Goal: Information Seeking & Learning: Learn about a topic

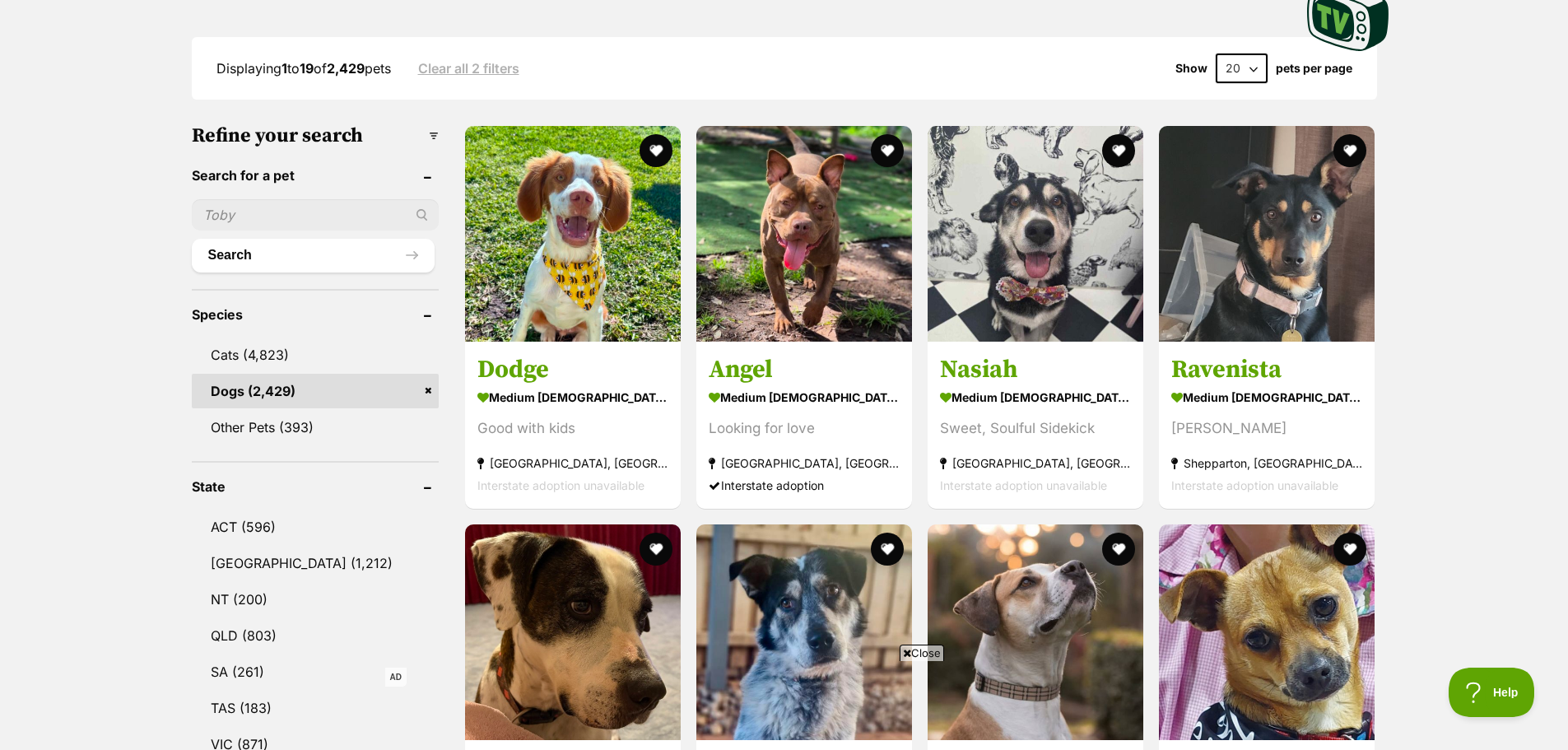
click at [1244, 64] on select "20 40 60" at bounding box center [1242, 67] width 52 height 29
select select "60"
click at [1216, 53] on select "20 40 60" at bounding box center [1242, 67] width 52 height 29
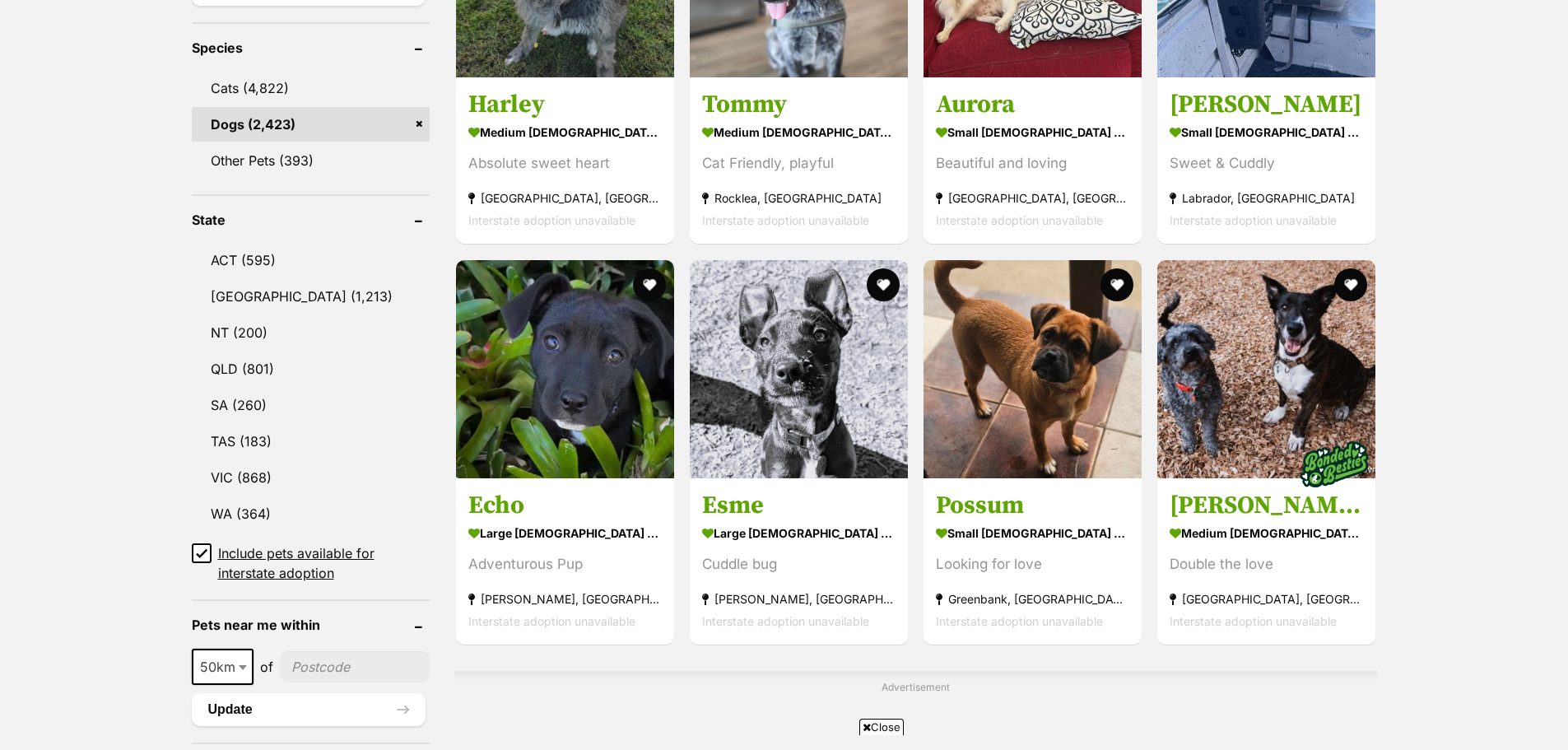
scroll to position [741, 0]
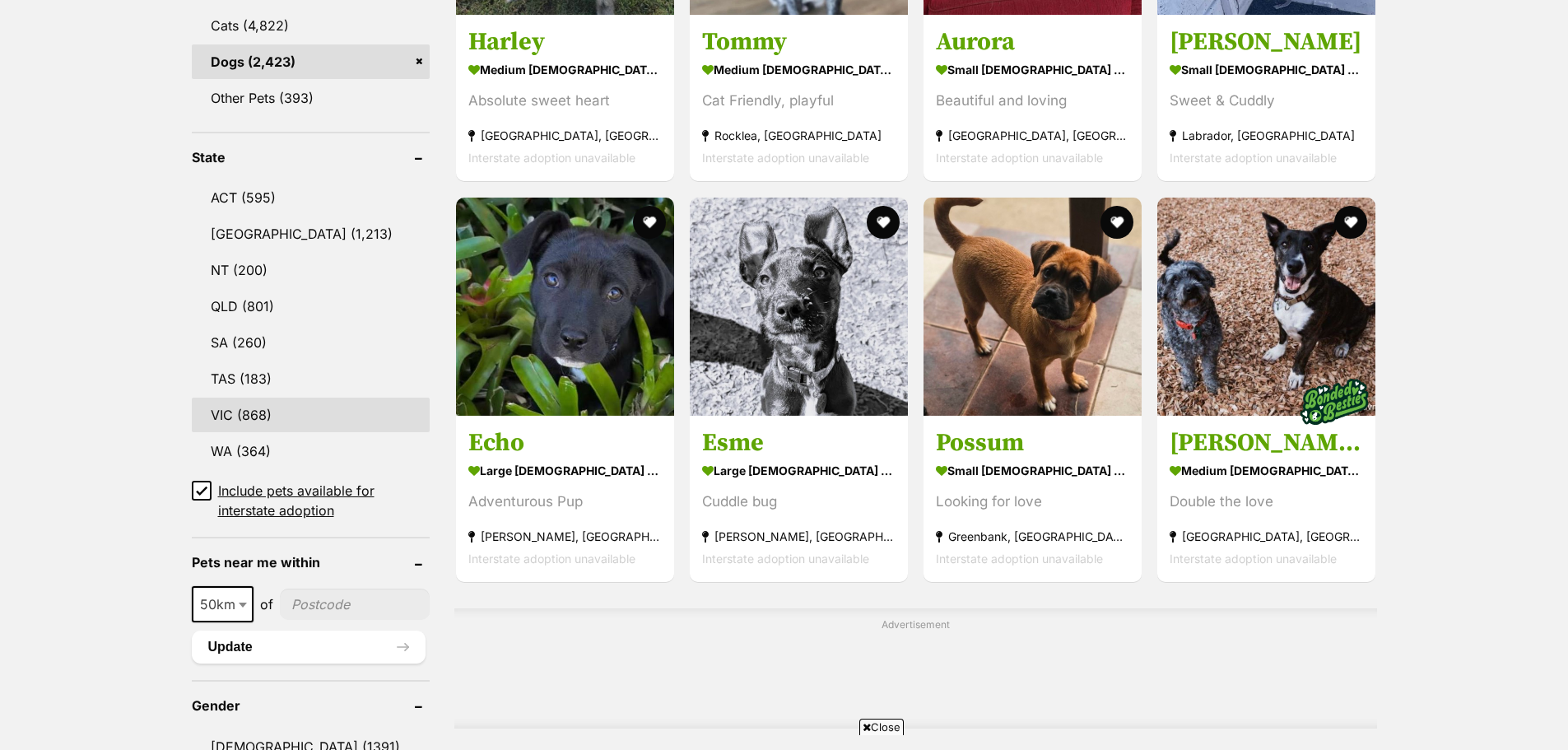
click at [243, 413] on link "VIC (868)" at bounding box center [311, 415] width 238 height 35
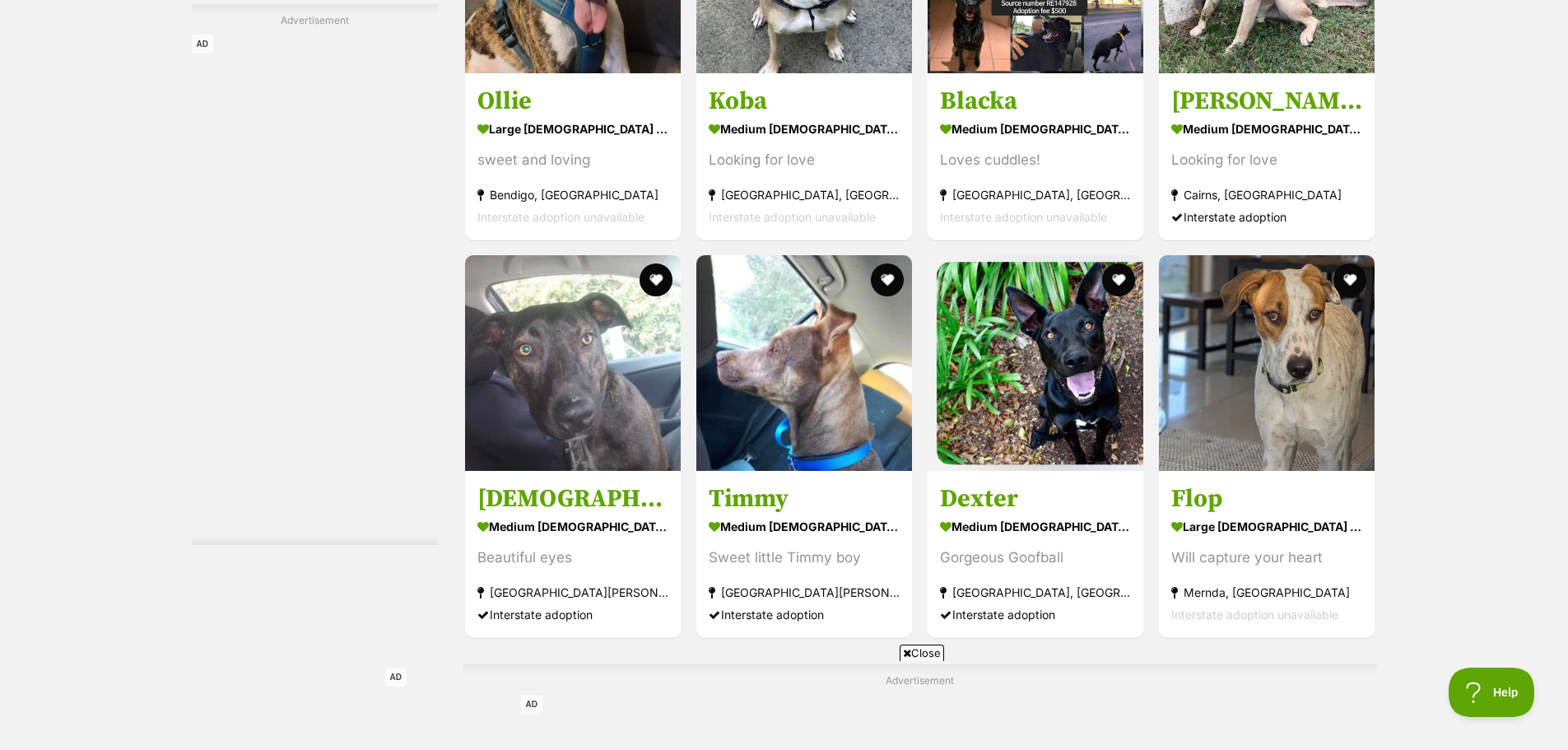
scroll to position [4692, 0]
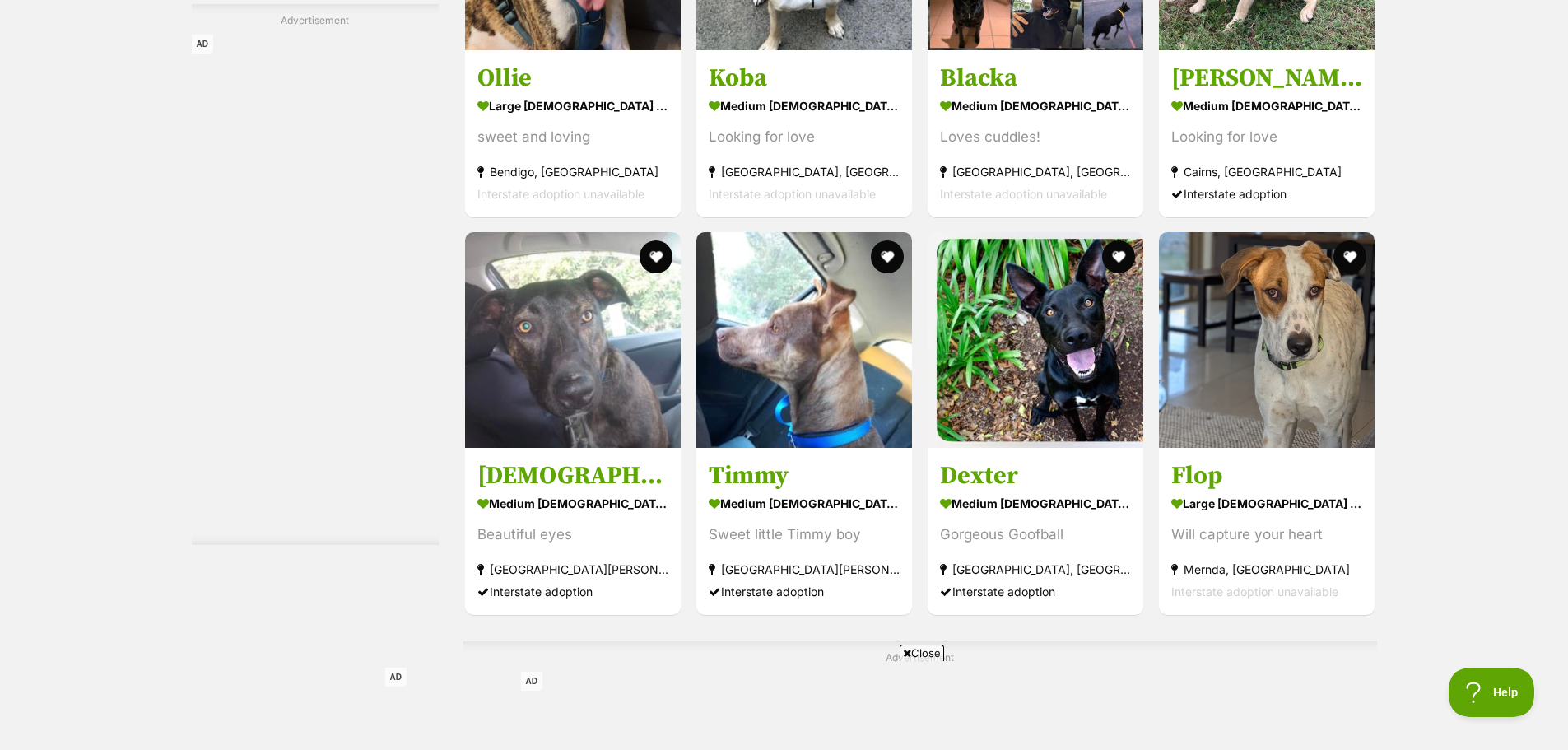
click at [923, 651] on span "Close" at bounding box center [922, 653] width 45 height 17
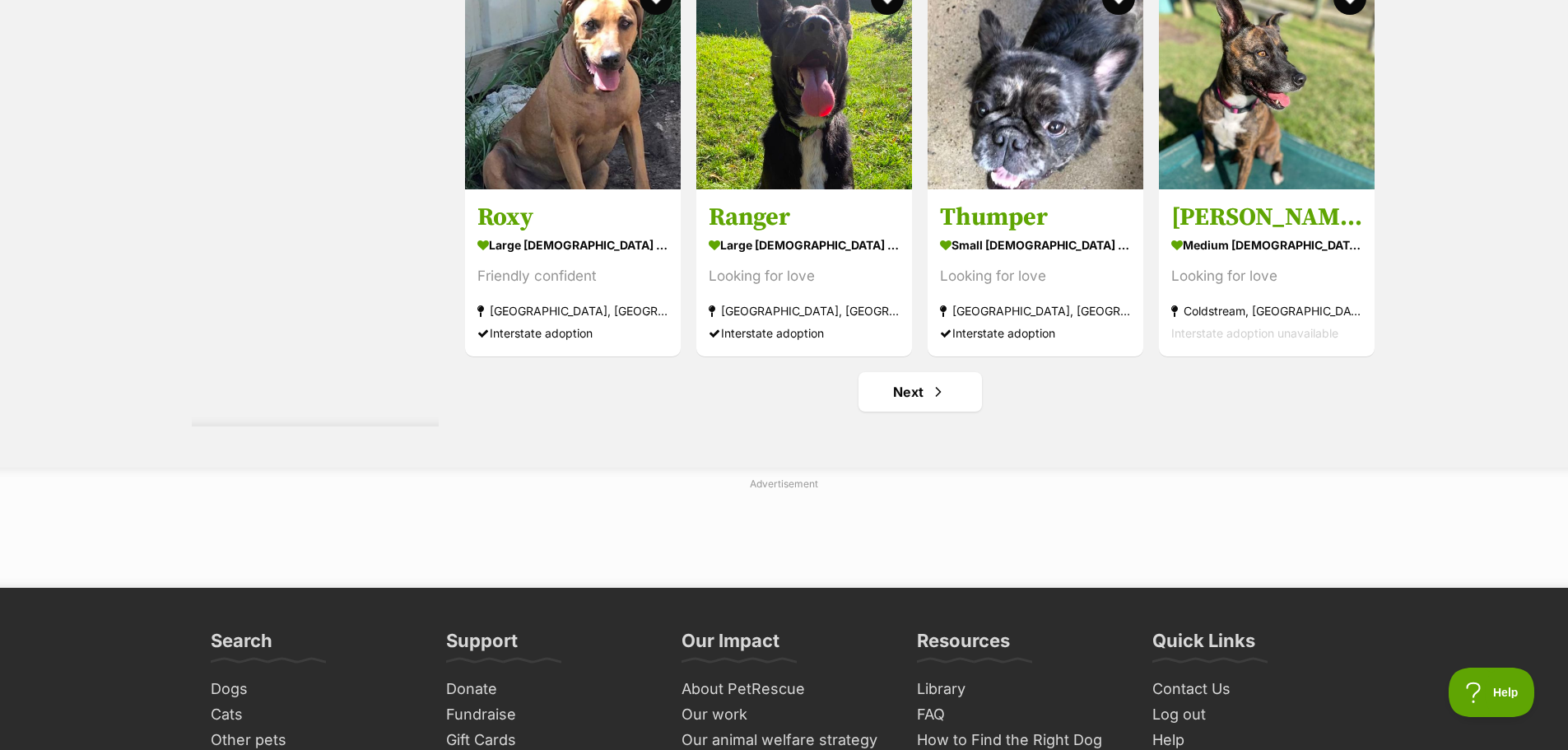
scroll to position [7572, 0]
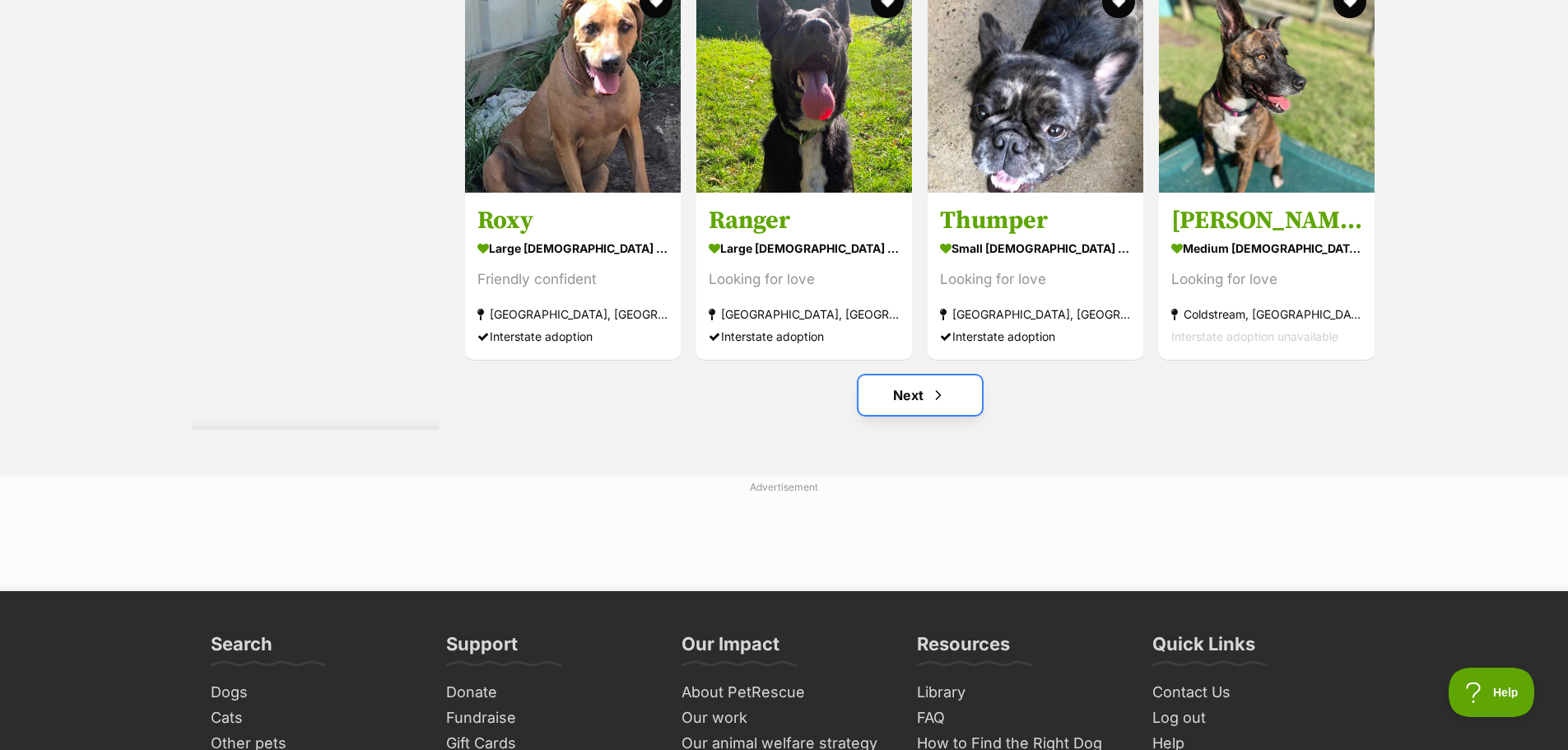
drag, startPoint x: 943, startPoint y: 383, endPoint x: 961, endPoint y: 393, distance: 20.6
click at [943, 385] on span "Next page" at bounding box center [939, 394] width 17 height 19
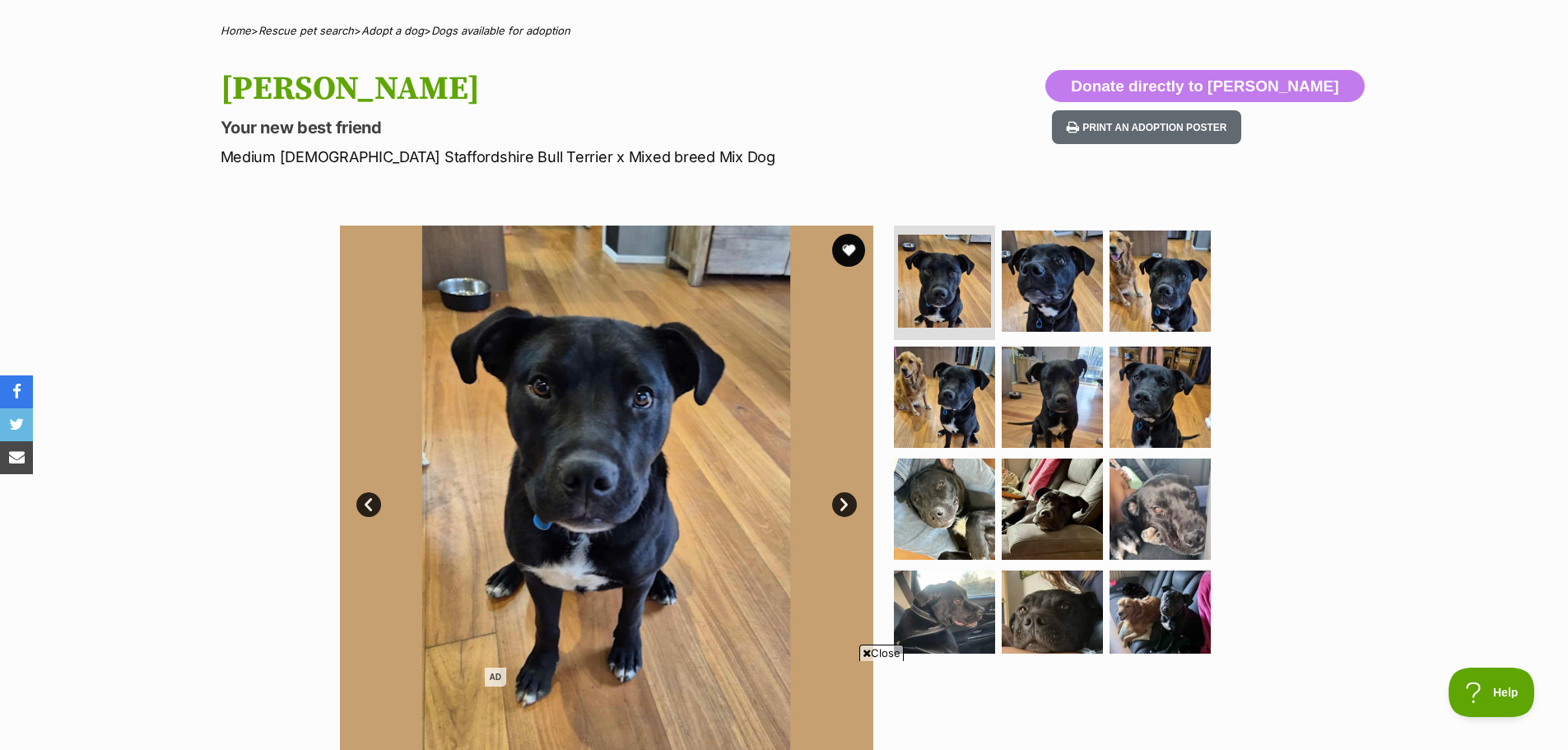
scroll to position [164, 0]
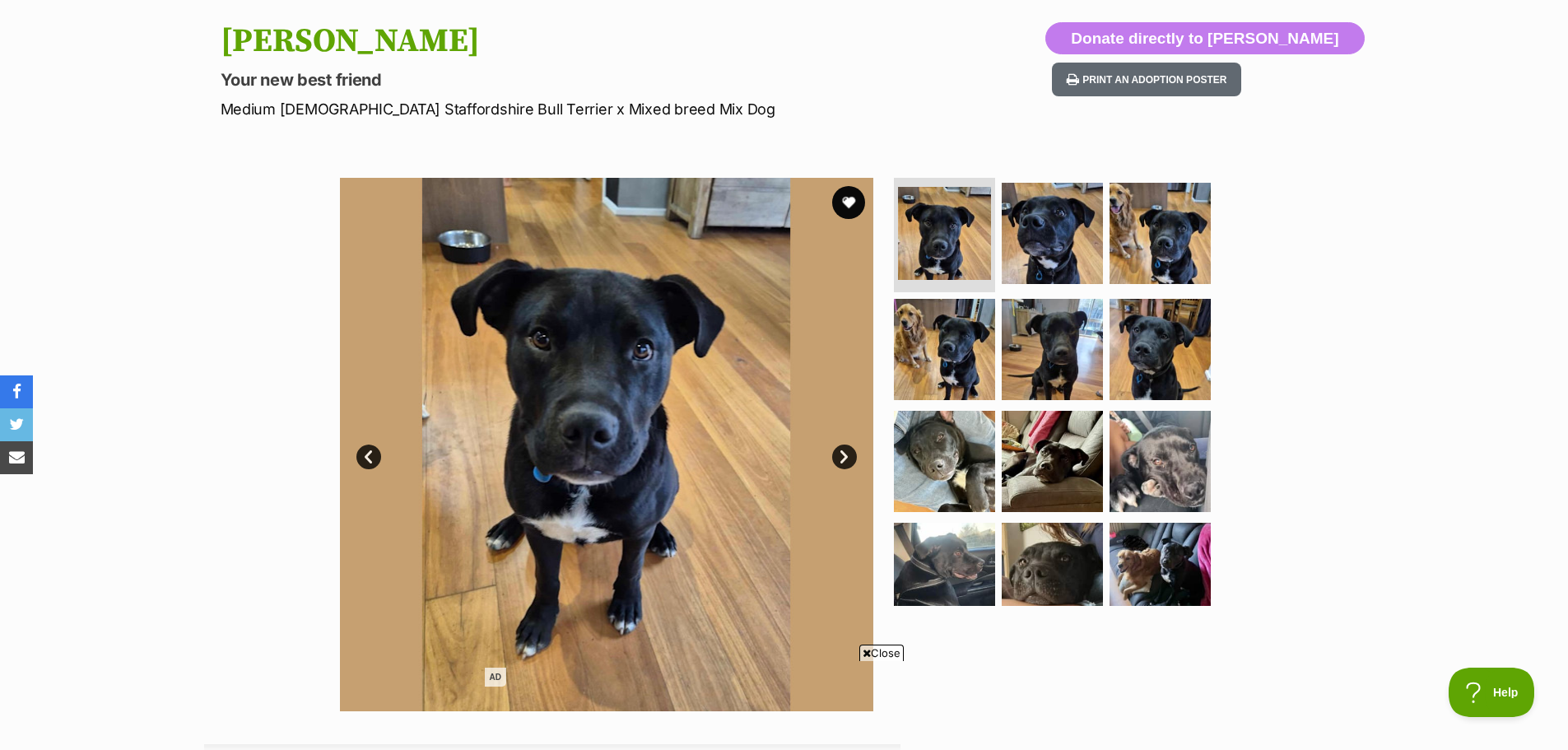
click at [848, 460] on link "Next" at bounding box center [844, 456] width 24 height 24
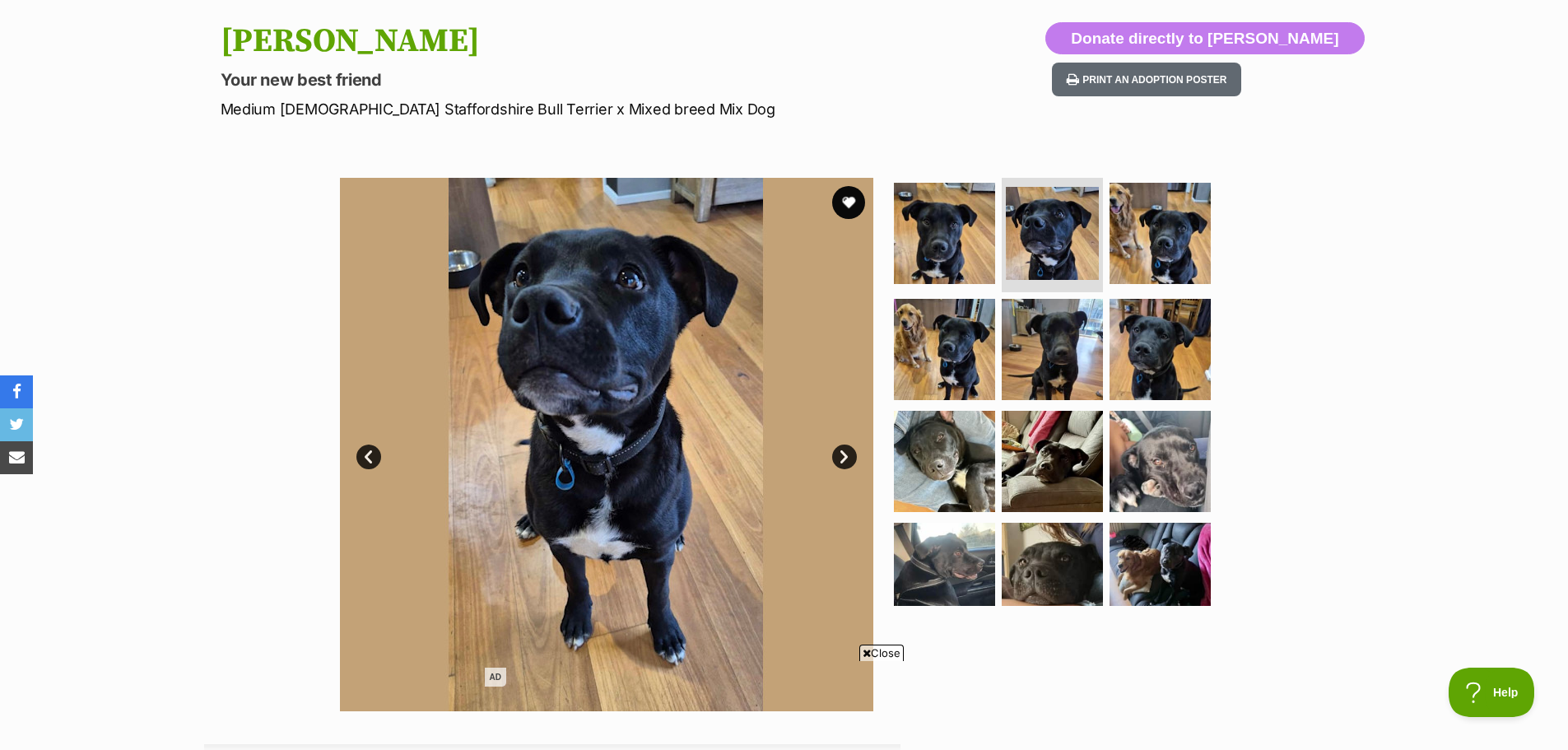
click at [845, 458] on link "Next" at bounding box center [844, 456] width 24 height 24
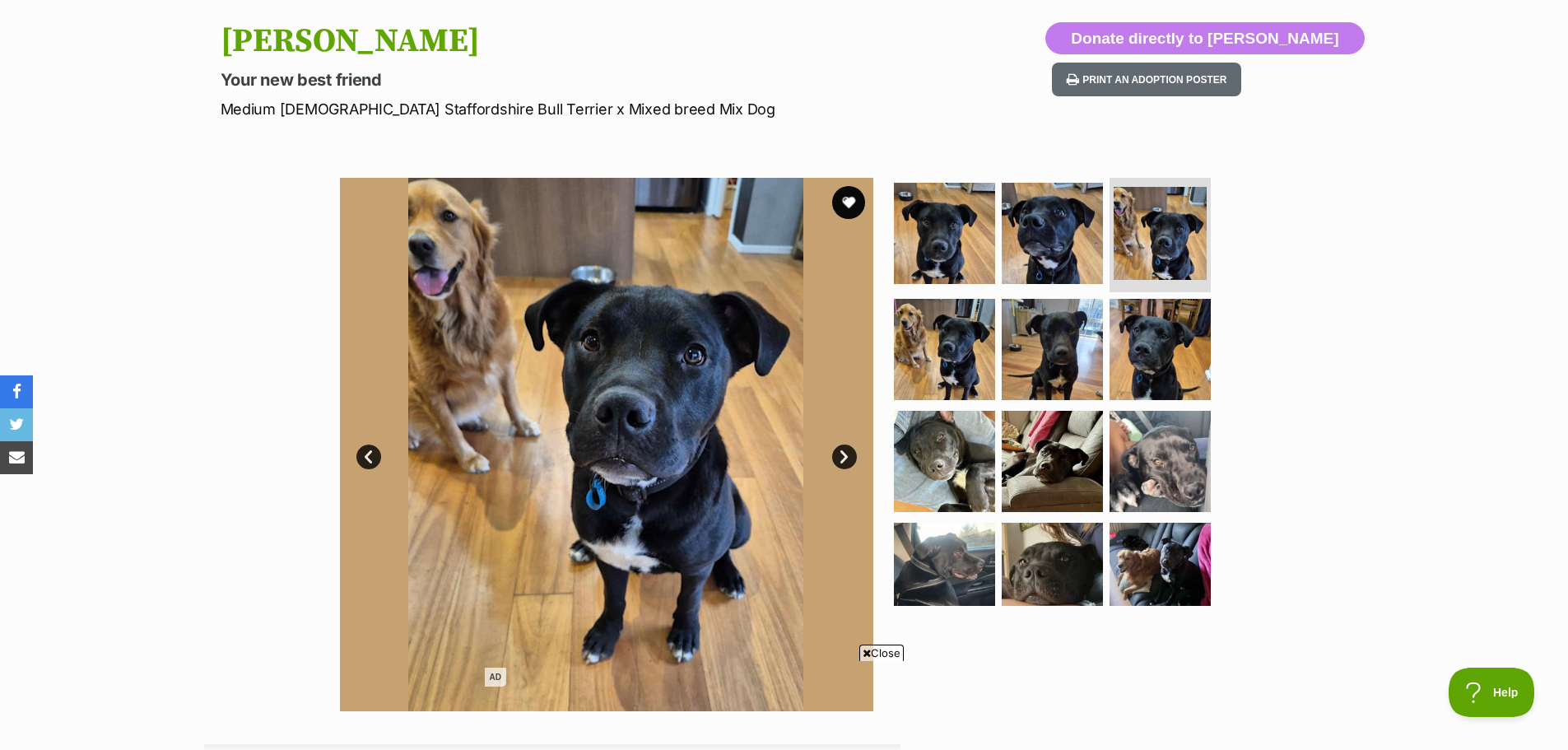
click at [845, 458] on link "Next" at bounding box center [844, 456] width 24 height 24
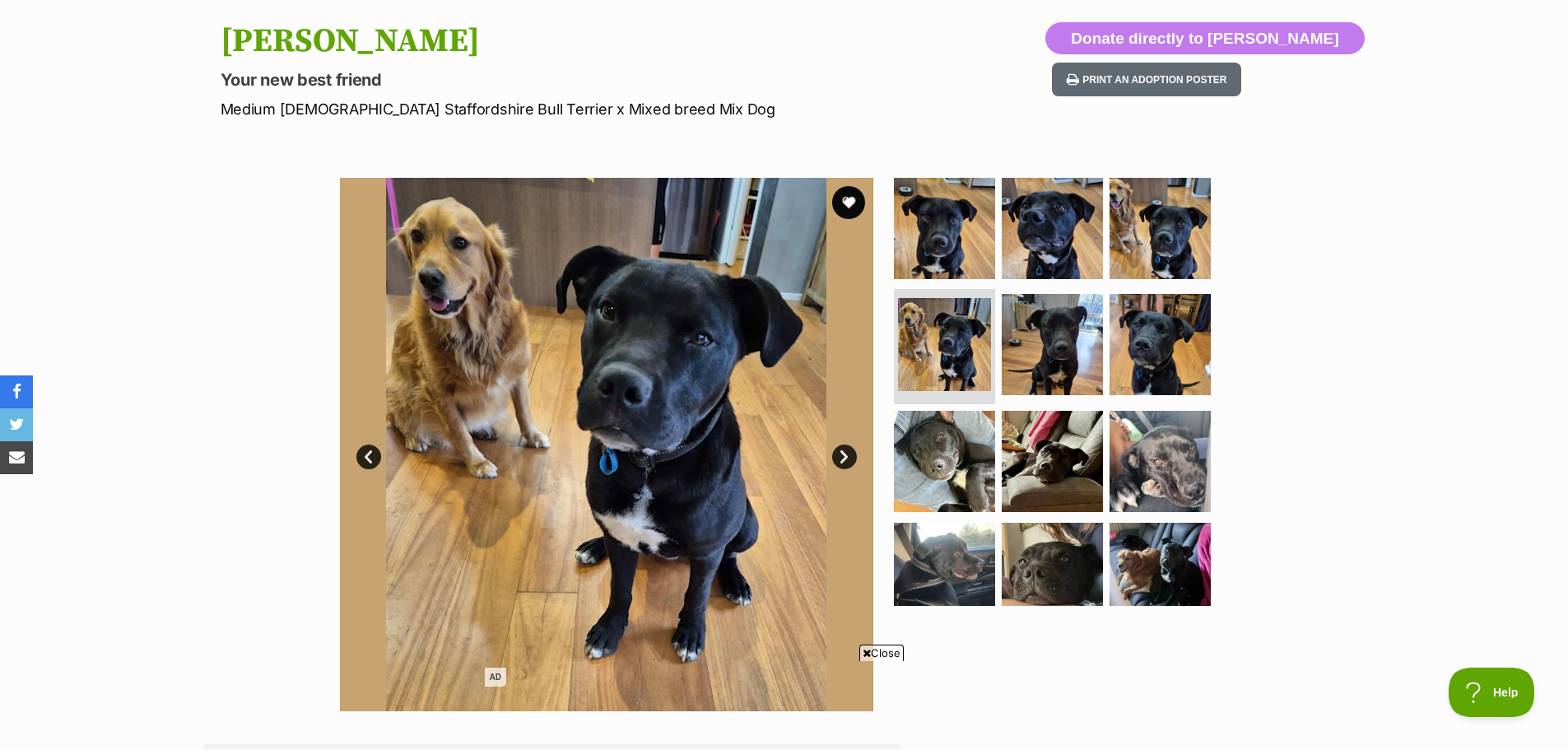
click at [845, 458] on link "Next" at bounding box center [844, 456] width 24 height 24
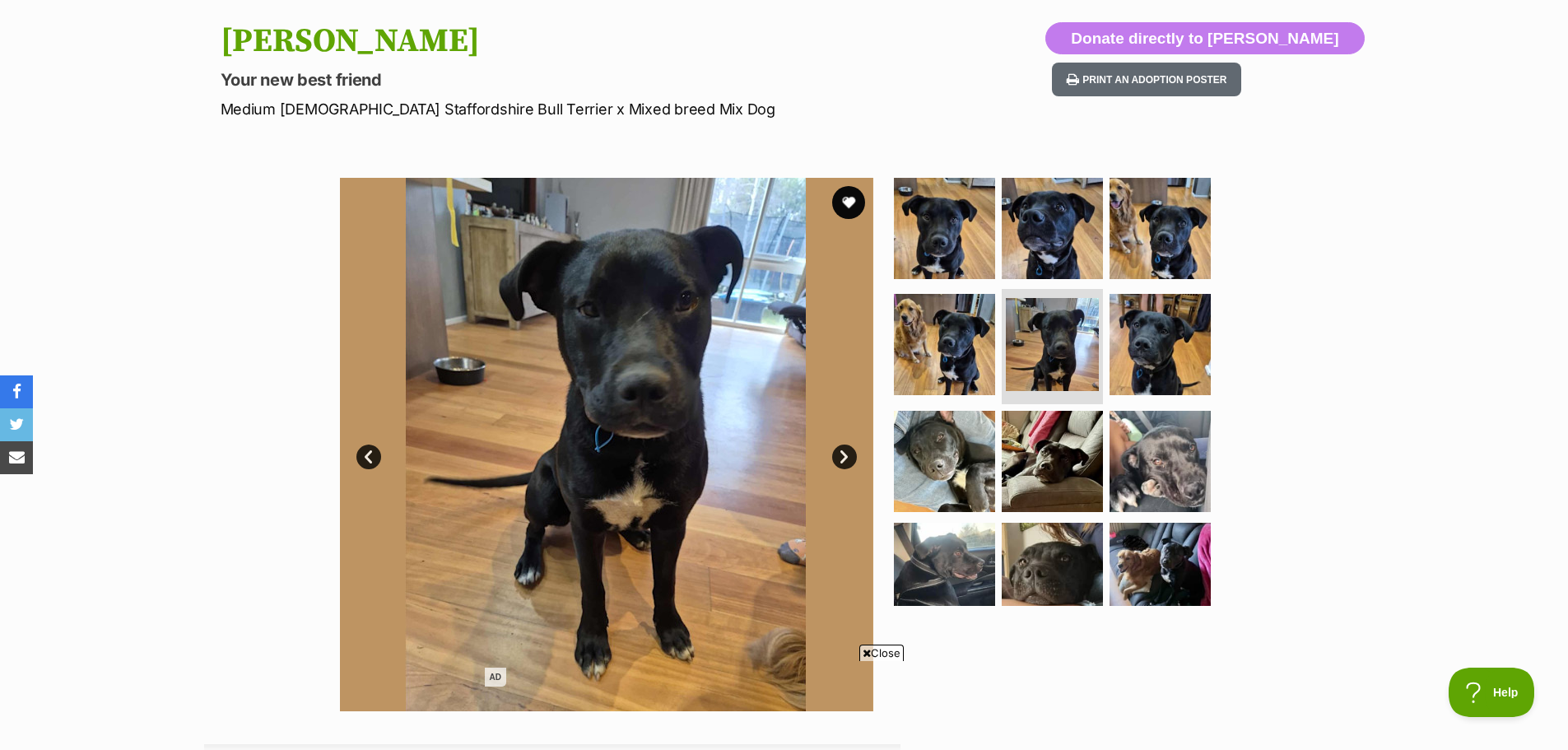
click at [845, 458] on link "Next" at bounding box center [844, 456] width 24 height 24
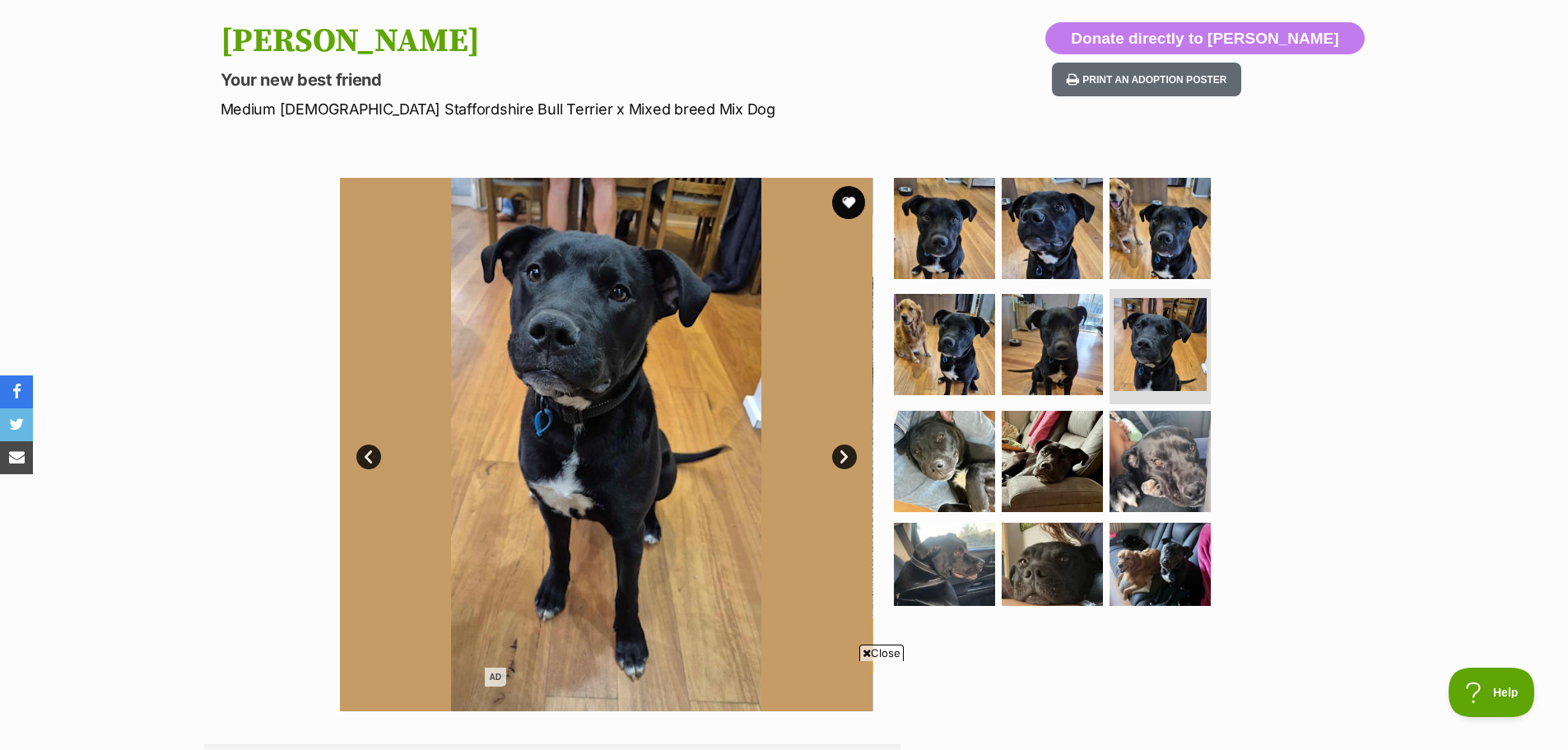
click at [845, 458] on link "Next" at bounding box center [844, 456] width 24 height 24
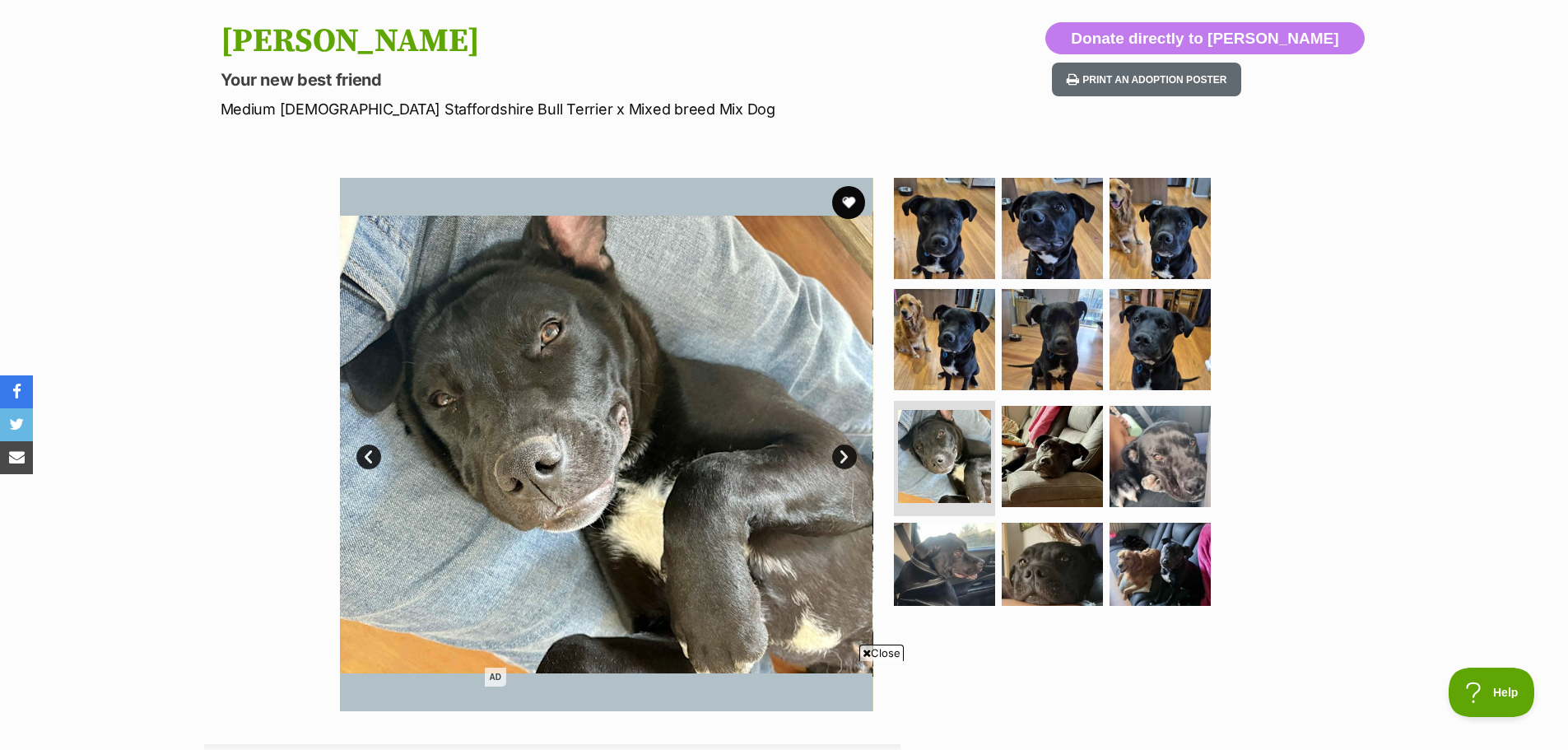
click at [845, 458] on link "Next" at bounding box center [844, 456] width 24 height 24
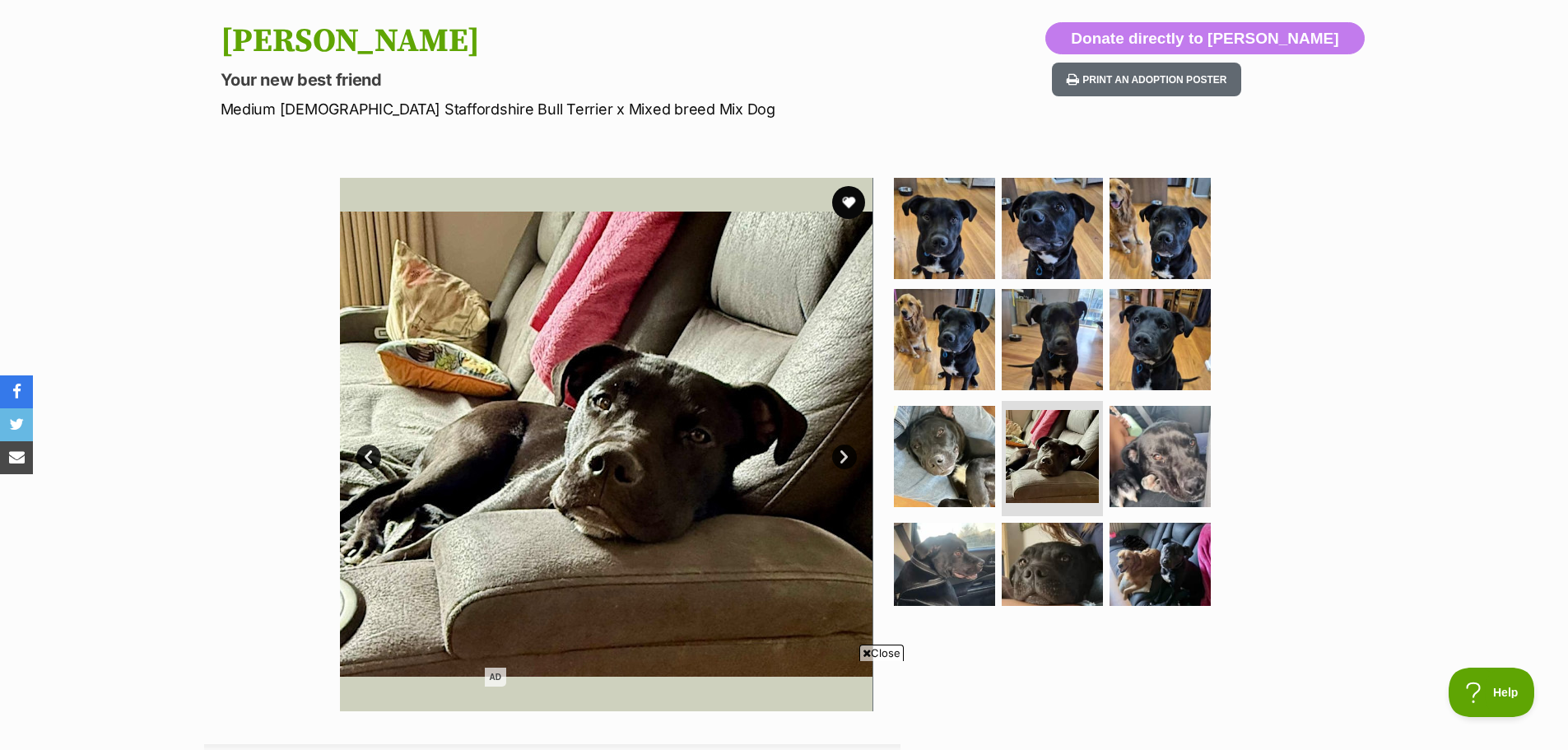
click at [845, 458] on link "Next" at bounding box center [844, 456] width 24 height 24
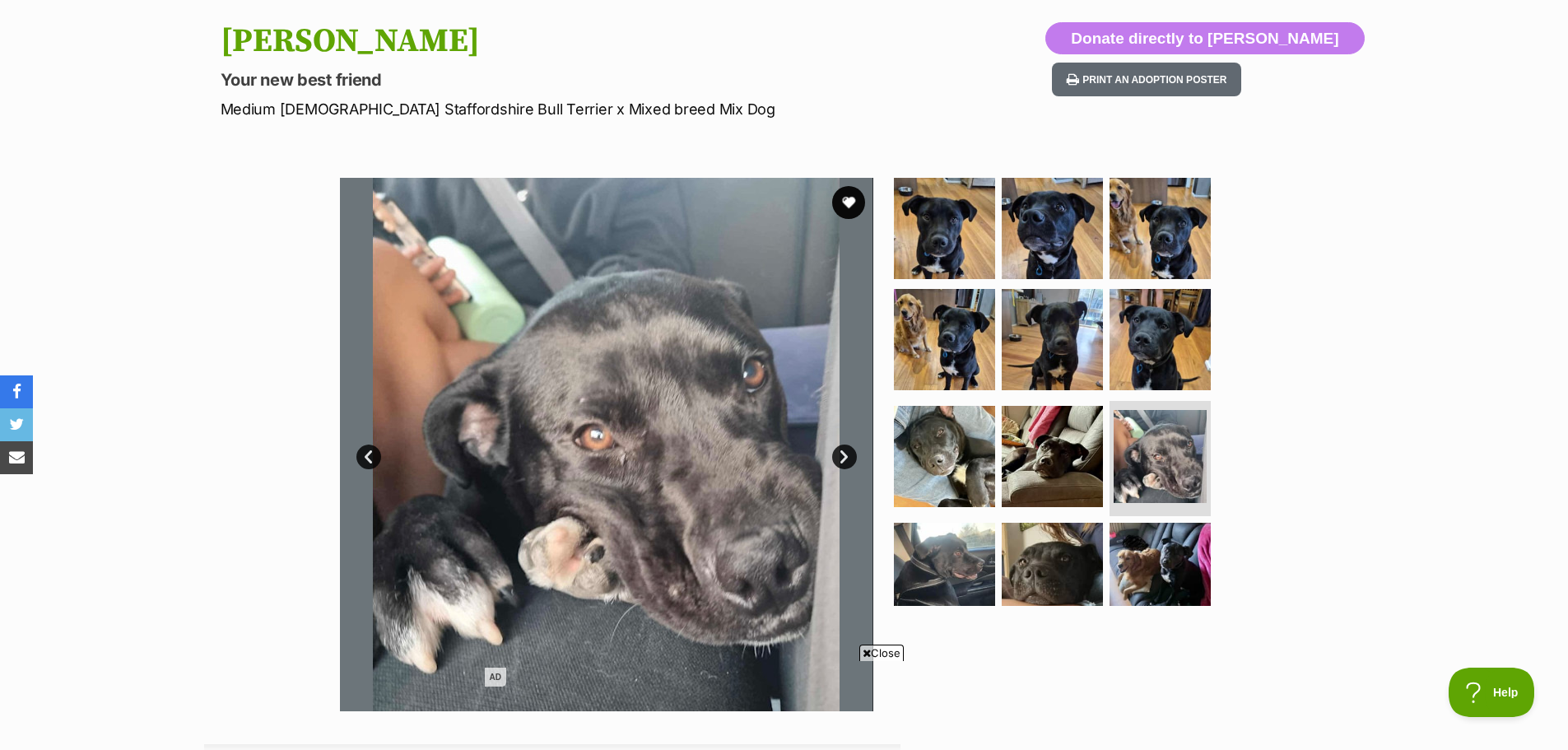
click at [845, 458] on link "Next" at bounding box center [844, 456] width 24 height 24
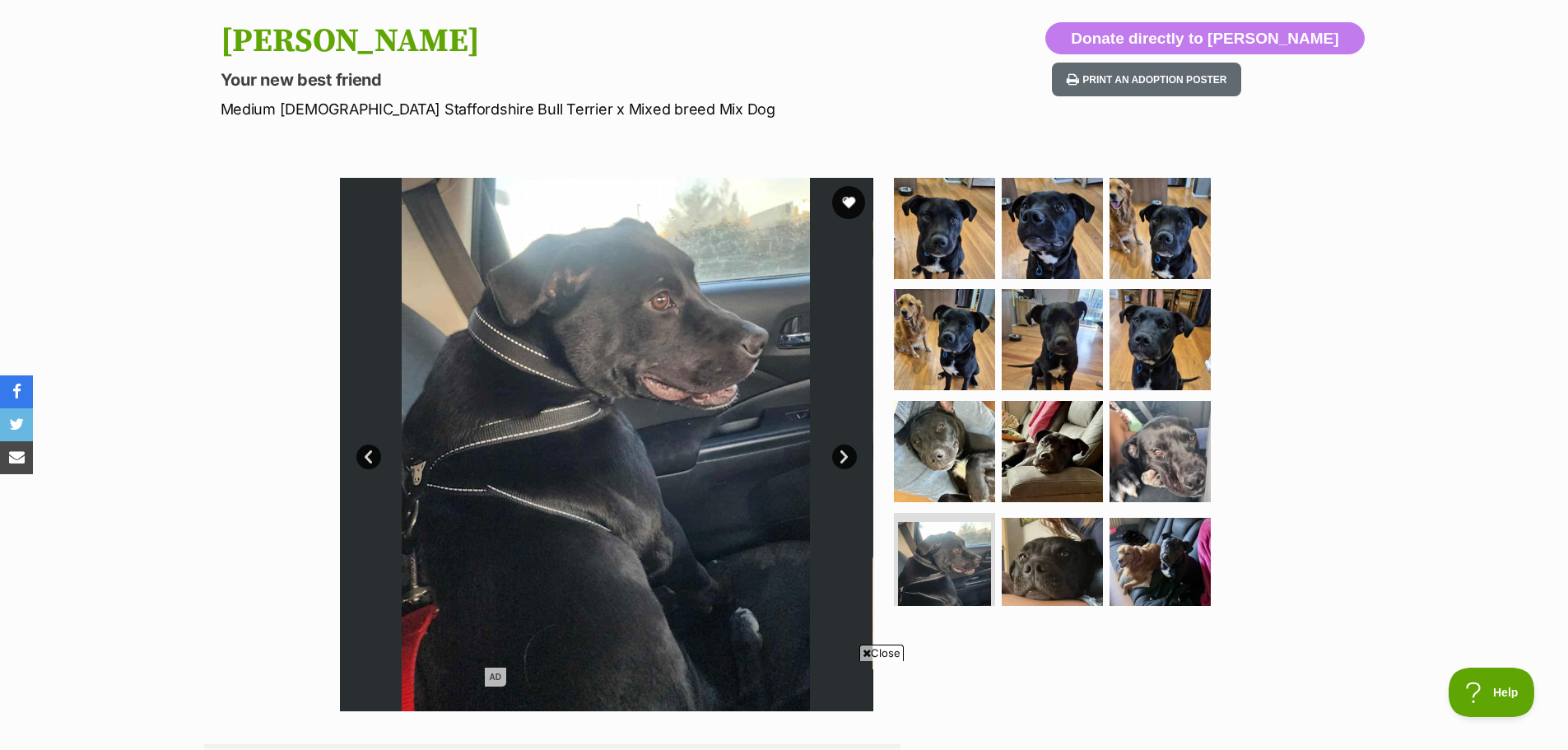
click at [845, 458] on link "Next" at bounding box center [844, 456] width 24 height 24
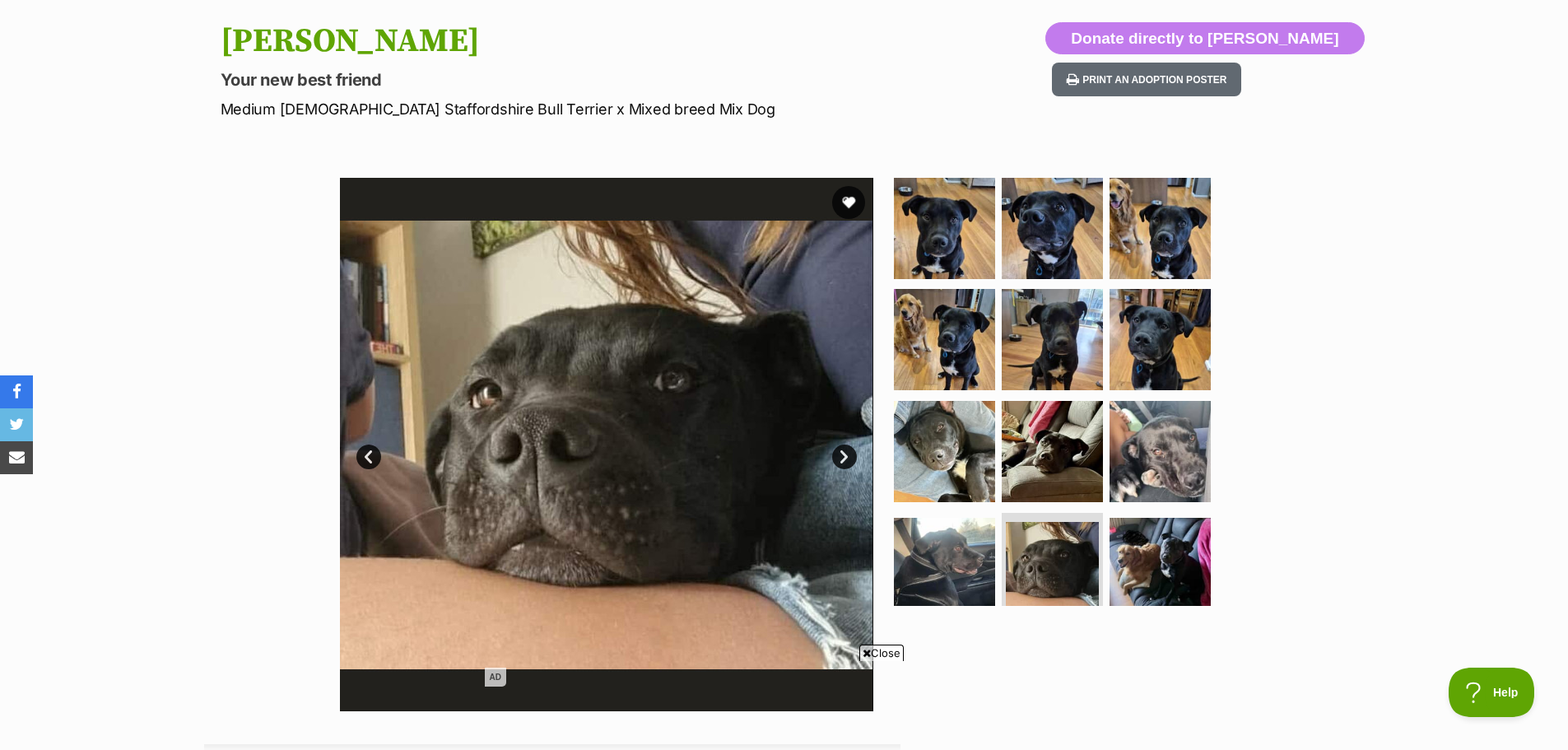
click at [845, 458] on link "Next" at bounding box center [844, 456] width 24 height 24
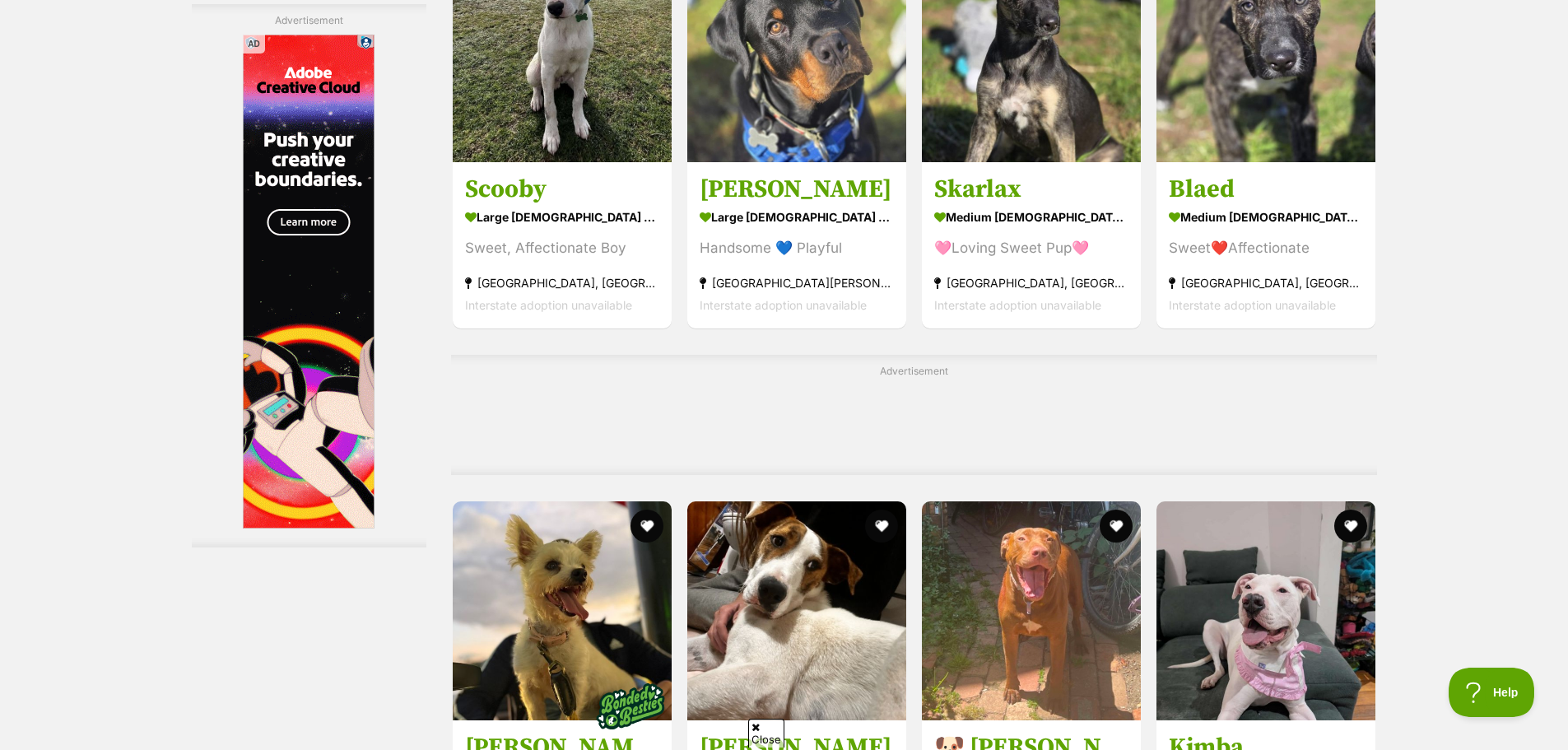
scroll to position [7491, 0]
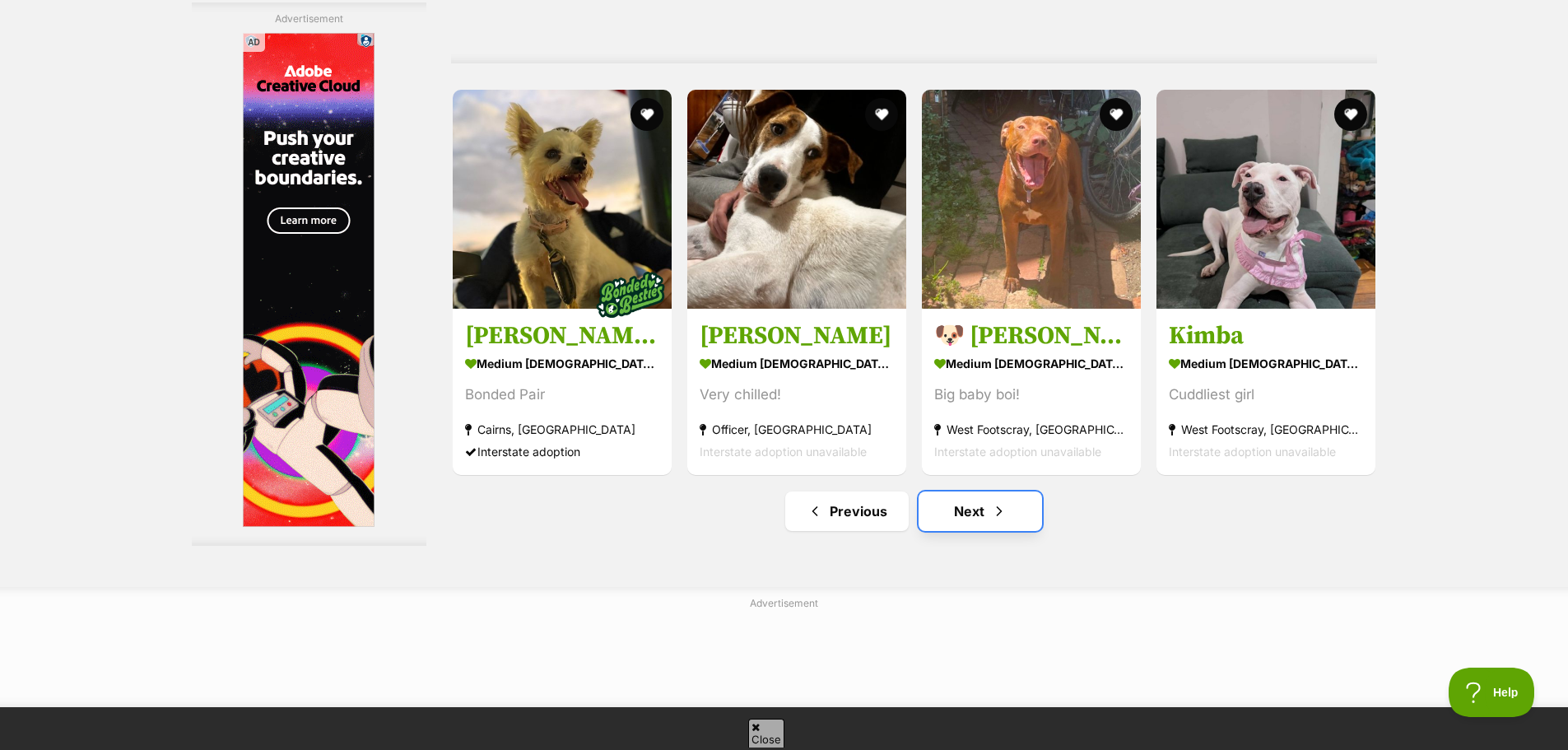
click at [950, 521] on link "Next" at bounding box center [980, 511] width 124 height 40
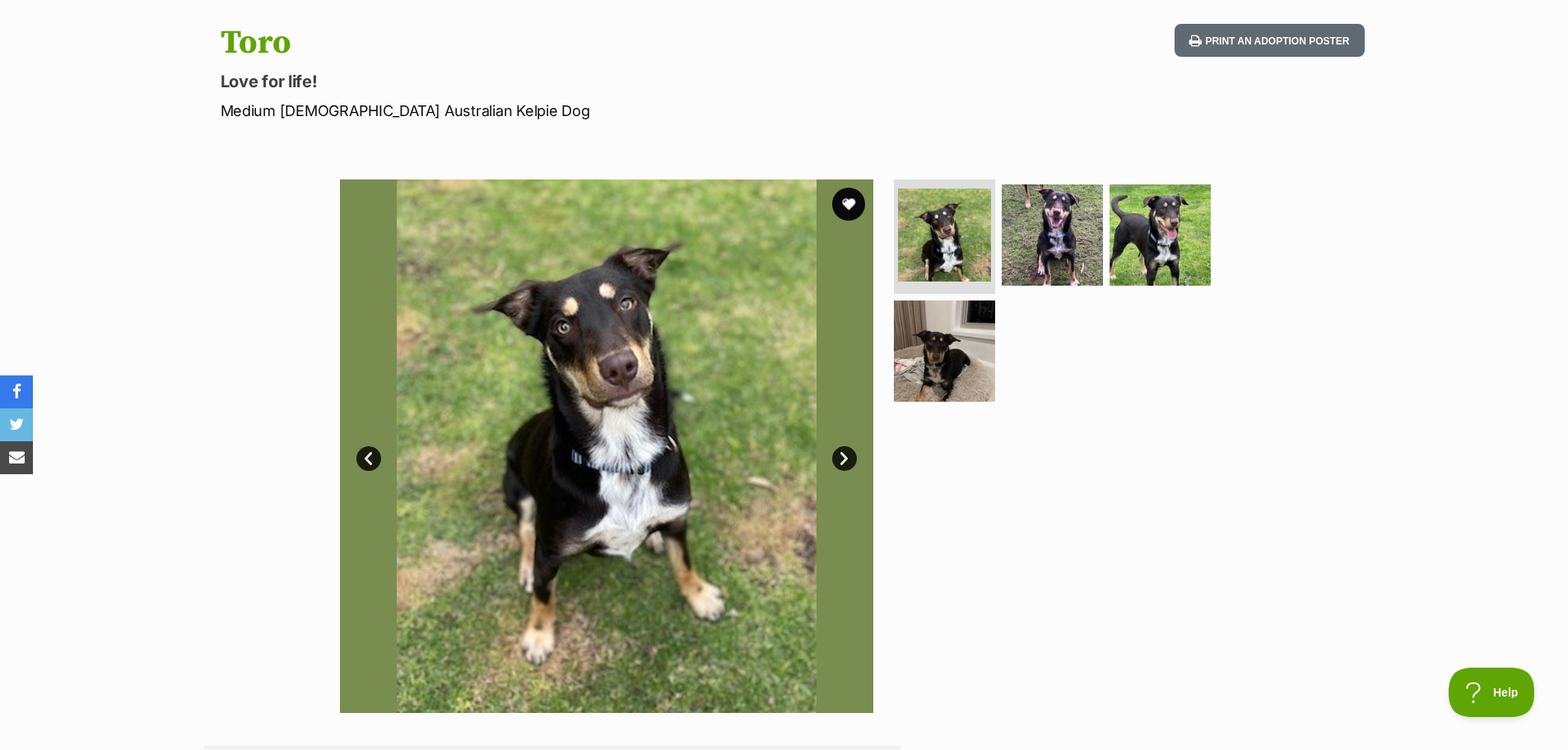
scroll to position [164, 0]
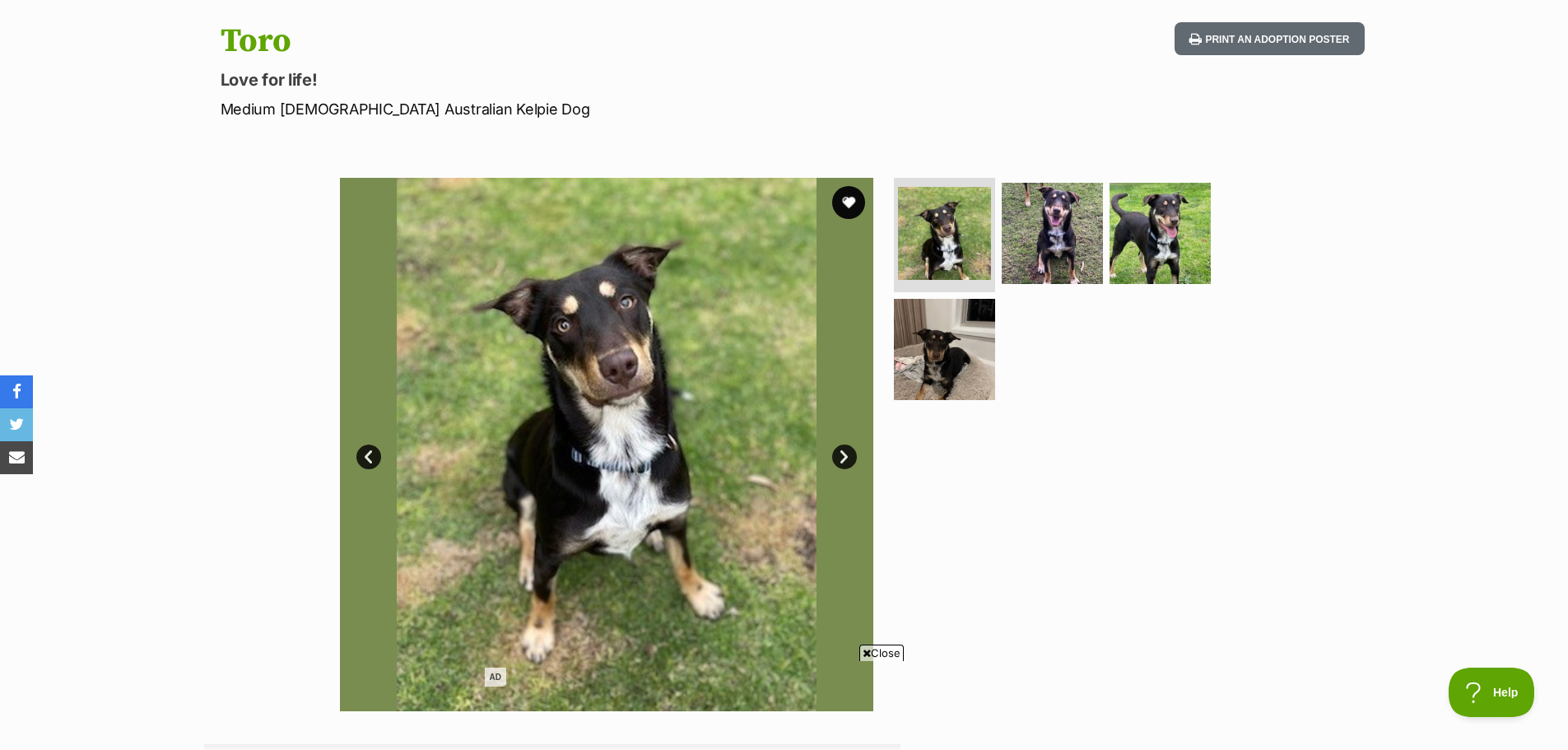
click at [846, 458] on link "Next" at bounding box center [844, 456] width 24 height 24
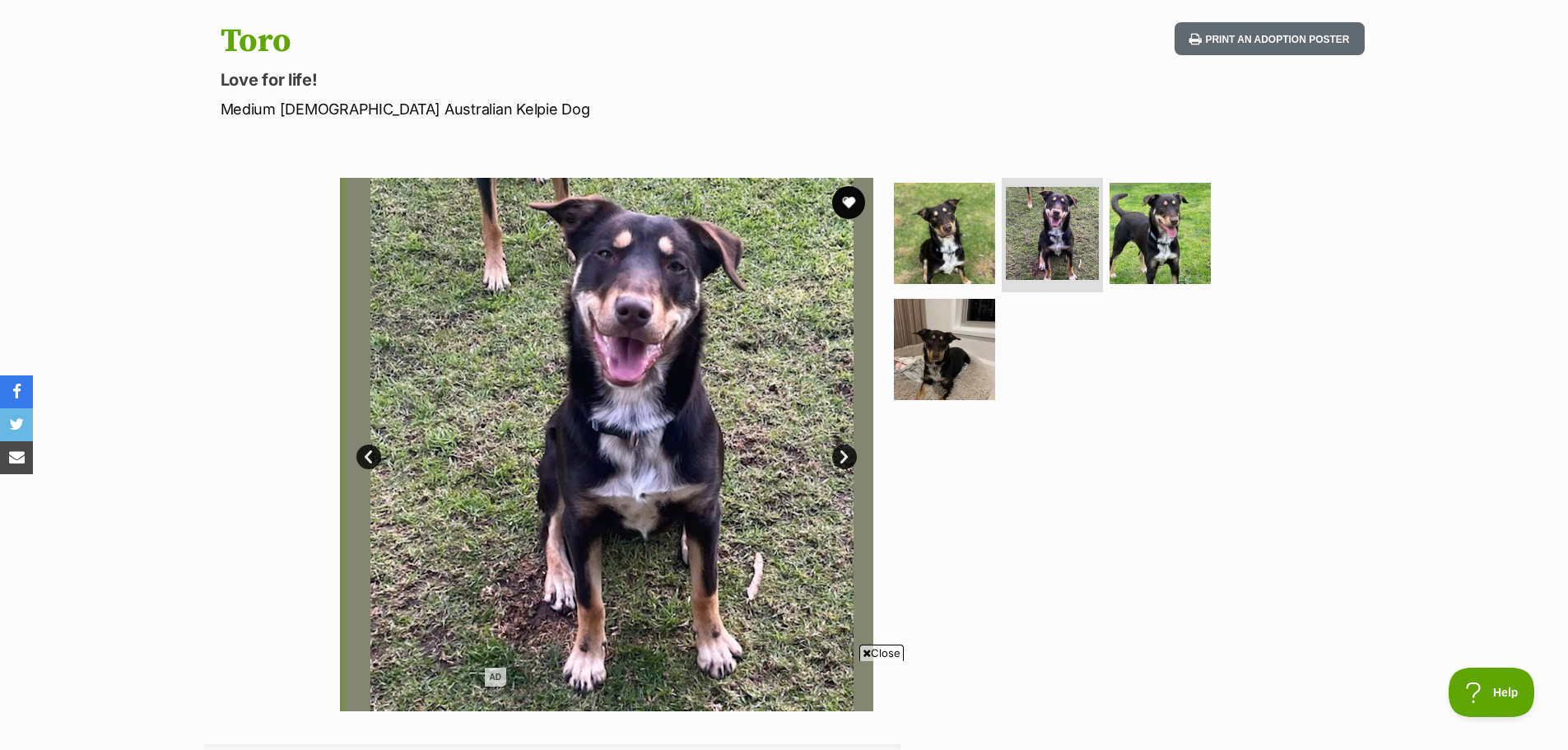
click at [846, 458] on link "Next" at bounding box center [844, 456] width 24 height 24
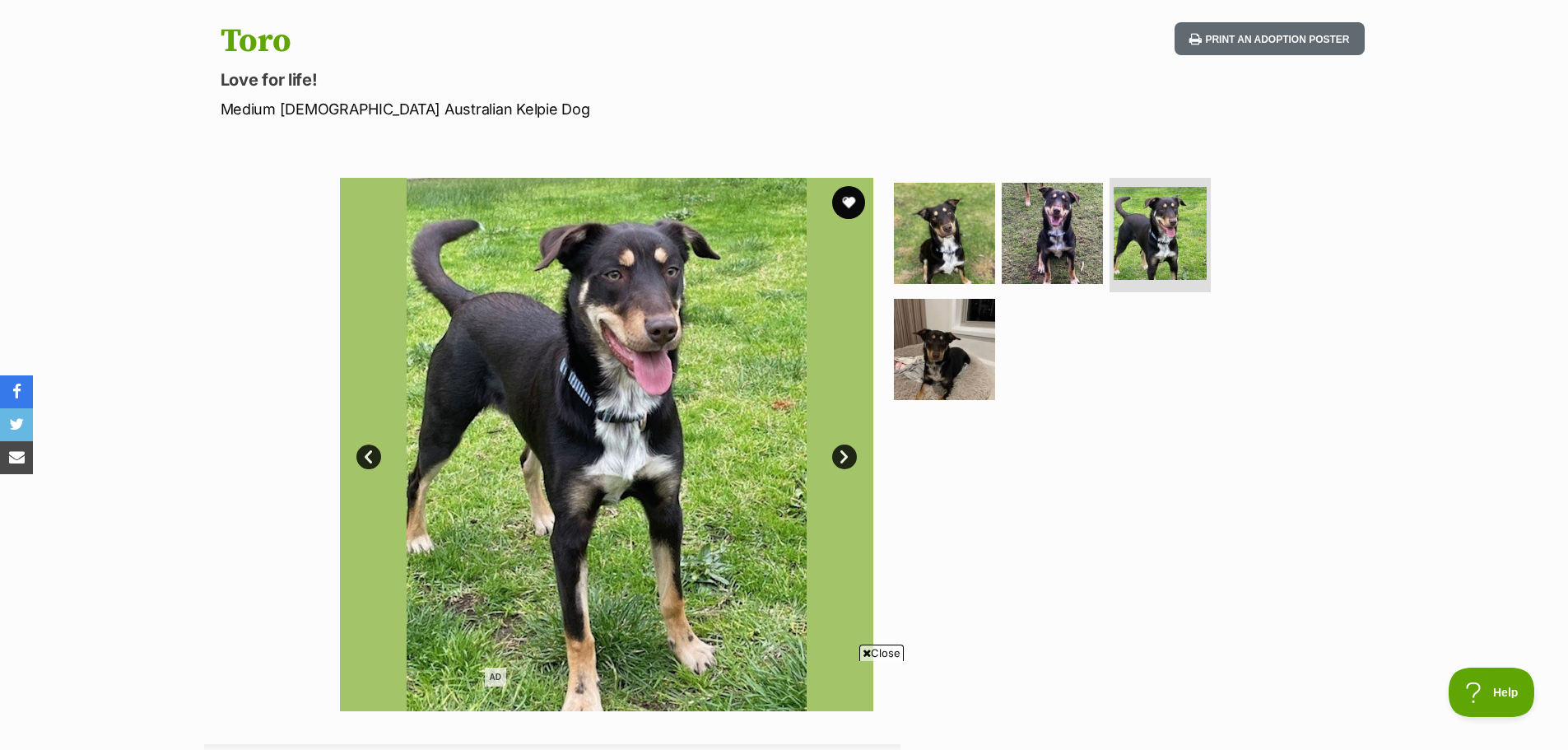
click at [846, 458] on link "Next" at bounding box center [844, 456] width 24 height 24
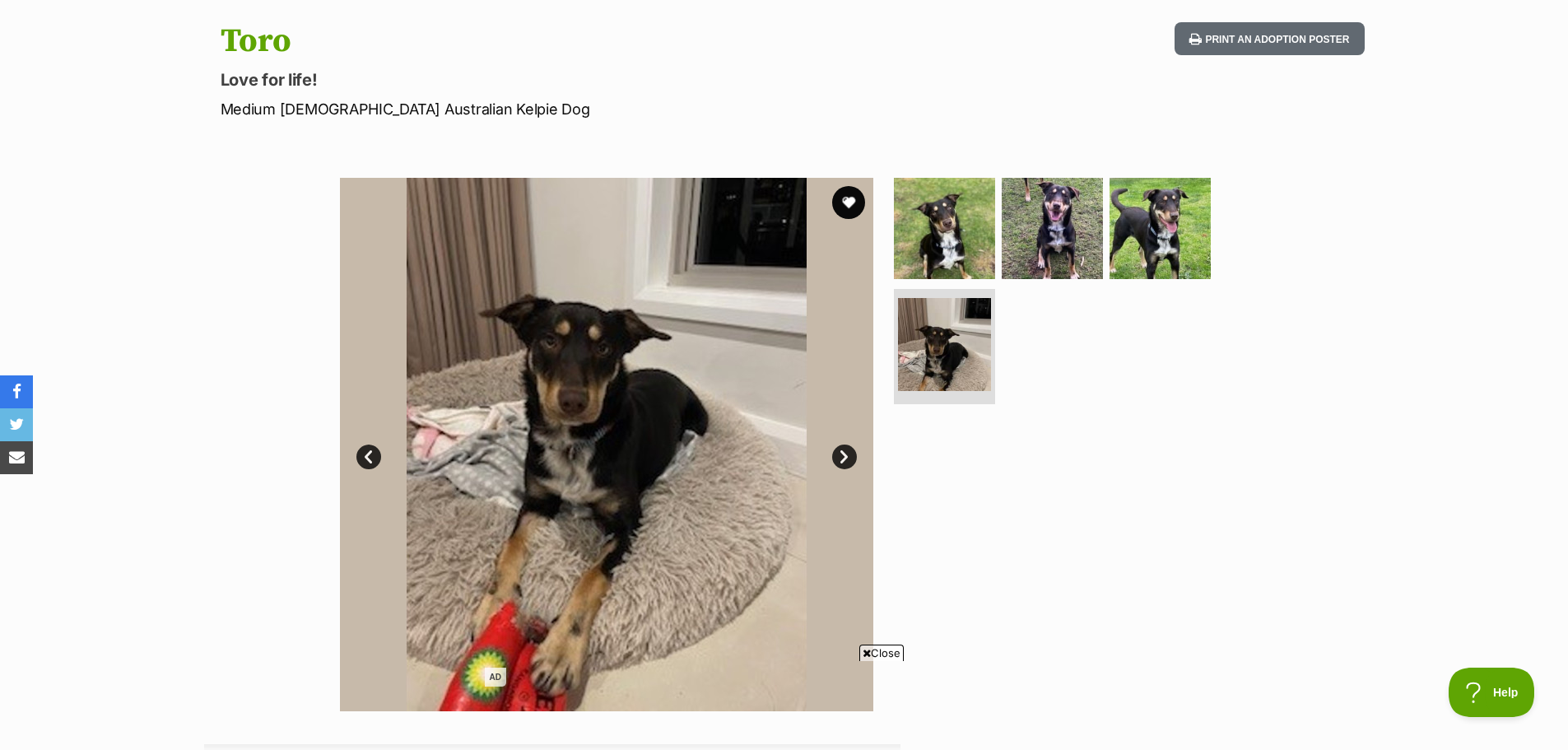
click at [846, 458] on link "Next" at bounding box center [844, 456] width 24 height 24
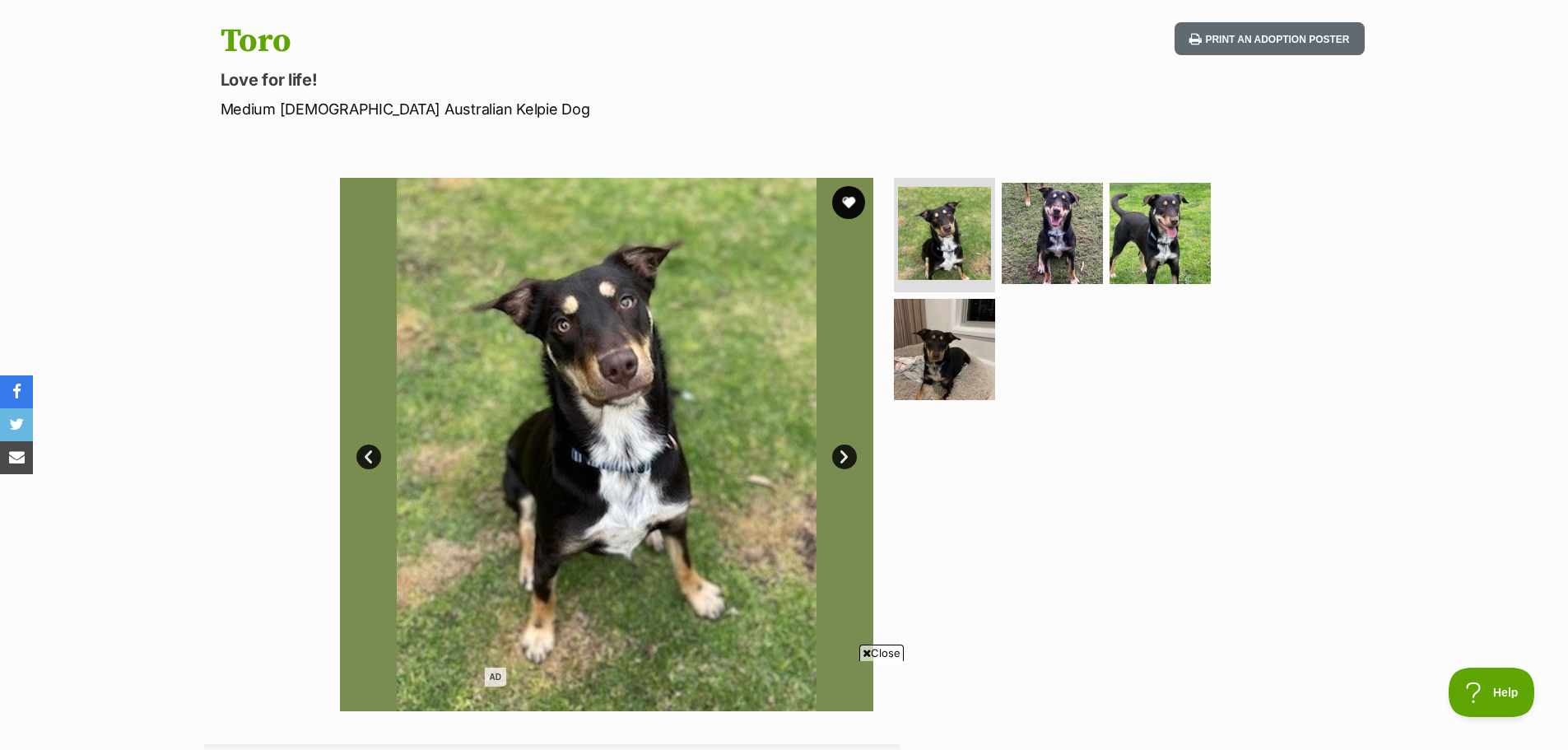
click at [846, 458] on link "Next" at bounding box center [844, 456] width 24 height 24
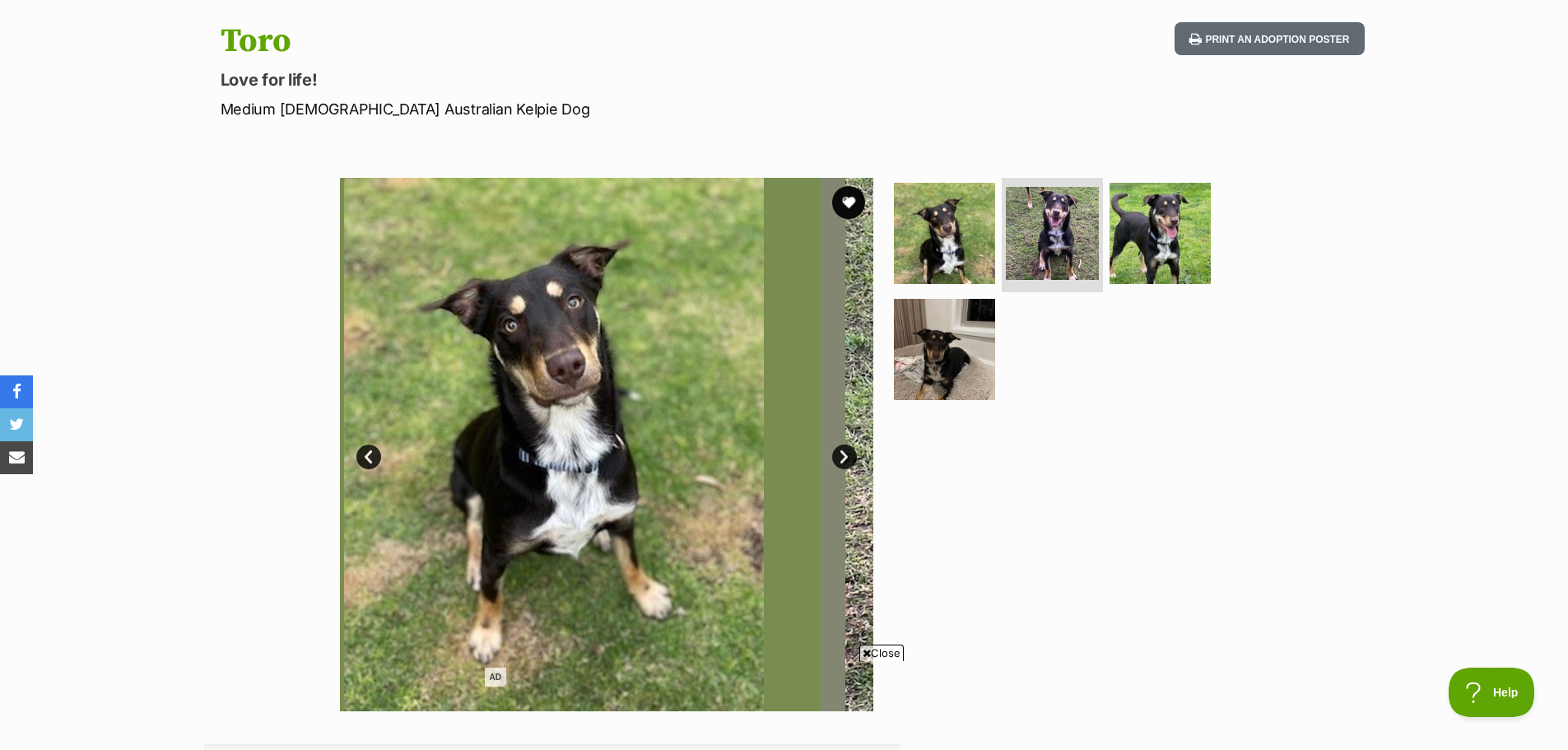
scroll to position [0, 0]
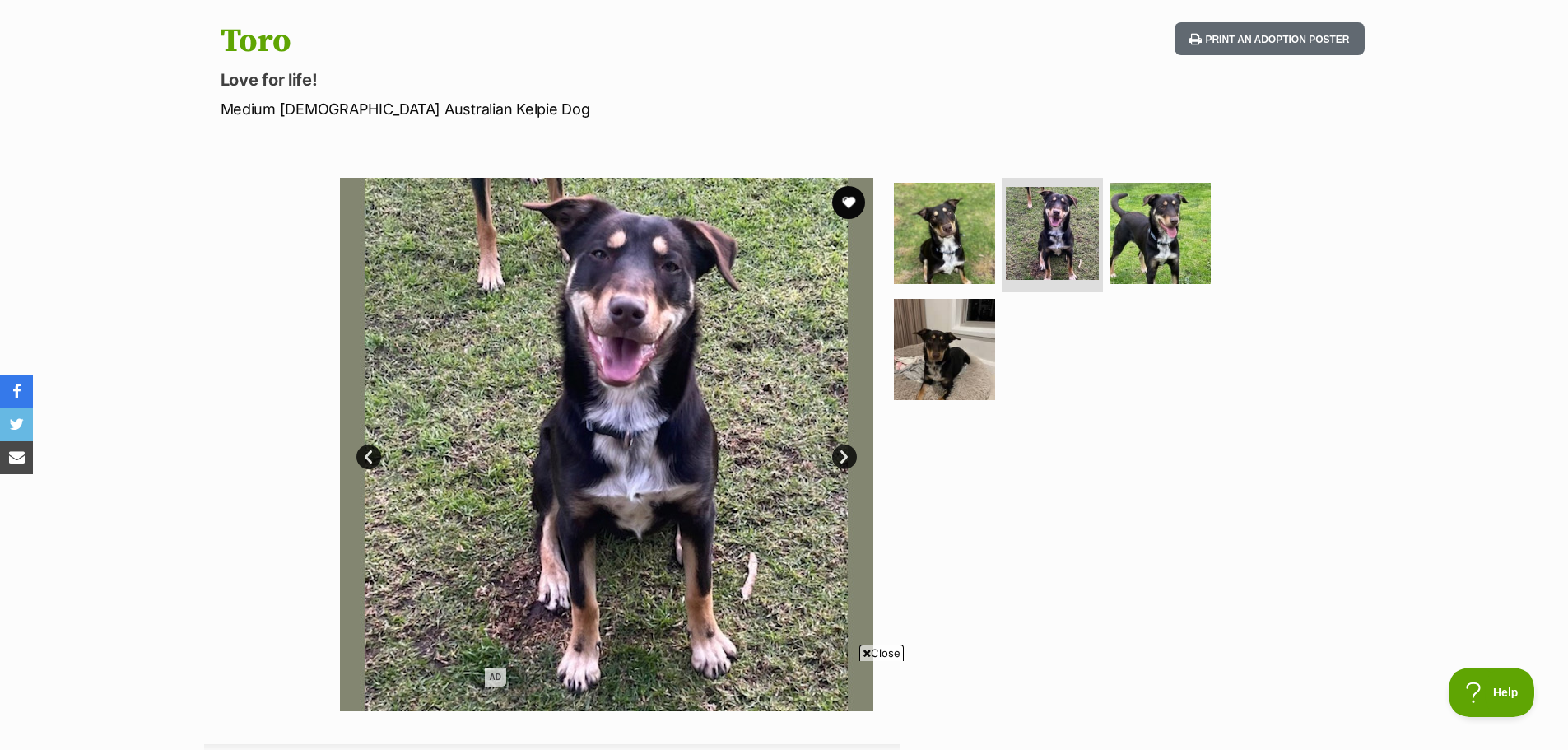
click at [846, 458] on link "Next" at bounding box center [844, 456] width 24 height 24
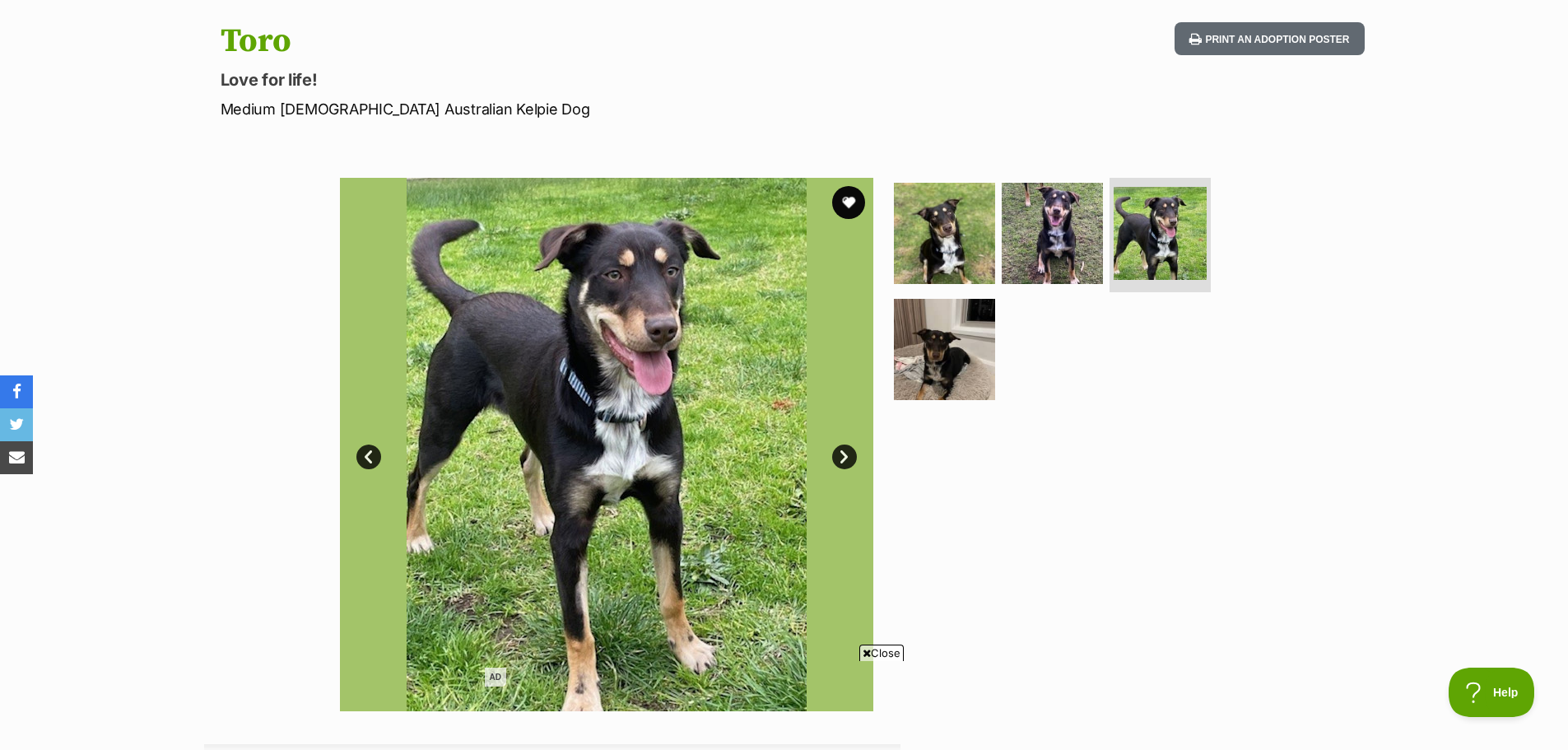
click at [838, 459] on link "Next" at bounding box center [844, 456] width 24 height 24
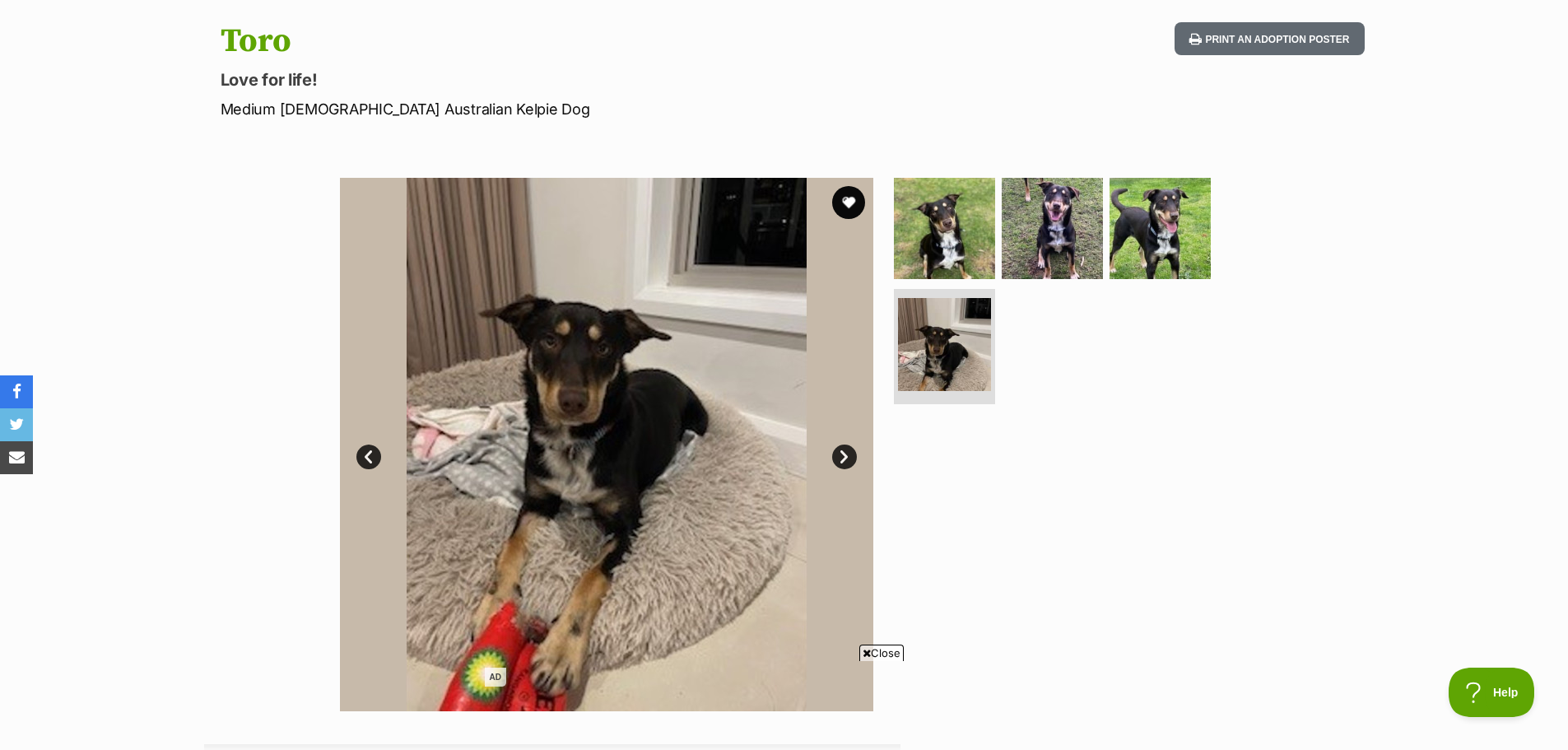
click at [838, 459] on link "Next" at bounding box center [844, 456] width 24 height 24
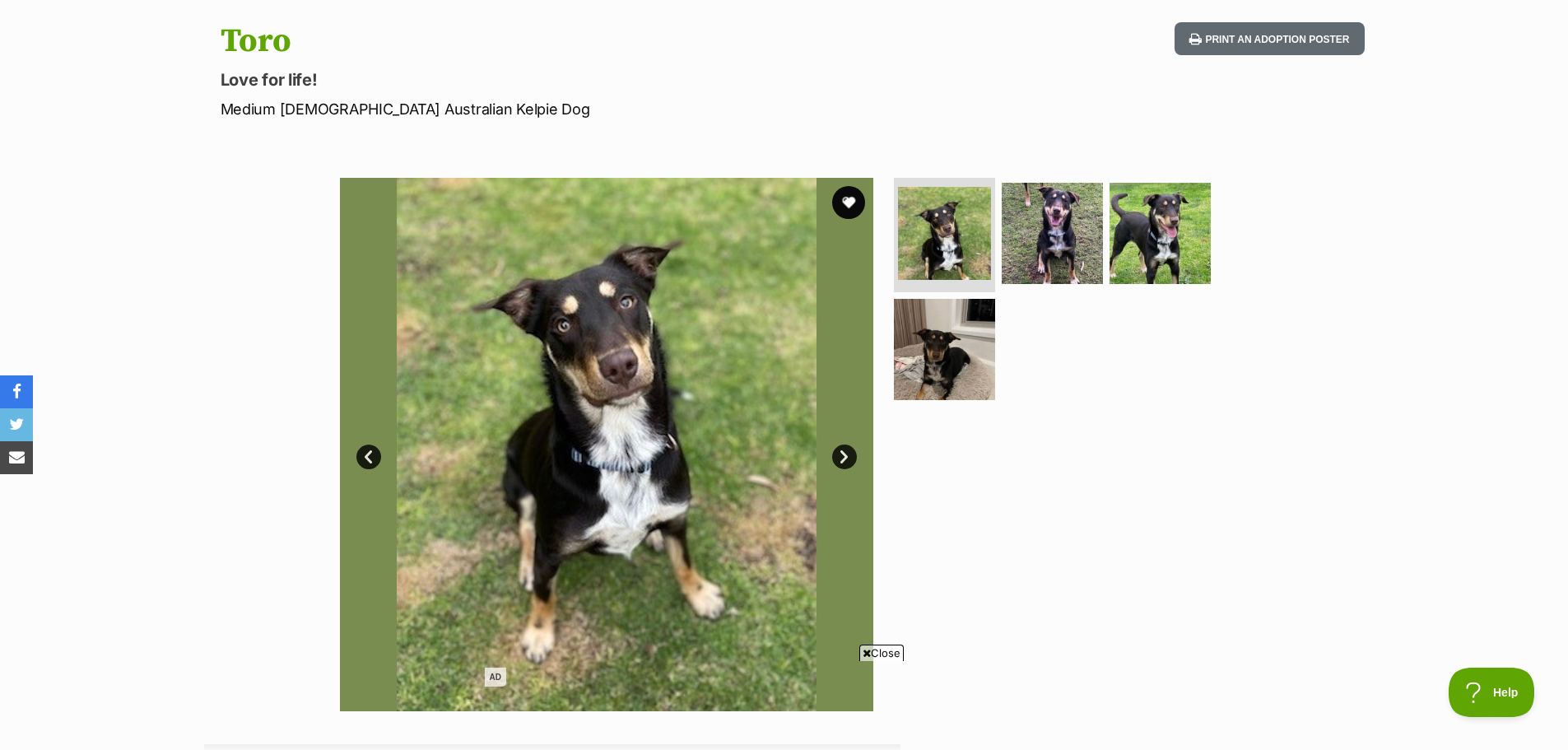
click at [839, 458] on link "Next" at bounding box center [844, 456] width 24 height 24
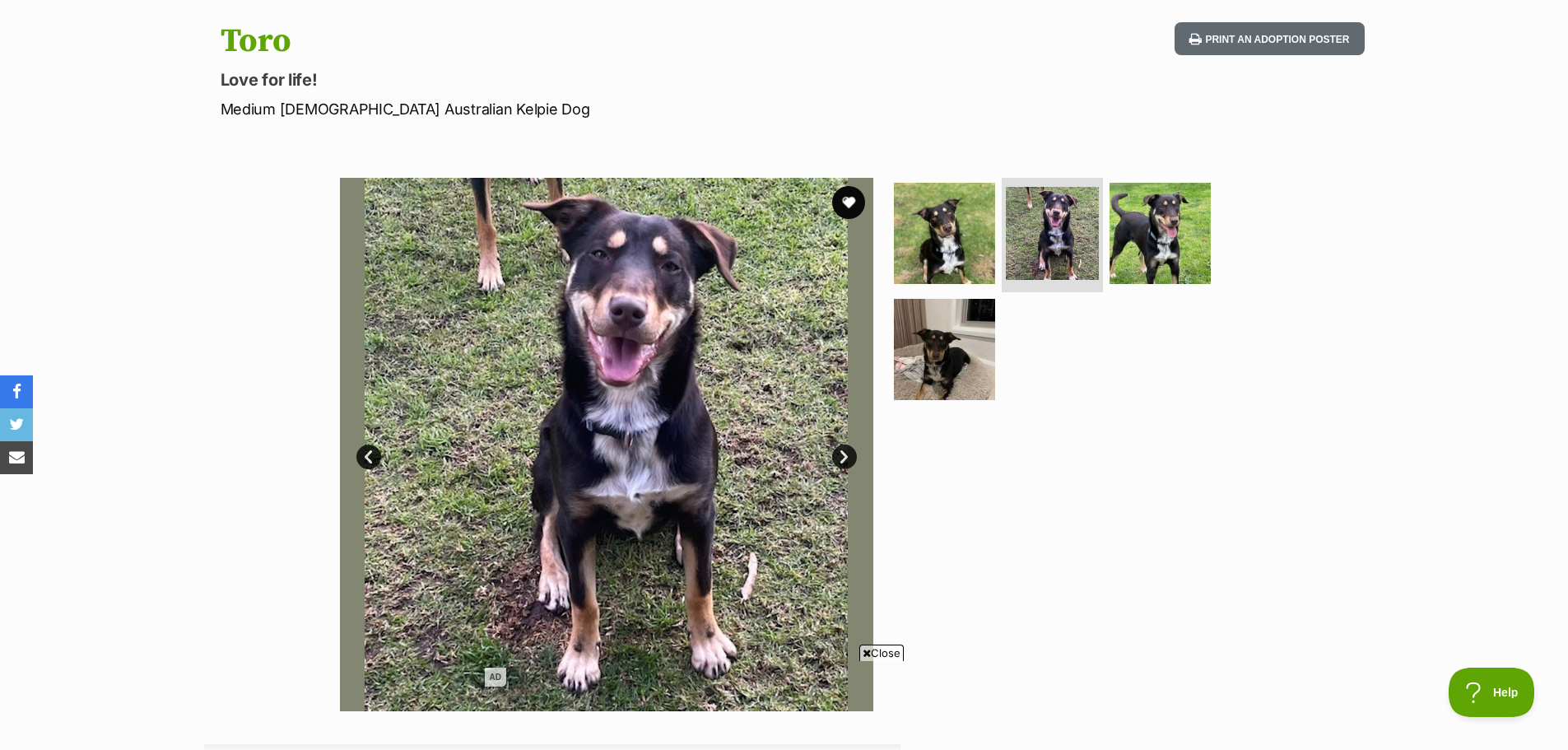
click at [845, 465] on link "Next" at bounding box center [844, 456] width 24 height 24
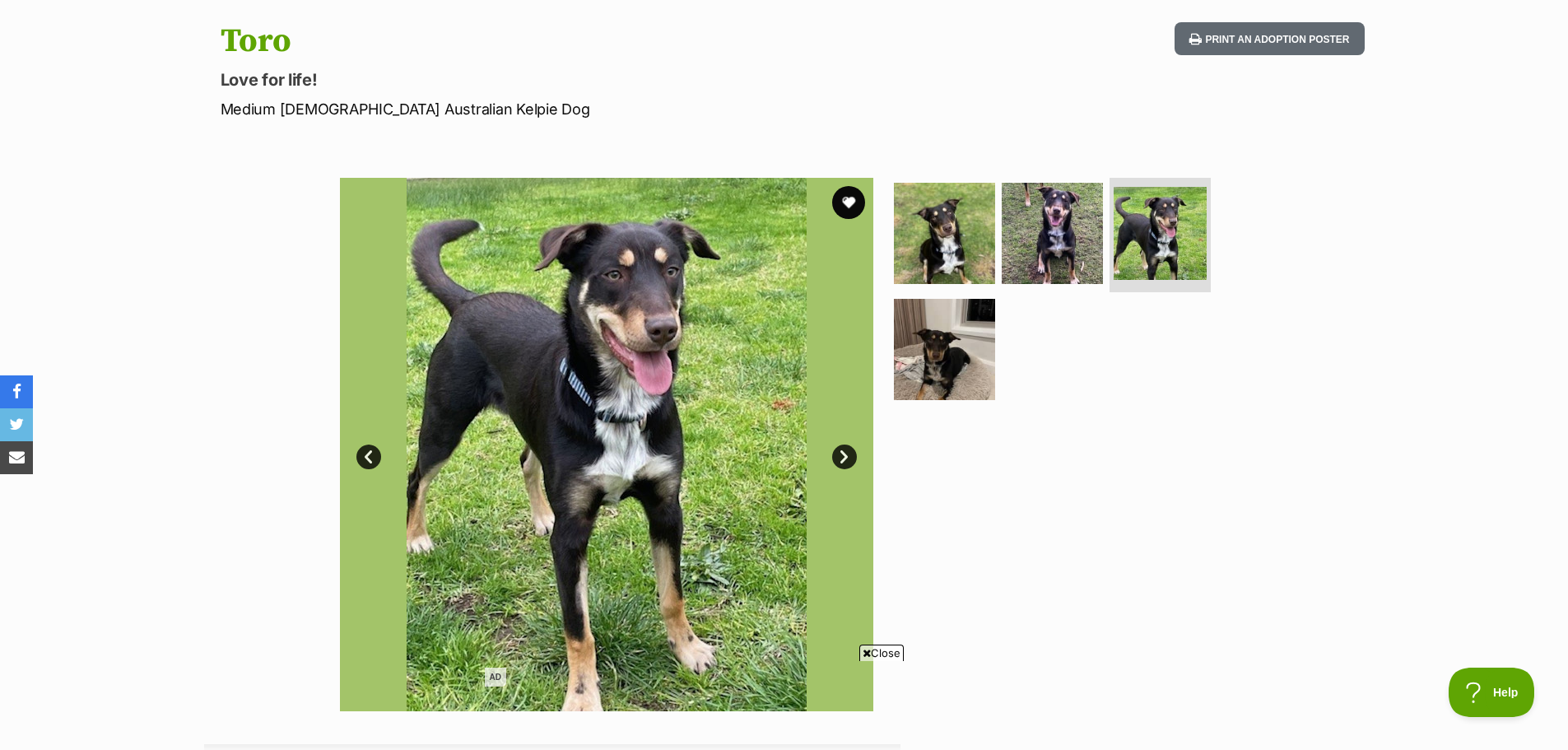
click at [845, 461] on link "Next" at bounding box center [844, 456] width 24 height 24
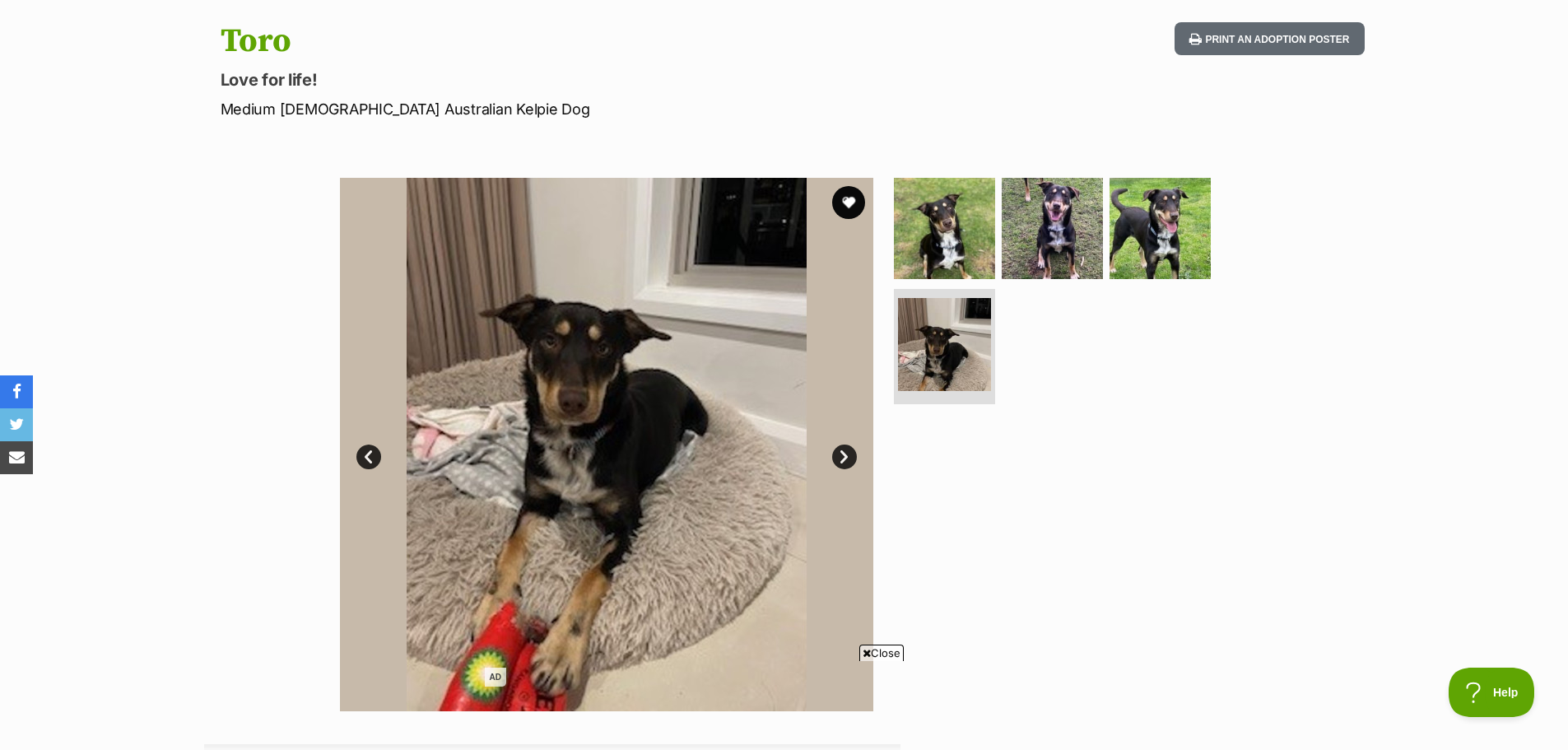
click at [845, 456] on link "Next" at bounding box center [844, 456] width 24 height 24
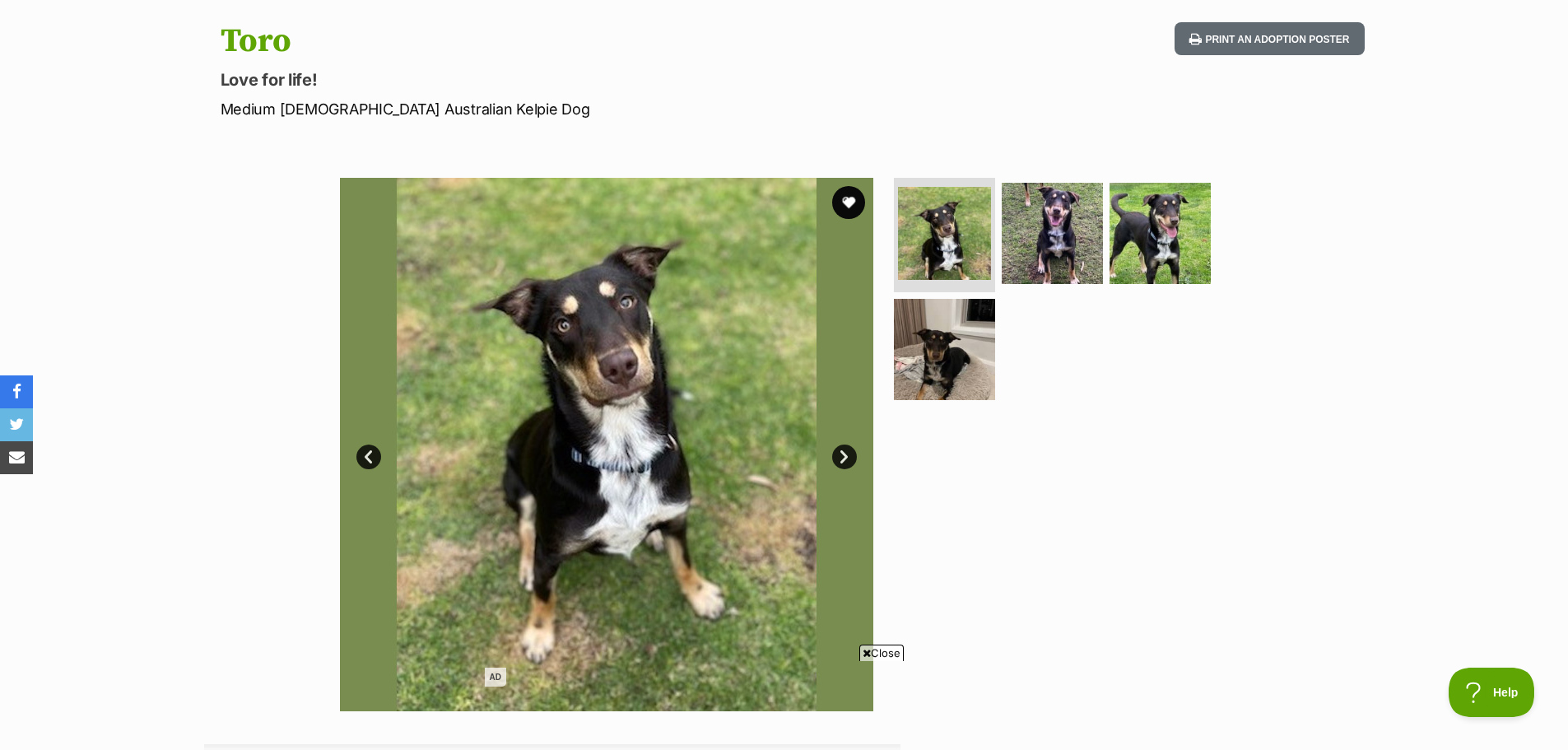
click at [845, 456] on link "Next" at bounding box center [844, 456] width 24 height 24
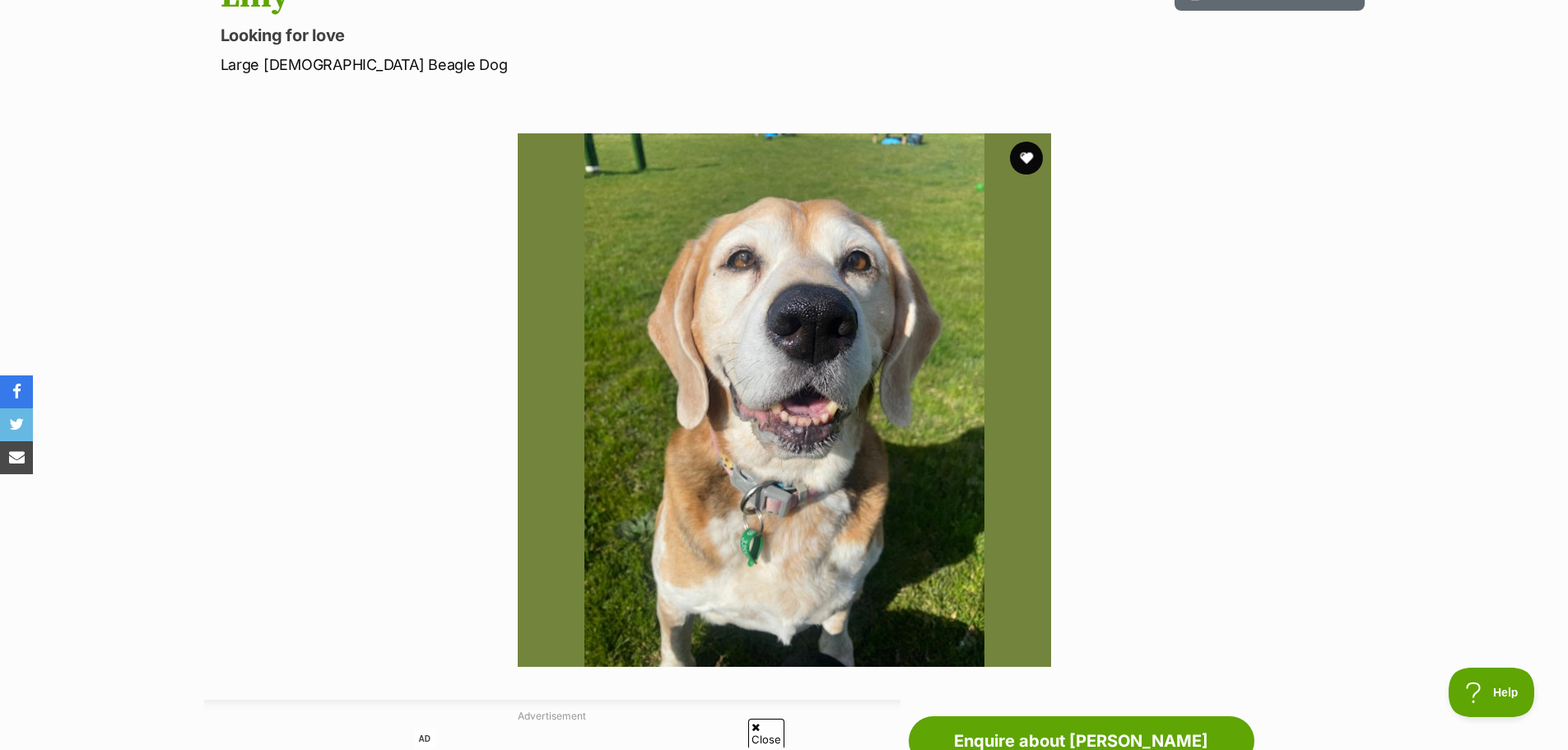
scroll to position [247, 0]
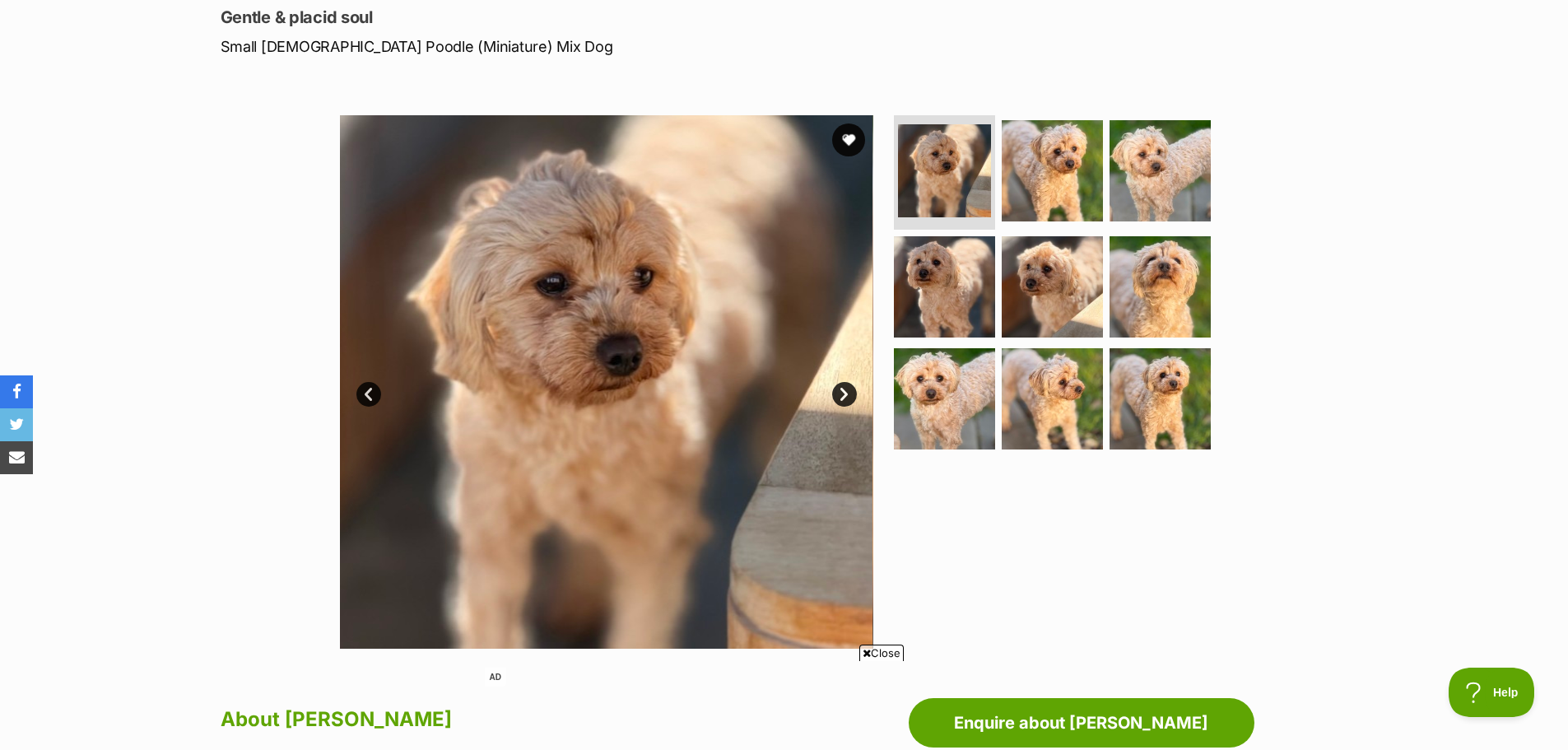
scroll to position [247, 0]
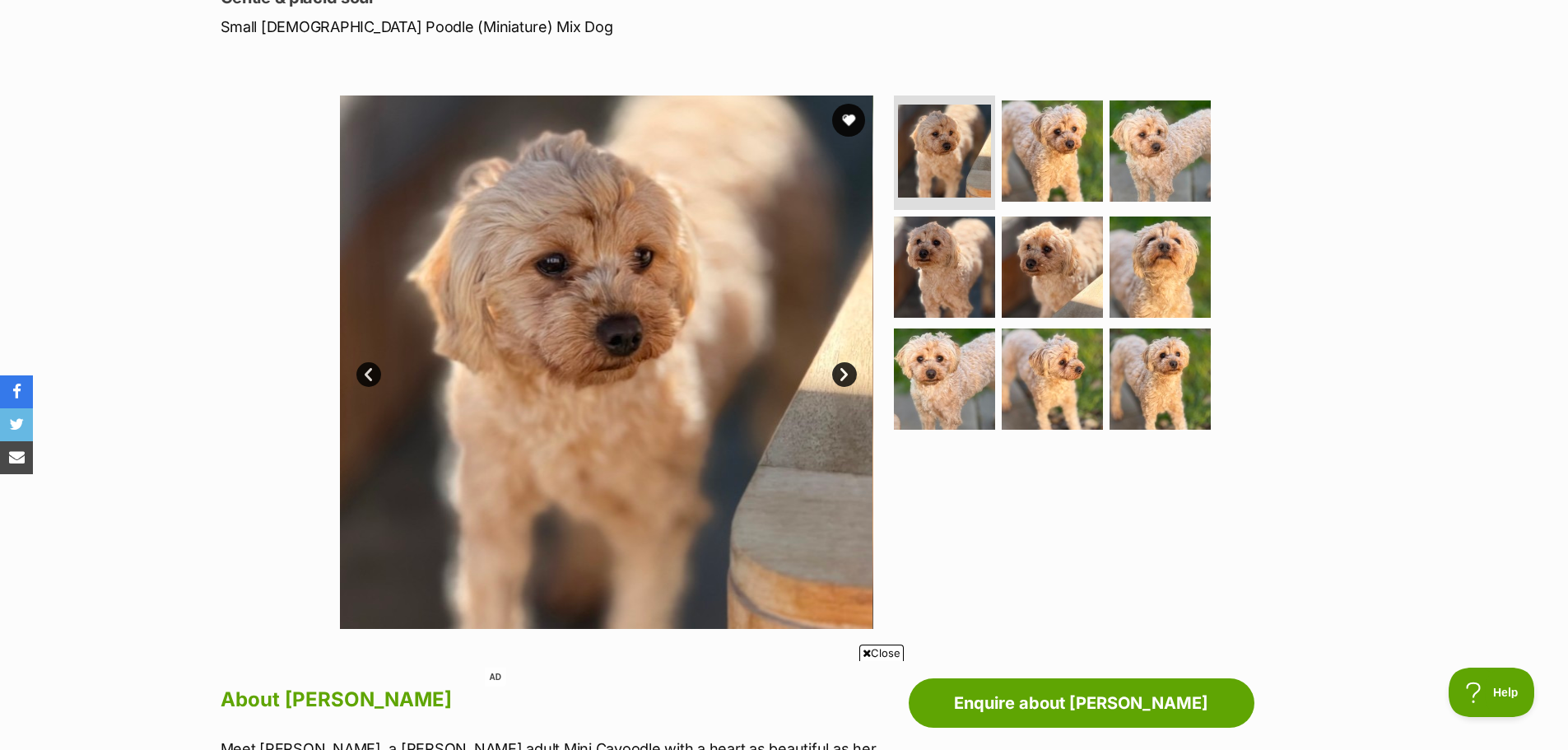
click at [841, 375] on link "Next" at bounding box center [844, 374] width 24 height 24
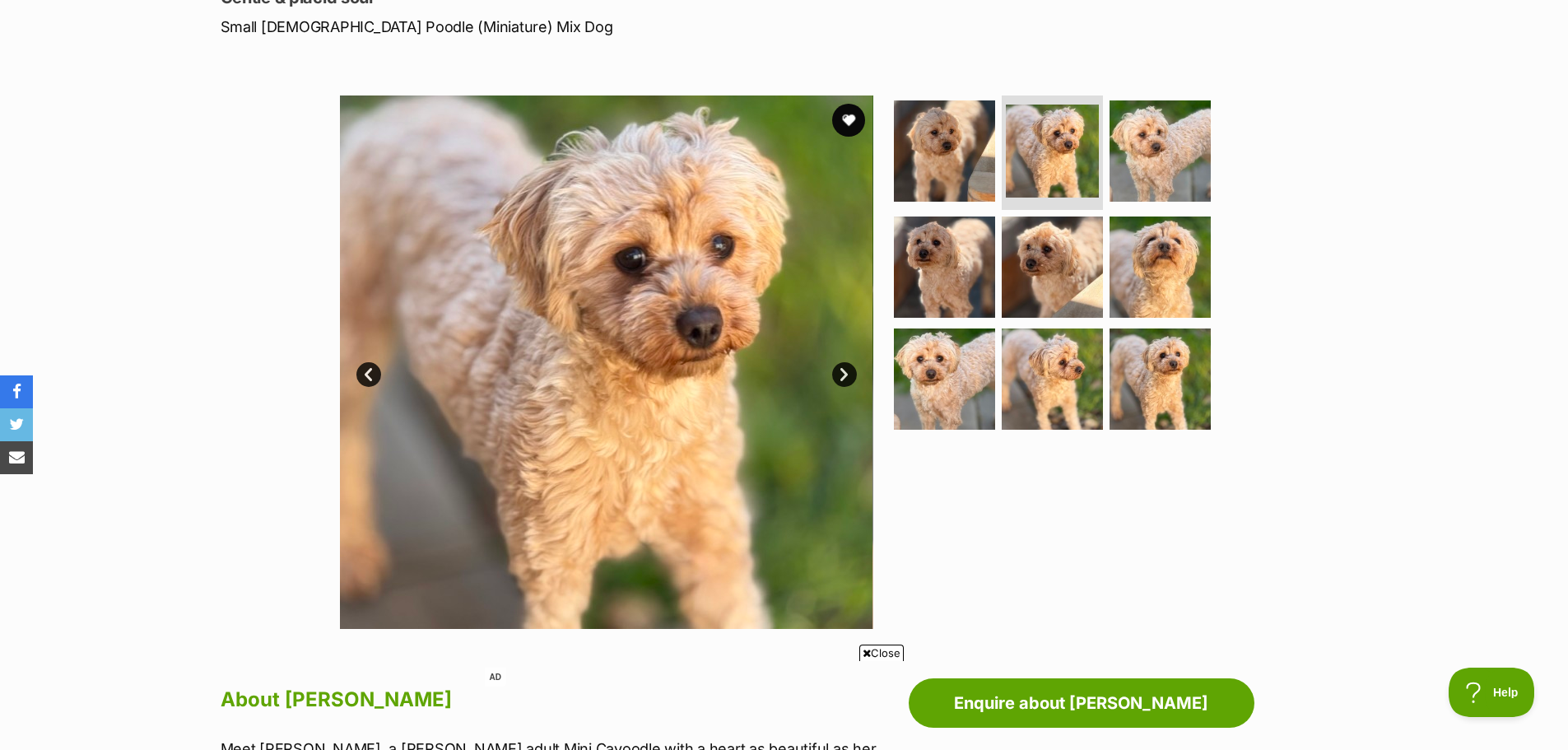
click at [841, 375] on link "Next" at bounding box center [844, 374] width 24 height 24
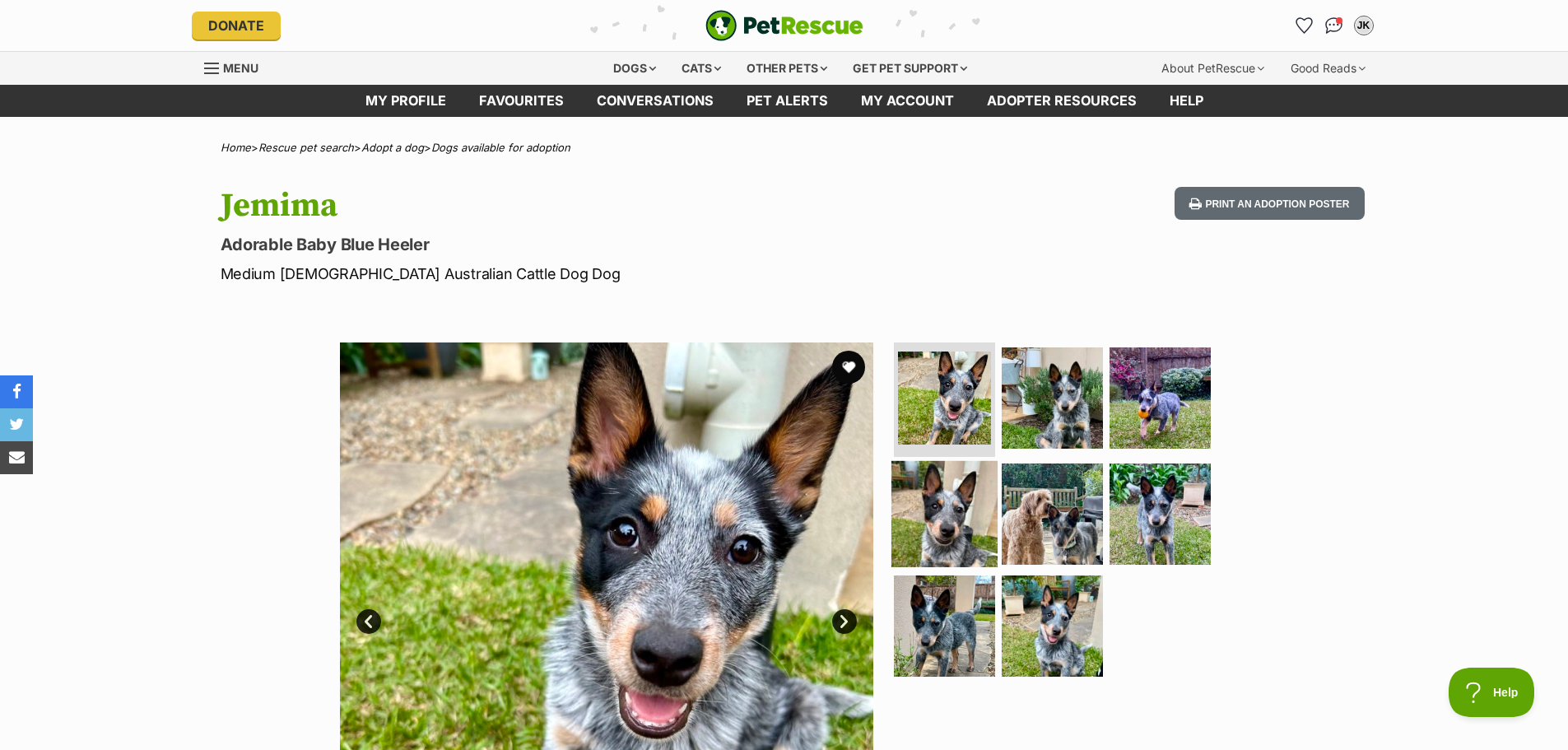
scroll to position [247, 0]
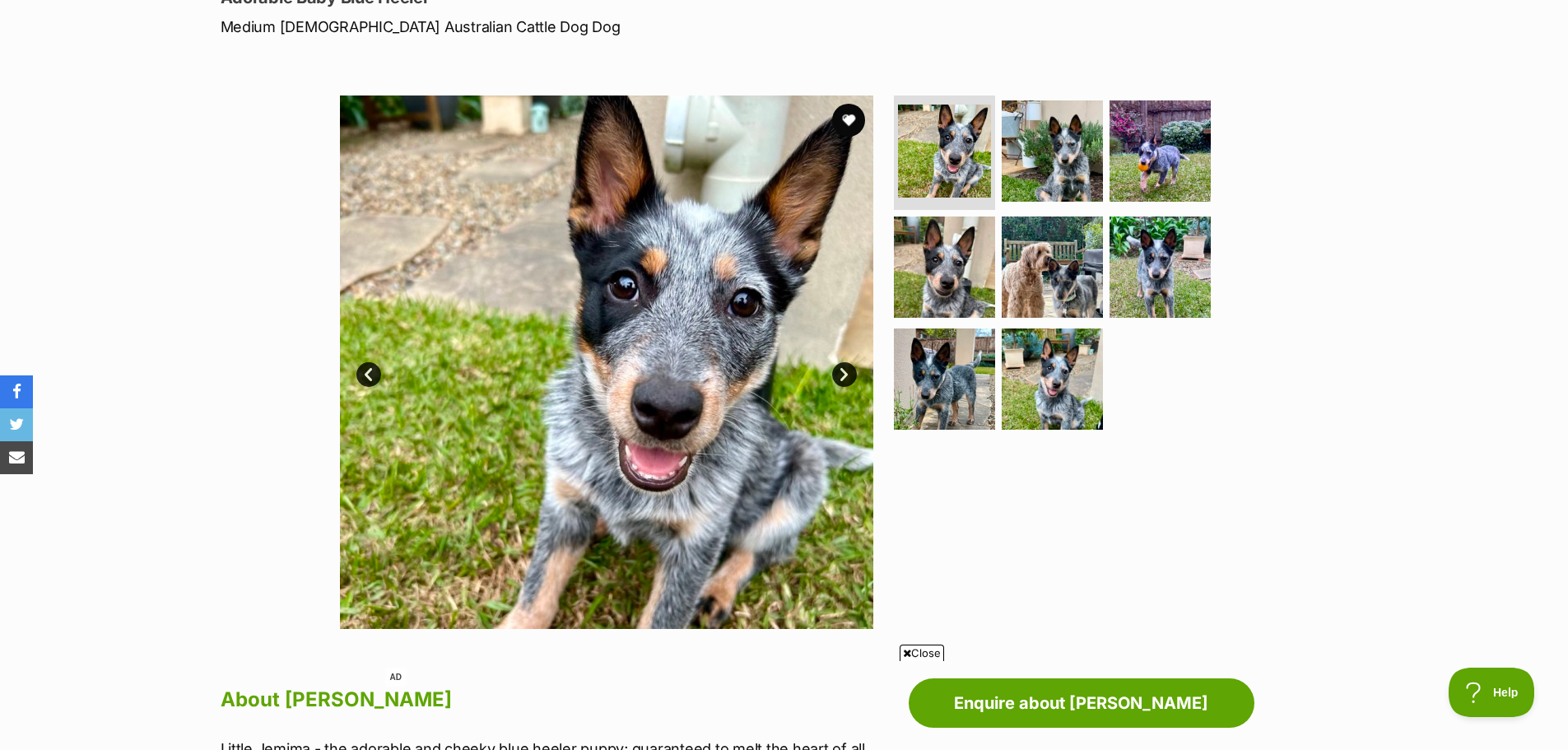
click at [845, 379] on link "Next" at bounding box center [844, 374] width 24 height 24
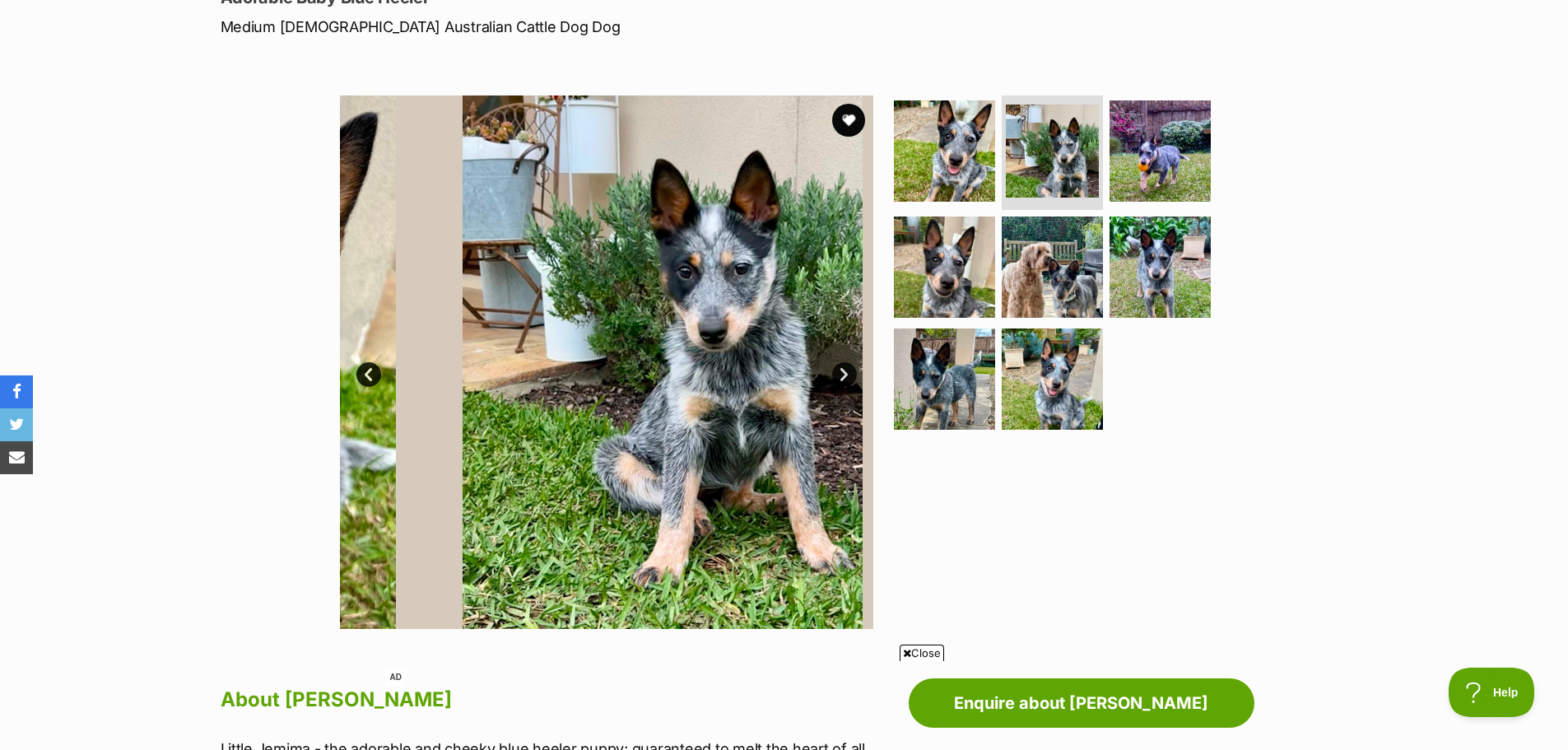
click at [845, 379] on link "Next" at bounding box center [844, 374] width 24 height 24
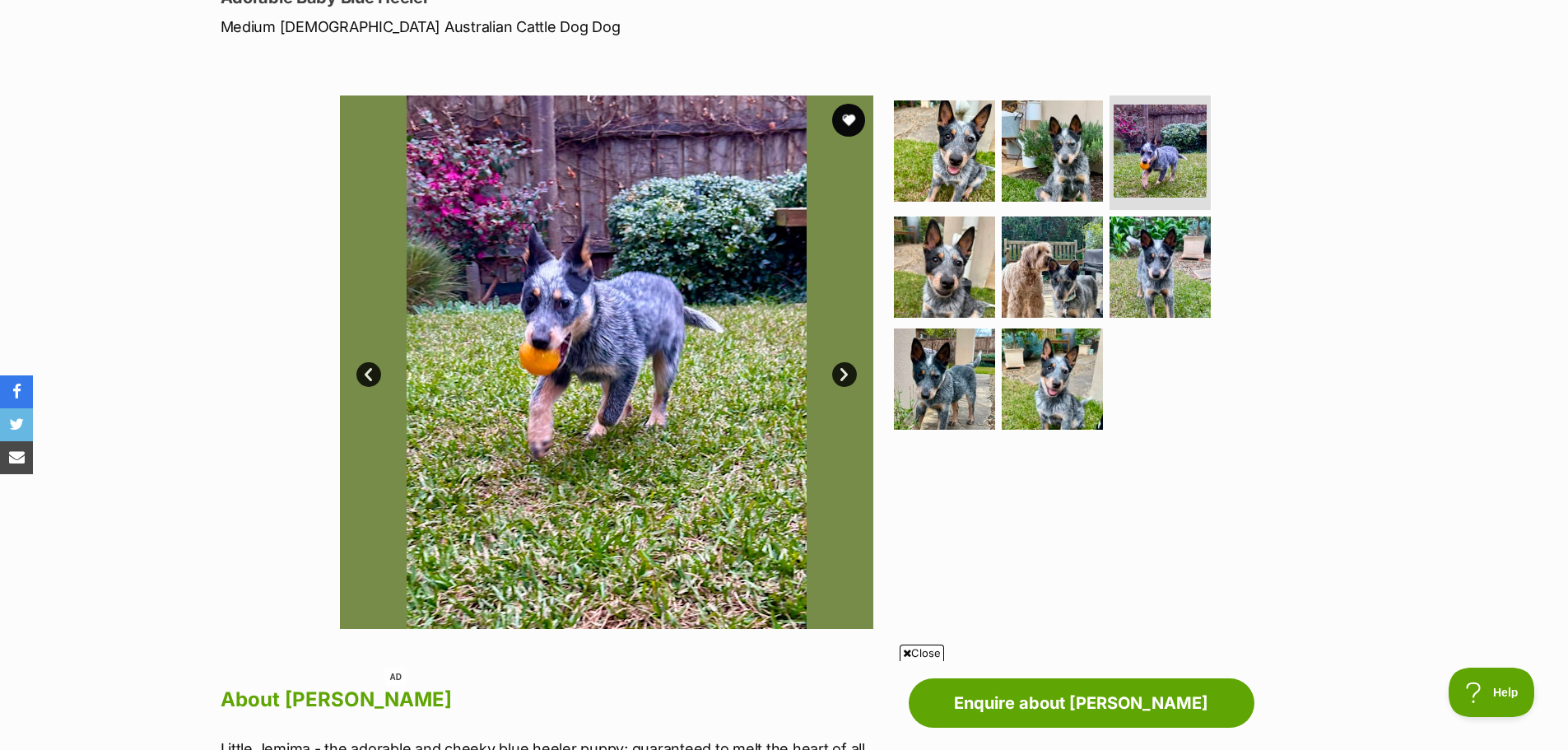
click at [845, 379] on link "Next" at bounding box center [844, 374] width 24 height 24
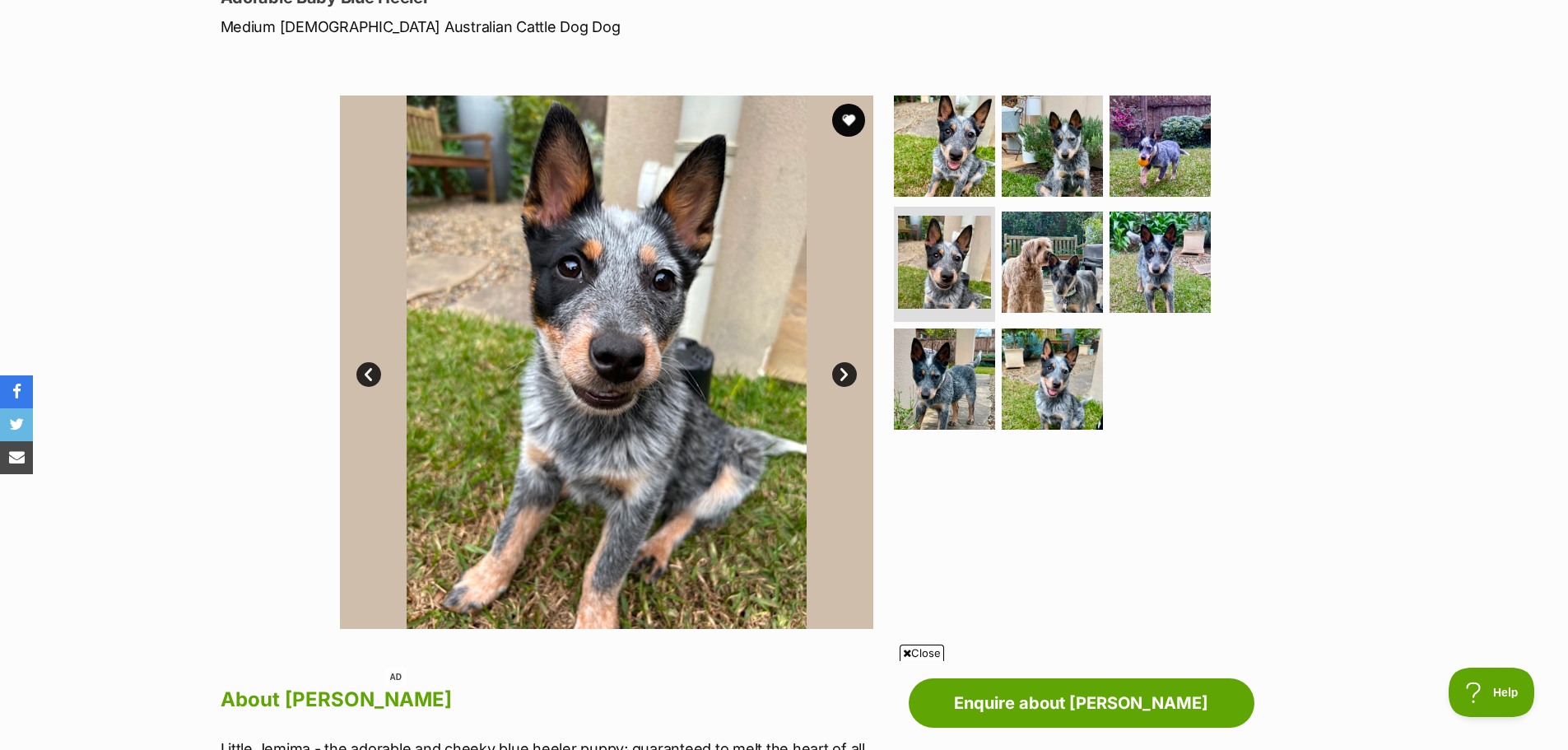
click at [845, 379] on link "Next" at bounding box center [844, 374] width 24 height 24
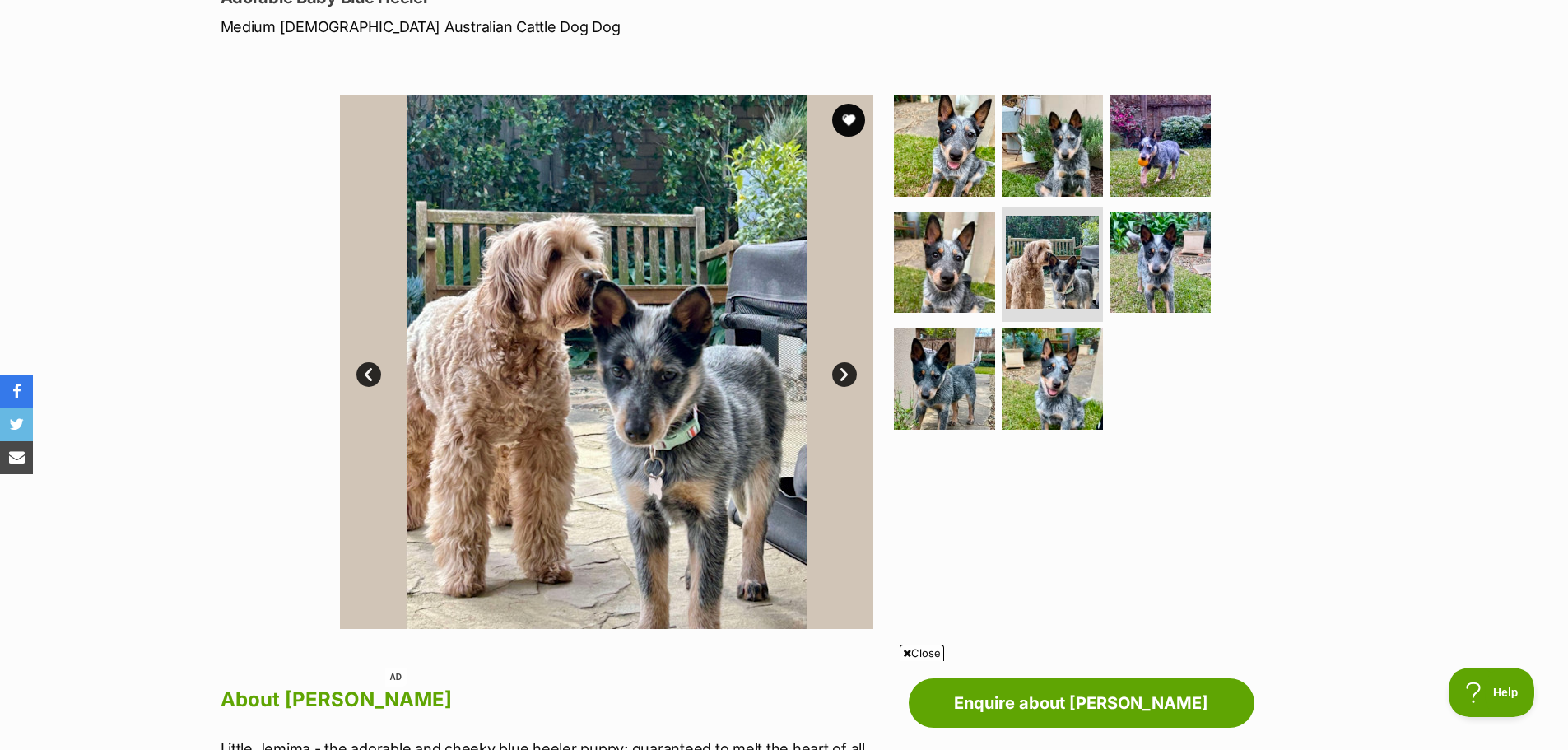
click at [845, 372] on link "Next" at bounding box center [844, 374] width 24 height 24
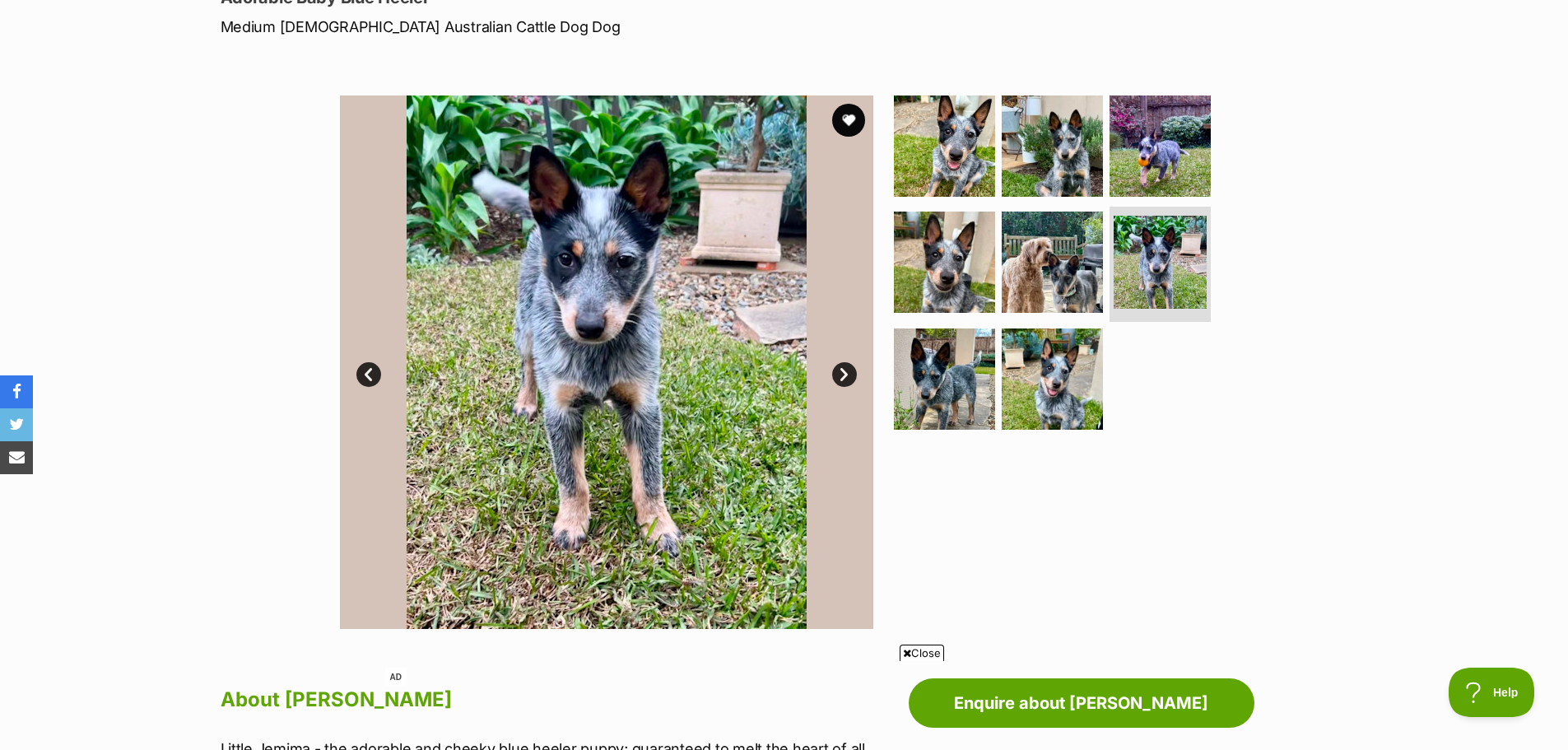
click at [845, 372] on link "Next" at bounding box center [844, 374] width 24 height 24
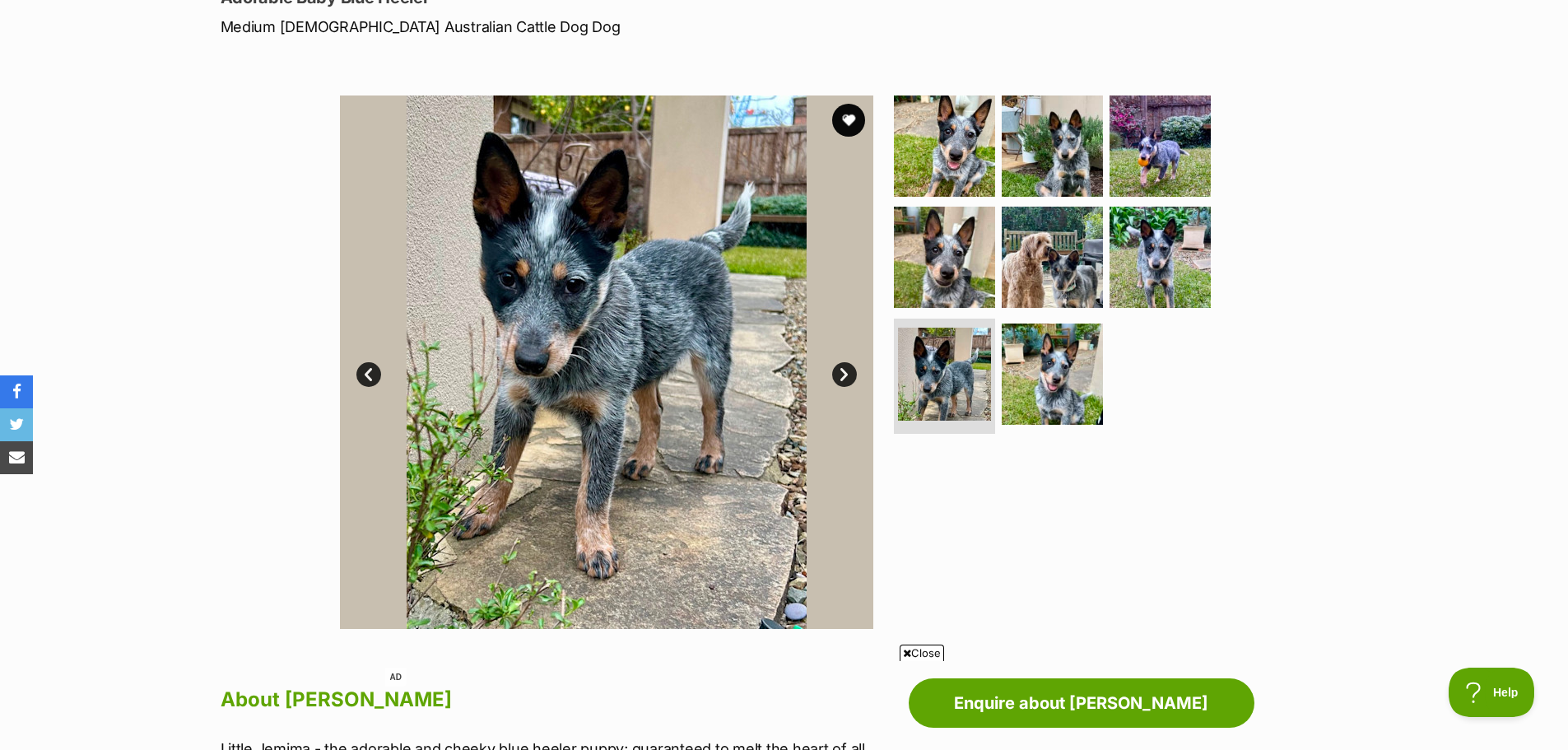
click at [845, 372] on link "Next" at bounding box center [844, 374] width 24 height 24
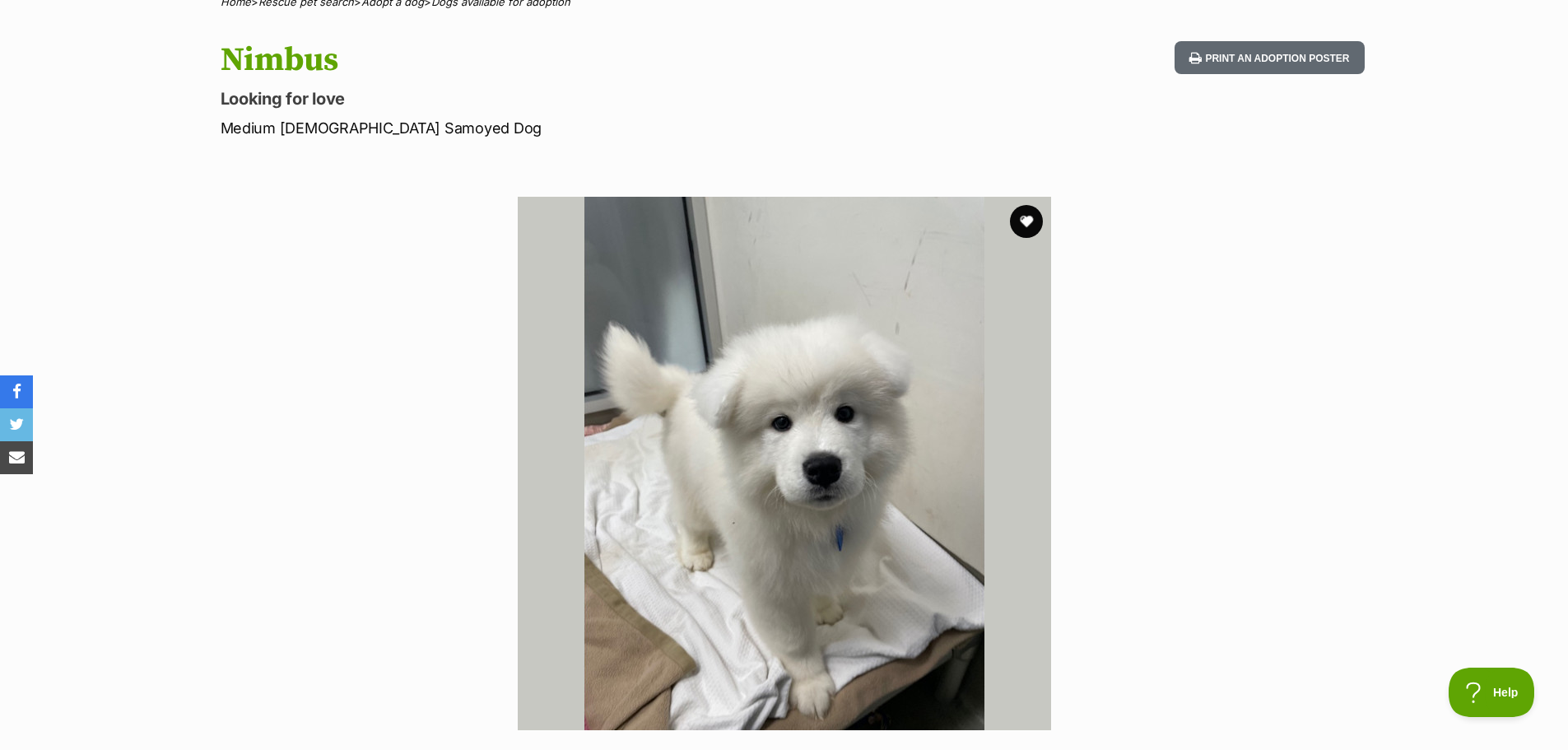
scroll to position [164, 0]
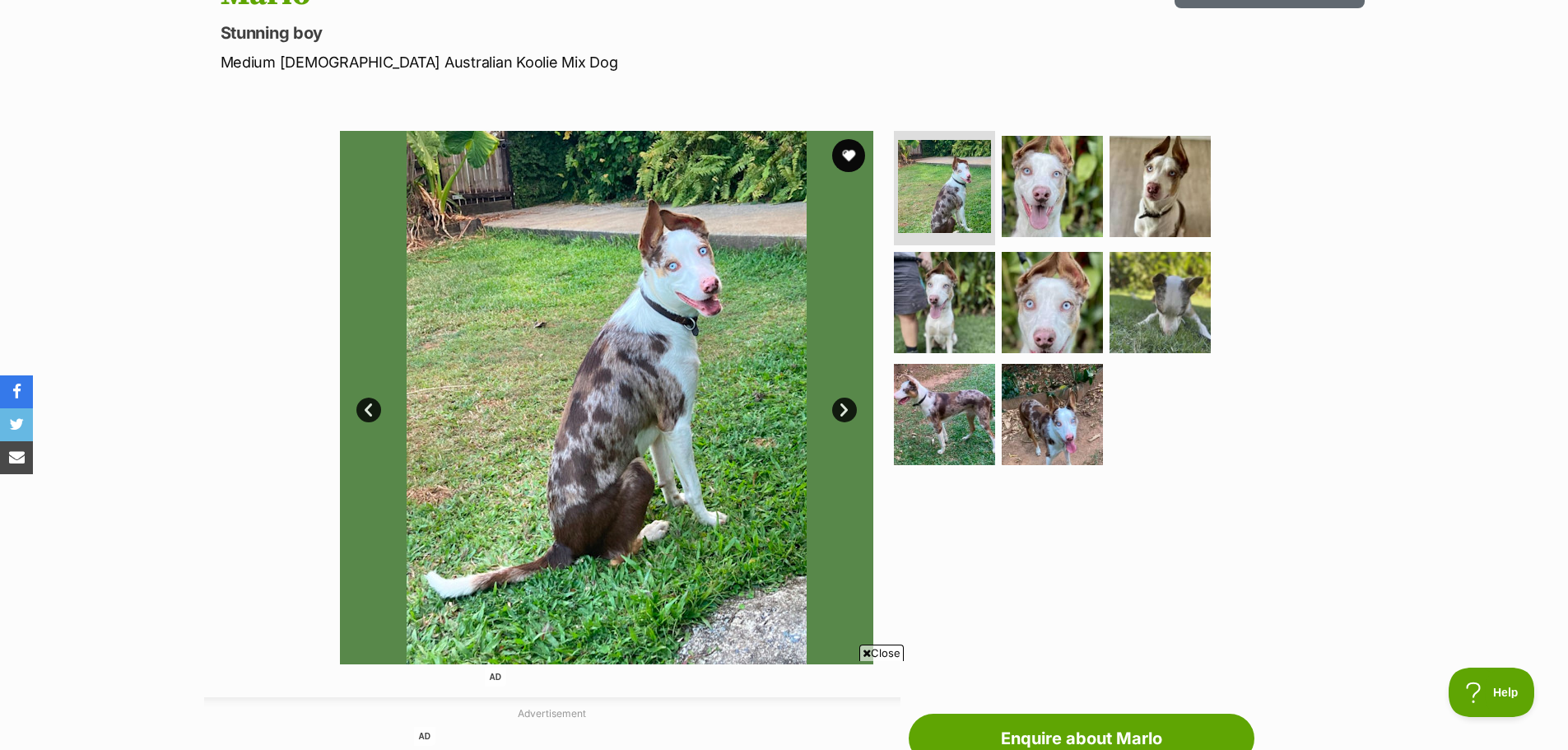
scroll to position [247, 0]
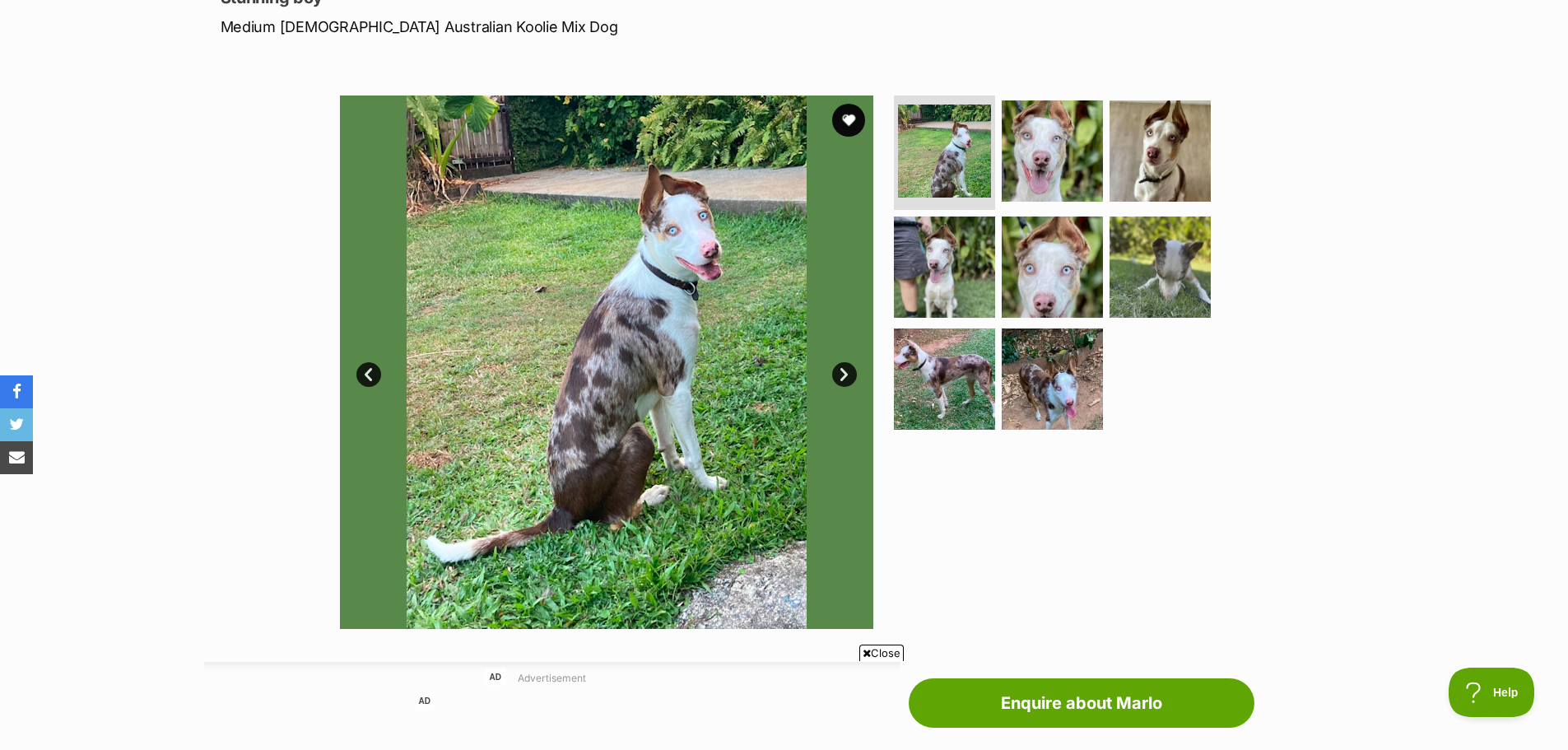
click at [842, 371] on link "Next" at bounding box center [844, 374] width 24 height 24
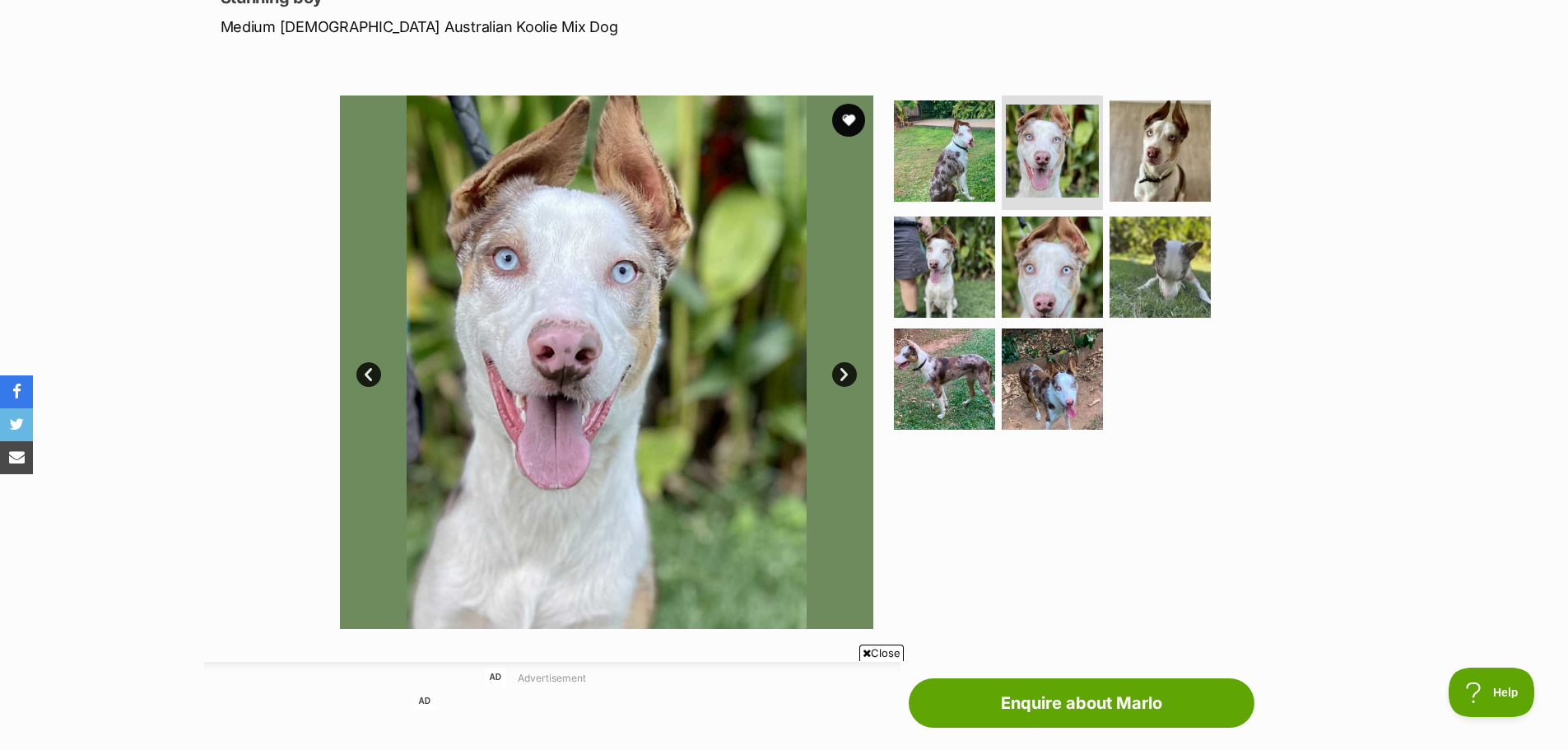
click at [842, 371] on link "Next" at bounding box center [844, 374] width 24 height 24
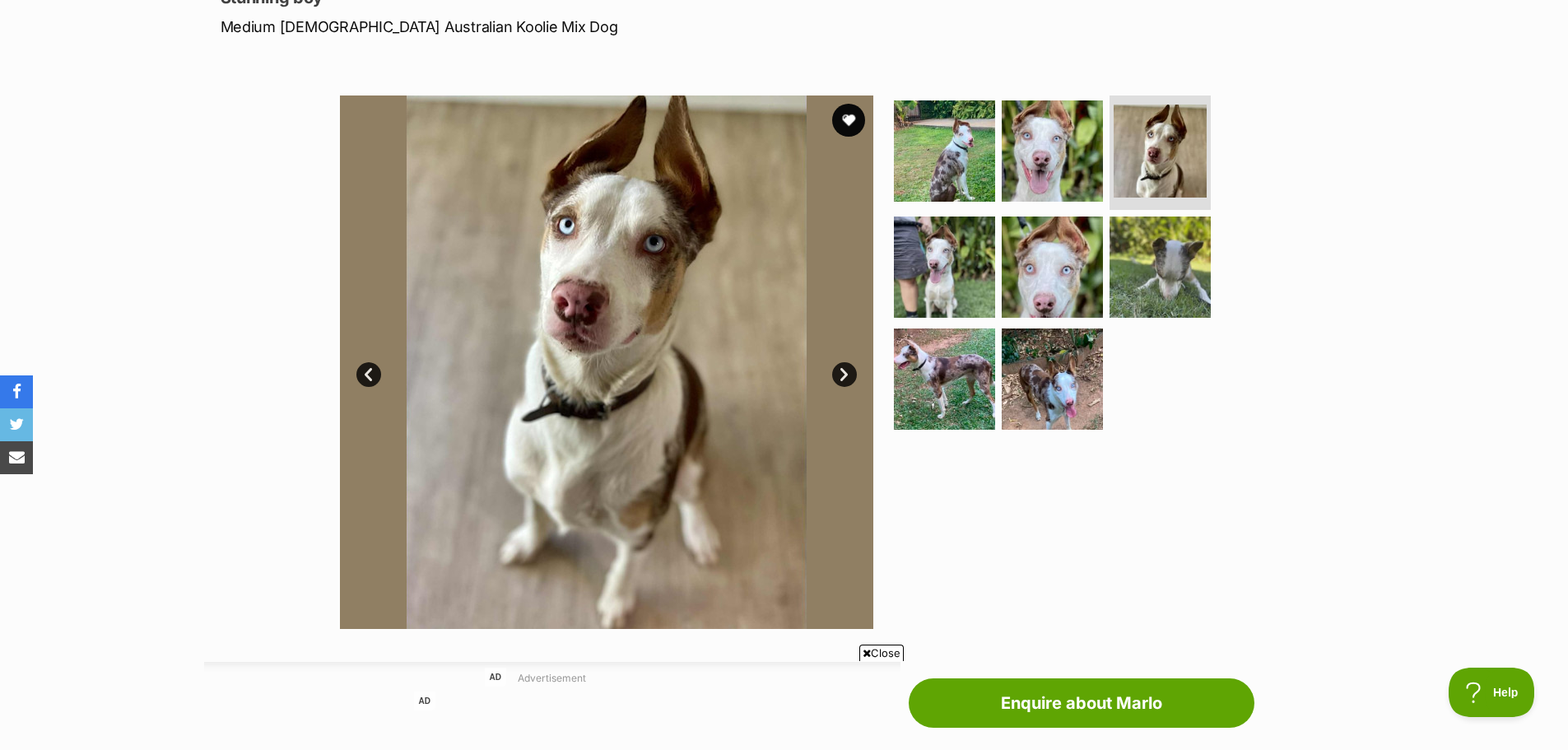
click at [842, 371] on link "Next" at bounding box center [844, 374] width 24 height 24
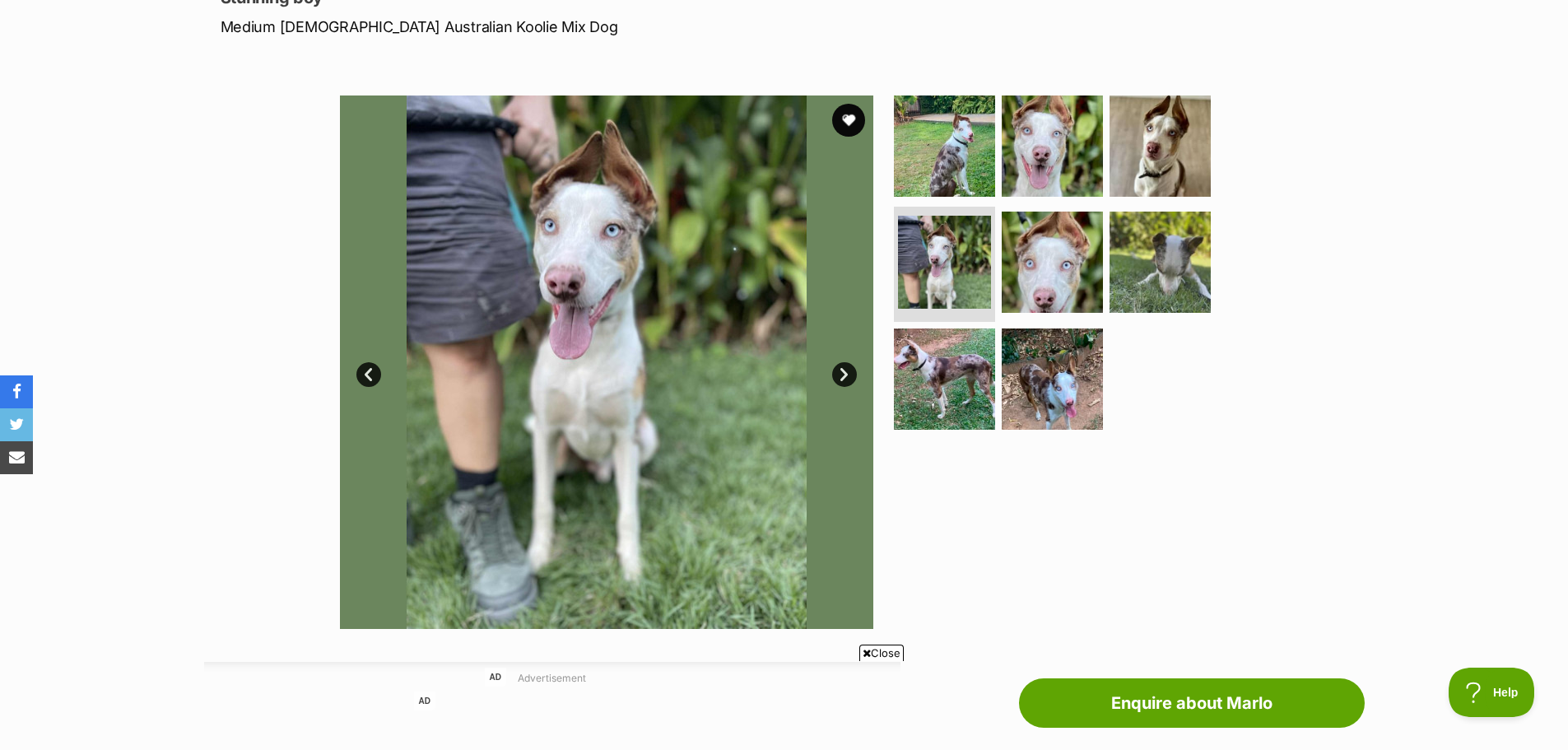
click at [842, 371] on link "Next" at bounding box center [844, 374] width 24 height 24
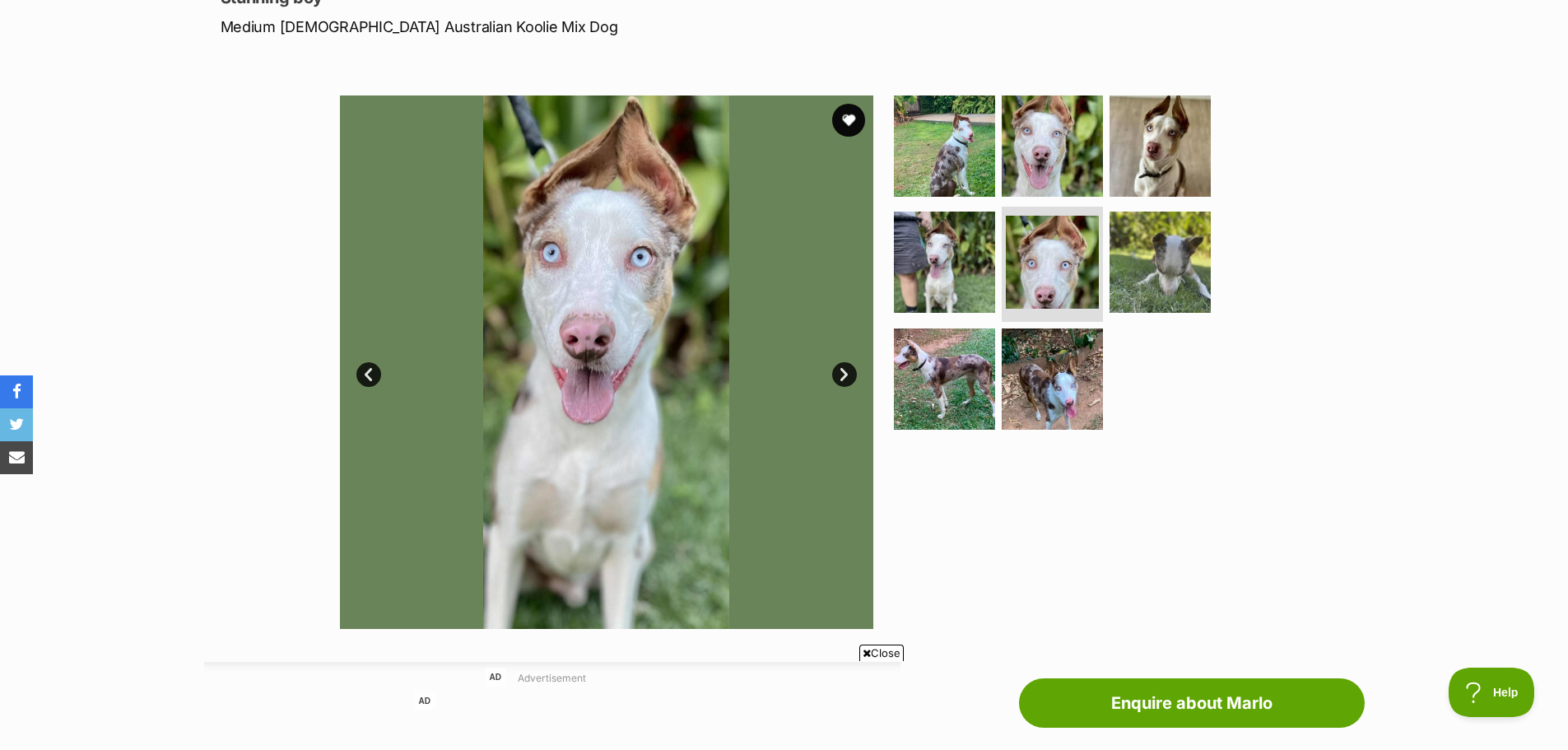
click at [842, 371] on link "Next" at bounding box center [844, 374] width 24 height 24
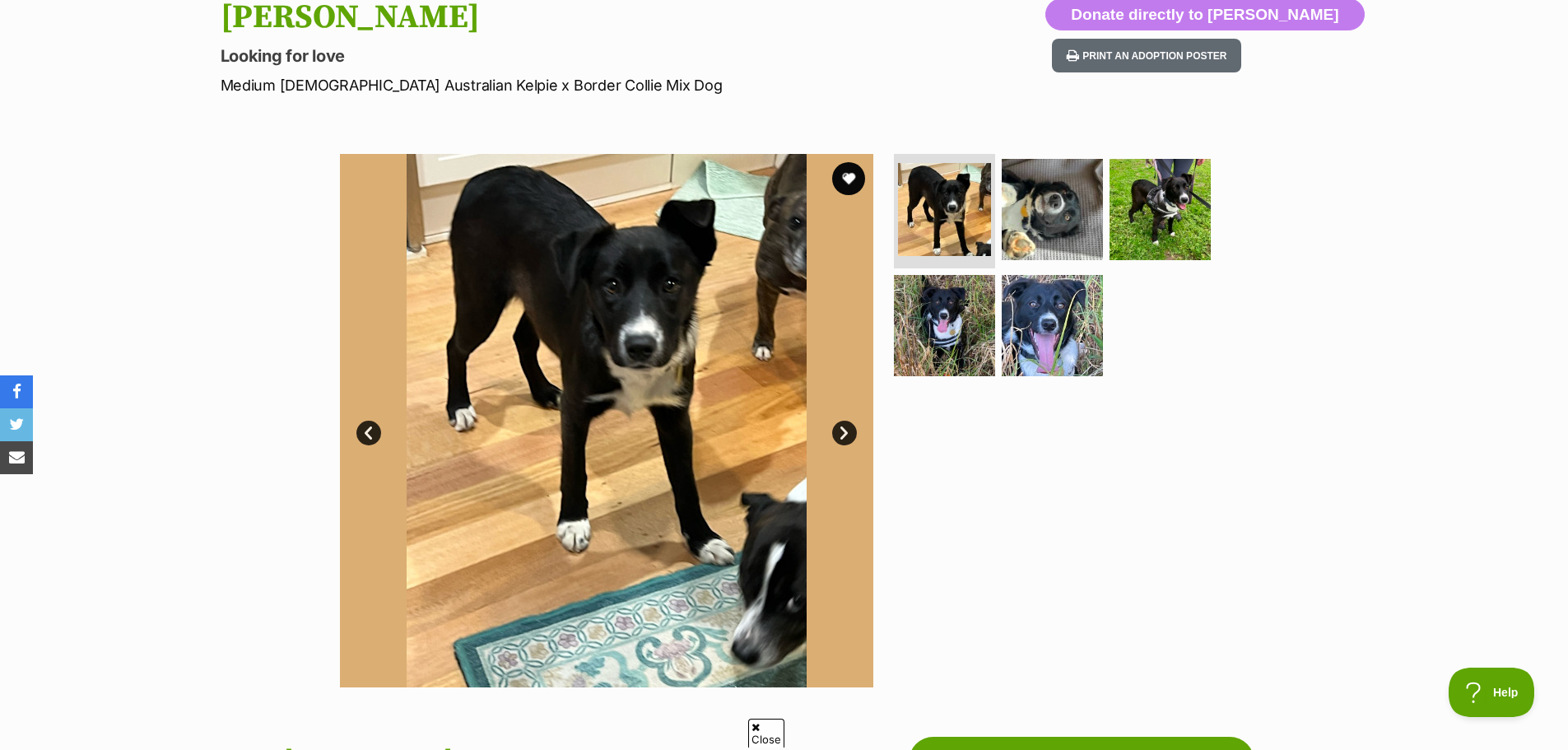
scroll to position [247, 0]
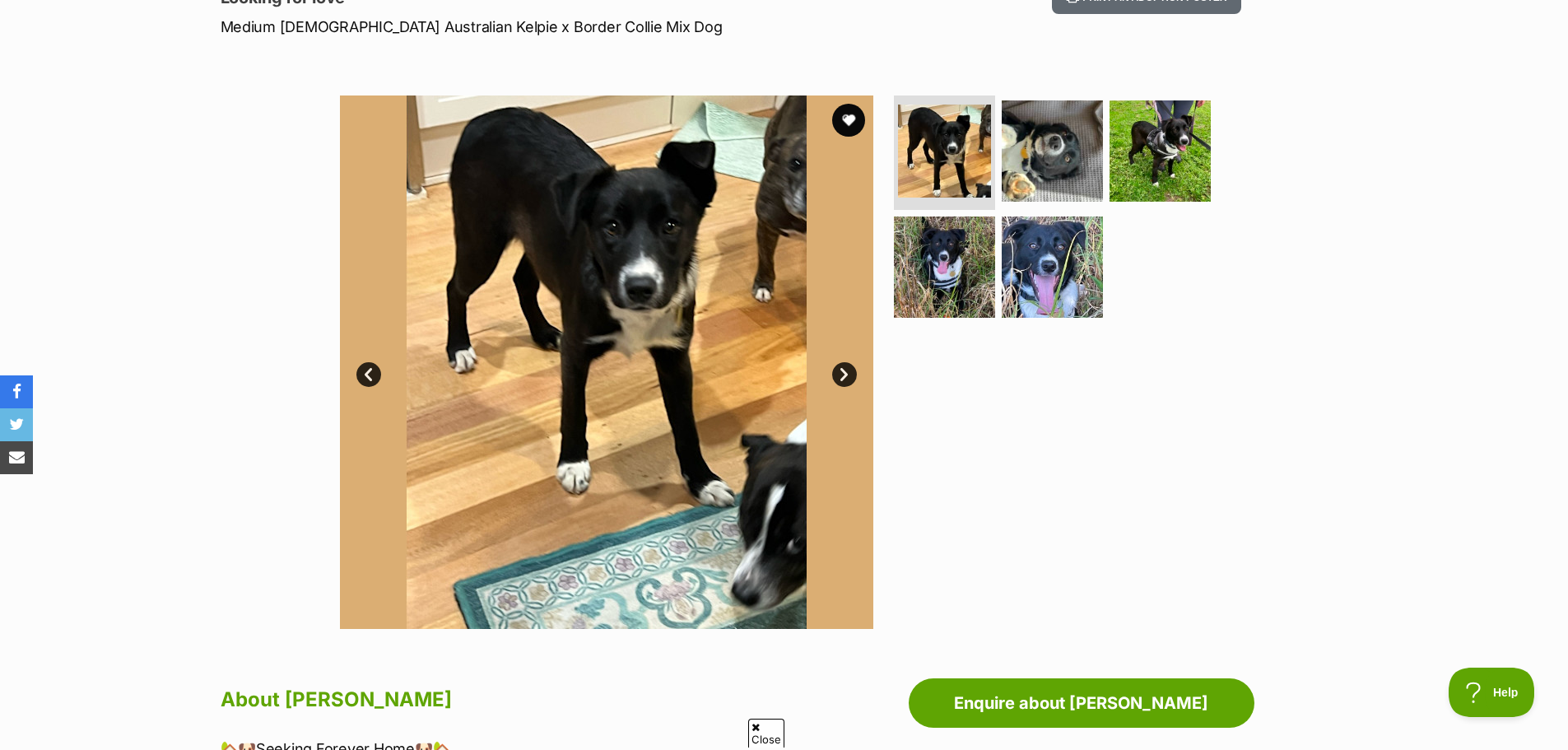
click at [843, 373] on link "Next" at bounding box center [844, 374] width 24 height 24
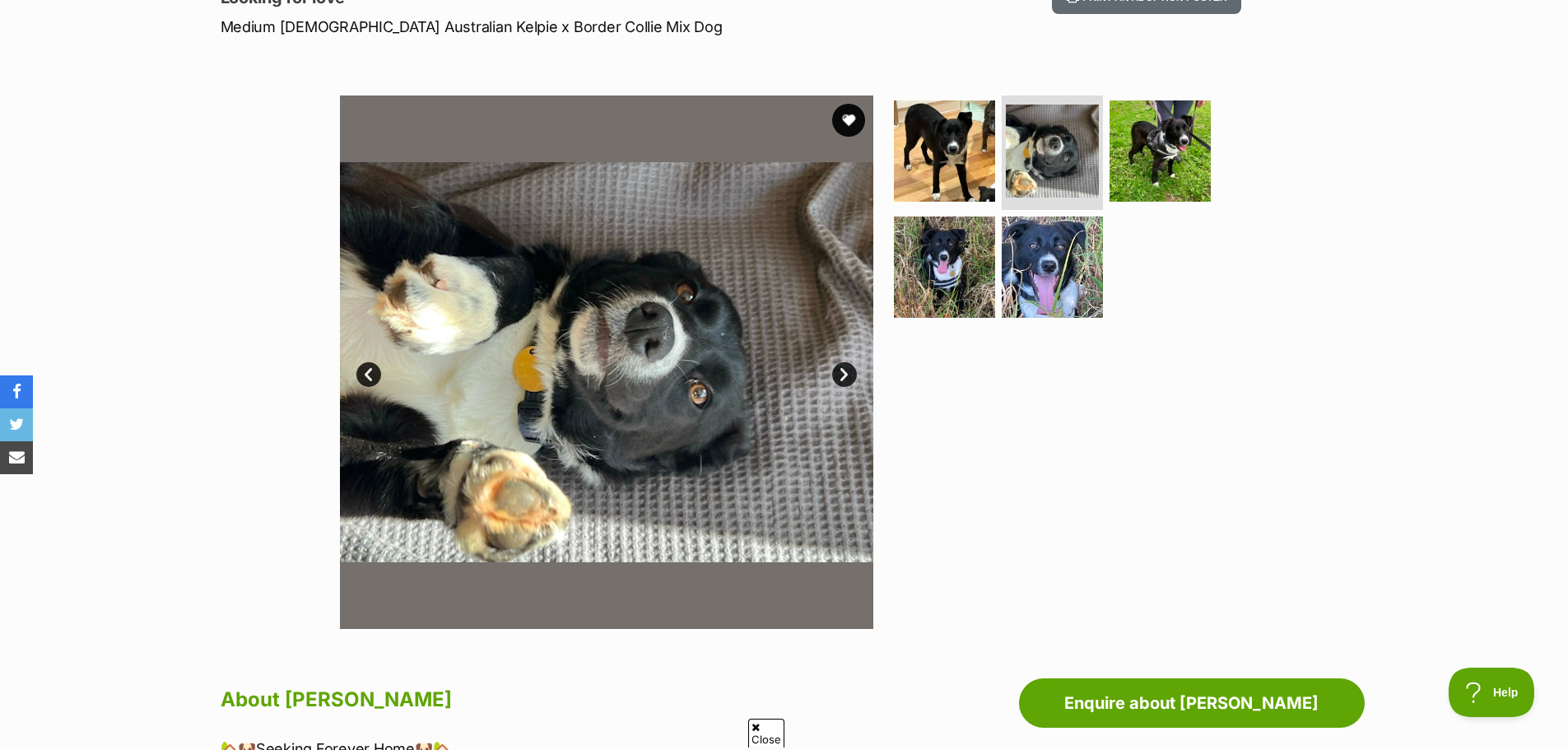
click at [843, 373] on link "Next" at bounding box center [844, 374] width 24 height 24
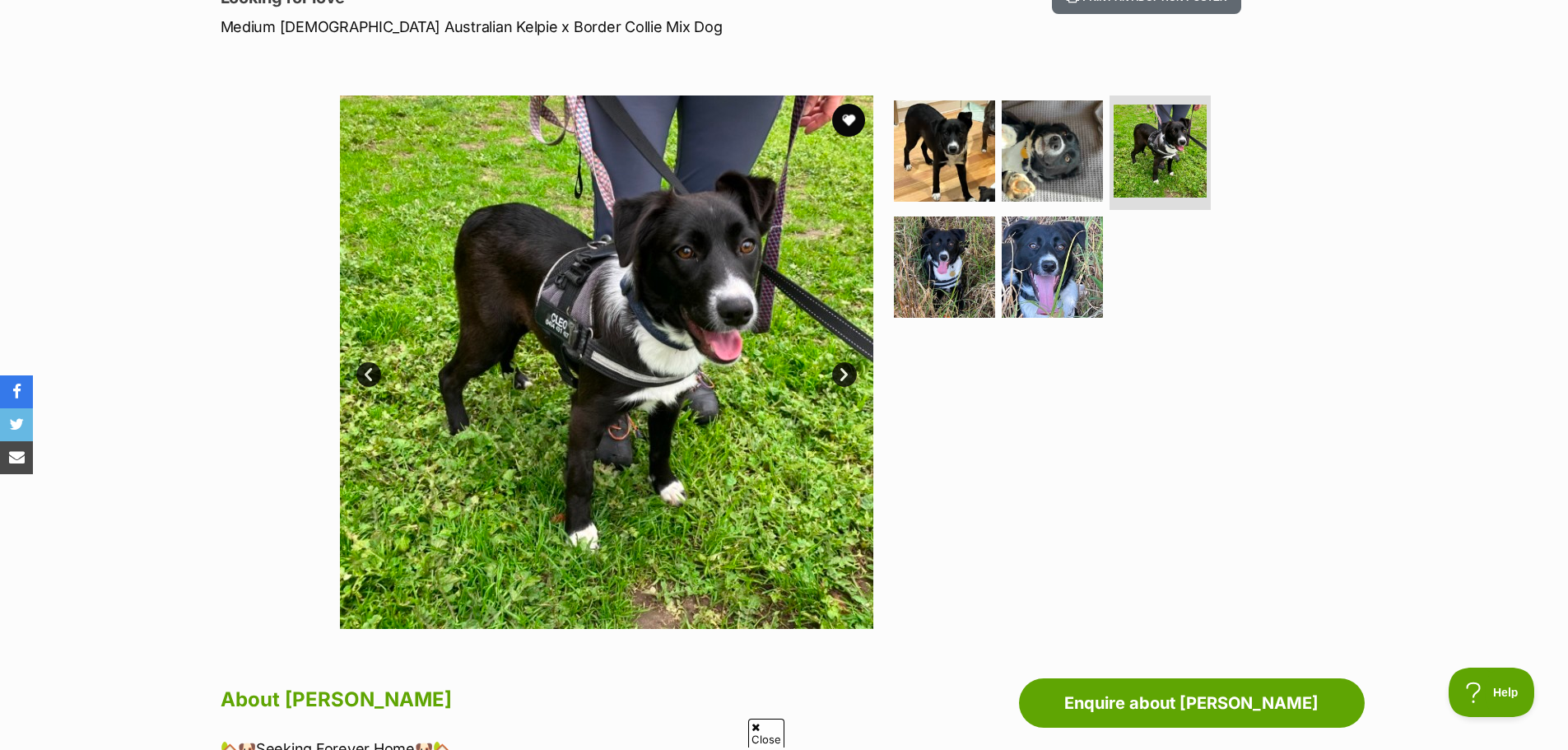
click at [843, 373] on link "Next" at bounding box center [844, 374] width 24 height 24
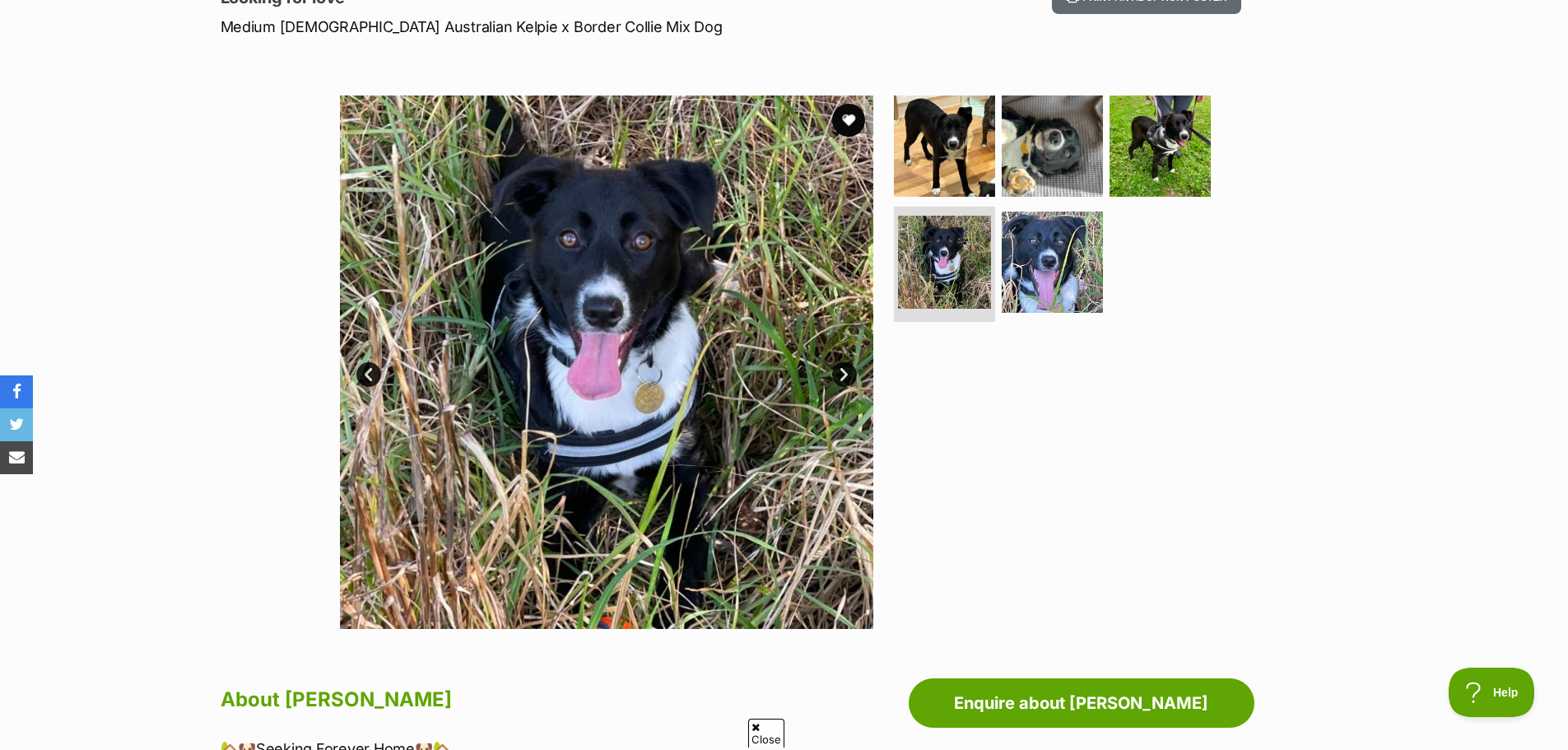
click at [843, 373] on link "Next" at bounding box center [844, 374] width 24 height 24
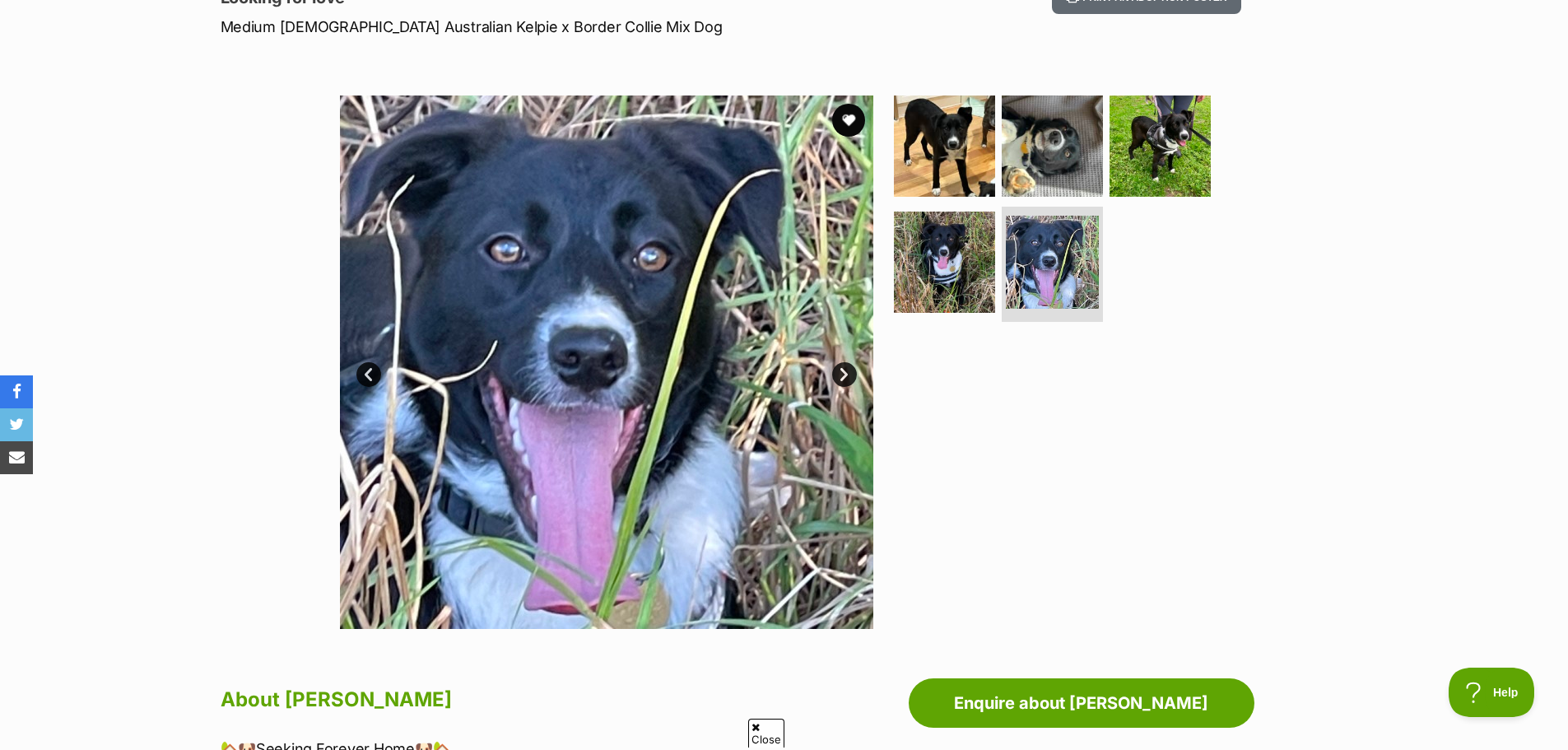
click at [843, 373] on link "Next" at bounding box center [844, 374] width 24 height 24
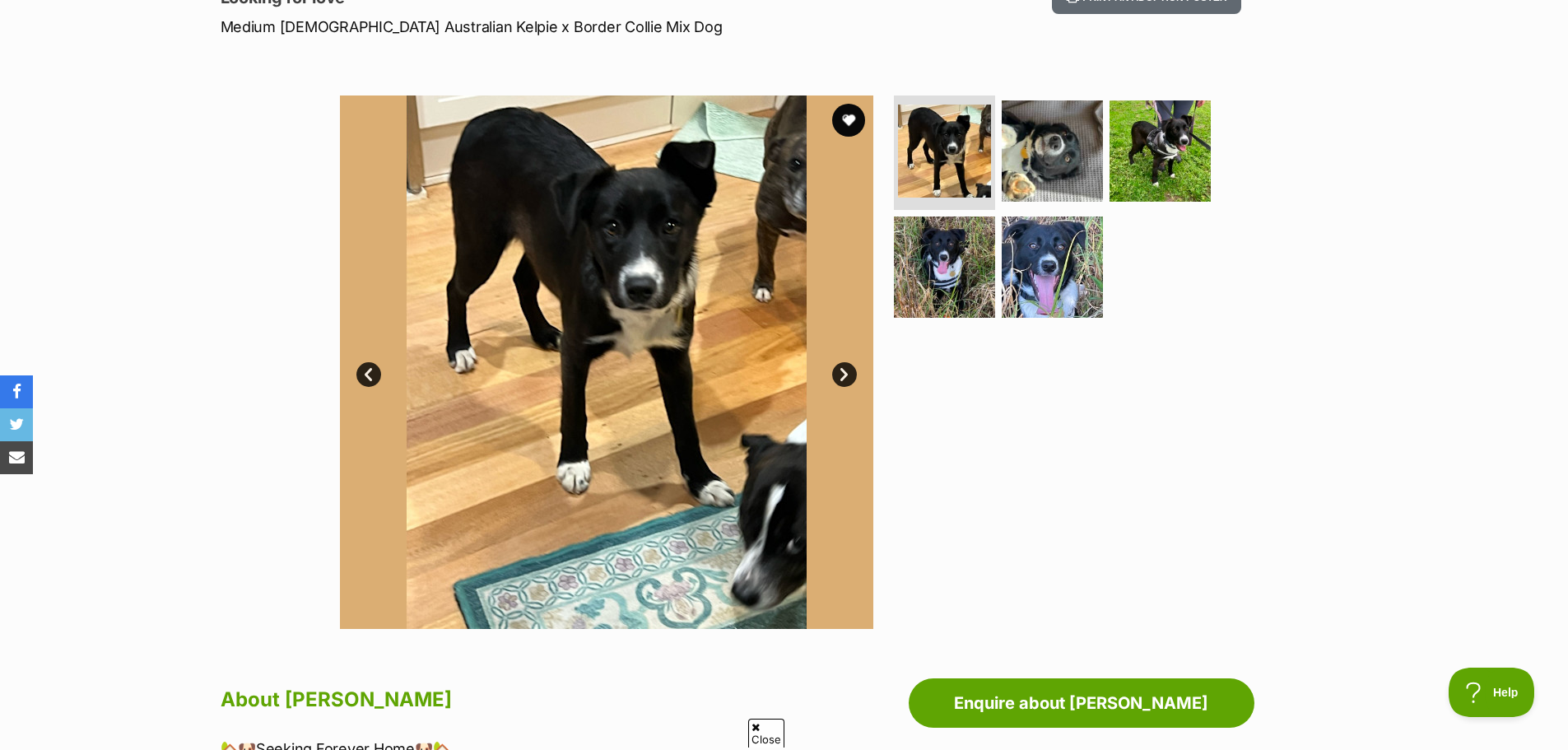
click at [843, 373] on link "Next" at bounding box center [844, 374] width 24 height 24
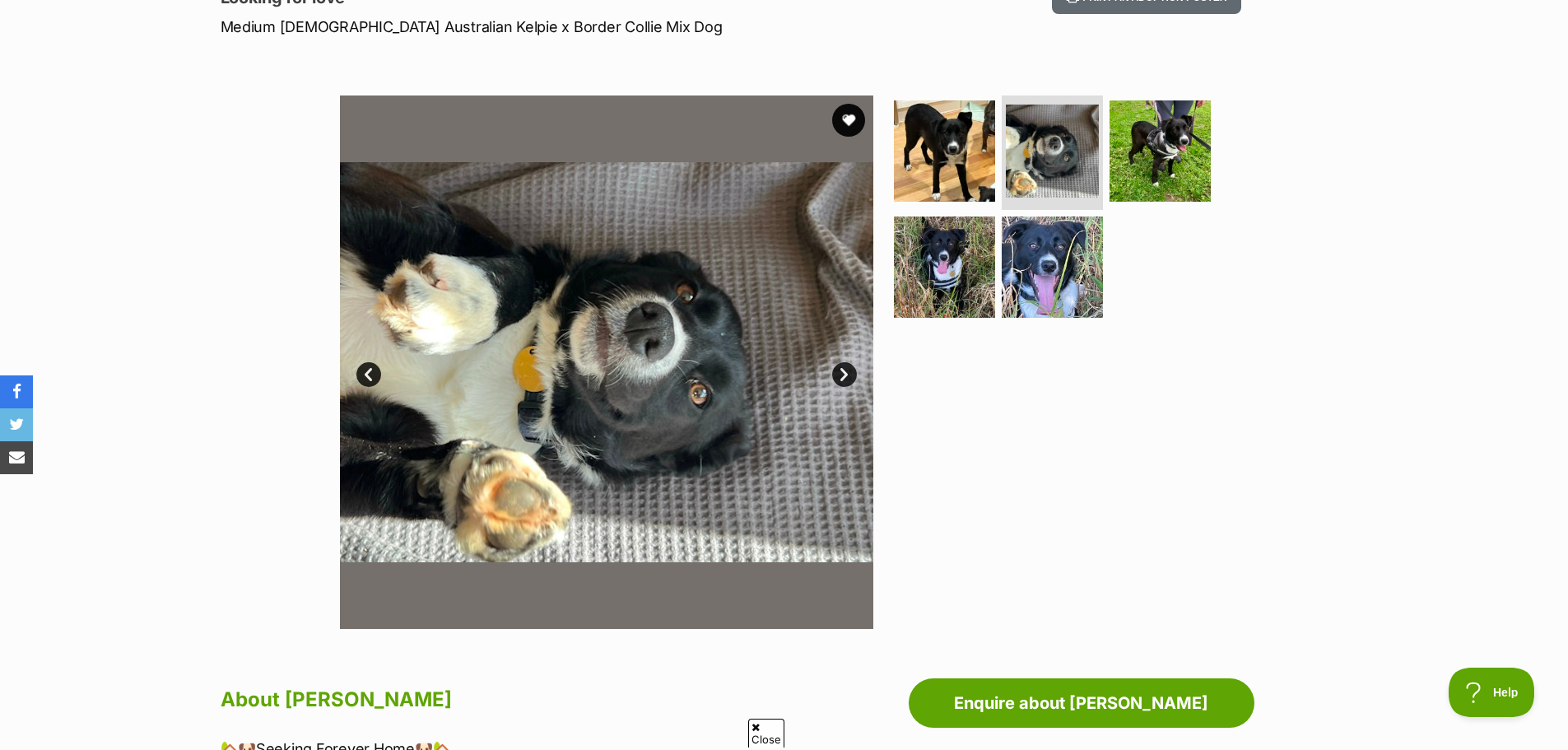
click at [843, 373] on link "Next" at bounding box center [844, 374] width 24 height 24
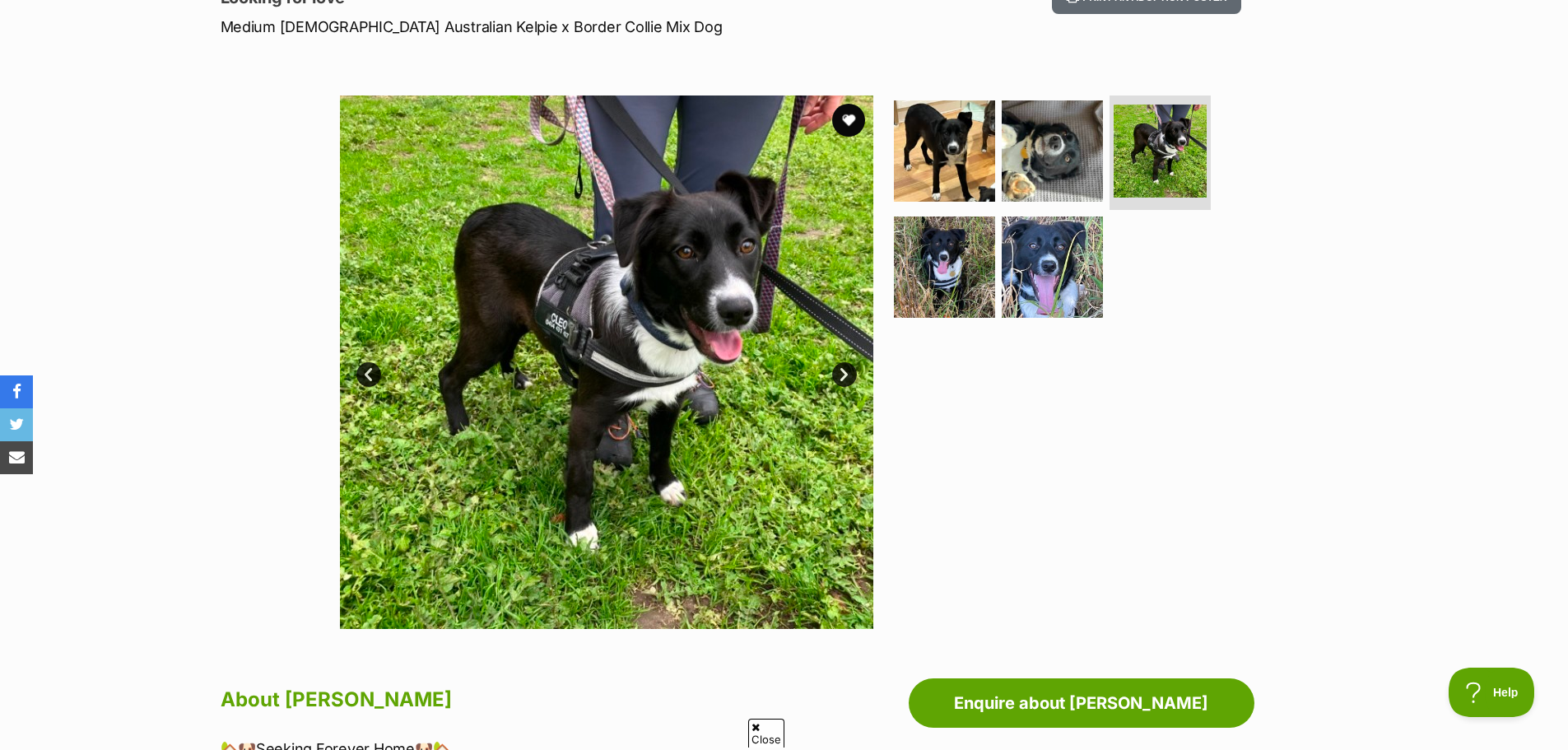
click at [843, 373] on link "Next" at bounding box center [844, 374] width 24 height 24
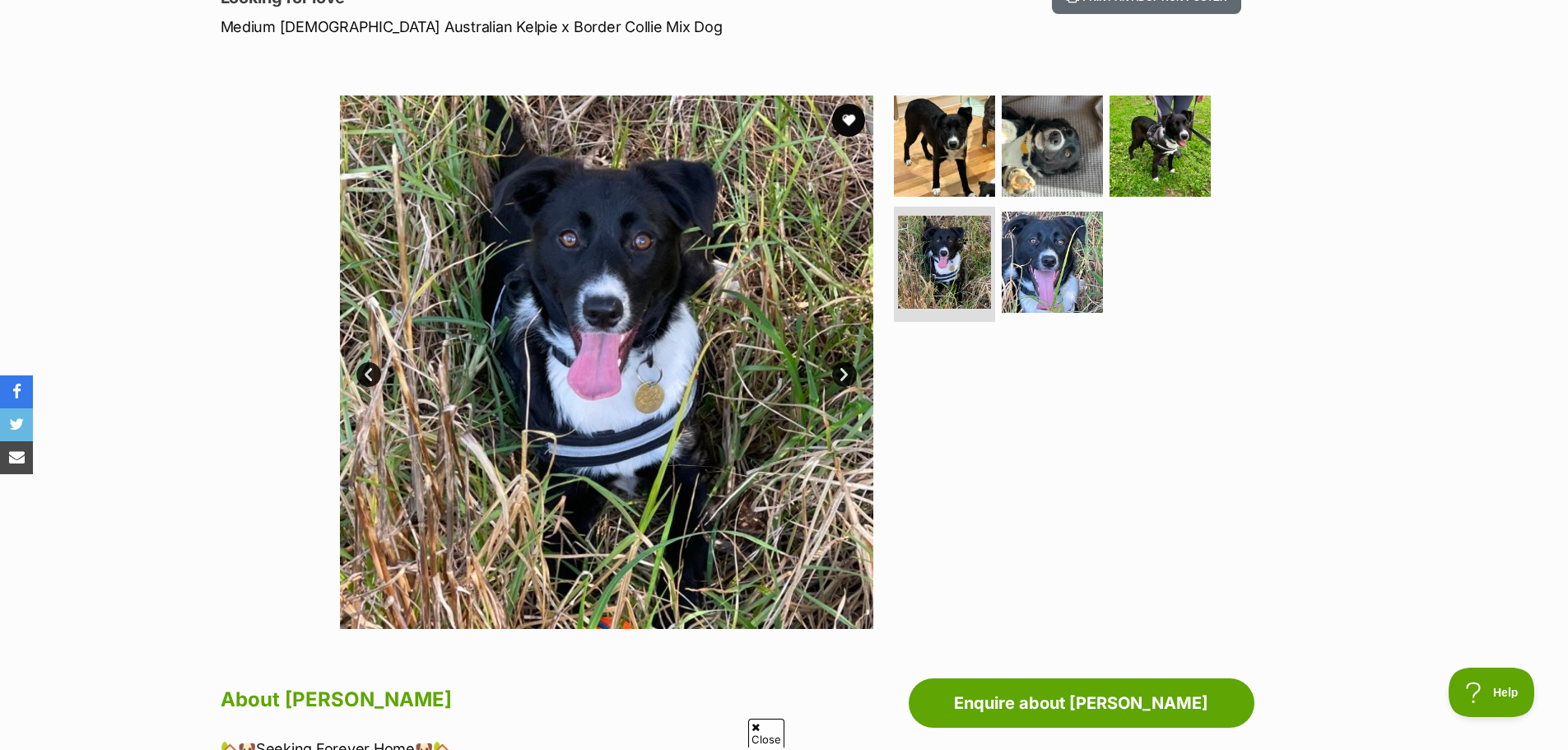
click at [843, 373] on link "Next" at bounding box center [844, 374] width 24 height 24
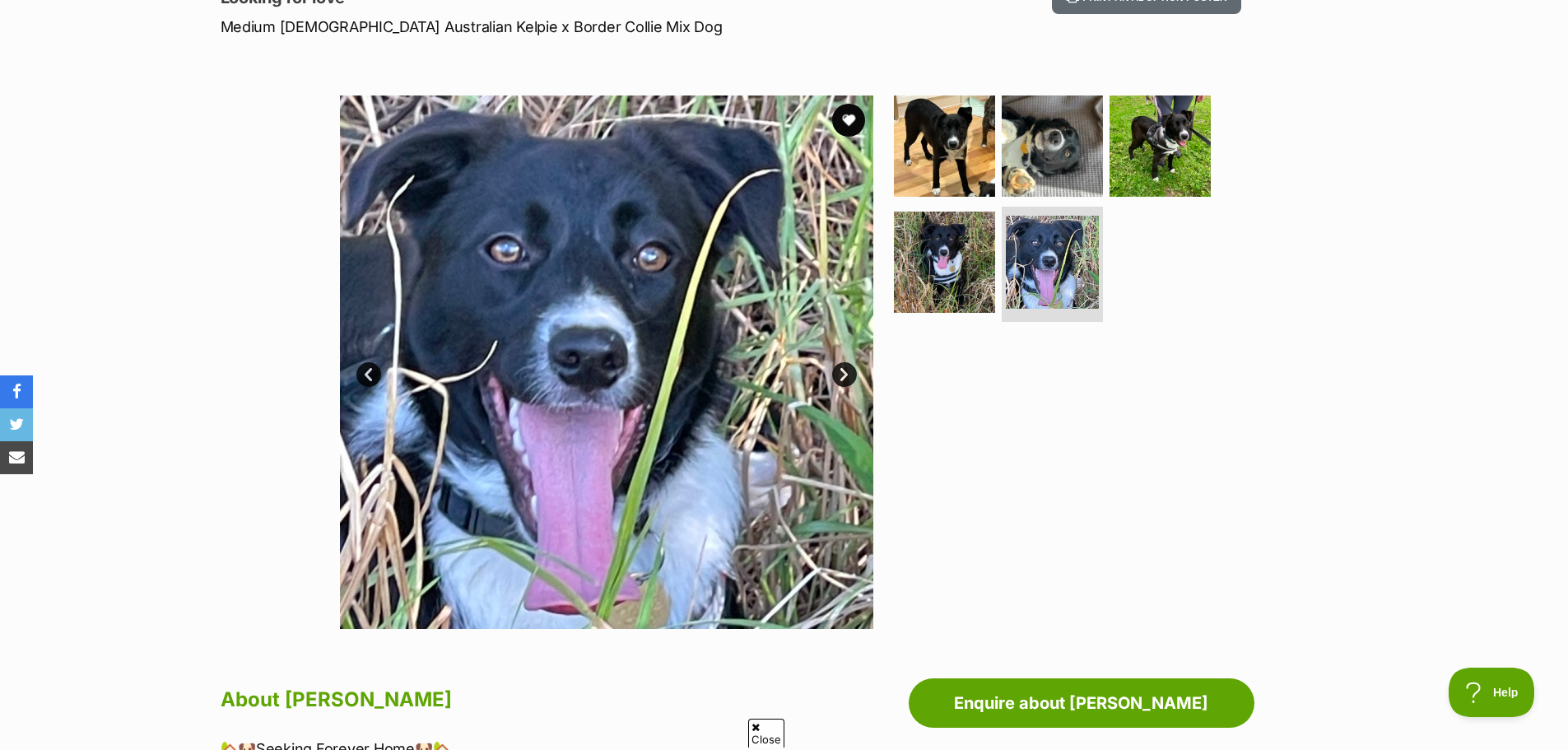
click at [843, 373] on link "Next" at bounding box center [844, 374] width 24 height 24
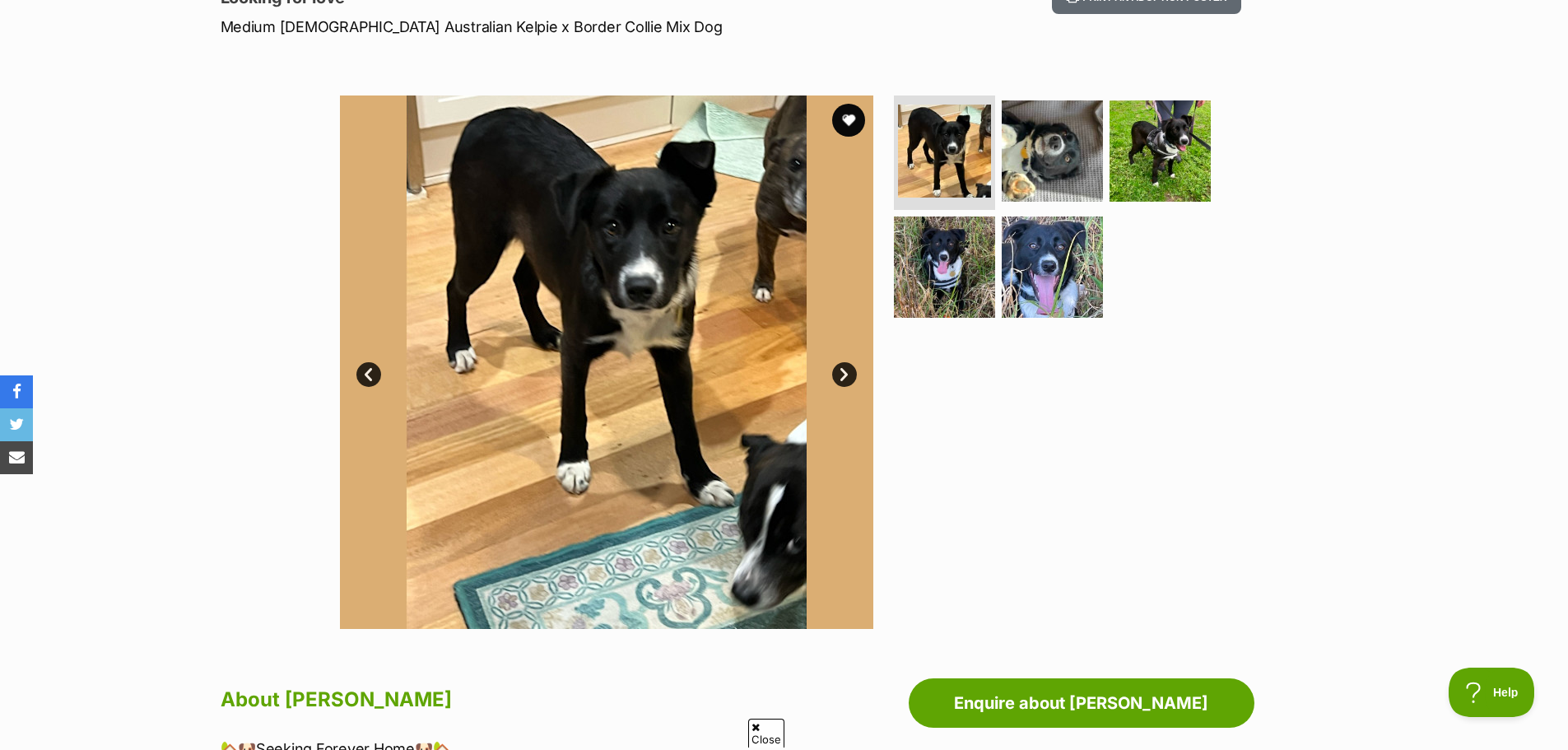
click at [843, 373] on link "Next" at bounding box center [844, 374] width 24 height 24
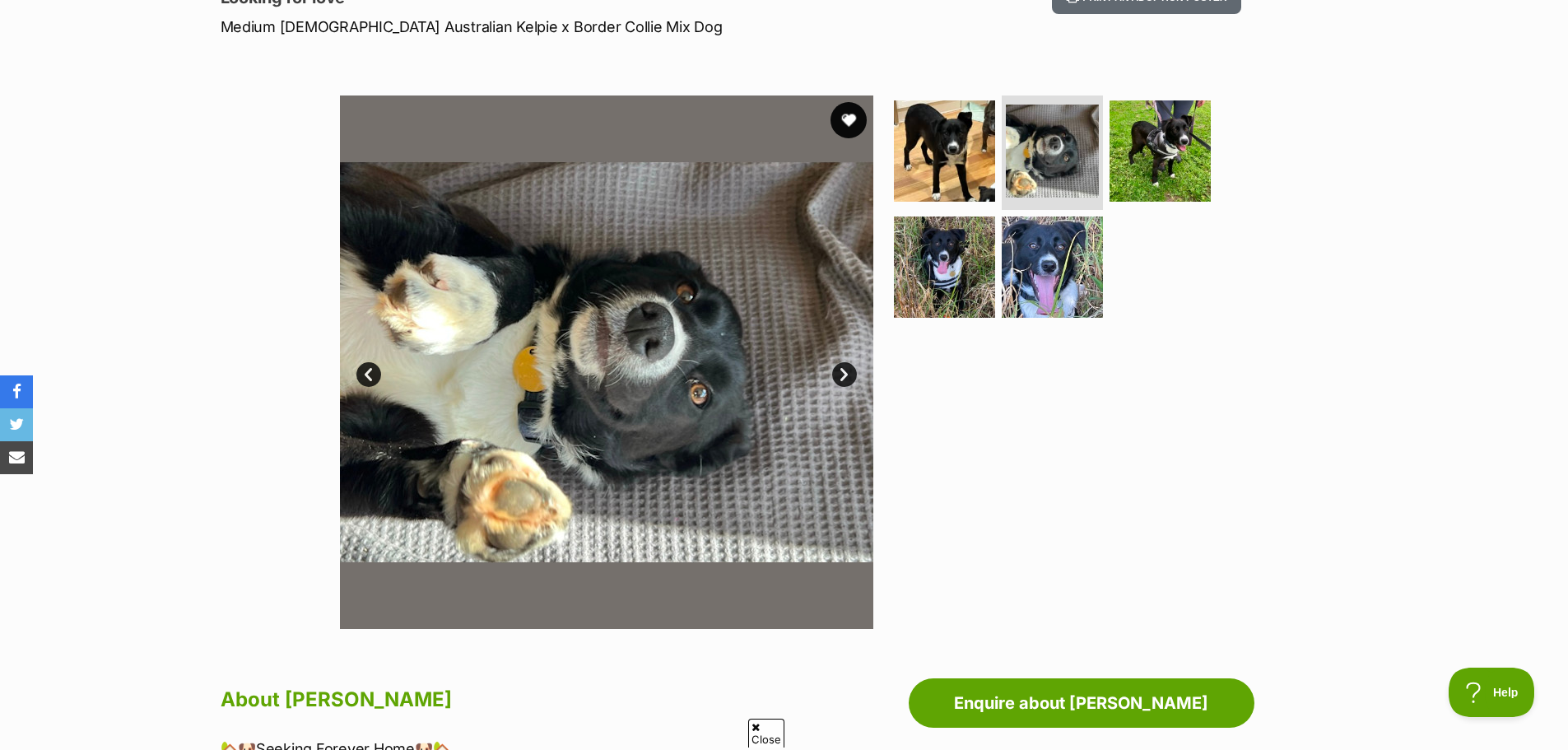
click at [845, 124] on button "favourite" at bounding box center [848, 120] width 36 height 36
click at [843, 386] on link "Next" at bounding box center [844, 374] width 24 height 24
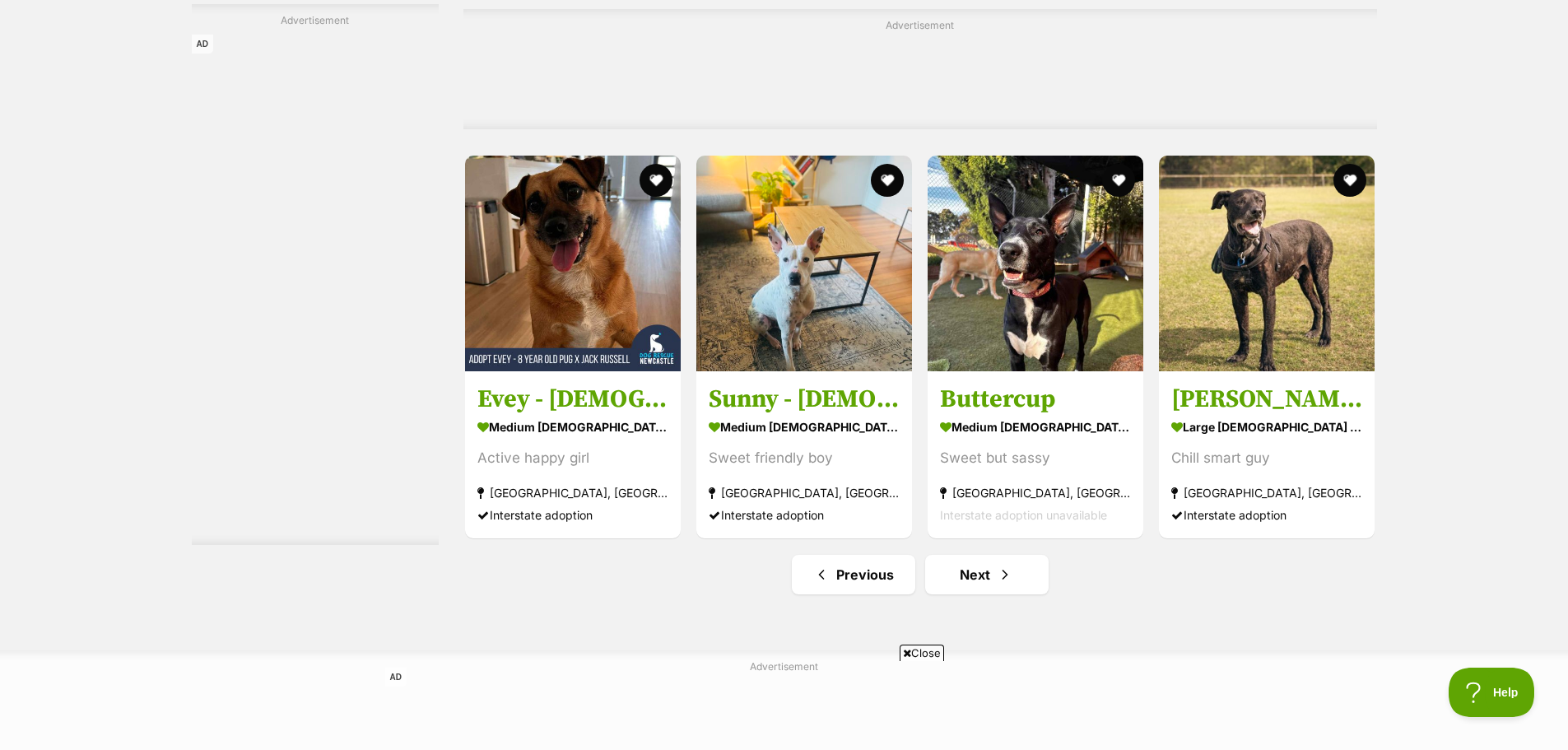
scroll to position [7491, 0]
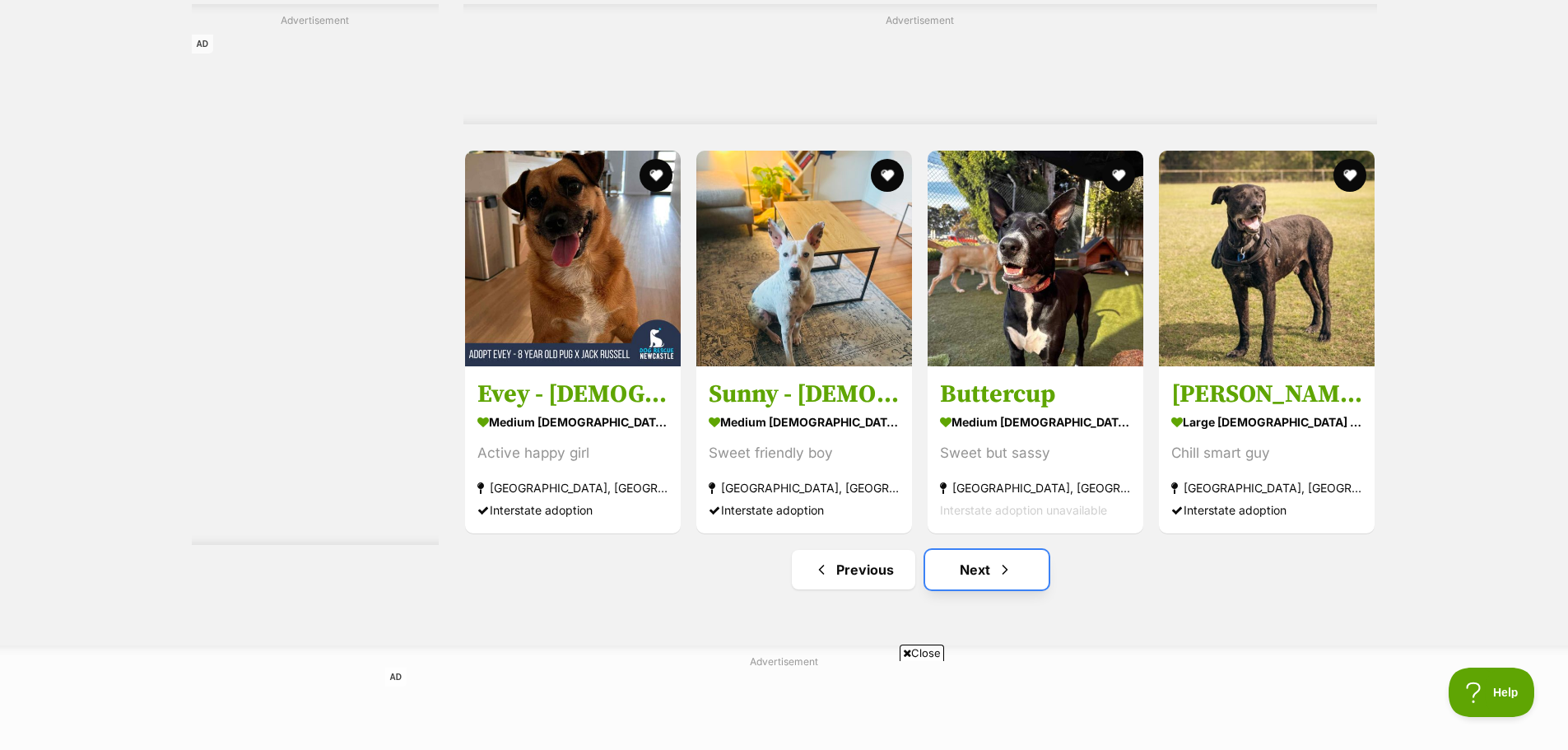
click at [1002, 576] on span "Next page" at bounding box center [1005, 569] width 17 height 19
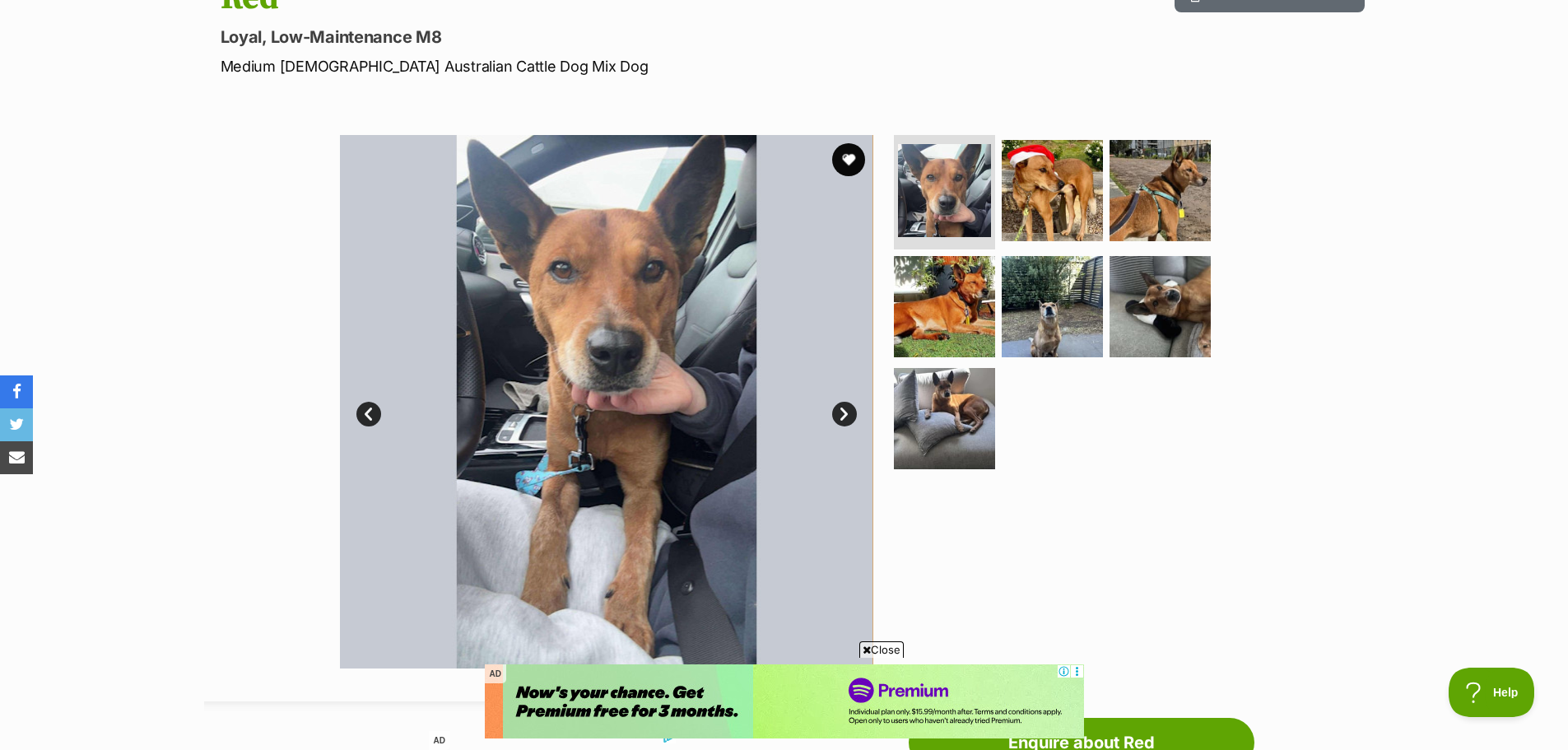
scroll to position [247, 0]
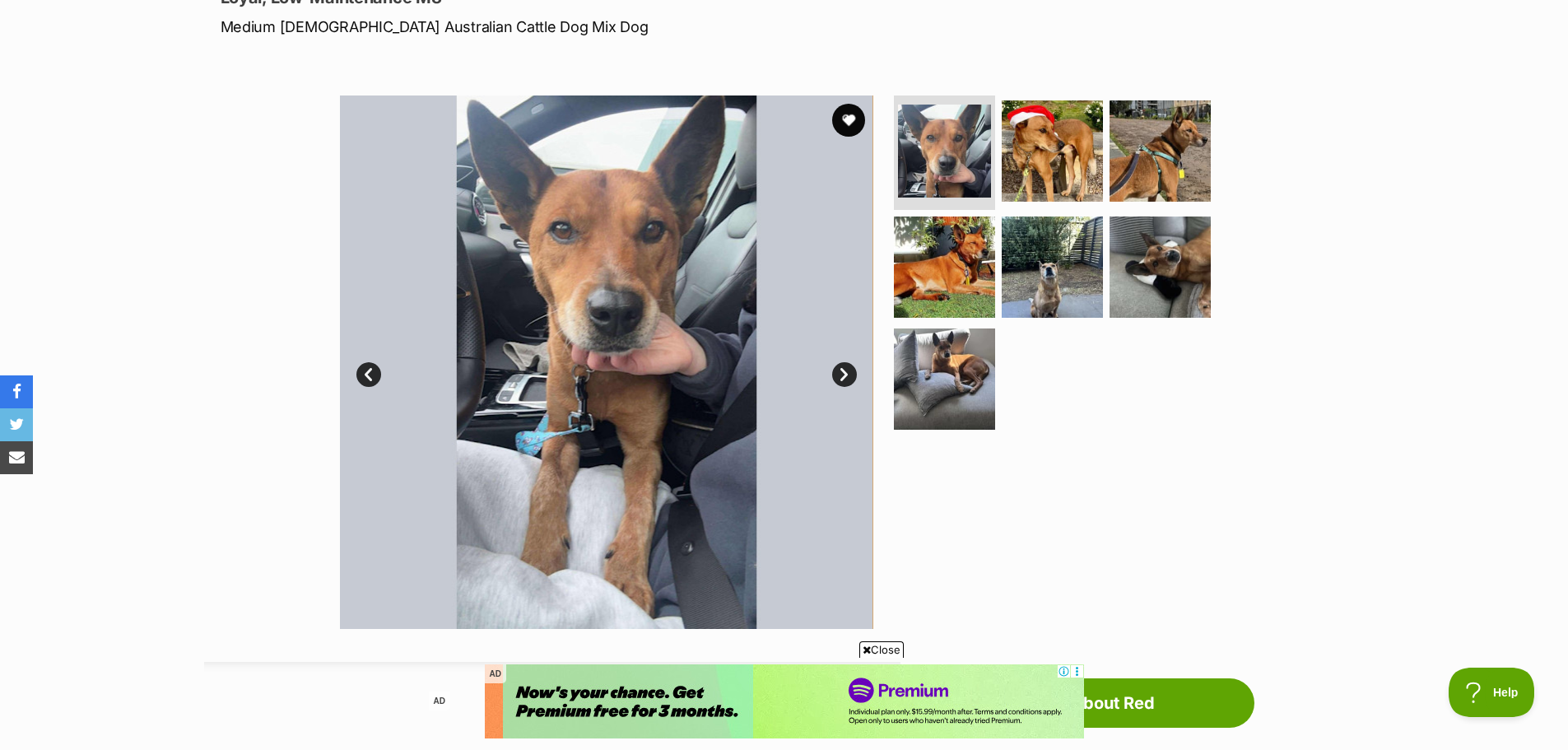
click at [842, 378] on link "Next" at bounding box center [844, 374] width 24 height 24
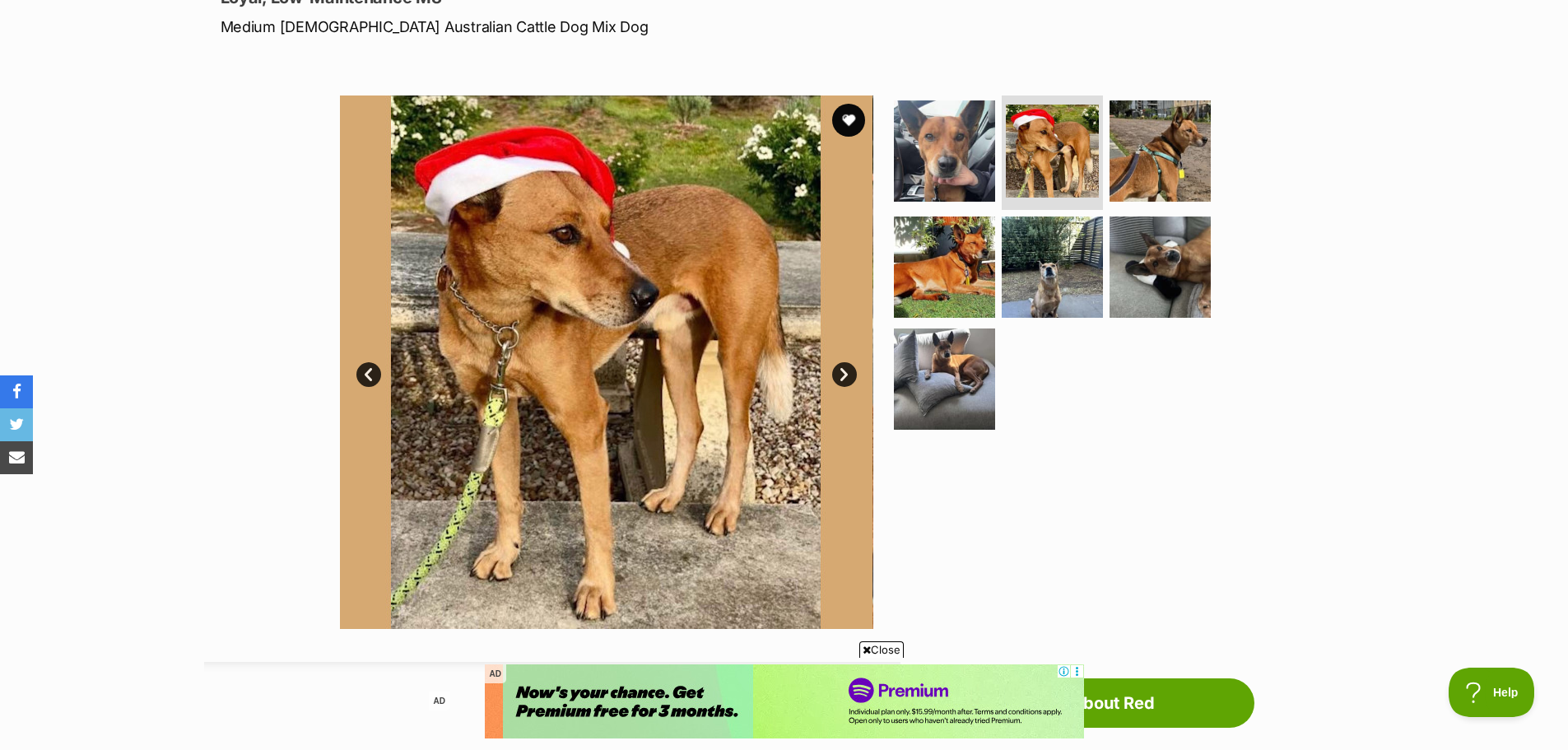
click at [844, 378] on link "Next" at bounding box center [844, 374] width 24 height 24
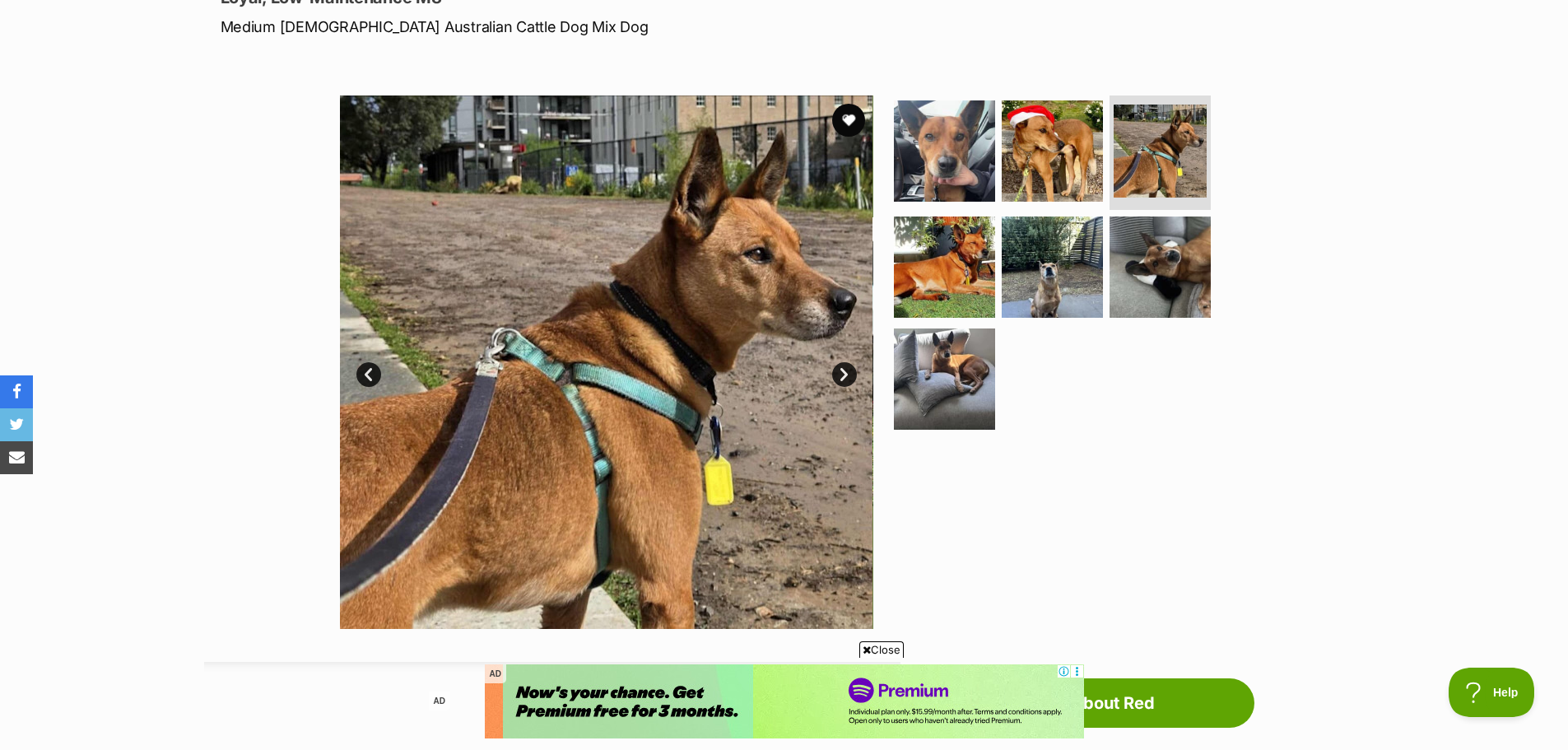
click at [844, 378] on link "Next" at bounding box center [844, 374] width 24 height 24
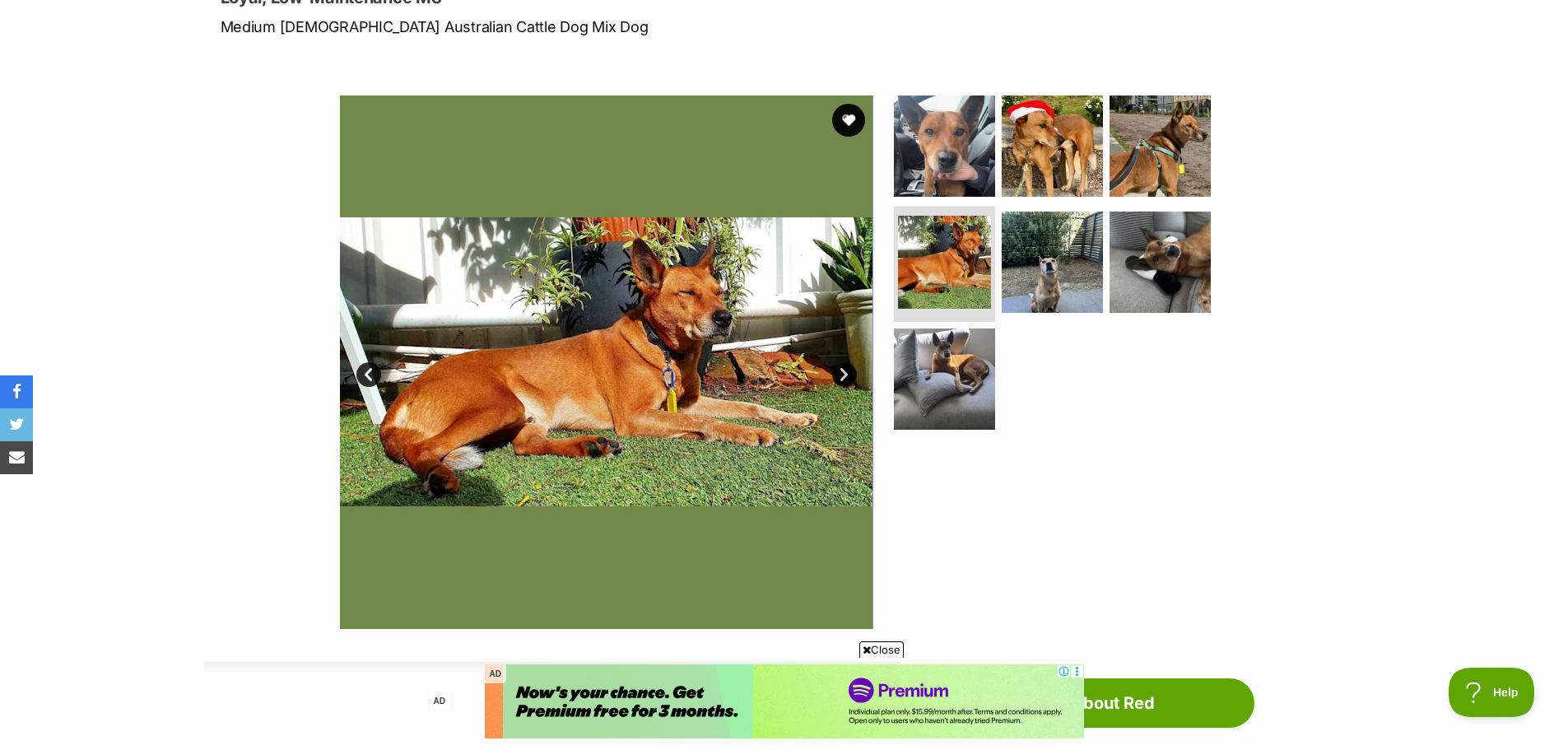
click at [844, 378] on link "Next" at bounding box center [844, 374] width 24 height 24
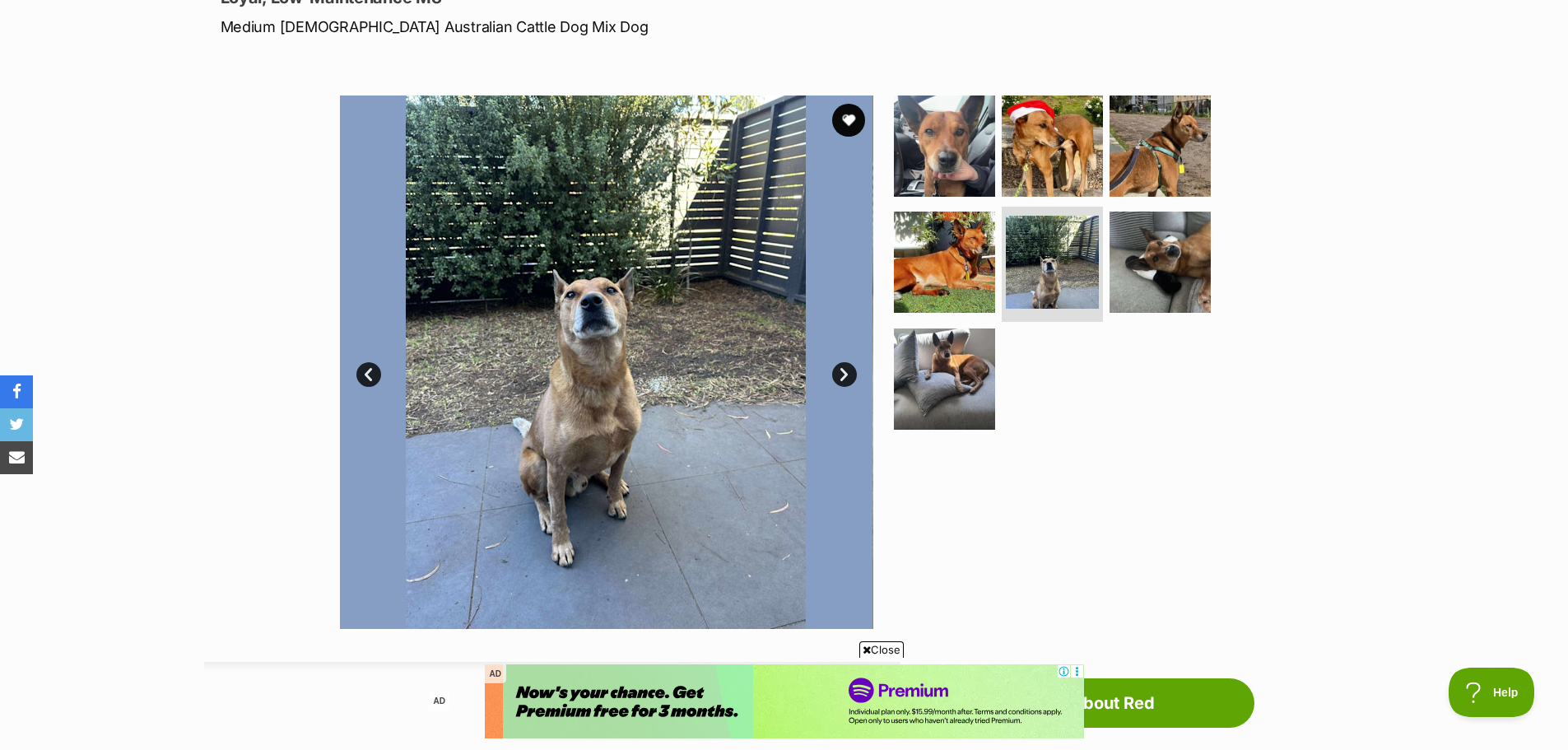
click at [844, 370] on link "Next" at bounding box center [844, 374] width 24 height 24
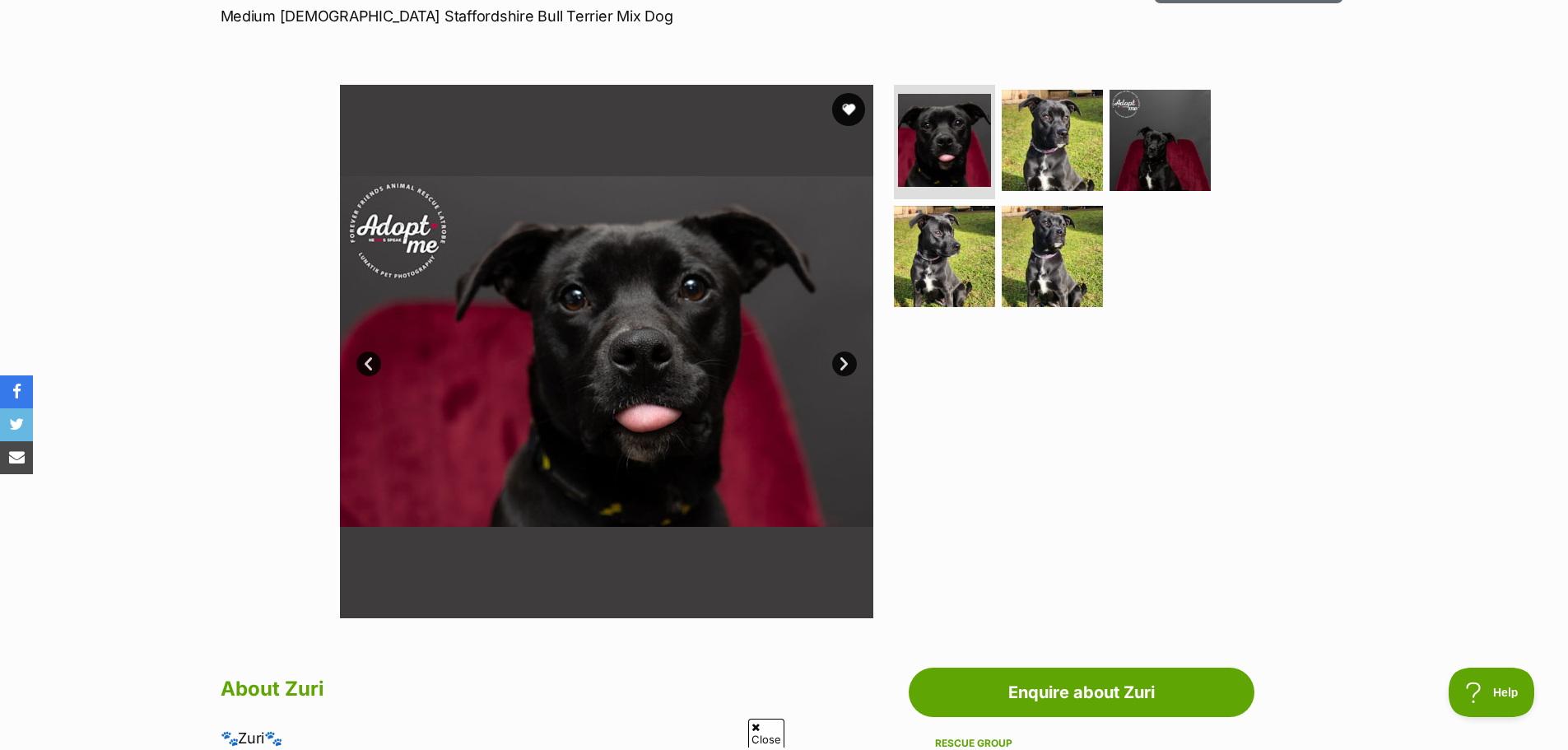
scroll to position [329, 0]
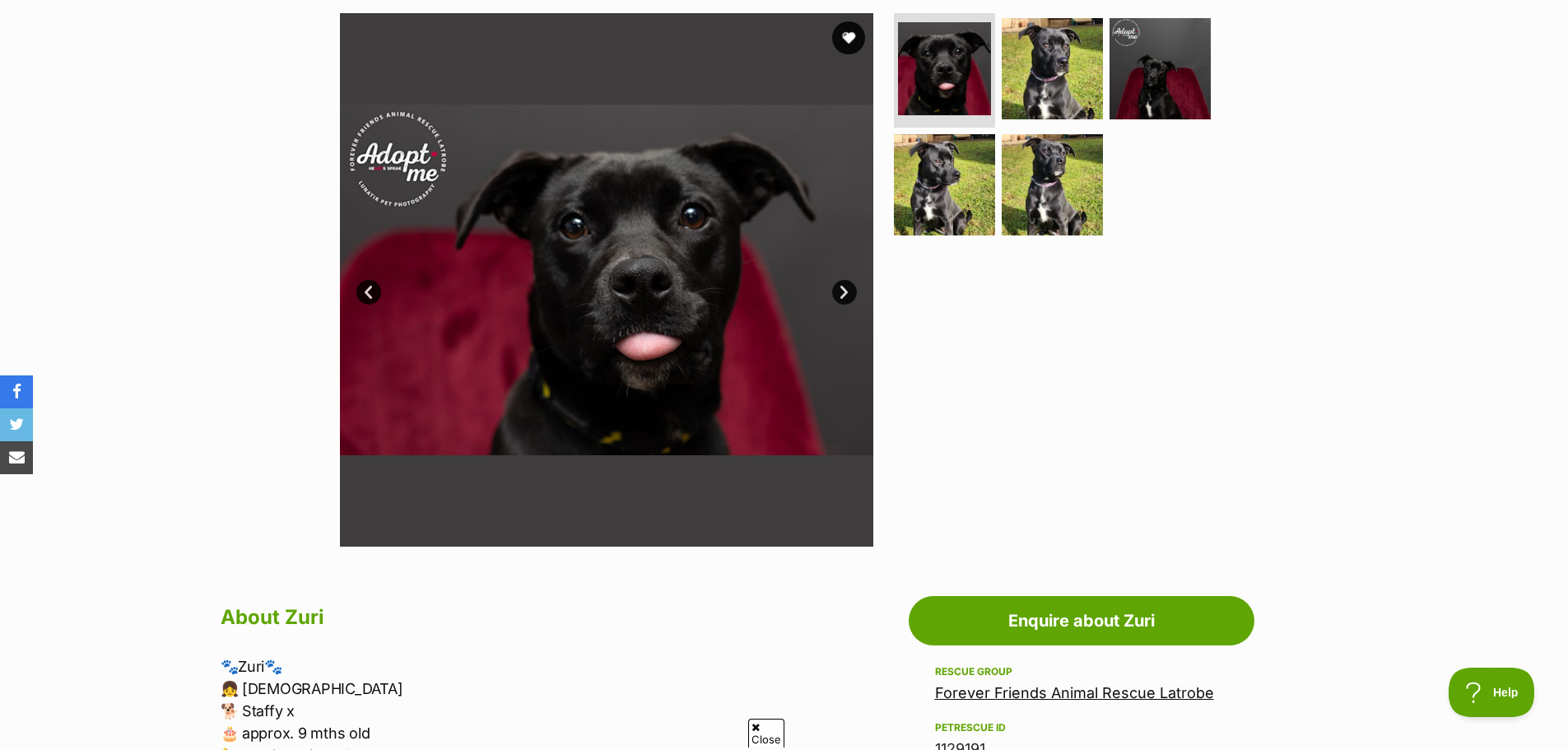
click at [836, 288] on link "Next" at bounding box center [844, 292] width 24 height 24
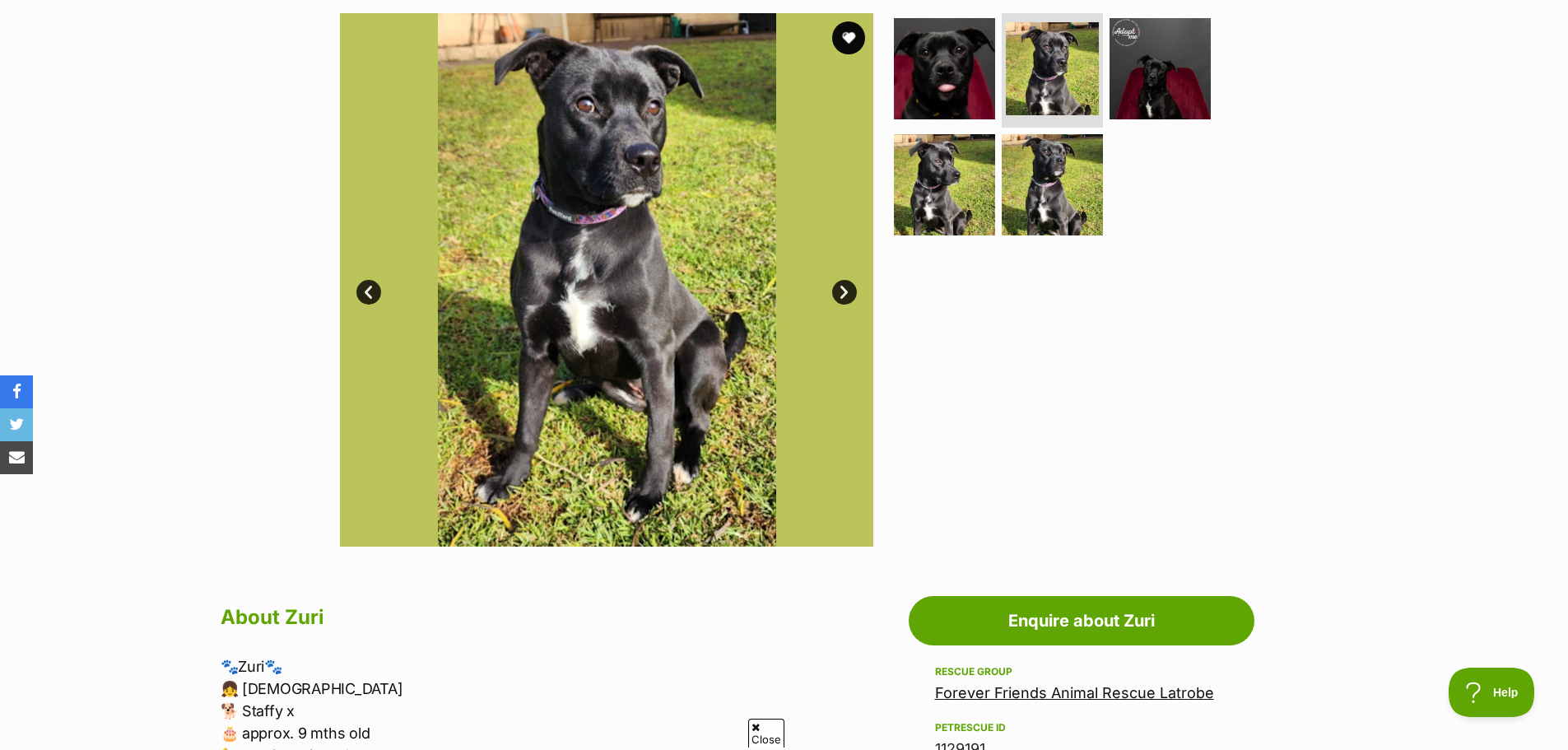
click at [837, 288] on link "Next" at bounding box center [844, 292] width 24 height 24
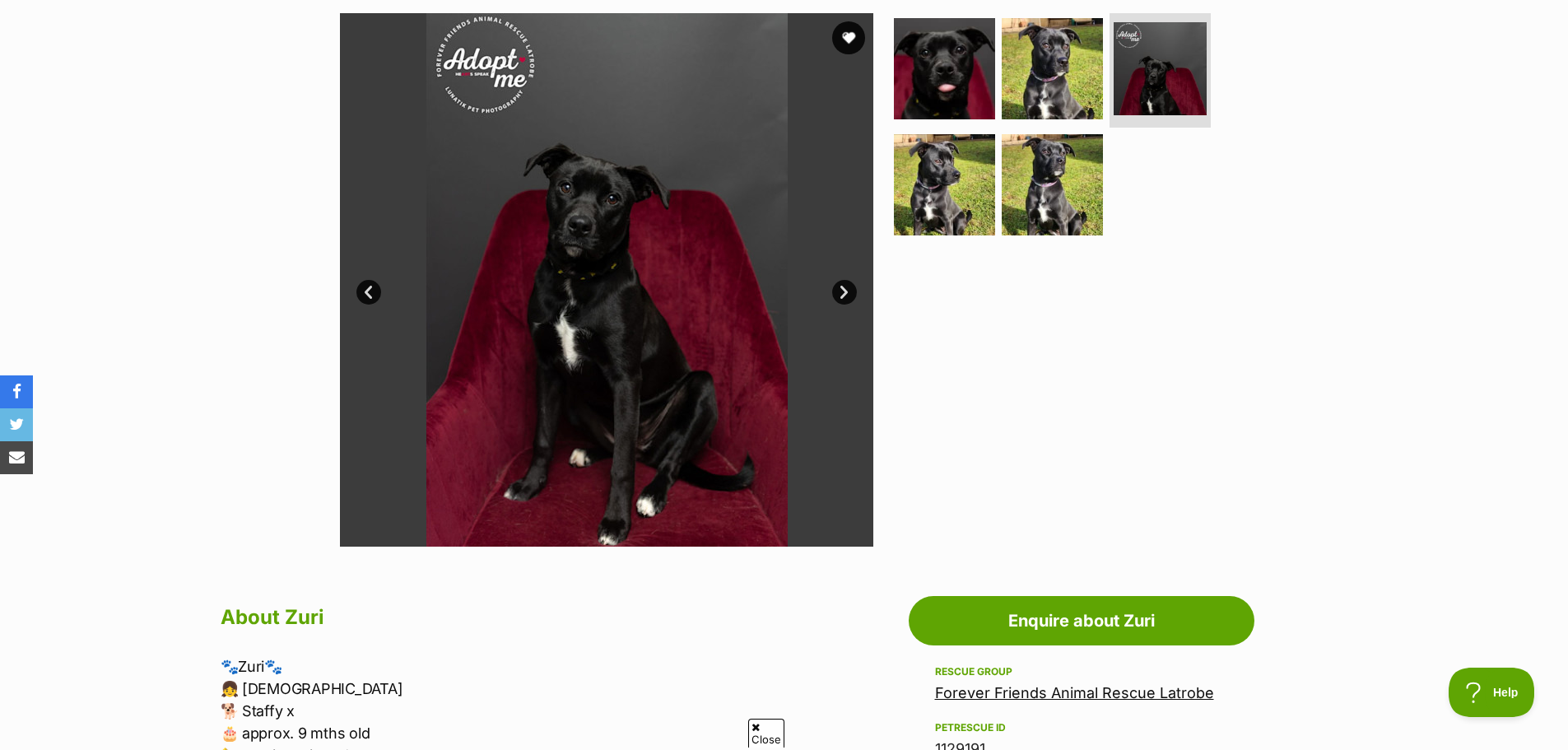
click at [838, 286] on link "Next" at bounding box center [844, 292] width 24 height 24
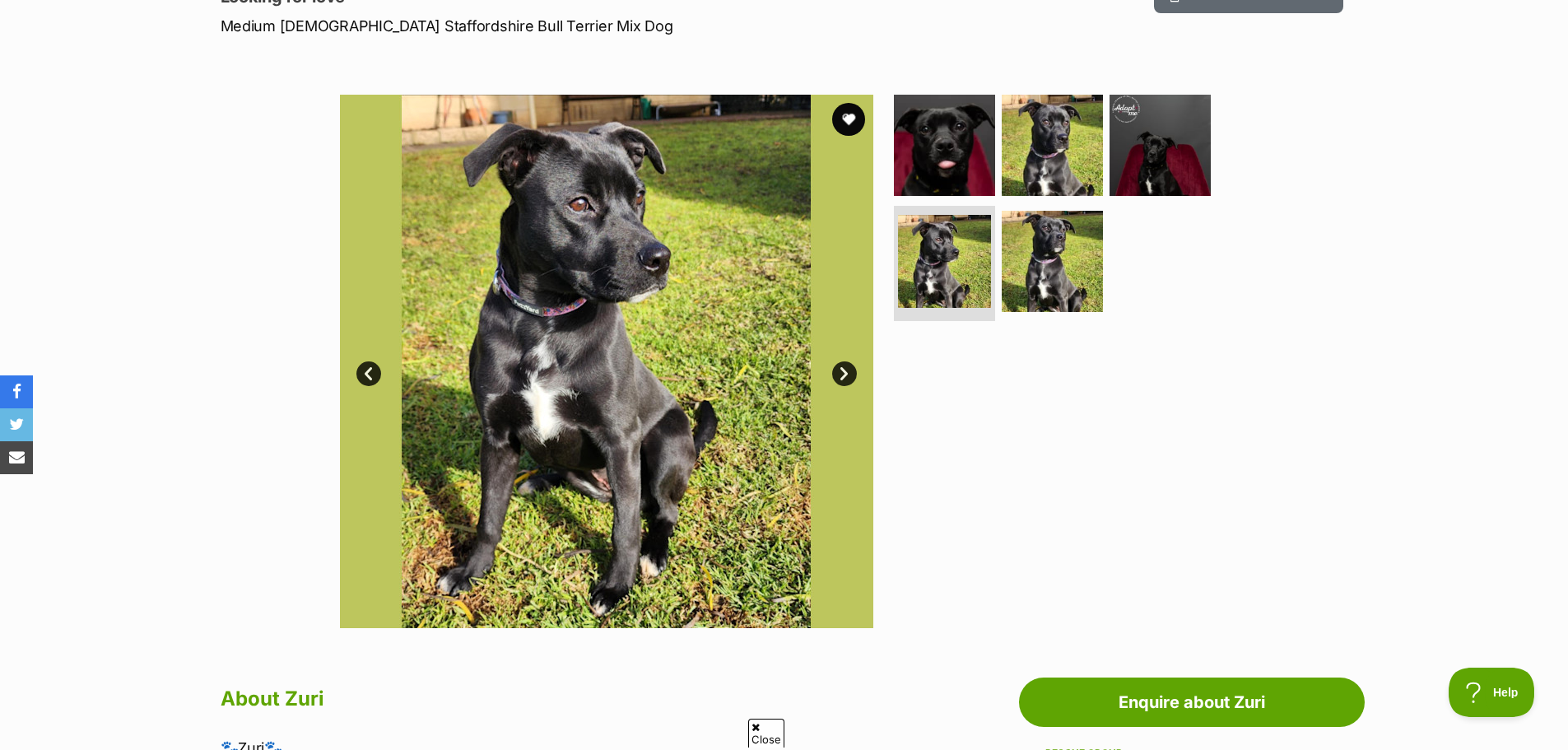
scroll to position [83, 0]
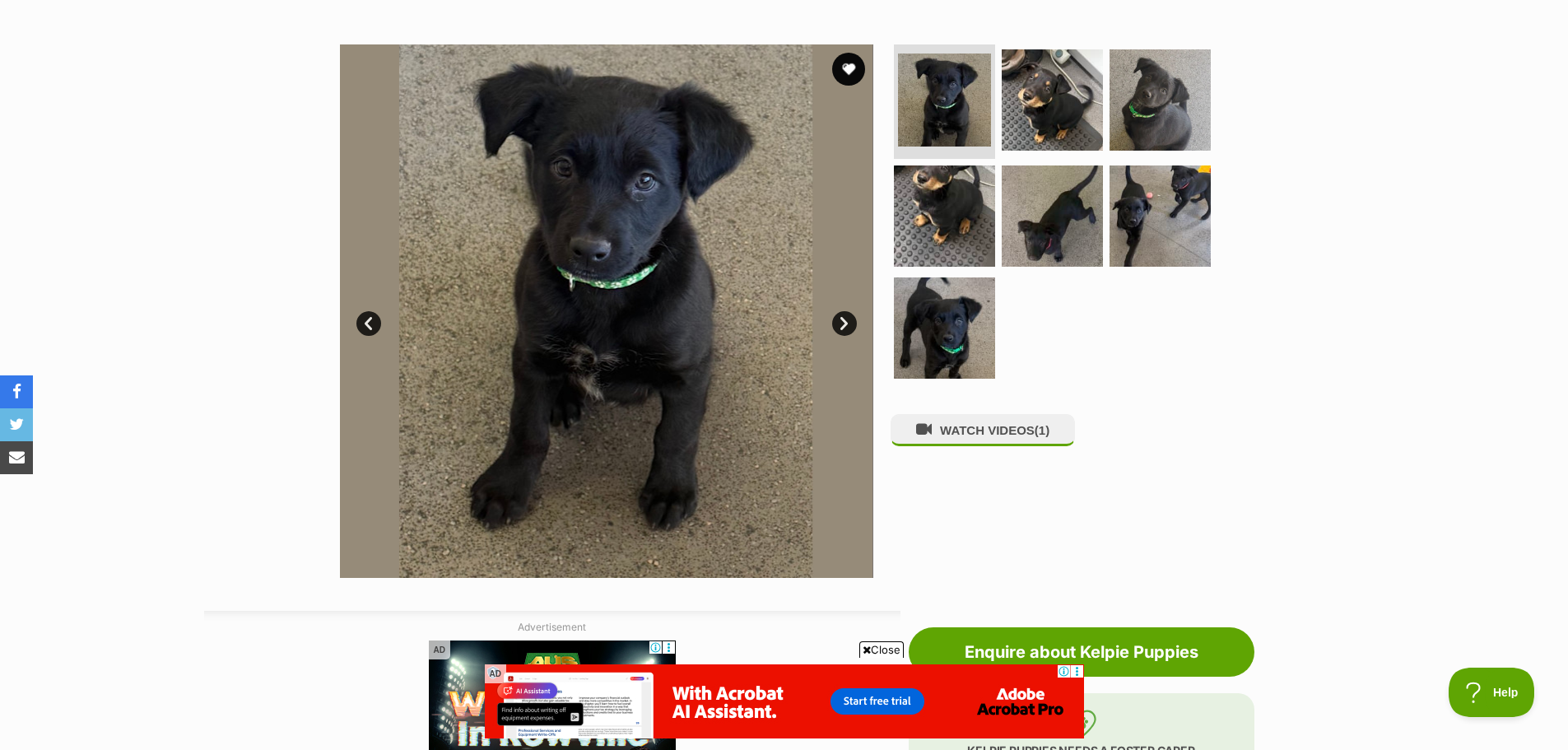
scroll to position [329, 0]
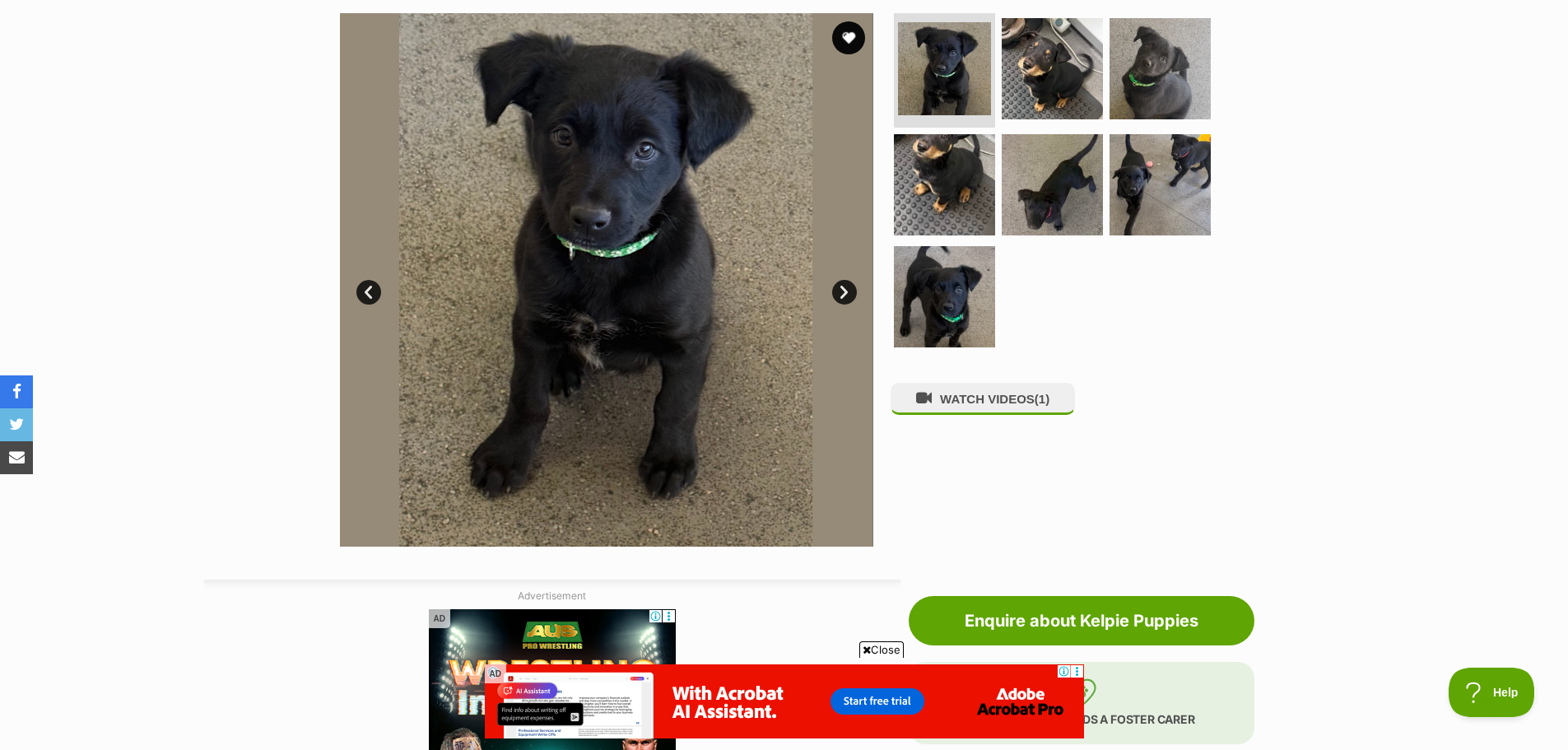
click at [849, 293] on link "Next" at bounding box center [844, 292] width 24 height 24
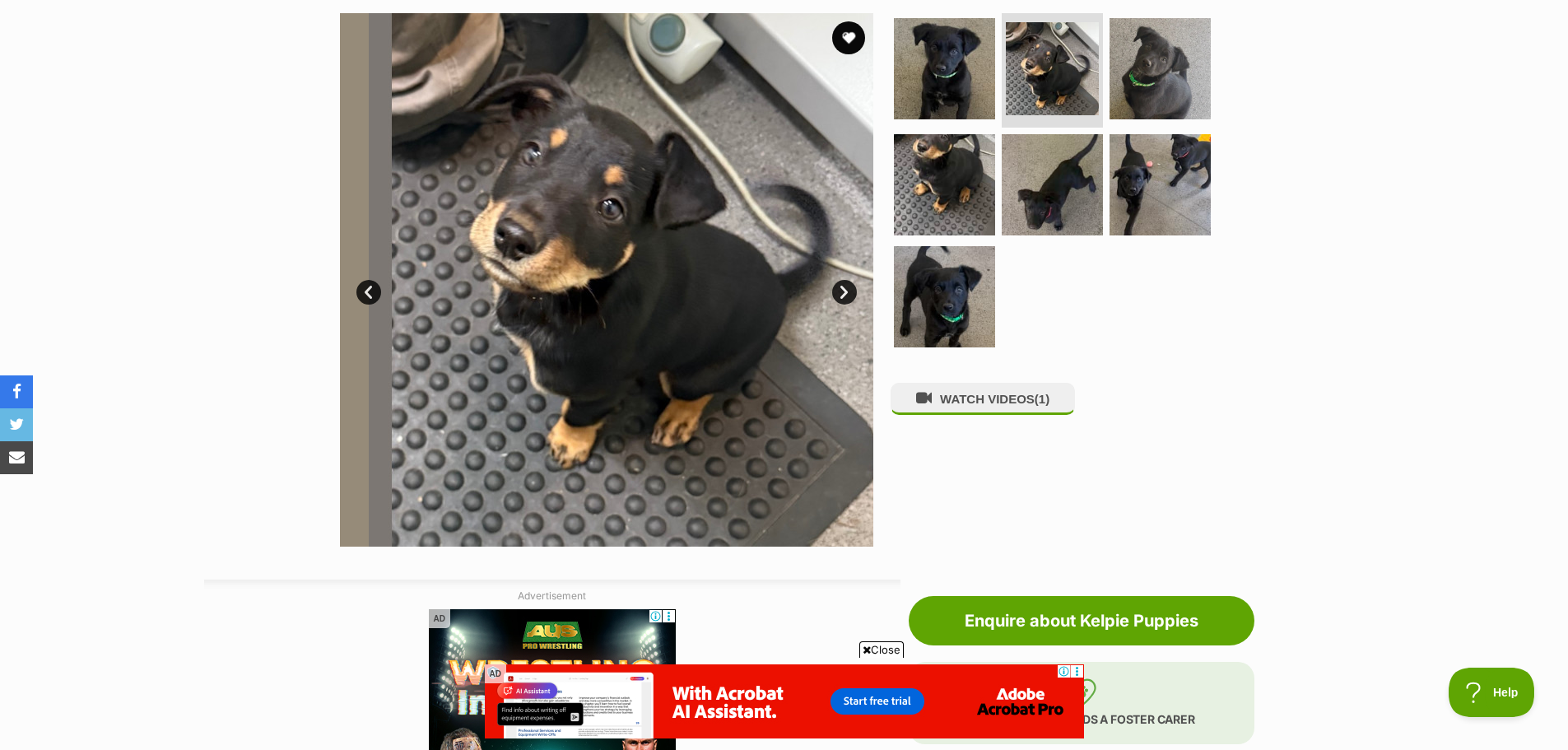
click at [849, 293] on link "Next" at bounding box center [844, 292] width 24 height 24
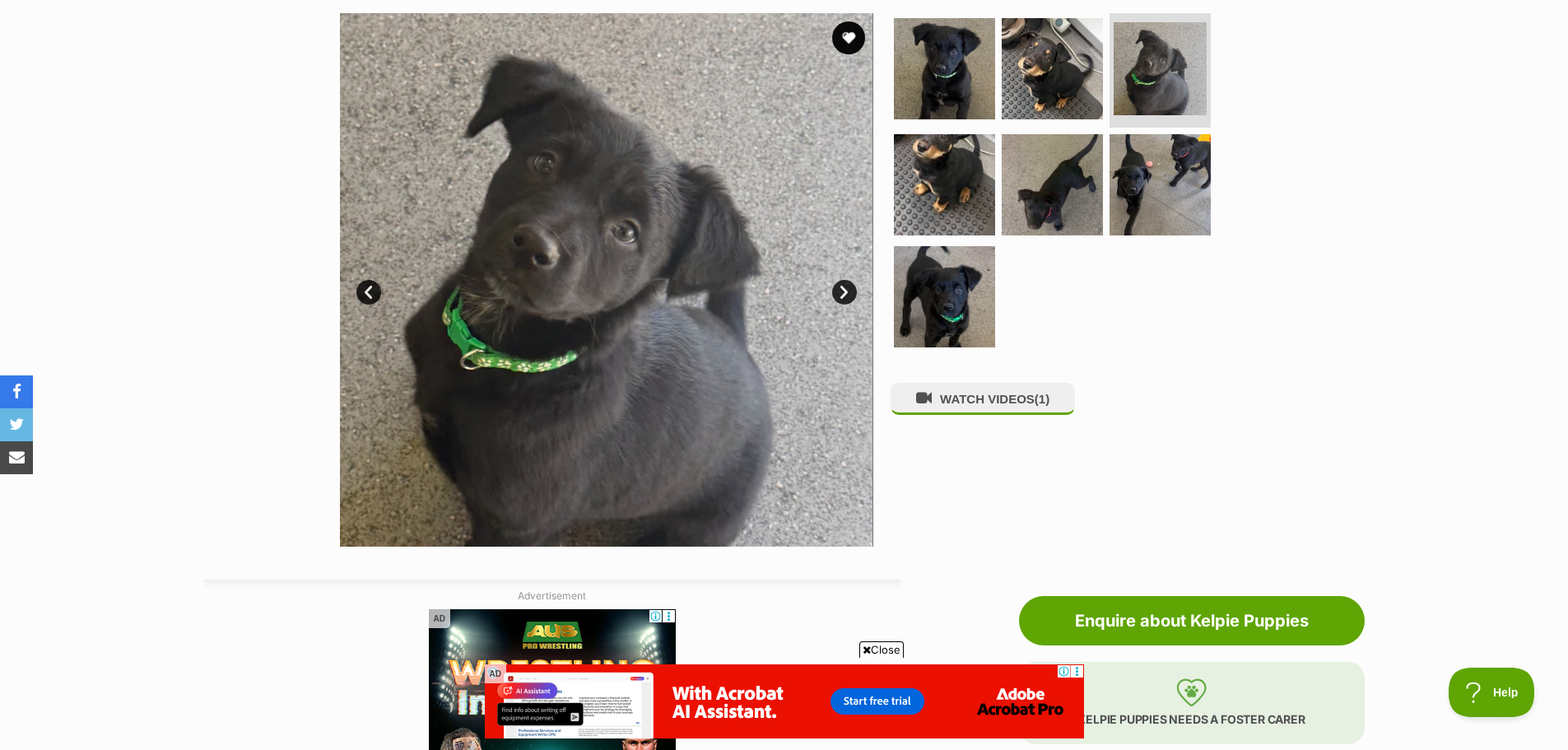
click at [849, 293] on link "Next" at bounding box center [844, 292] width 24 height 24
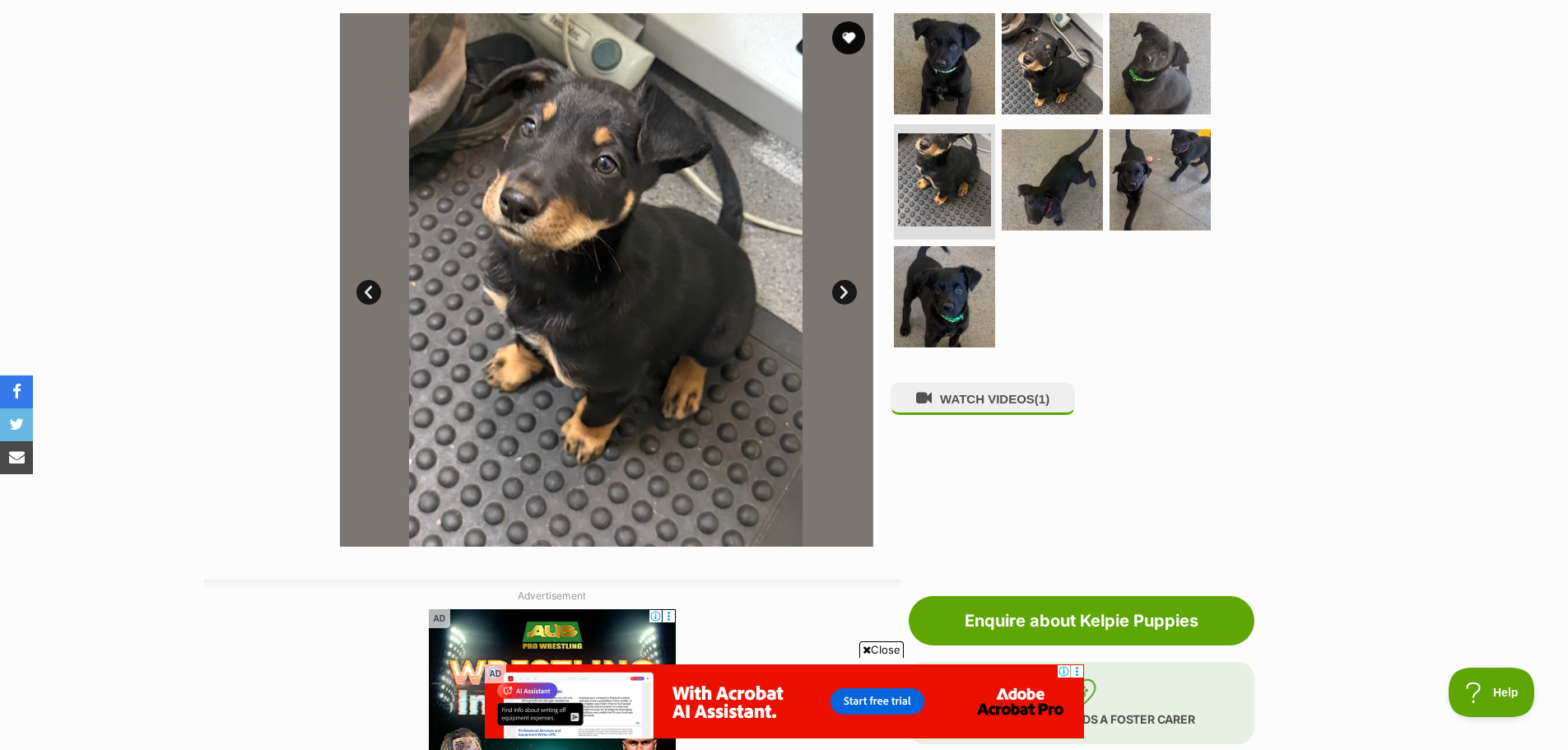
click at [849, 293] on link "Next" at bounding box center [844, 292] width 24 height 24
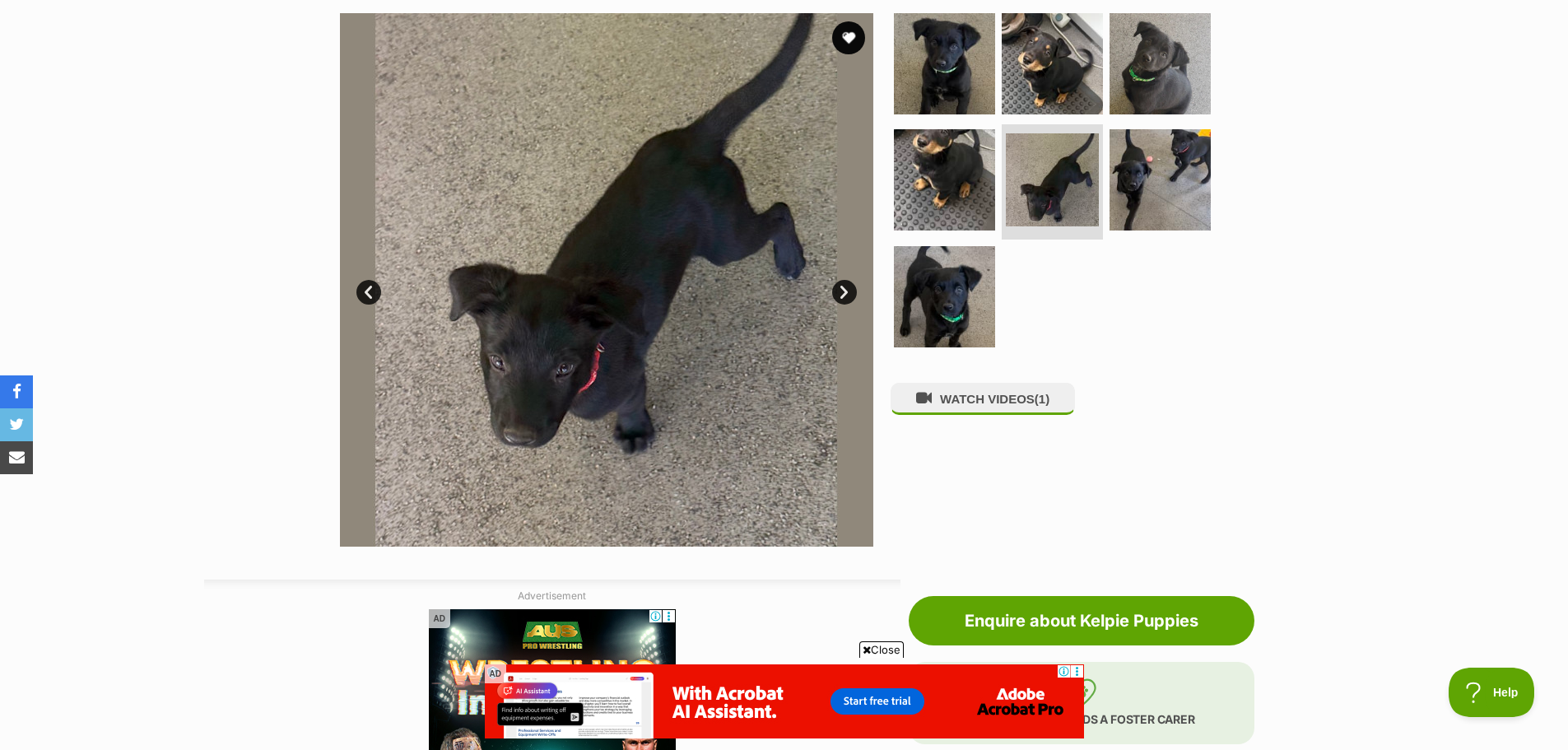
click at [849, 293] on link "Next" at bounding box center [844, 292] width 24 height 24
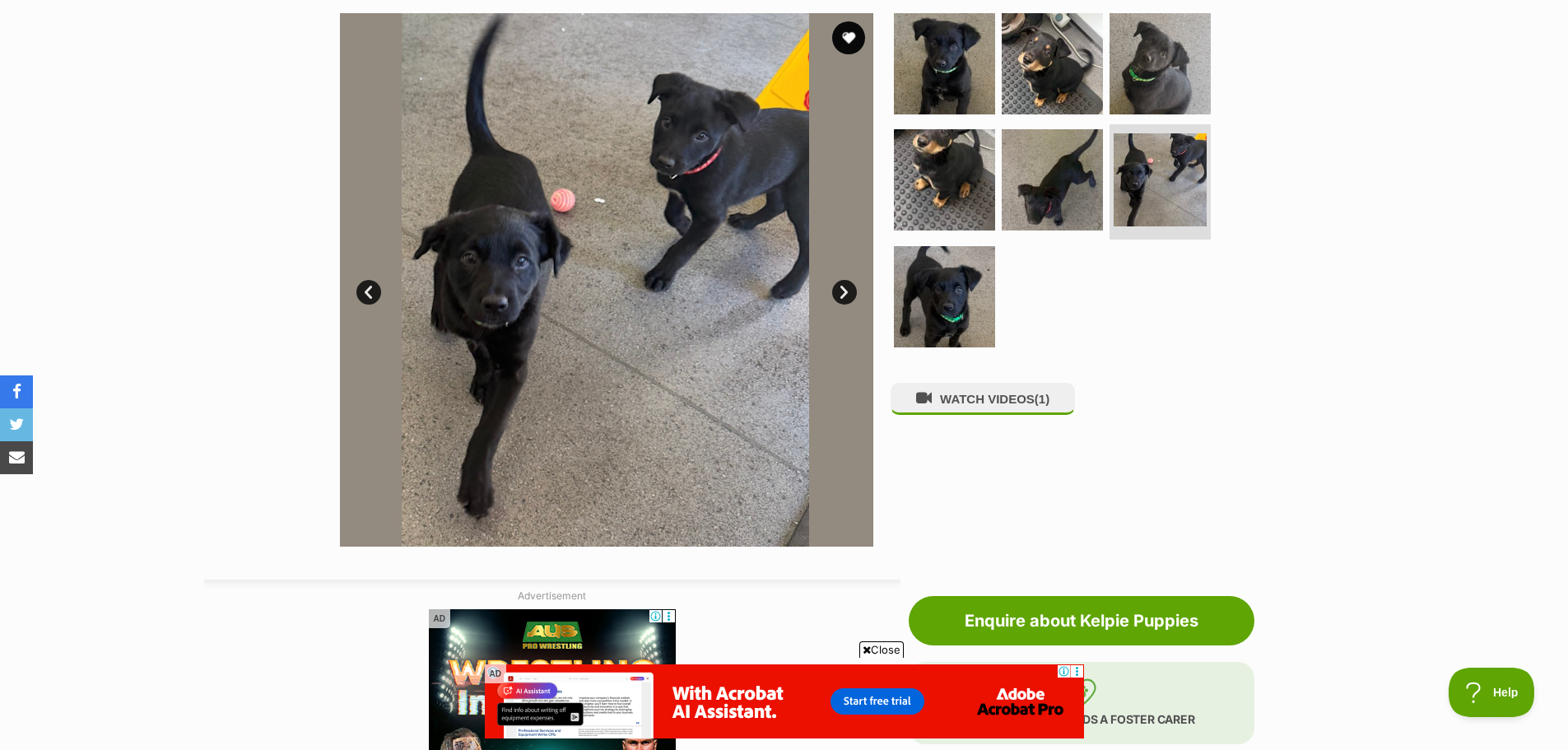
click at [849, 293] on link "Next" at bounding box center [844, 292] width 24 height 24
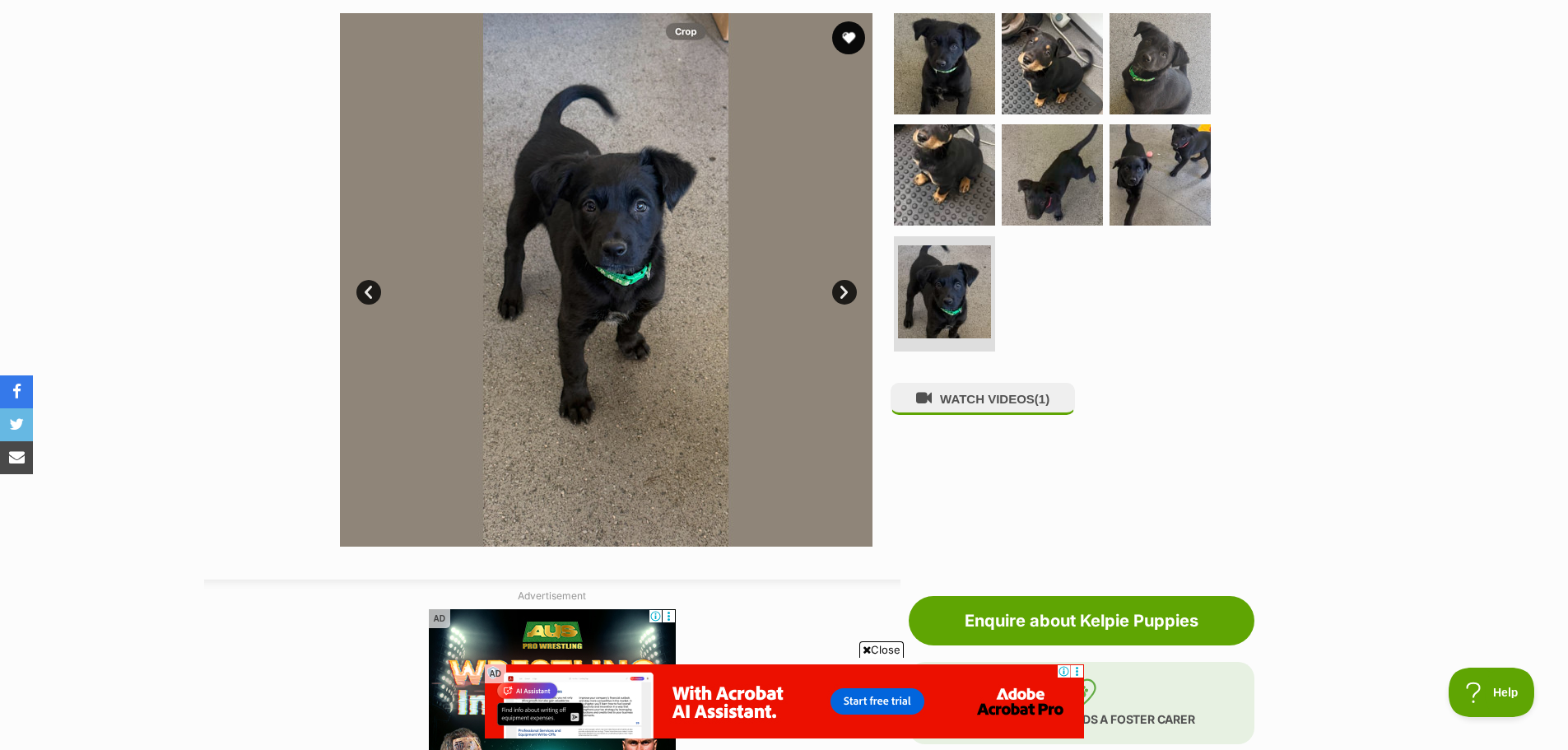
click at [849, 293] on link "Next" at bounding box center [844, 292] width 24 height 24
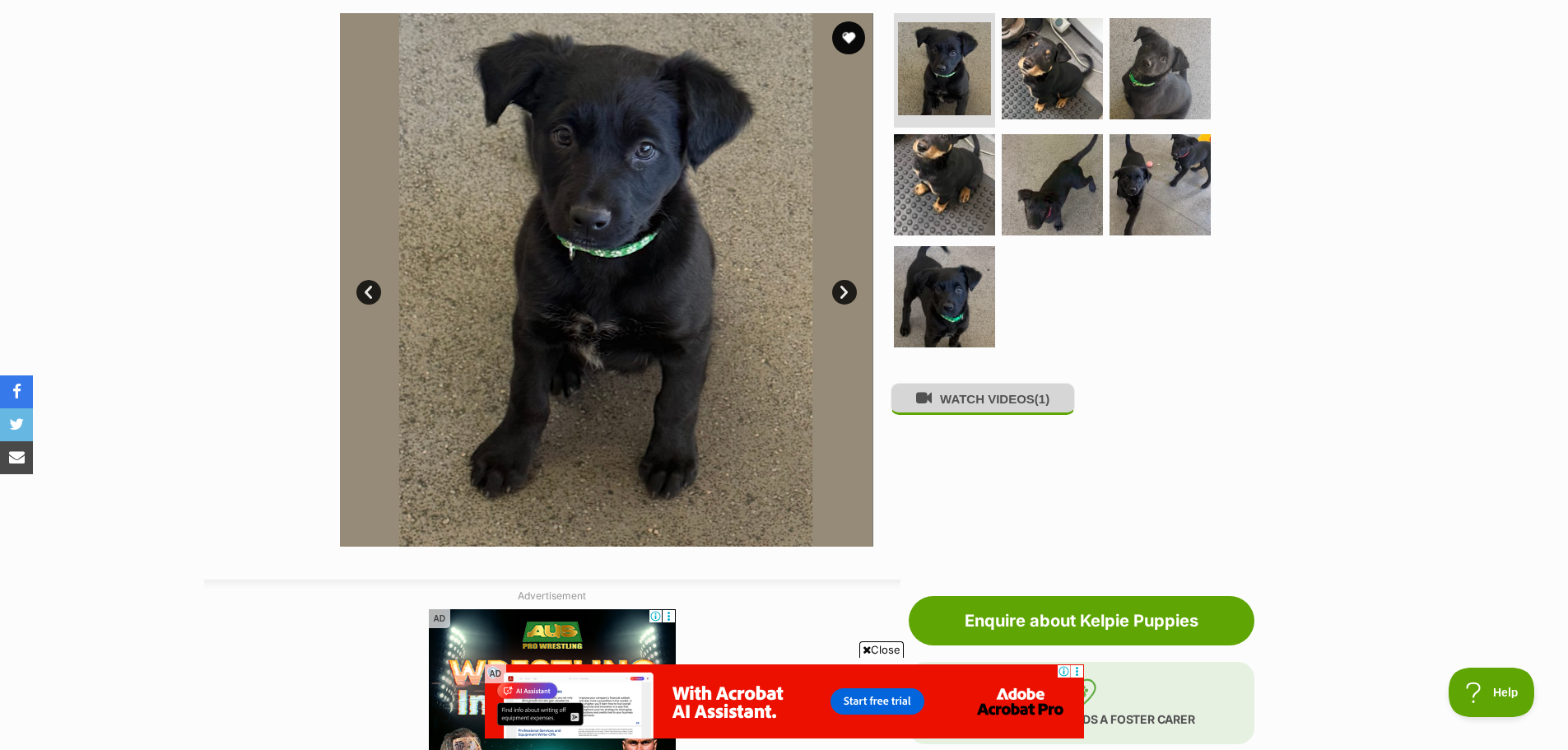
click at [1014, 407] on button "WATCH VIDEOS (1)" at bounding box center [982, 399] width 185 height 32
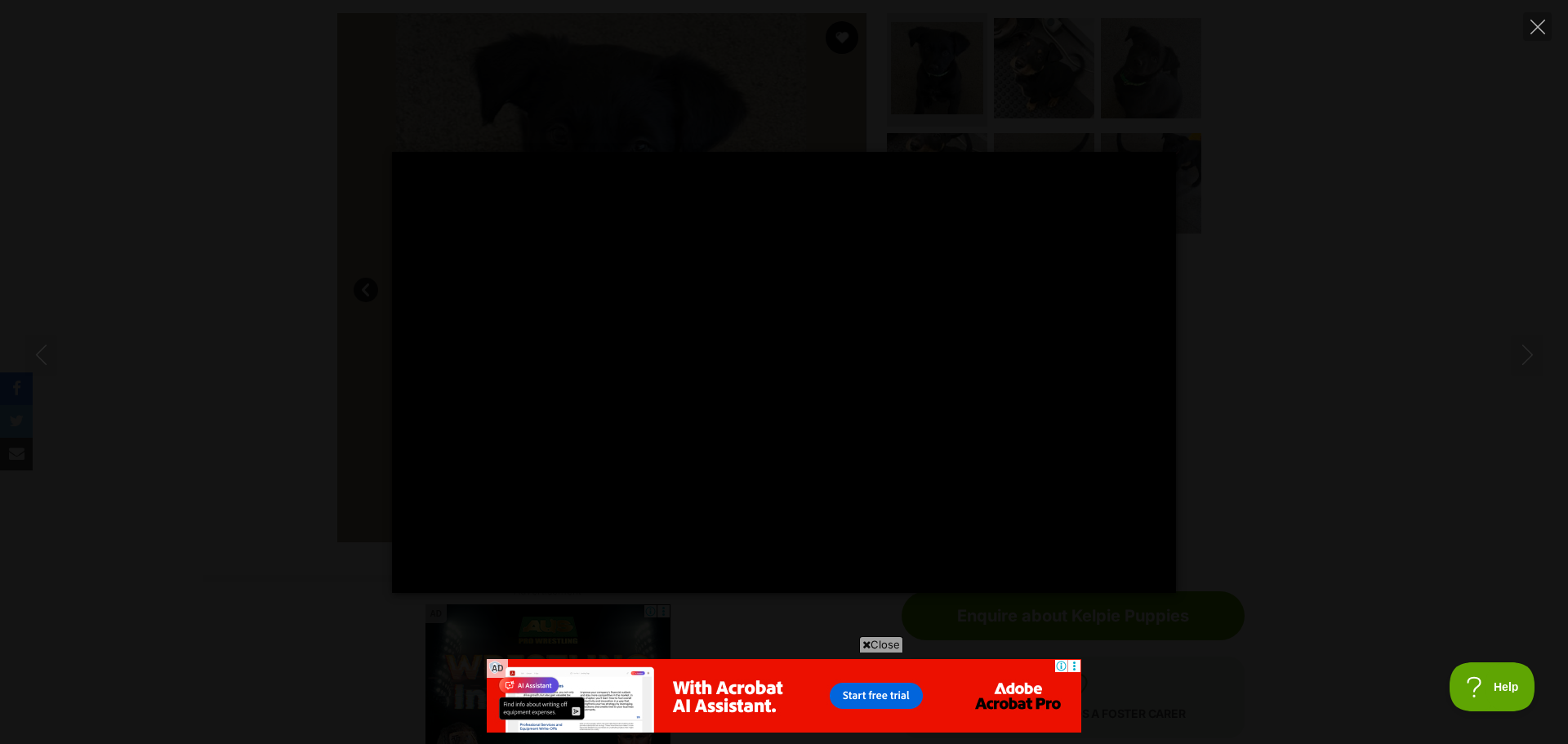
click at [1402, 286] on div "Pause Play % buffered 00:00 -00:11 Unmute Mute Disable captions Enable captions…" at bounding box center [784, 372] width 1568 height 441
type input "30.09"
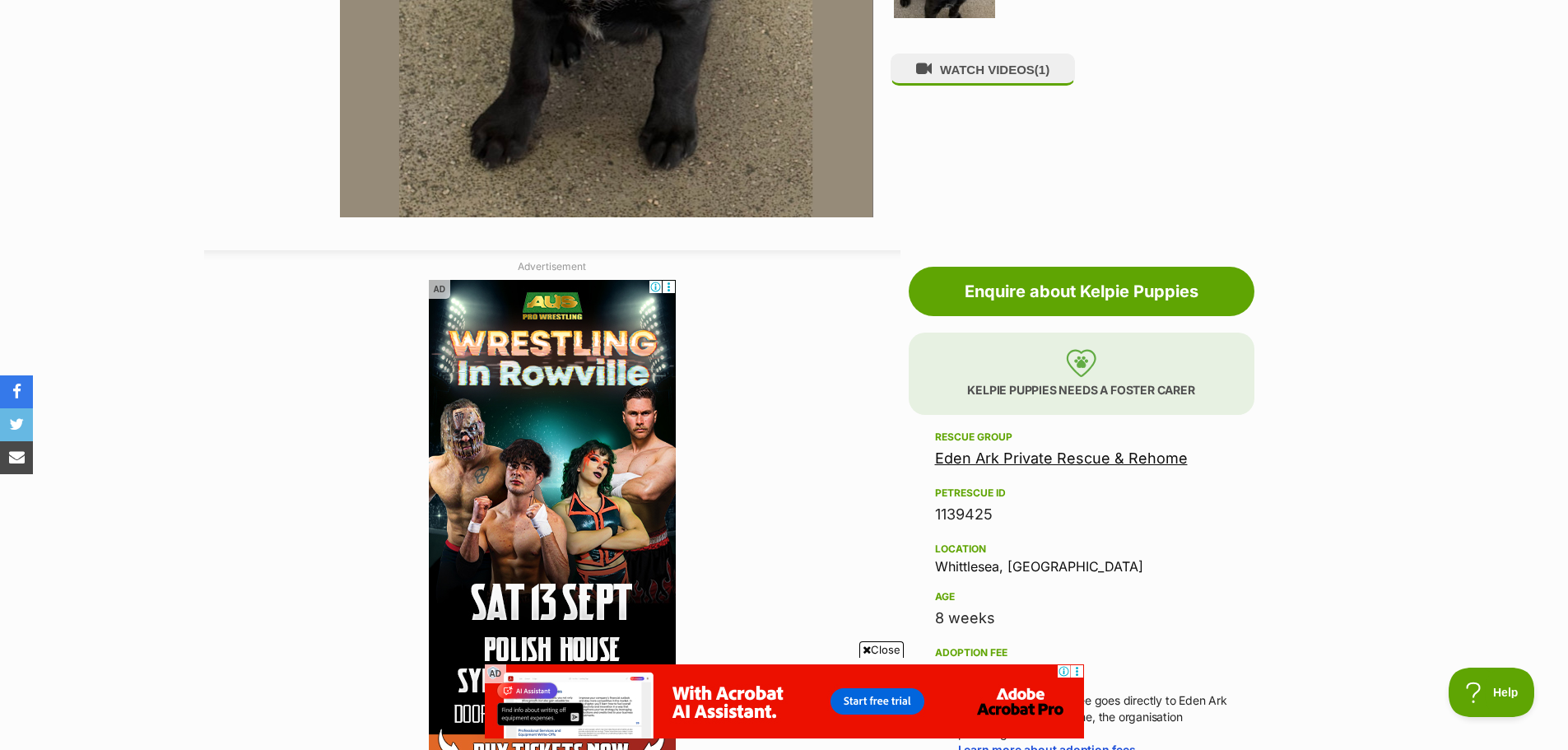
scroll to position [1235, 0]
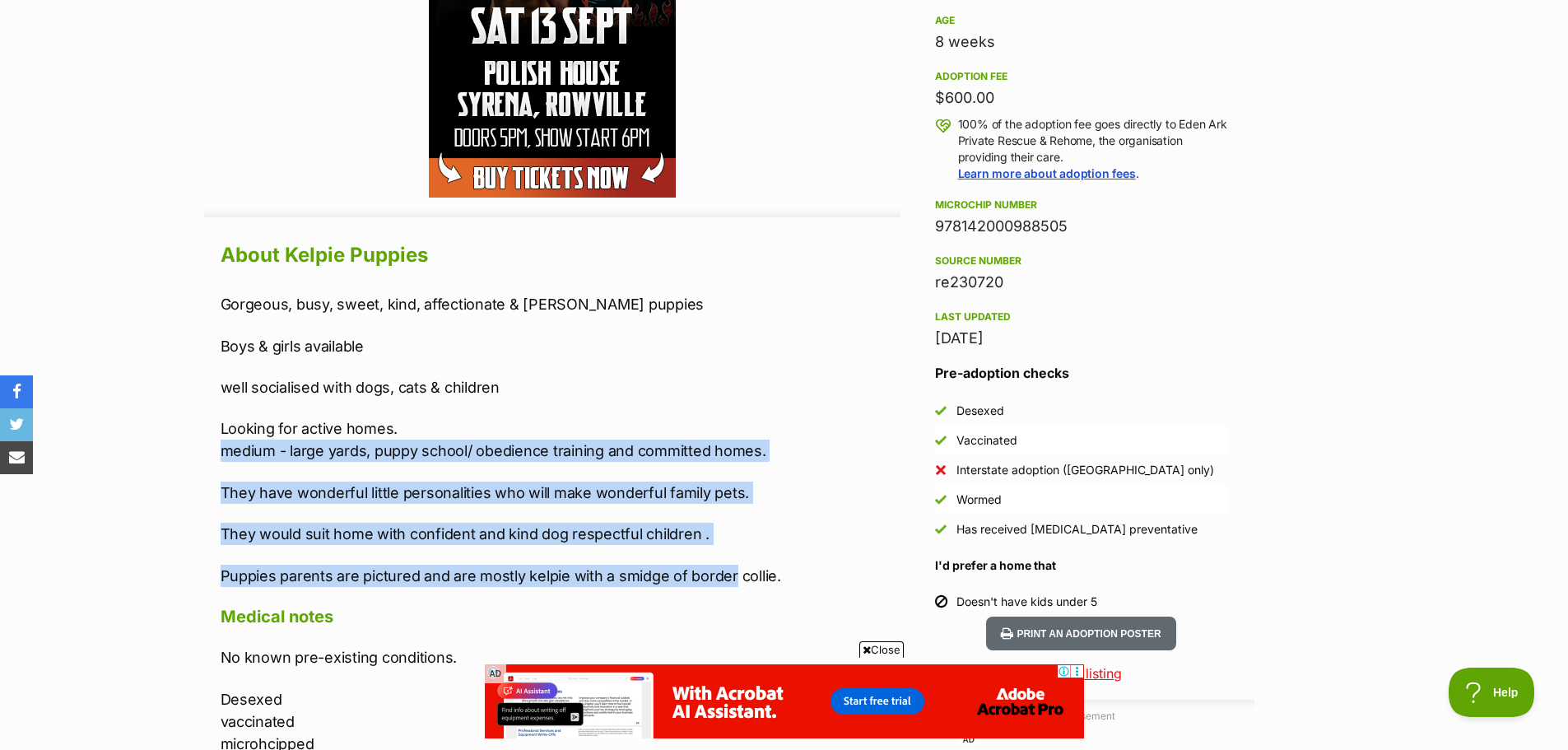
drag, startPoint x: 194, startPoint y: 452, endPoint x: 731, endPoint y: 566, distance: 549.0
click at [731, 566] on p "Puppies parents are pictured and are mostly kelpie with a smidge of border coll…" at bounding box center [560, 576] width 680 height 22
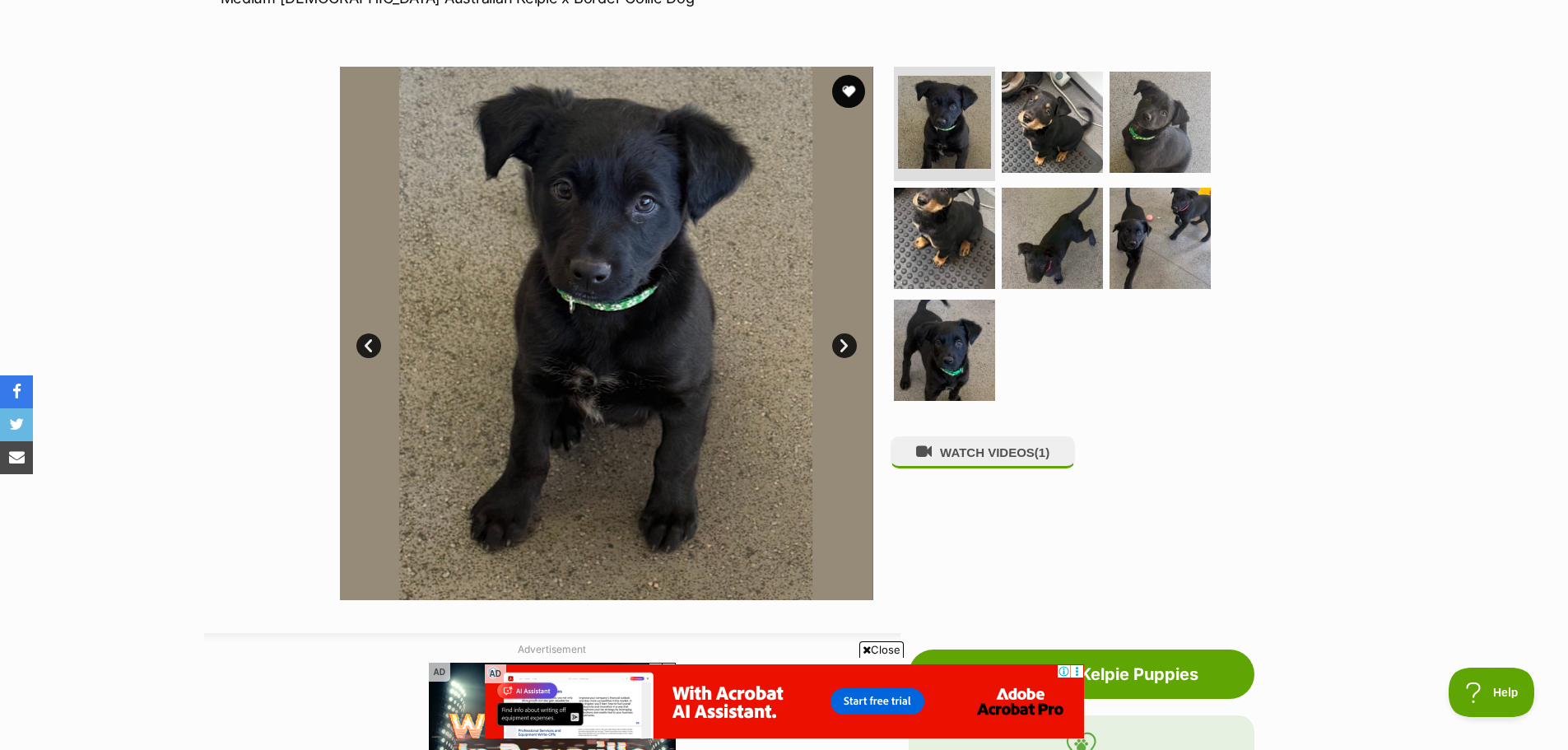
scroll to position [247, 0]
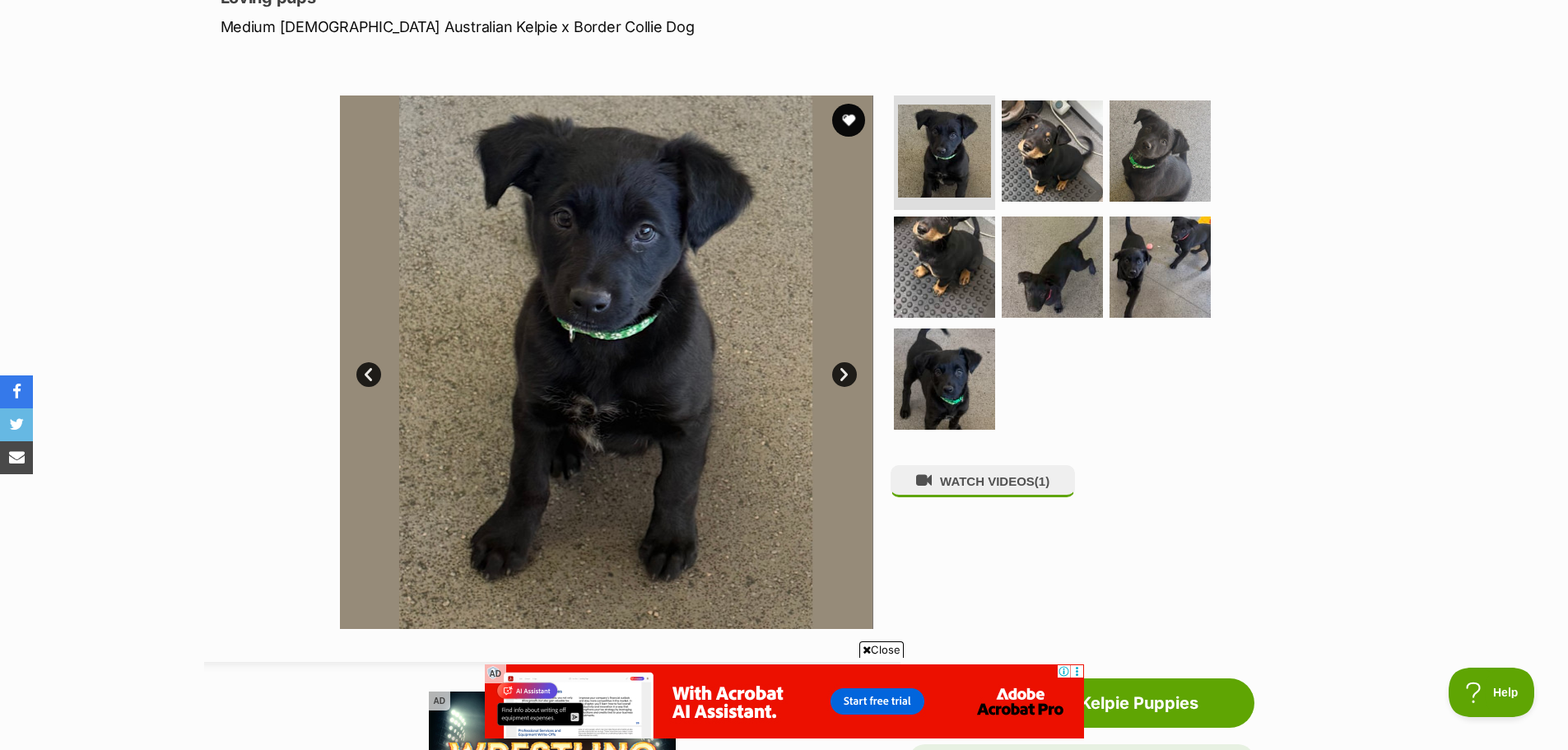
click at [849, 374] on link "Next" at bounding box center [844, 374] width 24 height 24
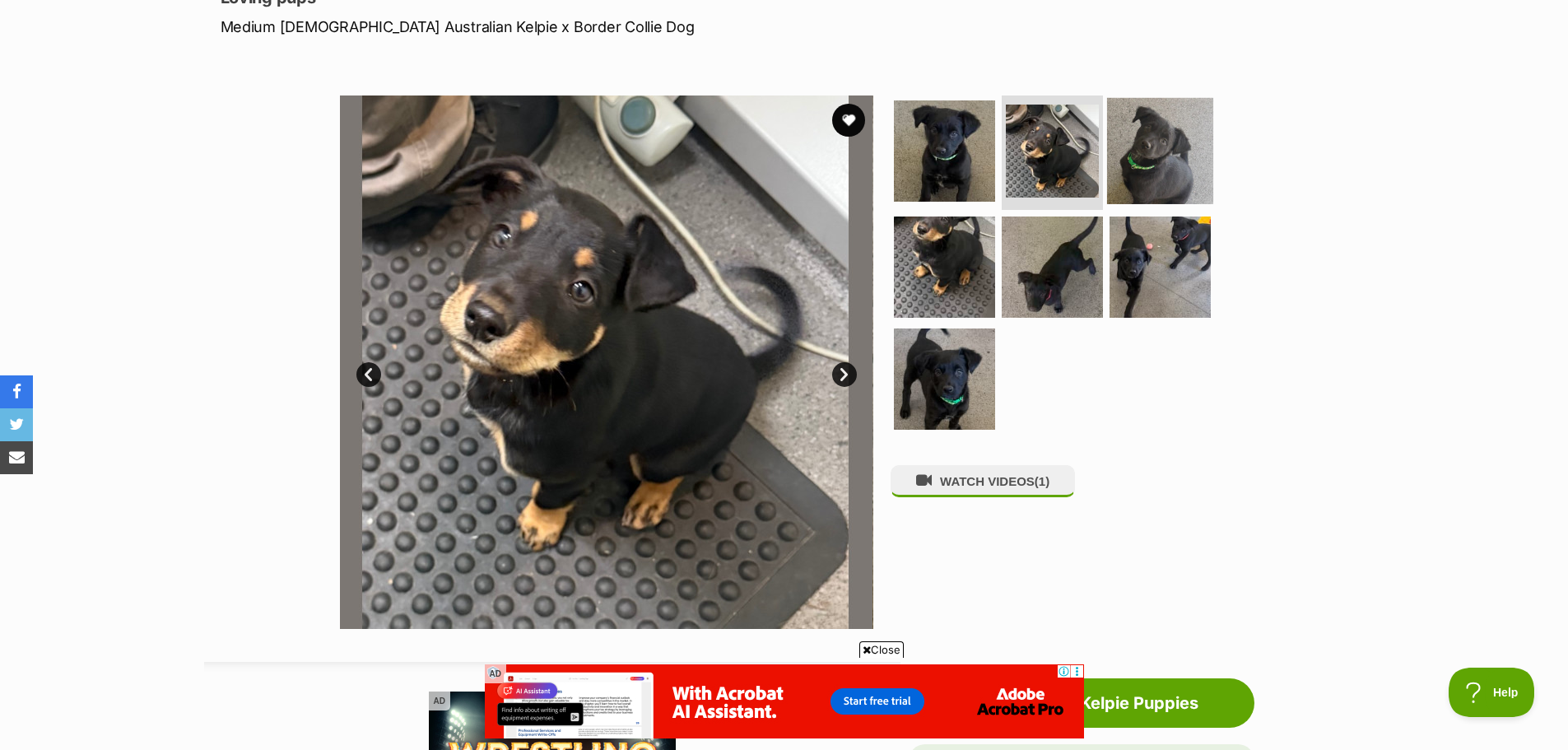
click at [1187, 166] on img at bounding box center [1160, 150] width 106 height 106
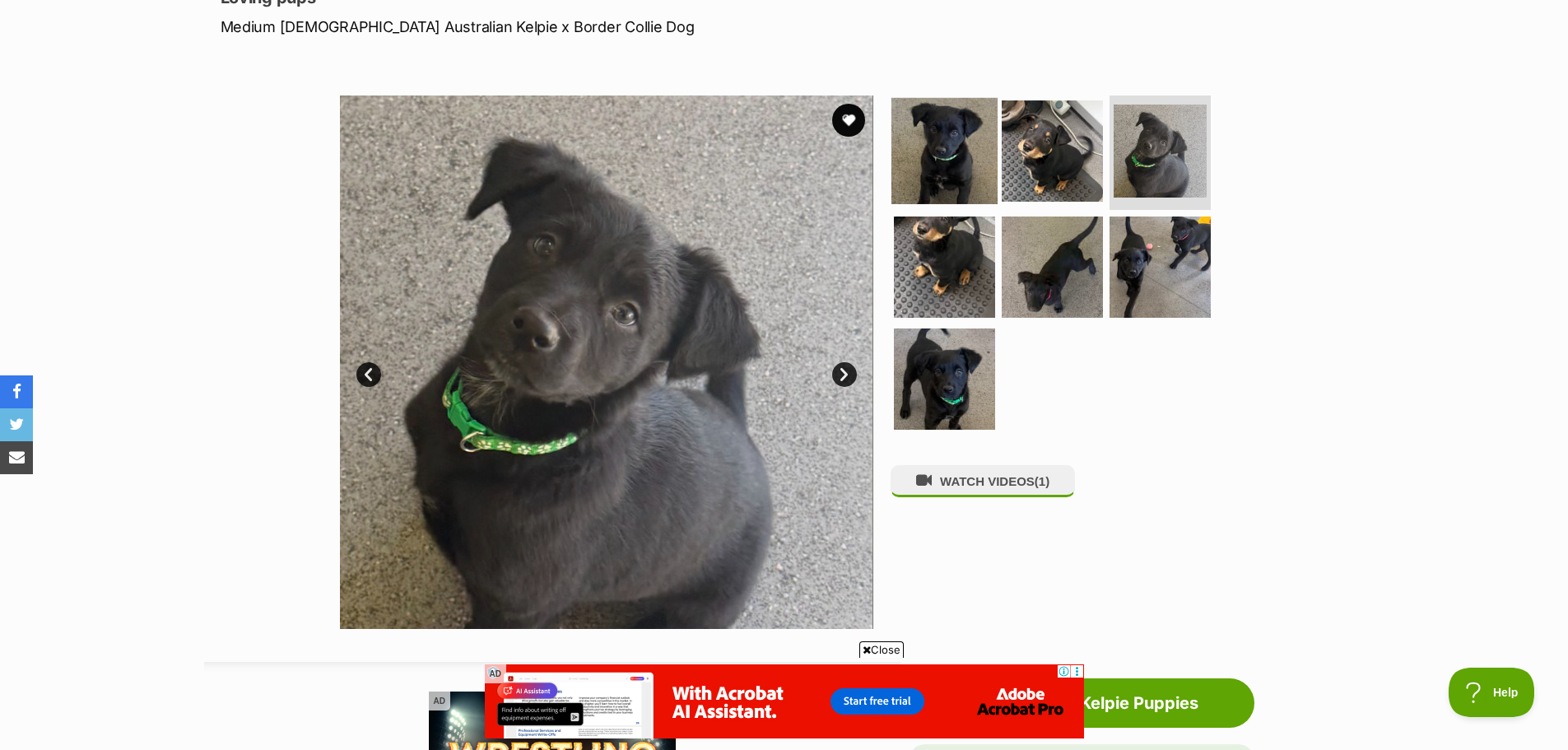
click at [961, 176] on img at bounding box center [945, 150] width 106 height 106
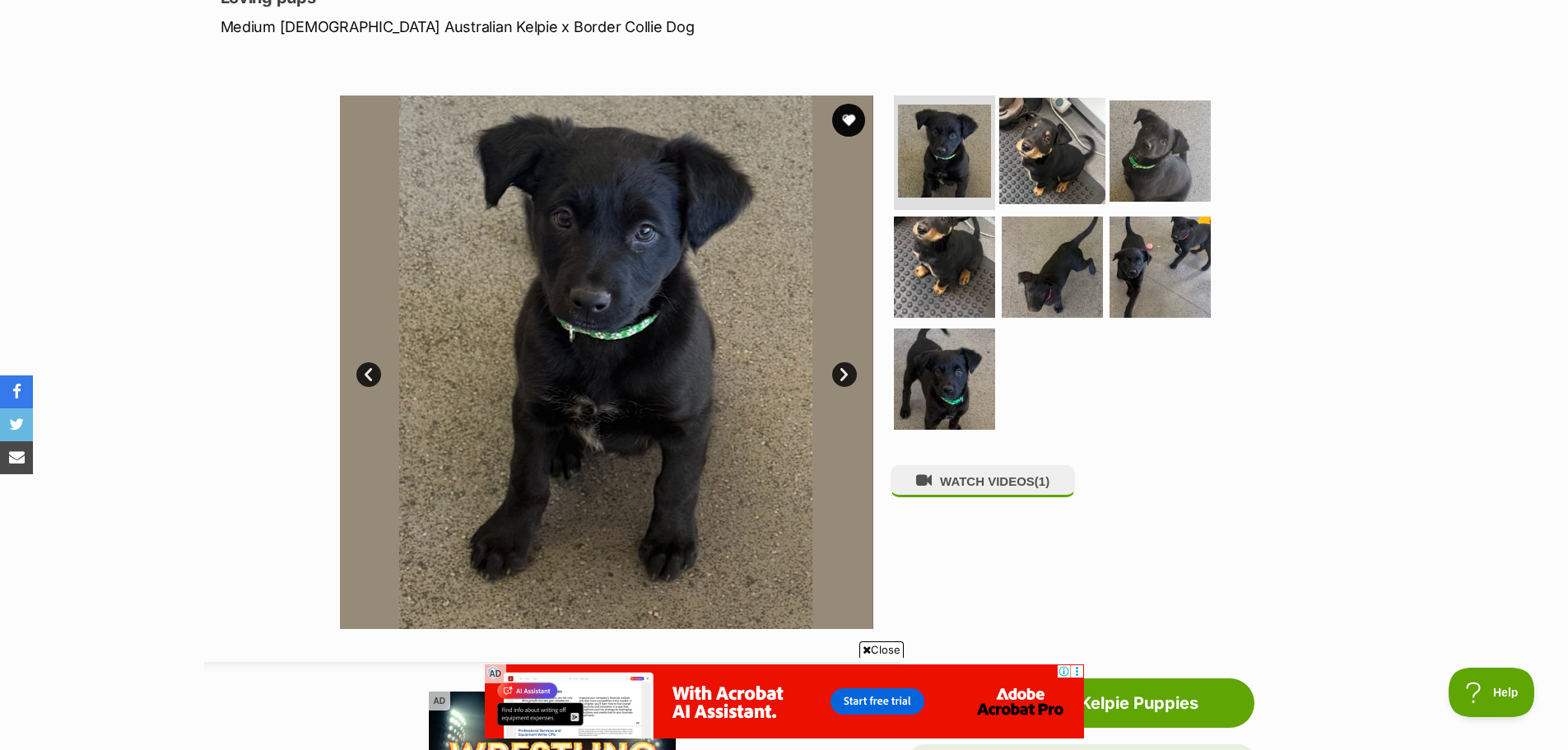
click at [1037, 176] on img at bounding box center [1052, 150] width 106 height 106
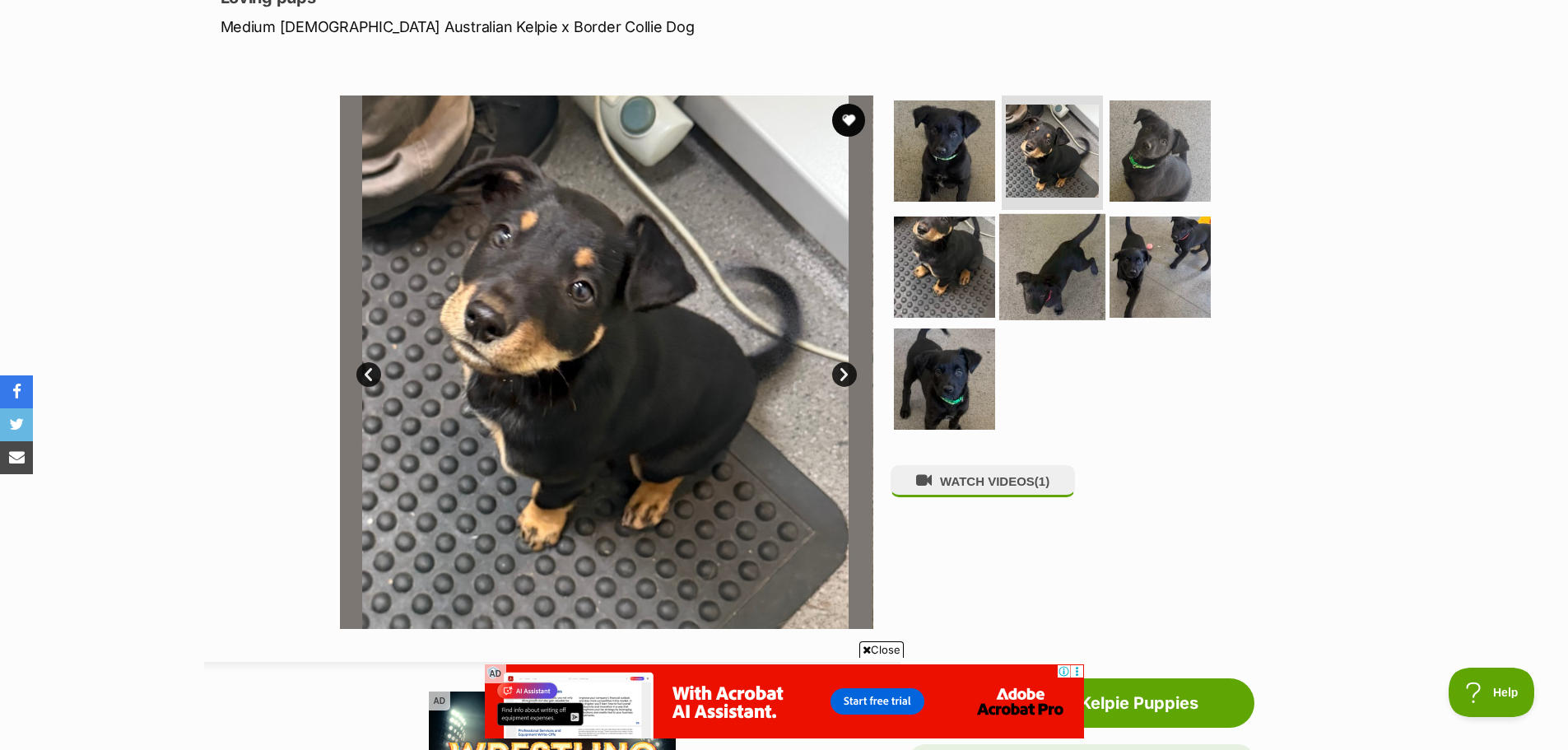
click at [1077, 281] on img at bounding box center [1052, 267] width 106 height 106
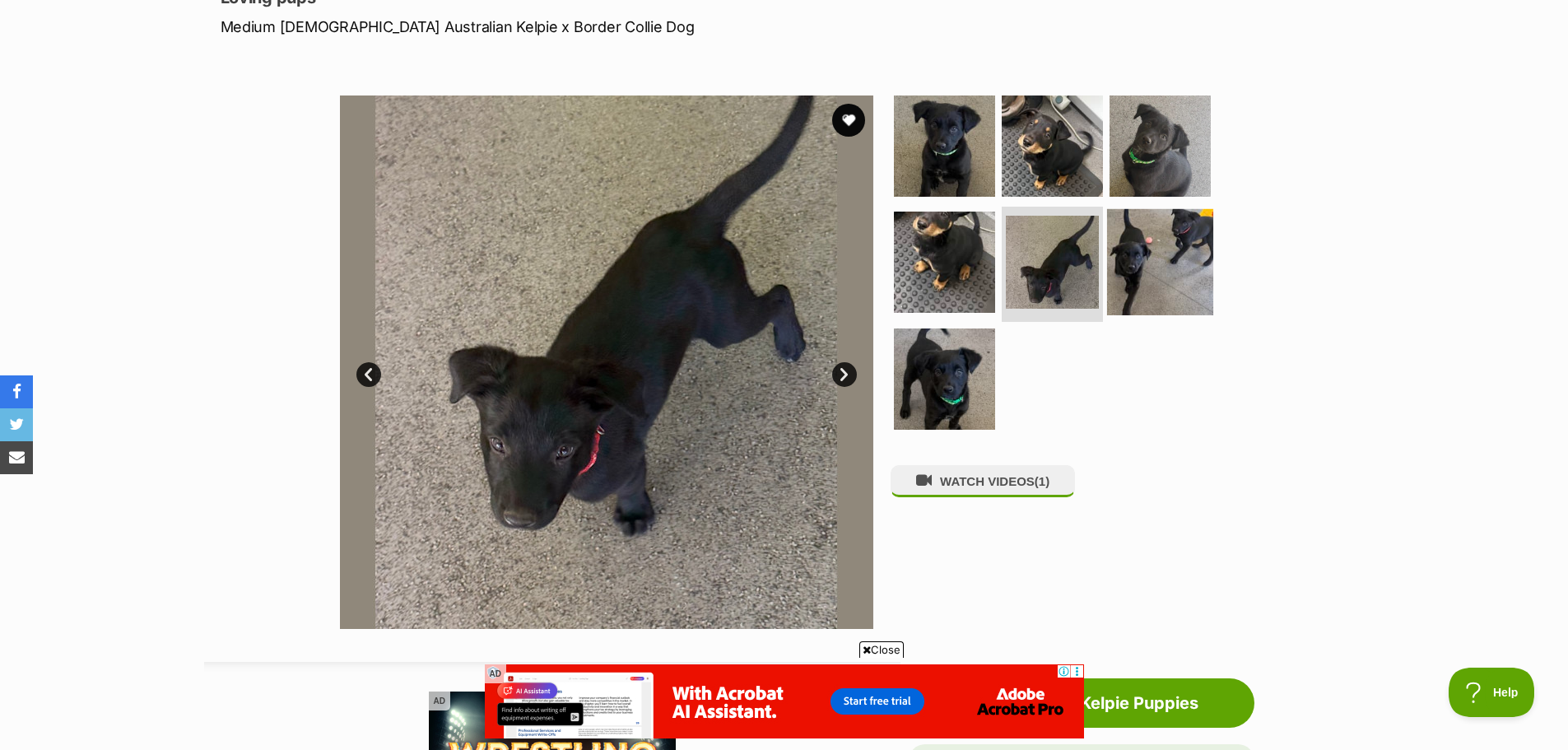
click at [1180, 276] on img at bounding box center [1160, 262] width 106 height 106
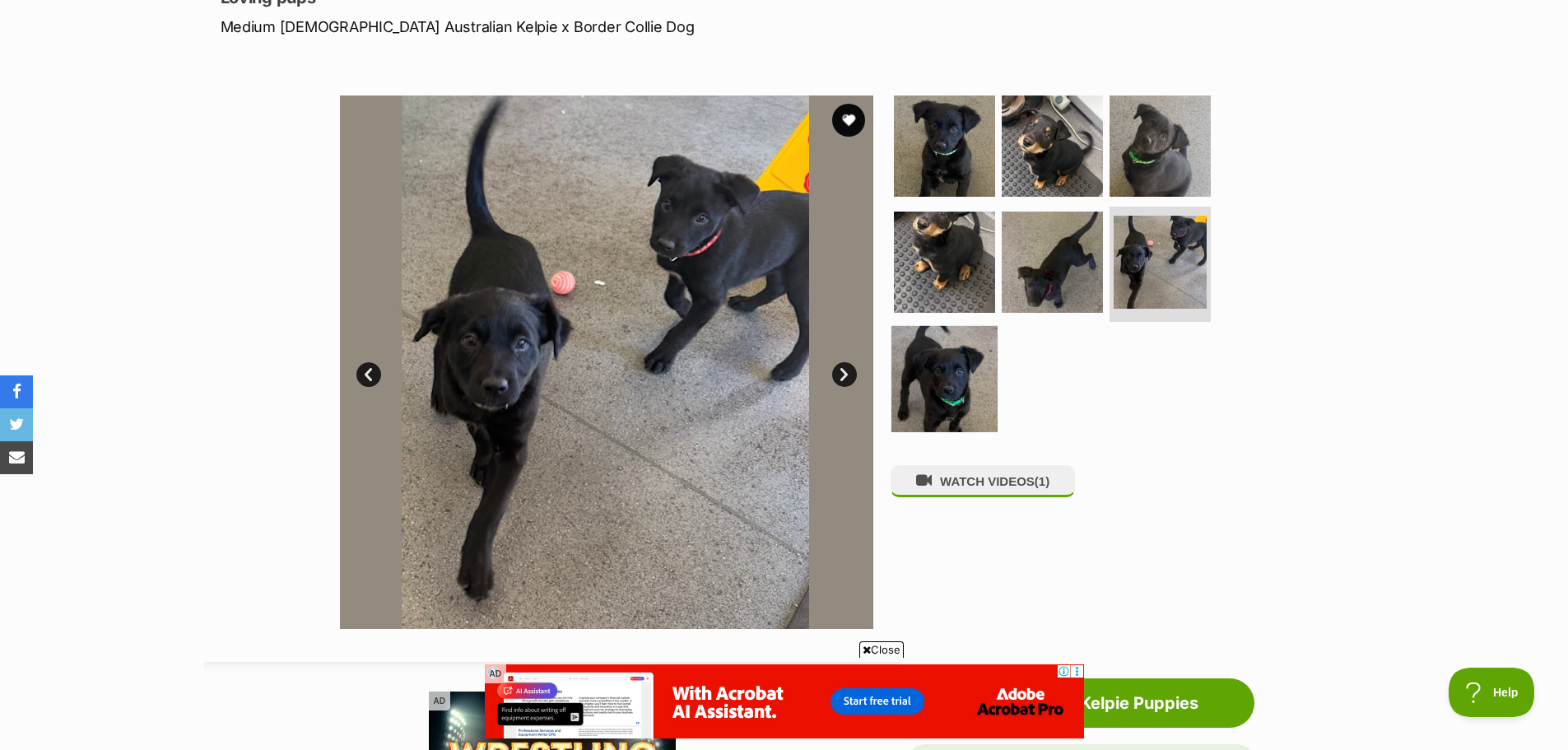
click at [977, 377] on img at bounding box center [945, 379] width 106 height 106
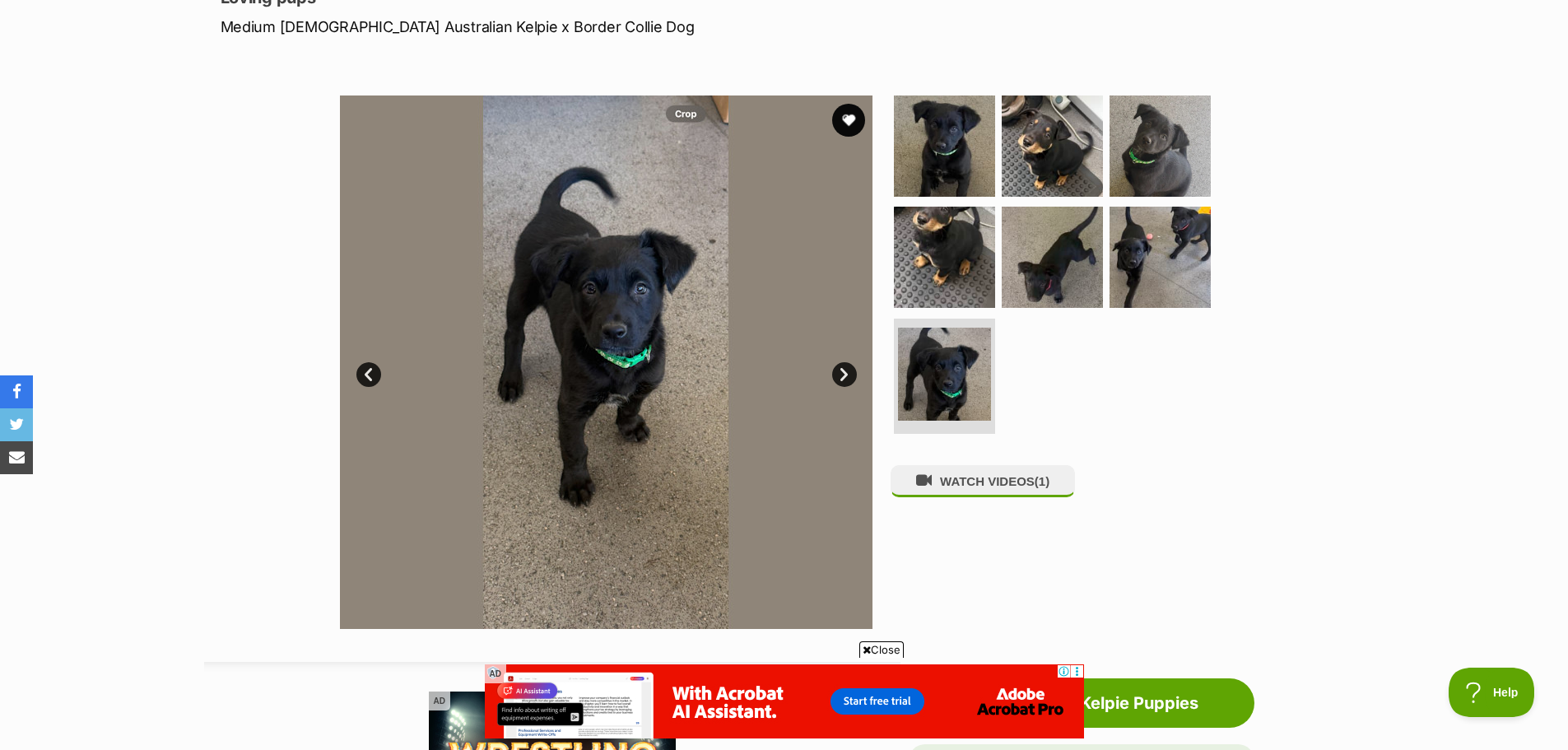
drag, startPoint x: 856, startPoint y: 121, endPoint x: 773, endPoint y: 44, distance: 113.2
click at [855, 121] on button "favourite" at bounding box center [848, 120] width 33 height 33
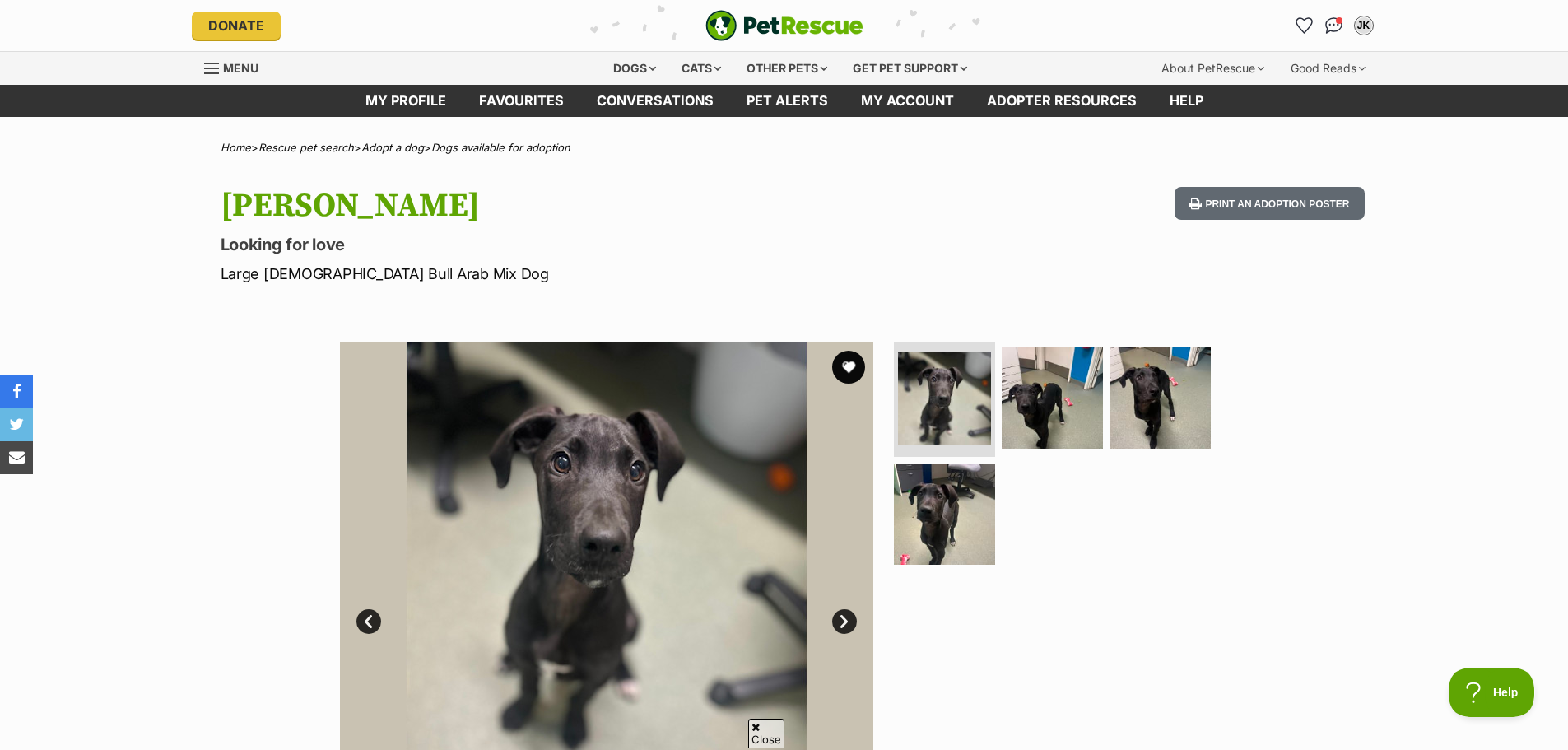
scroll to position [164, 0]
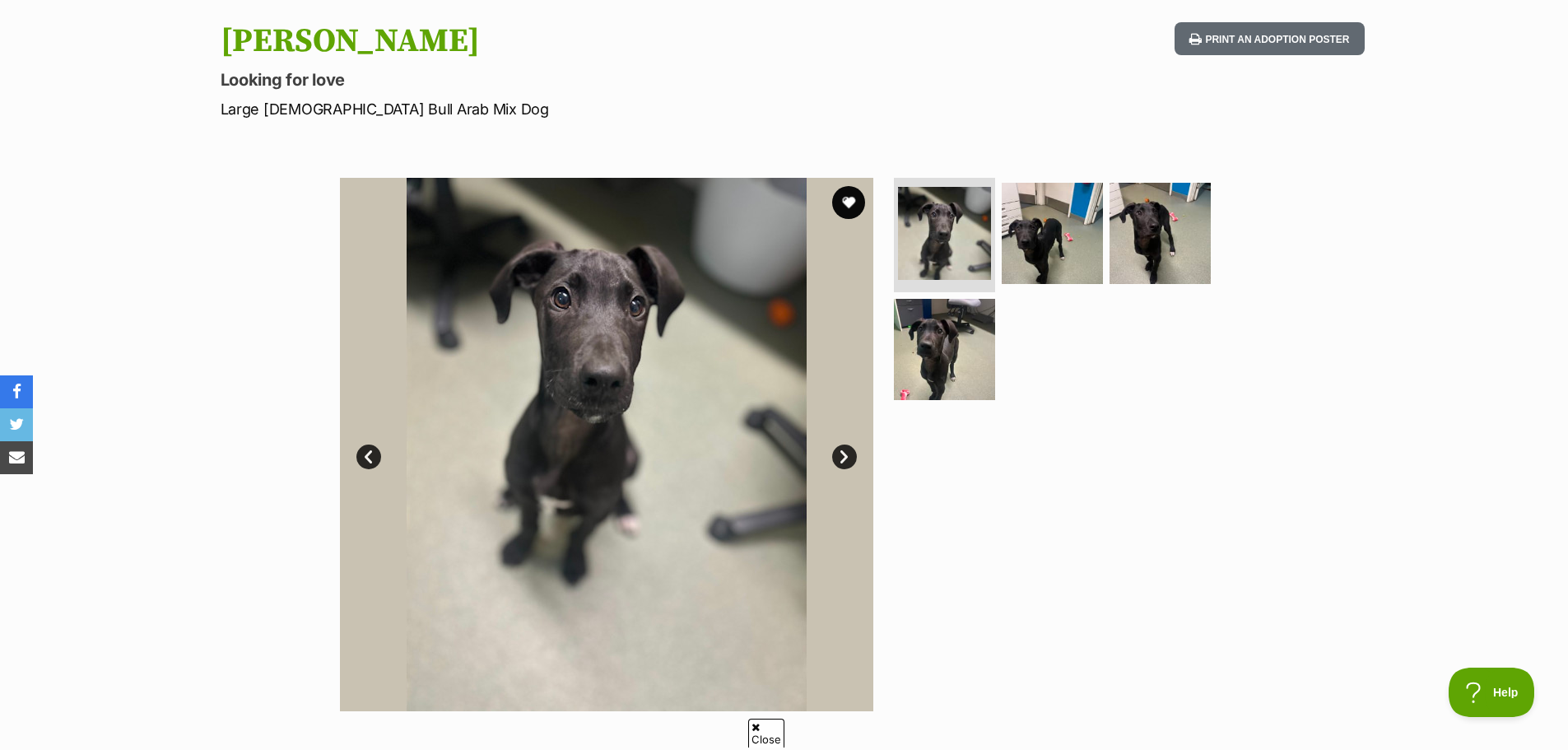
click at [847, 443] on img at bounding box center [606, 444] width 533 height 533
click at [854, 450] on link "Next" at bounding box center [844, 456] width 24 height 24
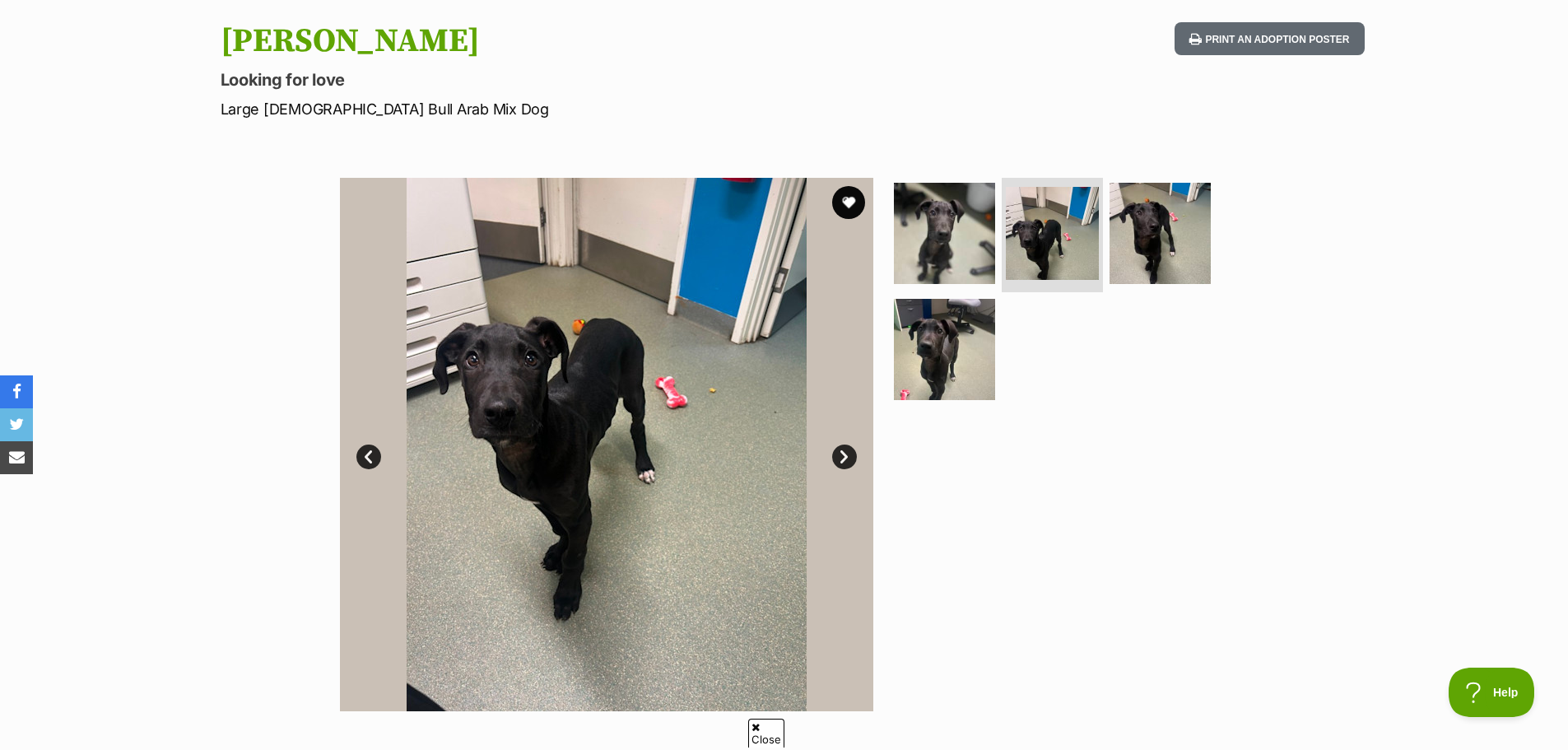
click at [854, 453] on link "Next" at bounding box center [844, 456] width 24 height 24
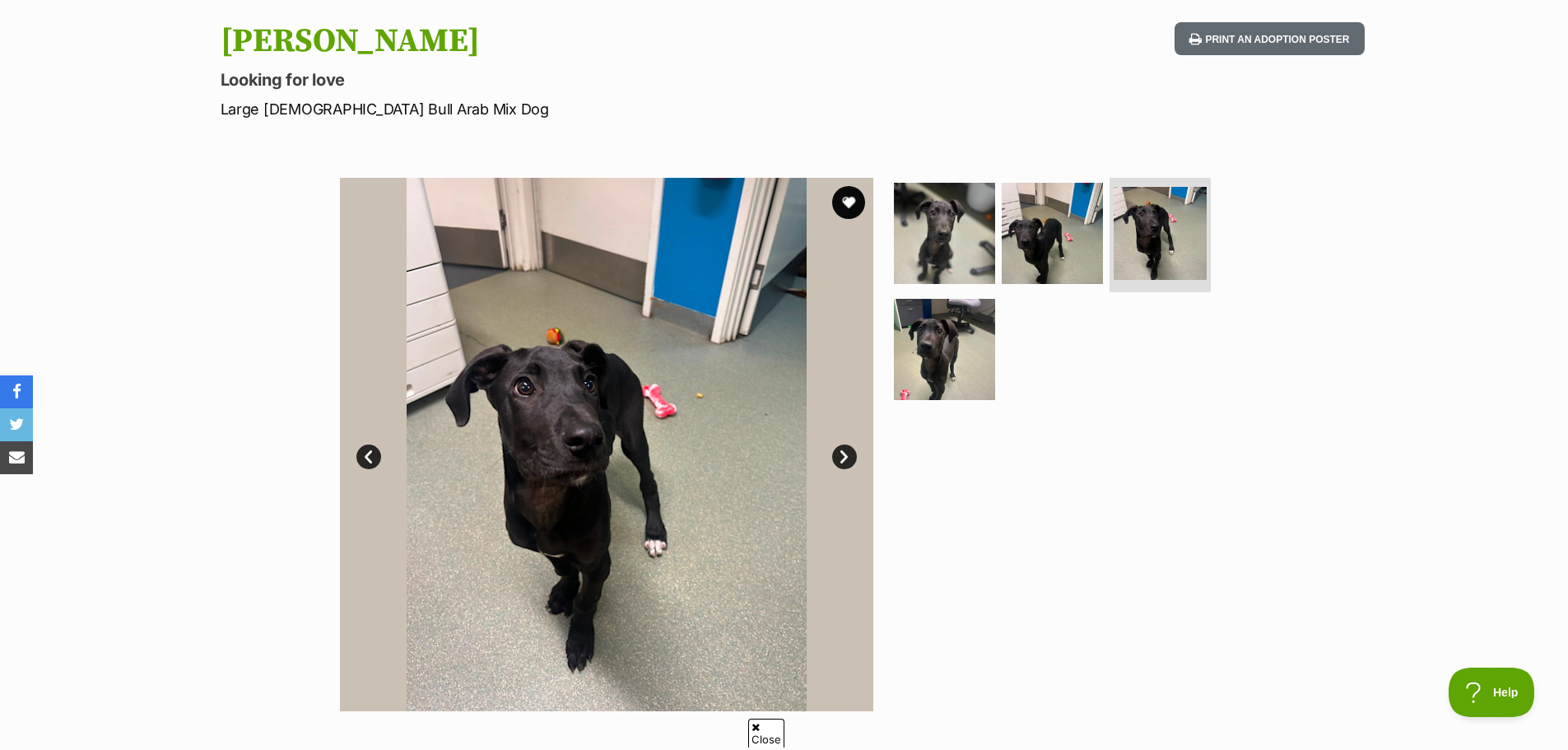
click at [852, 458] on link "Next" at bounding box center [844, 456] width 24 height 24
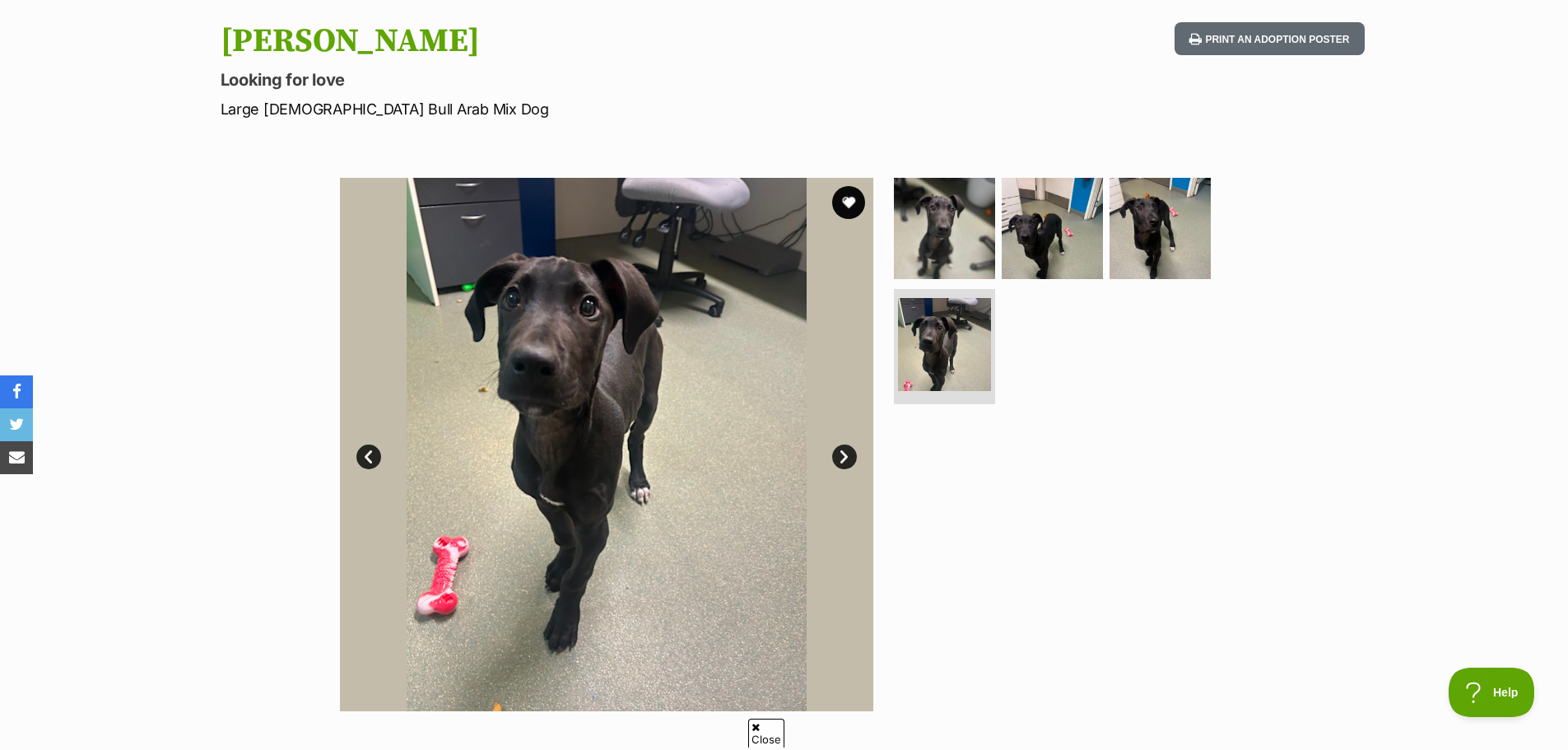
scroll to position [0, 0]
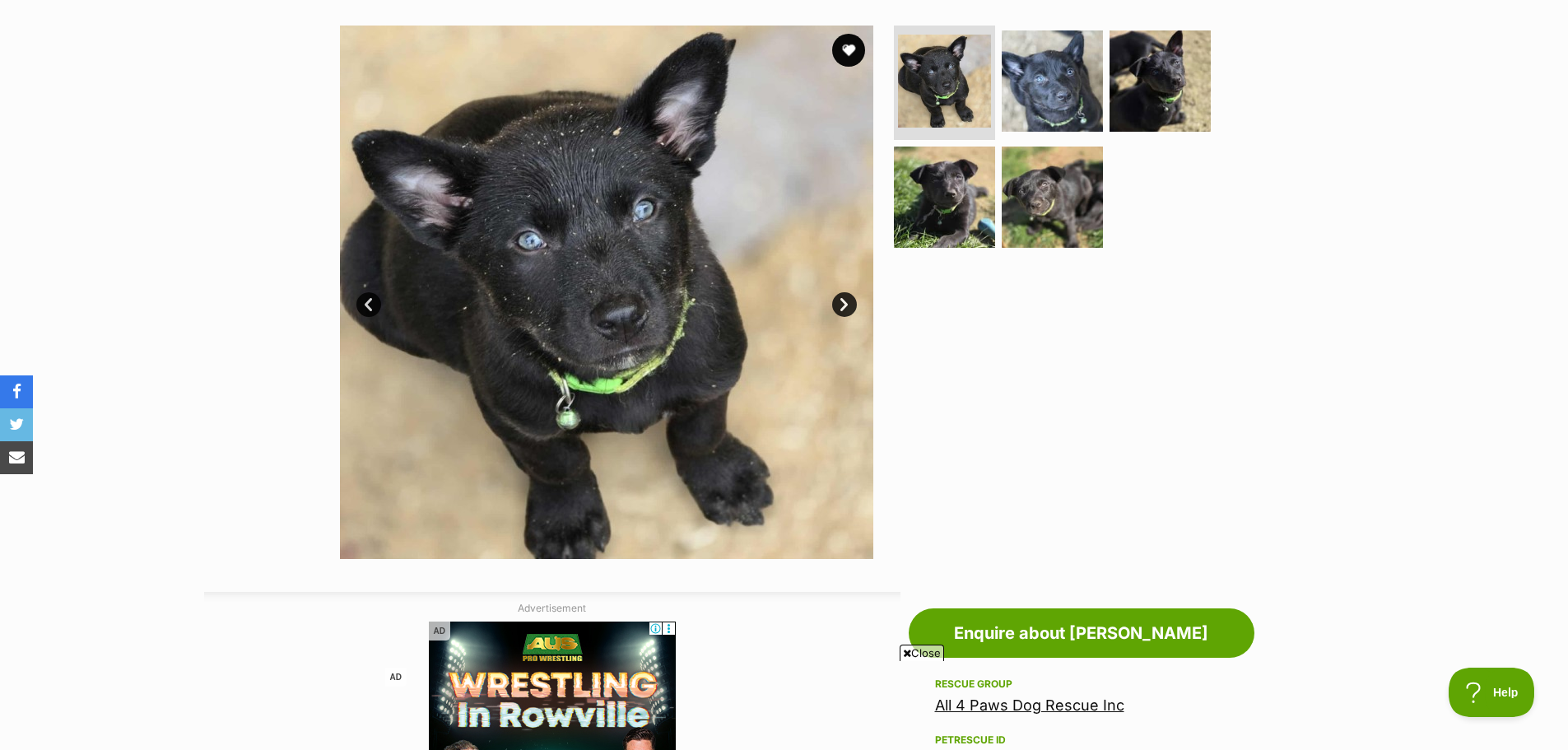
scroll to position [329, 0]
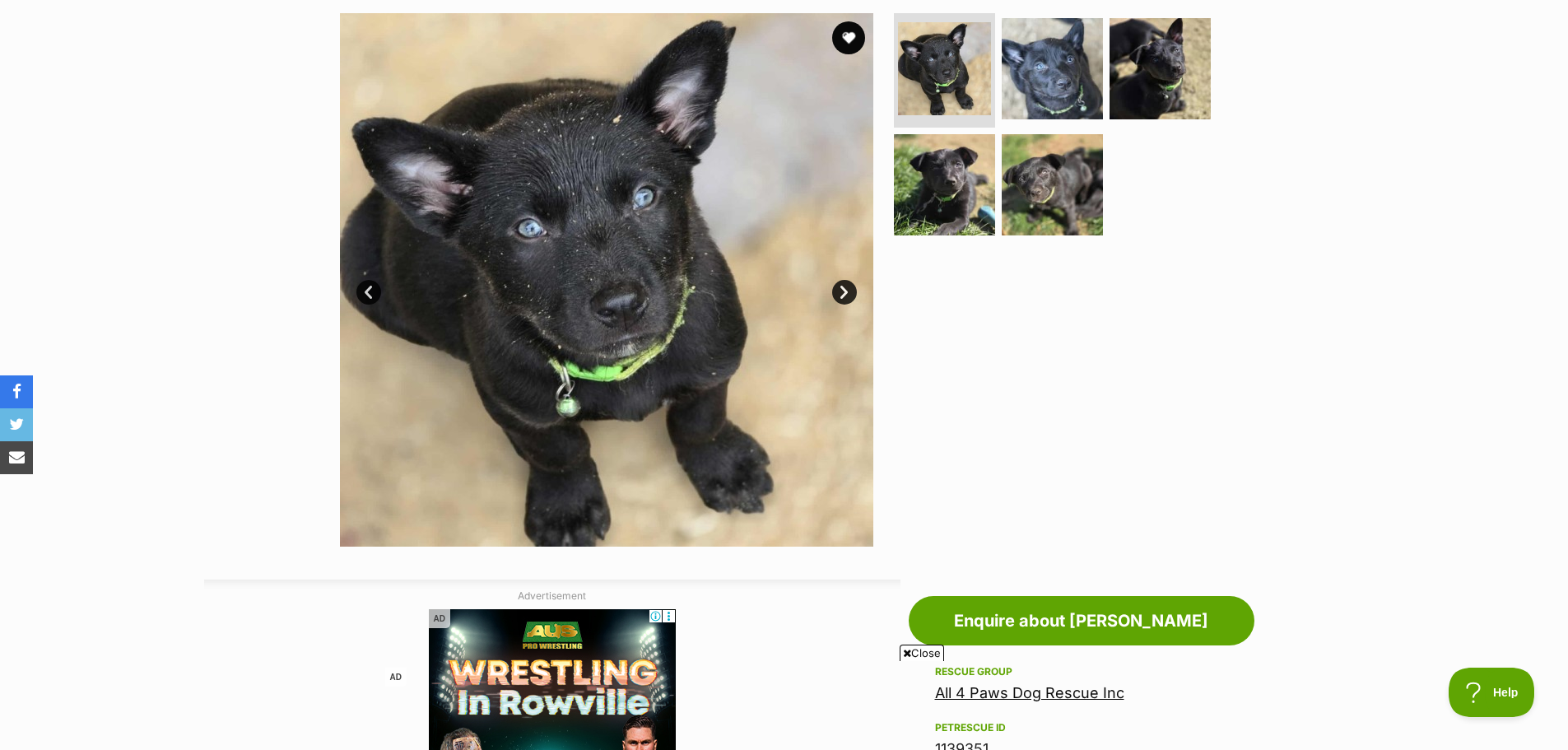
click at [841, 284] on link "Next" at bounding box center [844, 292] width 24 height 24
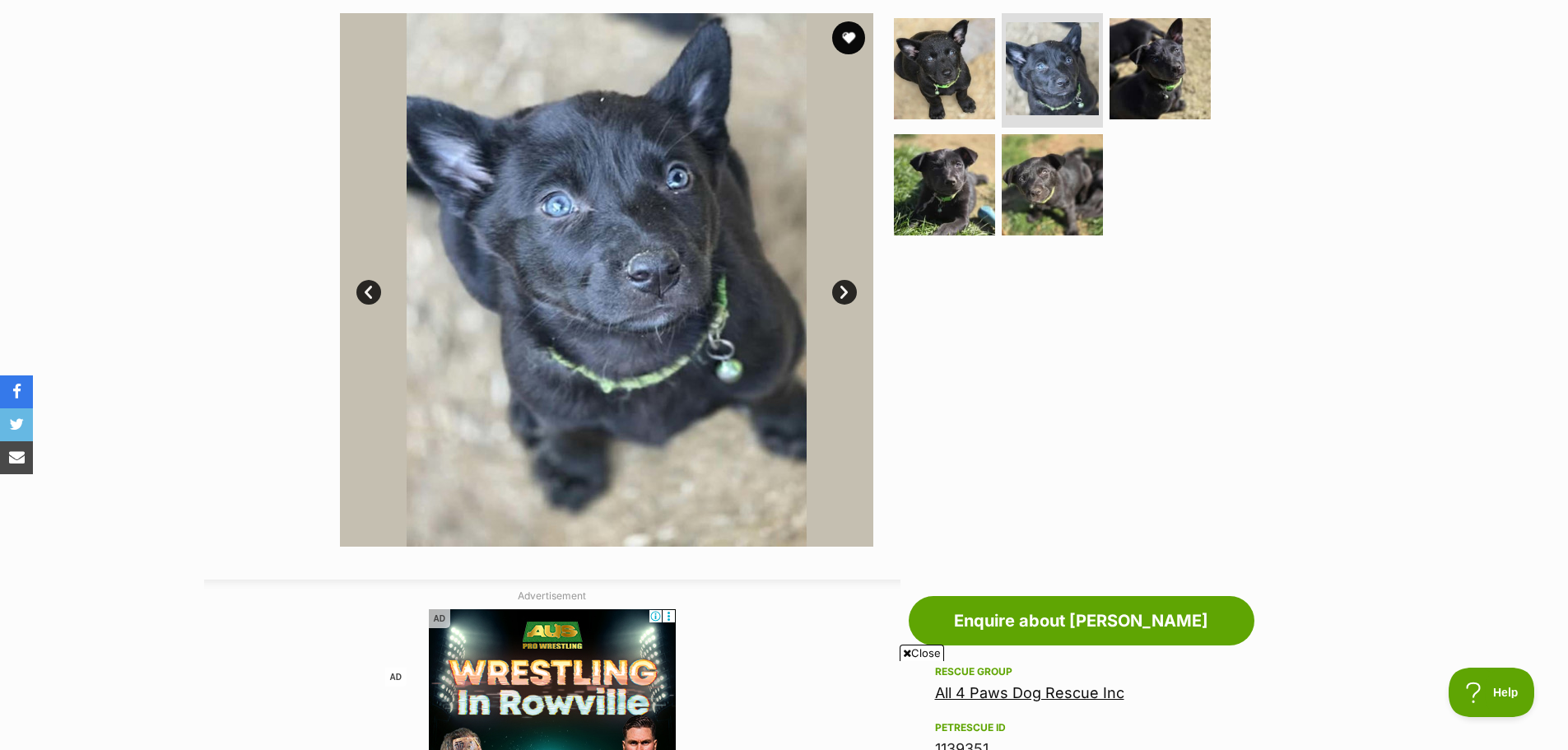
click at [842, 288] on link "Next" at bounding box center [844, 292] width 24 height 24
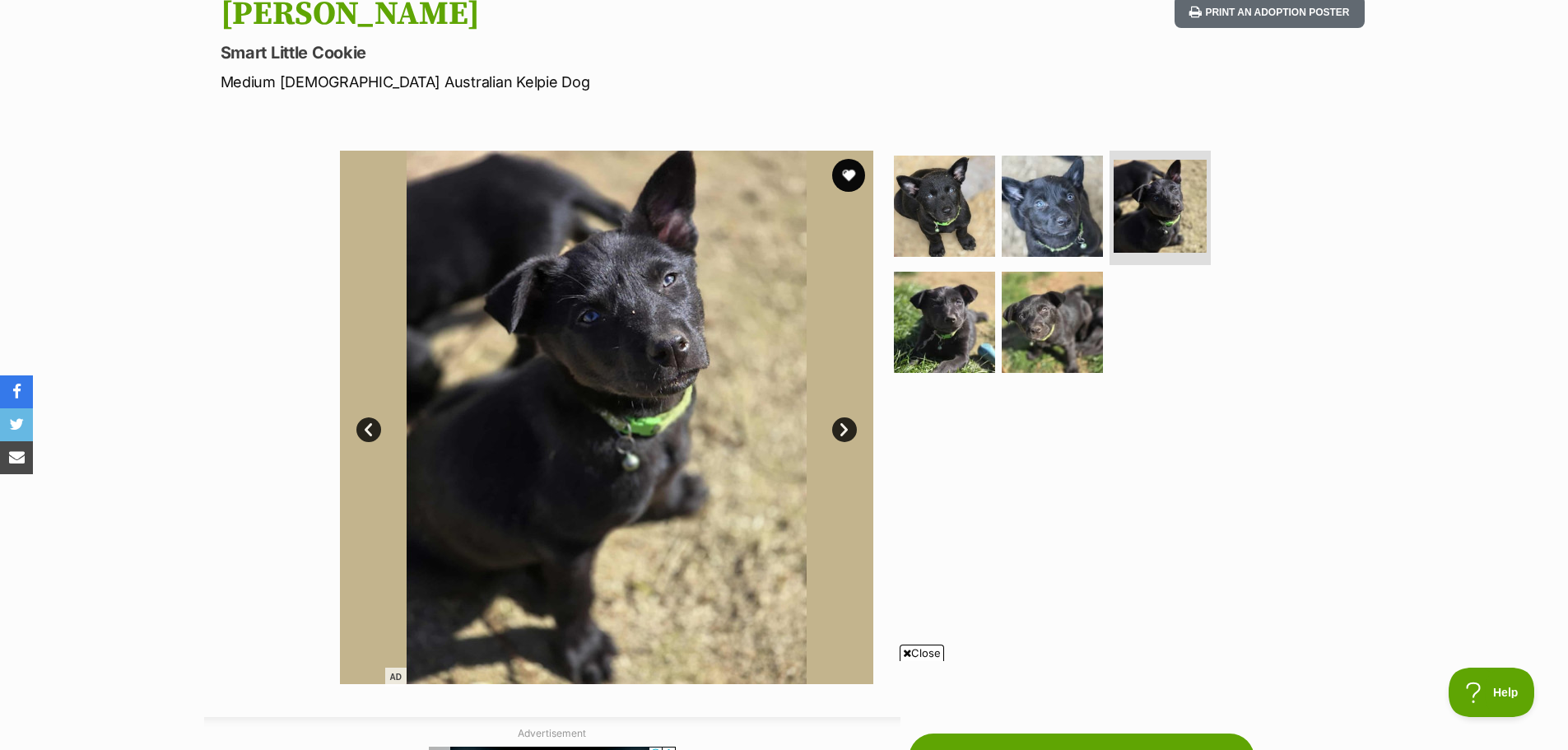
scroll to position [164, 0]
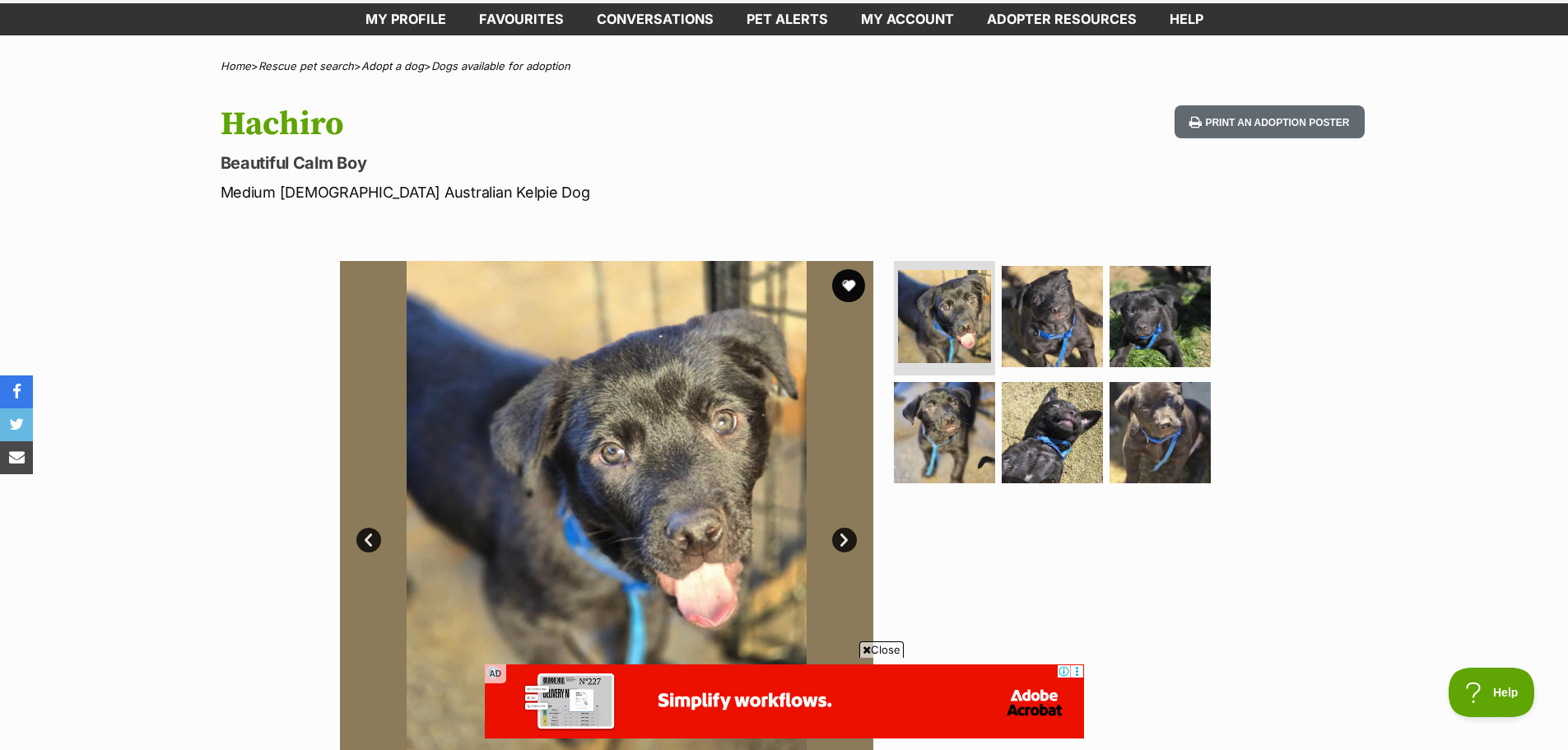
scroll to position [83, 0]
click at [849, 554] on img at bounding box center [606, 527] width 533 height 533
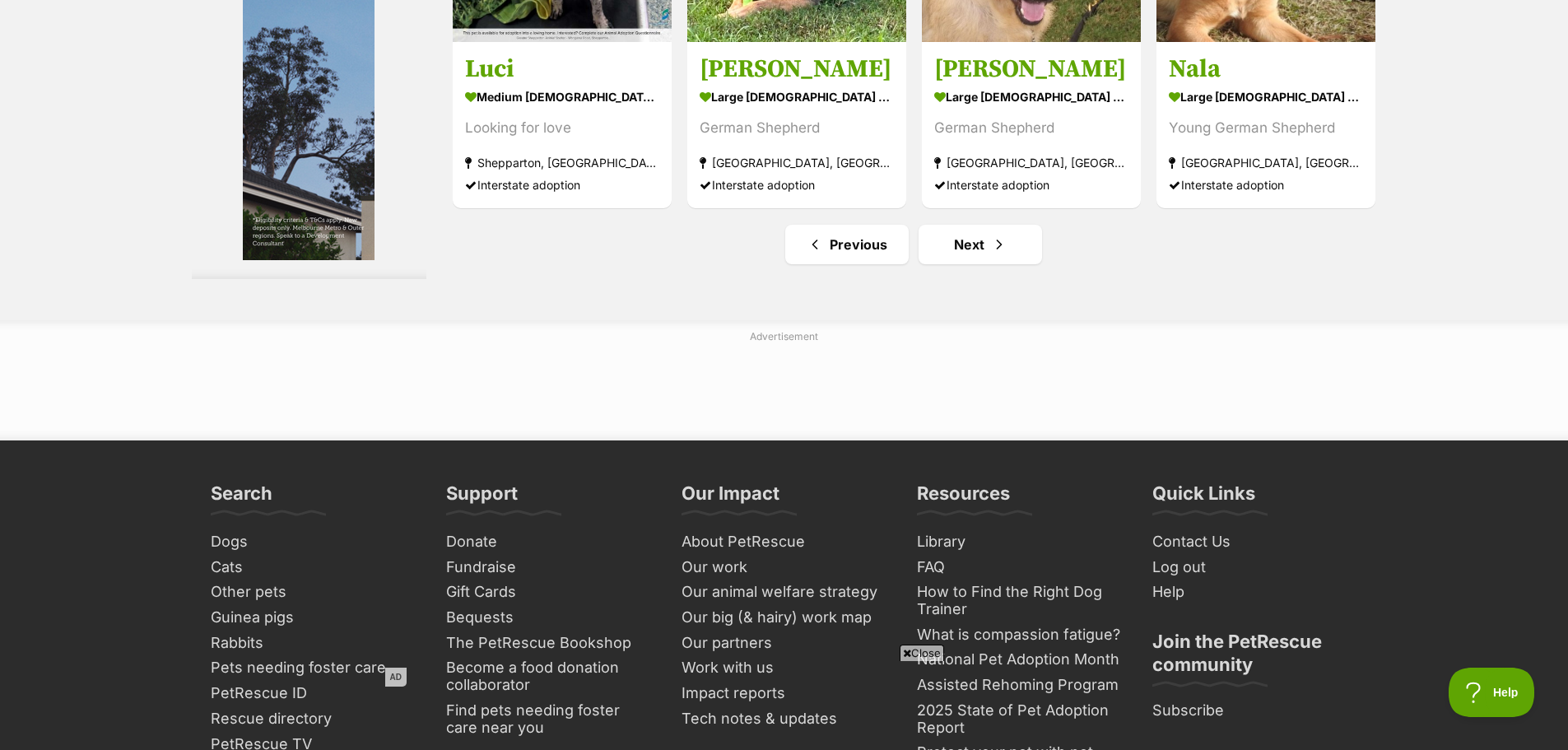
scroll to position [7819, 0]
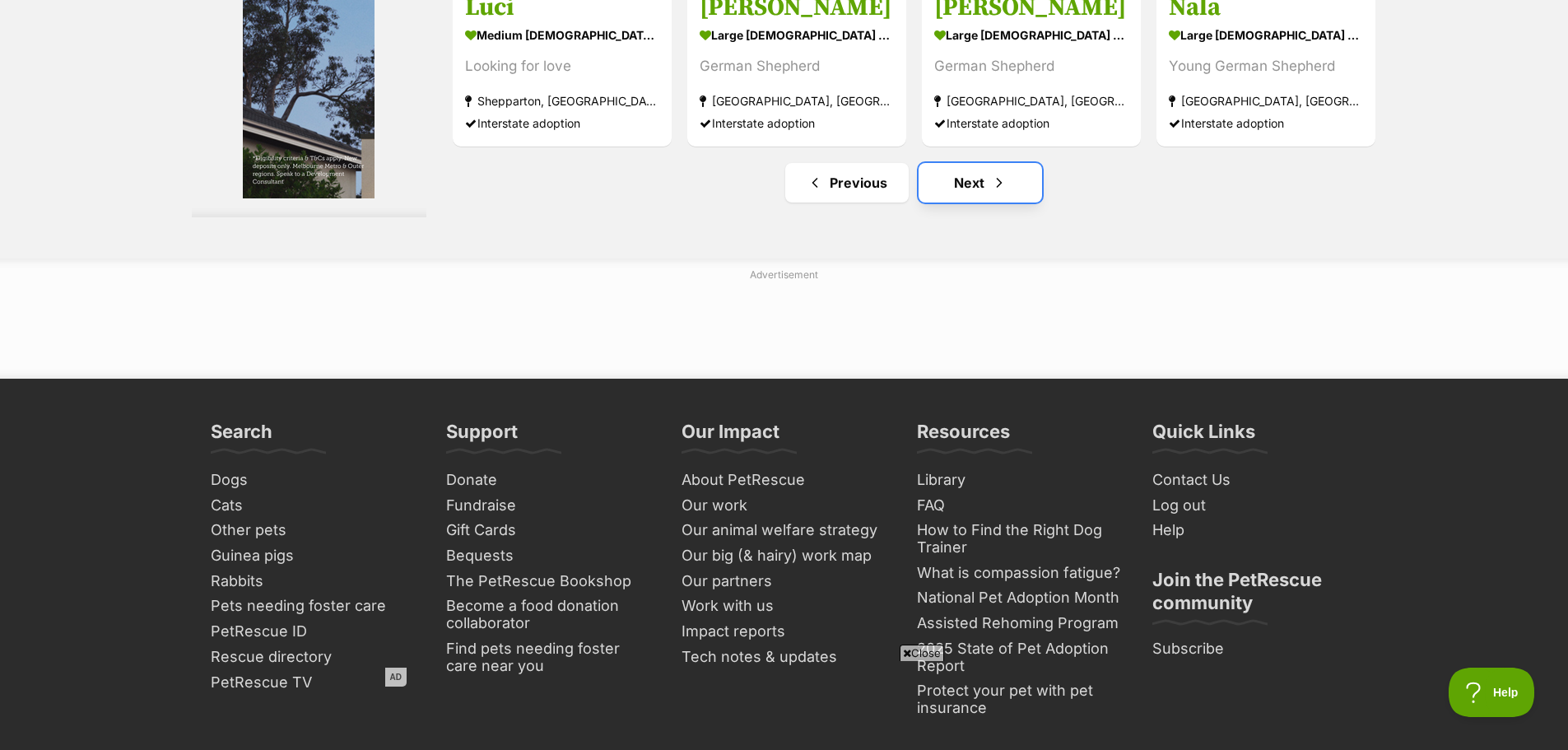
click at [971, 202] on link "Next" at bounding box center [980, 182] width 124 height 40
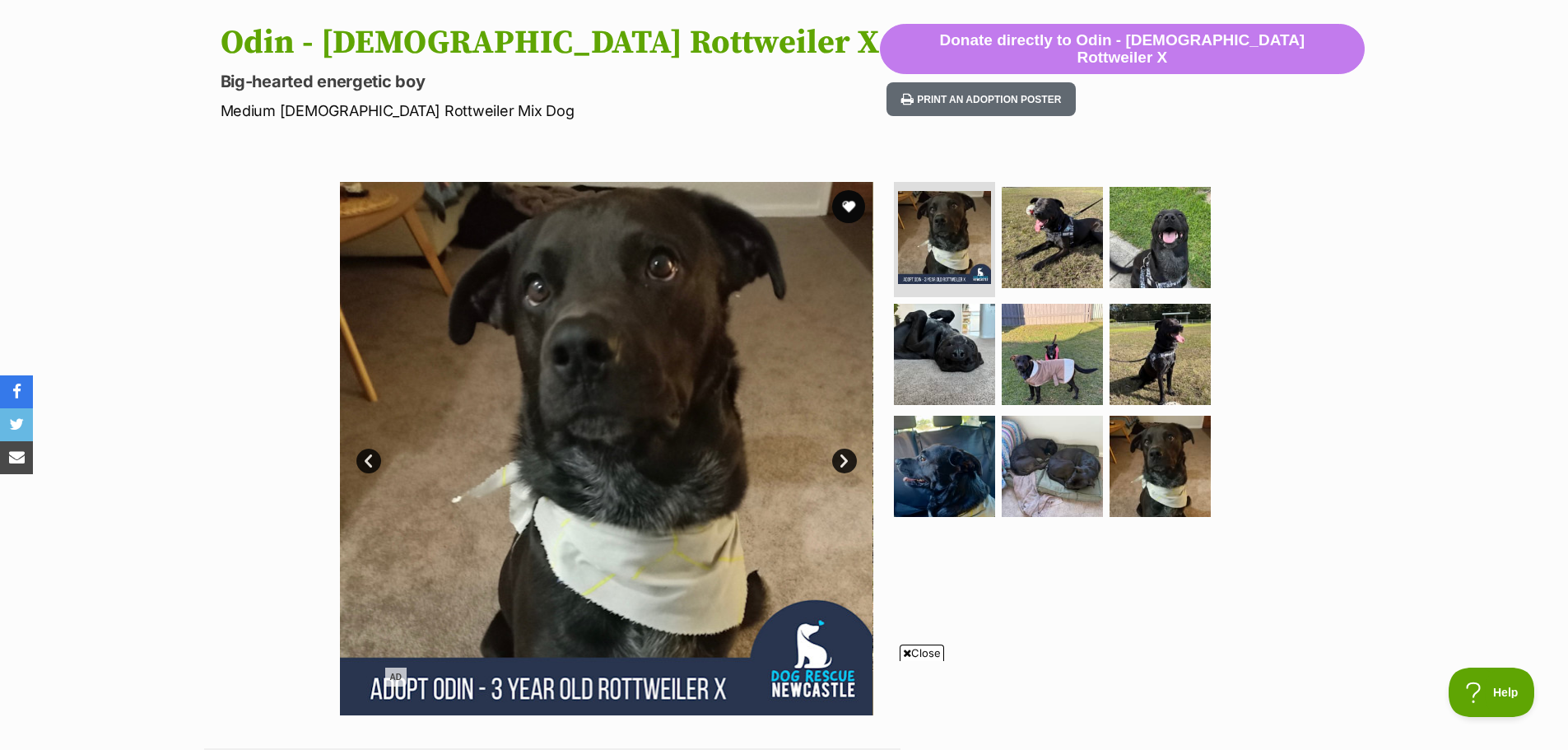
scroll to position [164, 0]
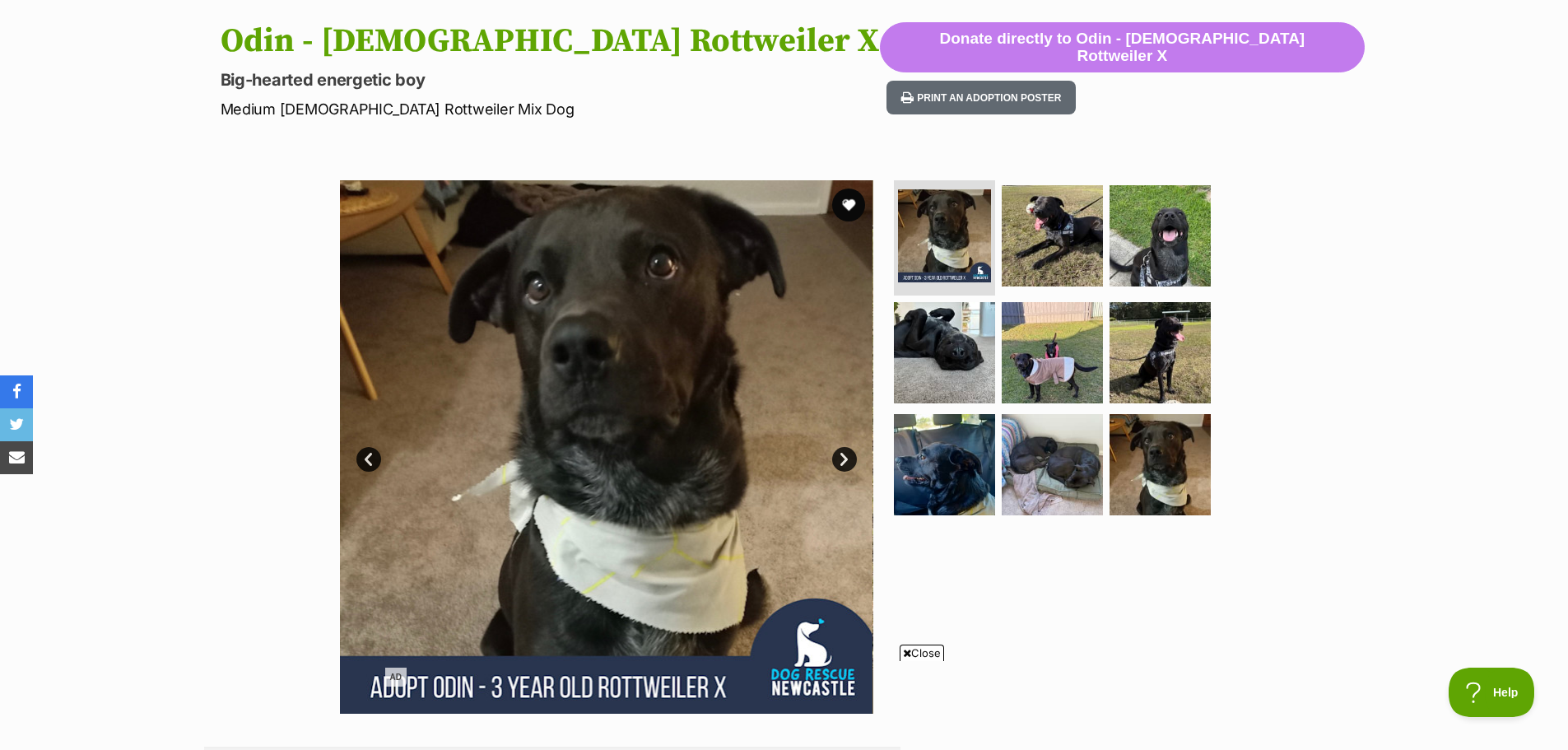
click at [847, 458] on link "Next" at bounding box center [844, 458] width 24 height 24
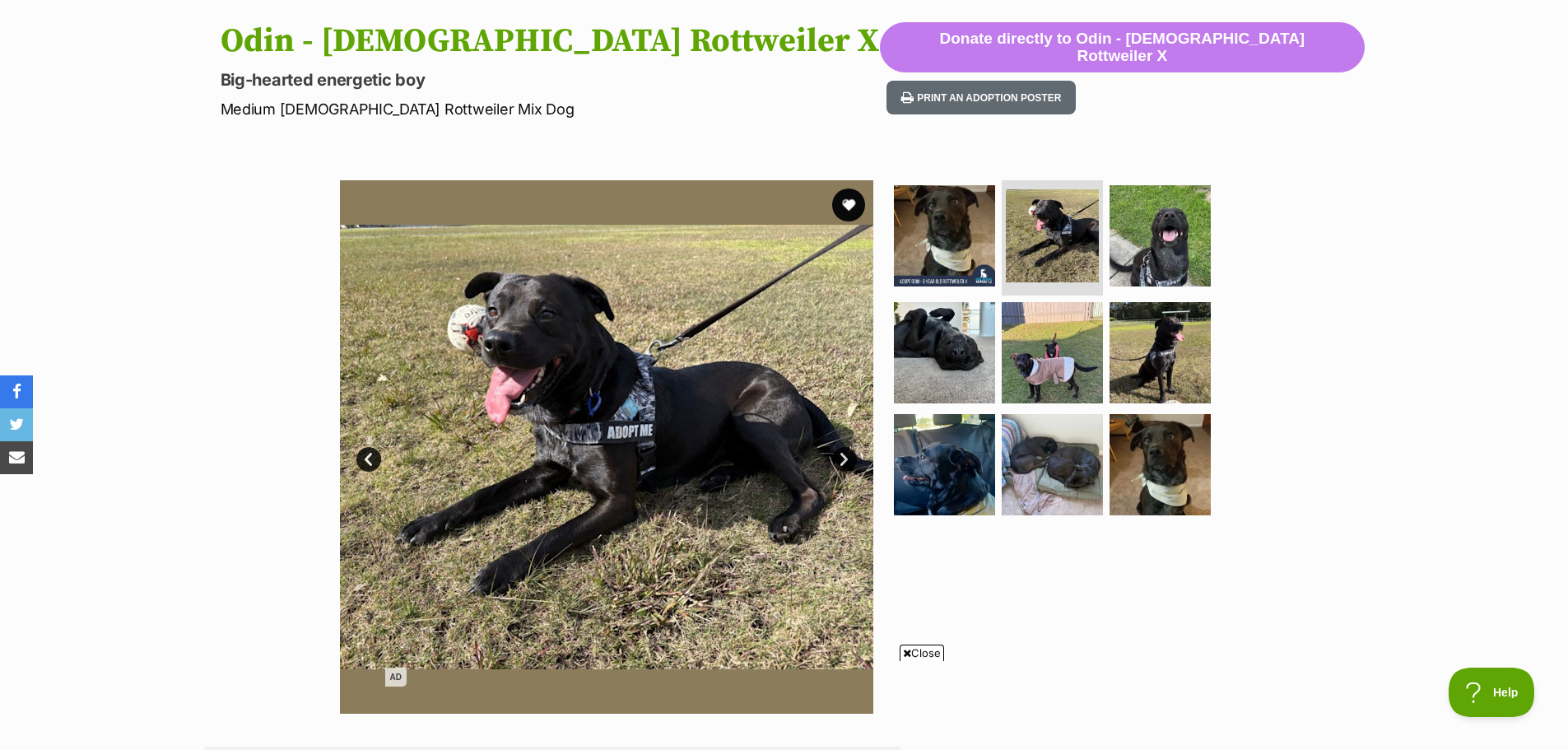
click at [847, 458] on link "Next" at bounding box center [844, 458] width 24 height 24
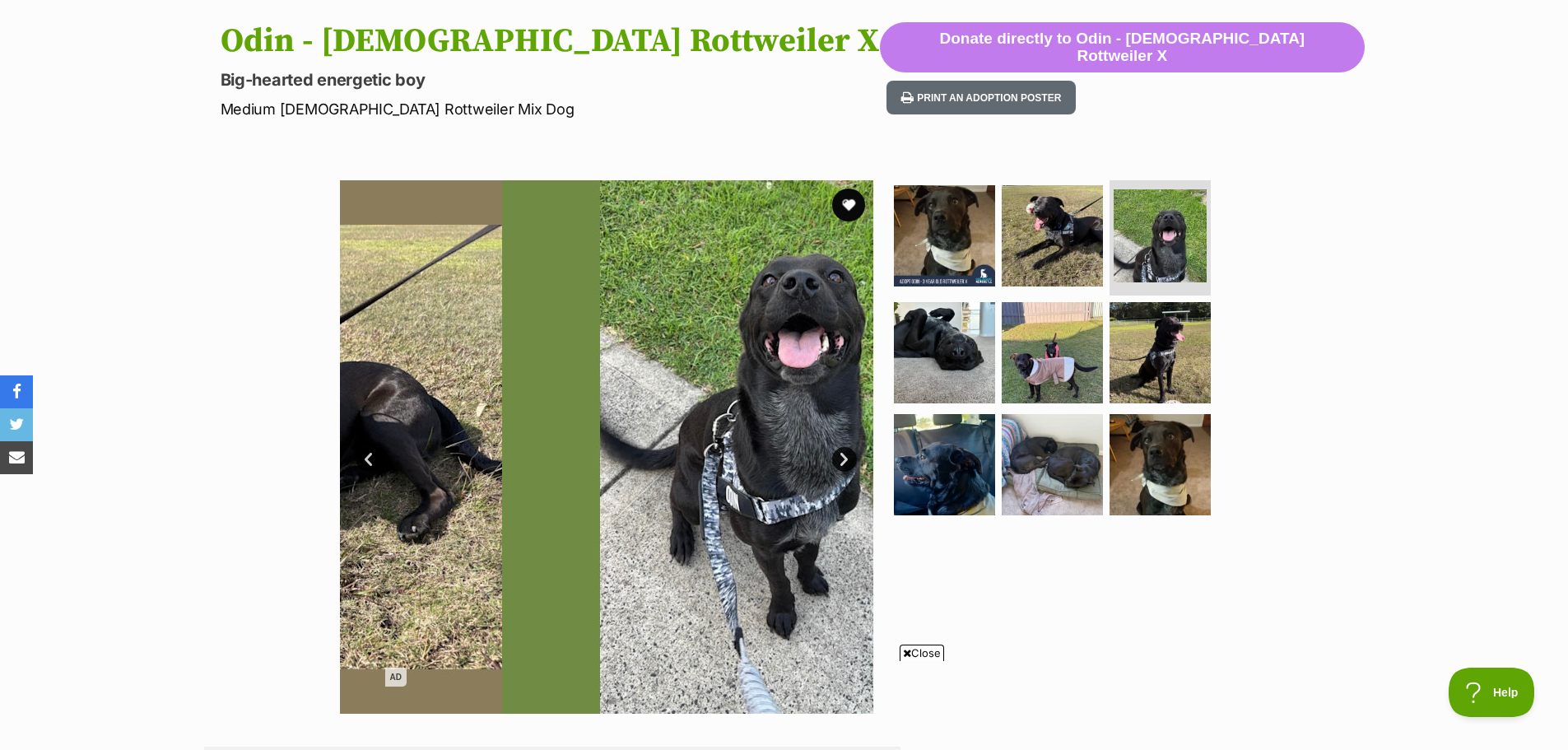
click at [847, 458] on link "Next" at bounding box center [844, 458] width 24 height 24
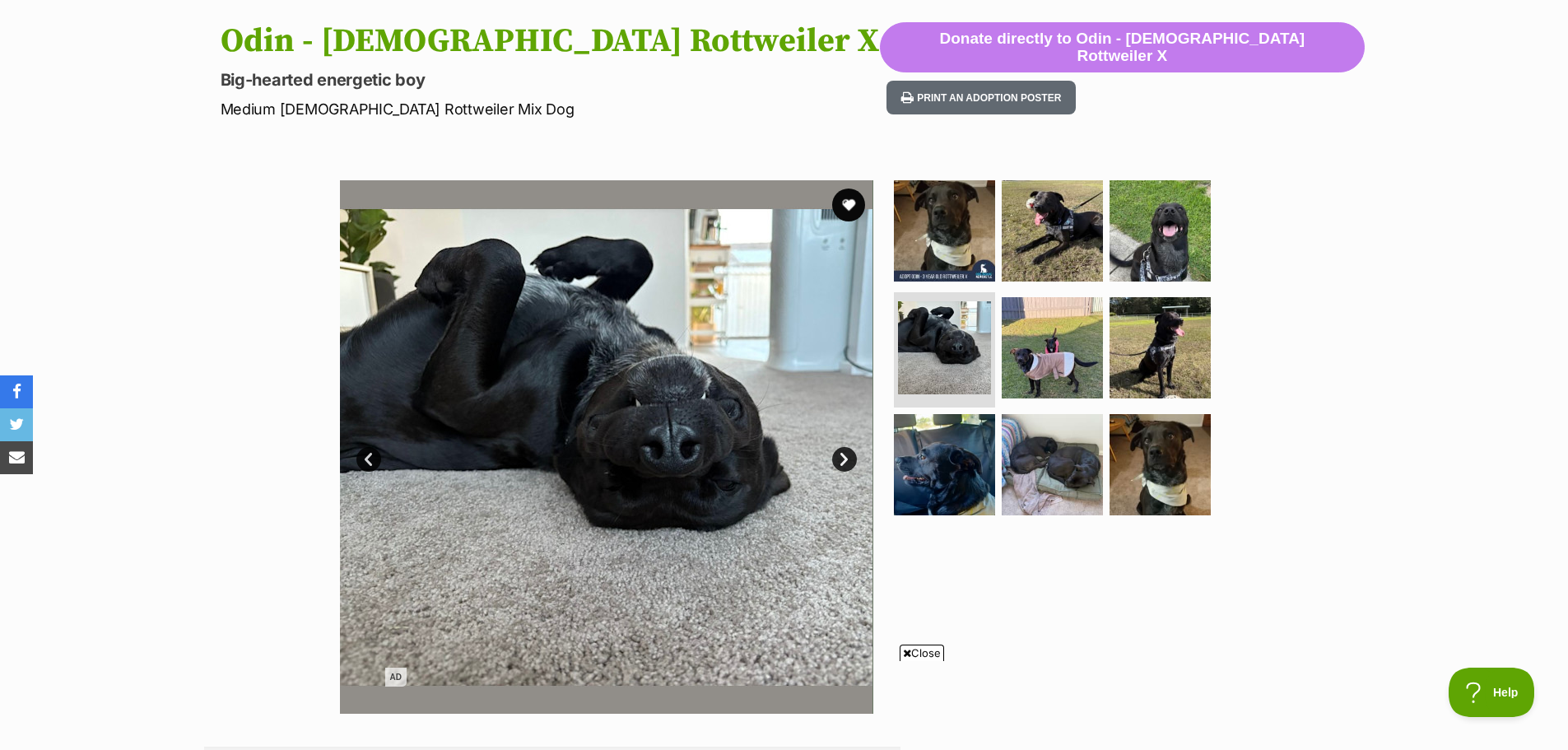
click at [847, 458] on link "Next" at bounding box center [844, 458] width 24 height 24
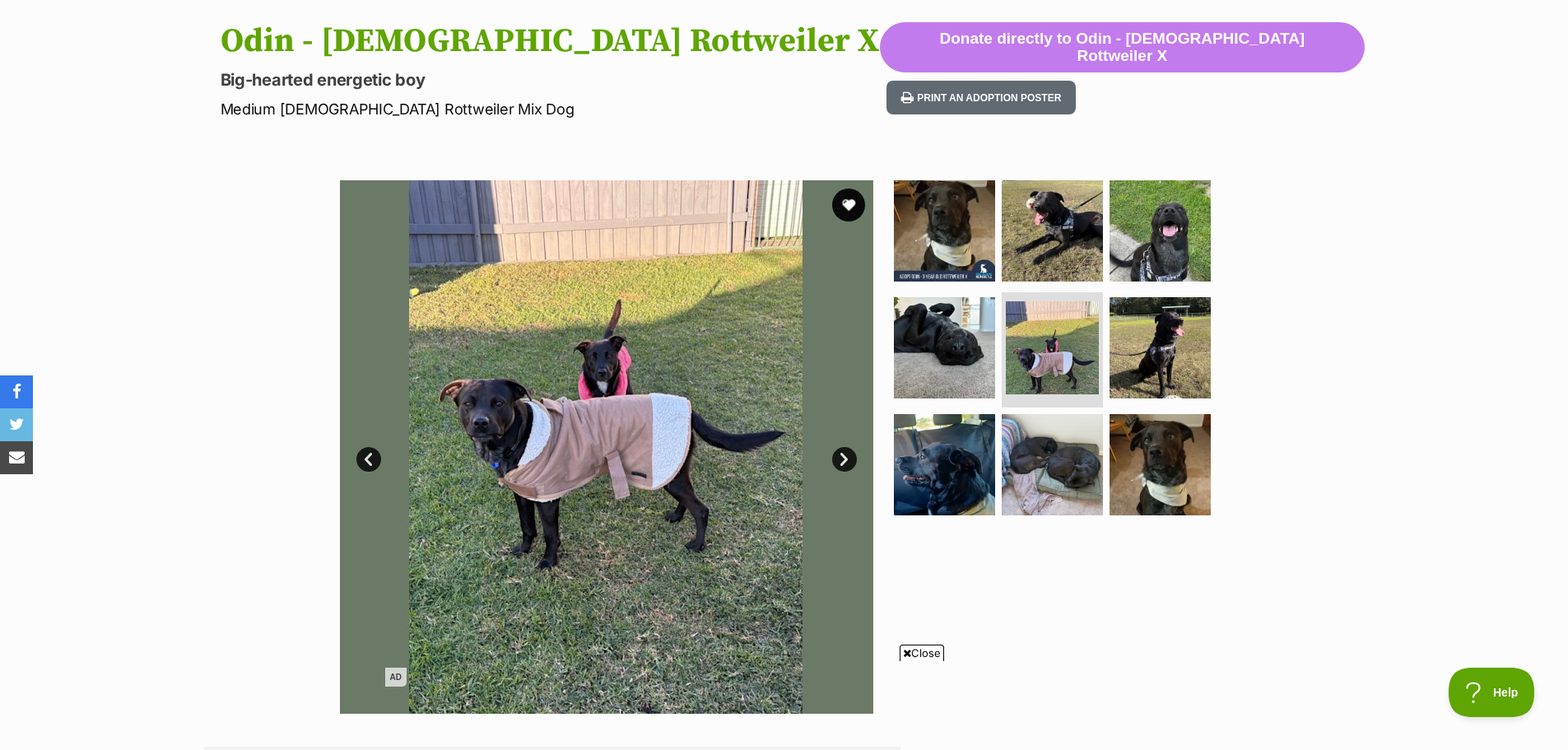
click at [847, 458] on link "Next" at bounding box center [844, 458] width 24 height 24
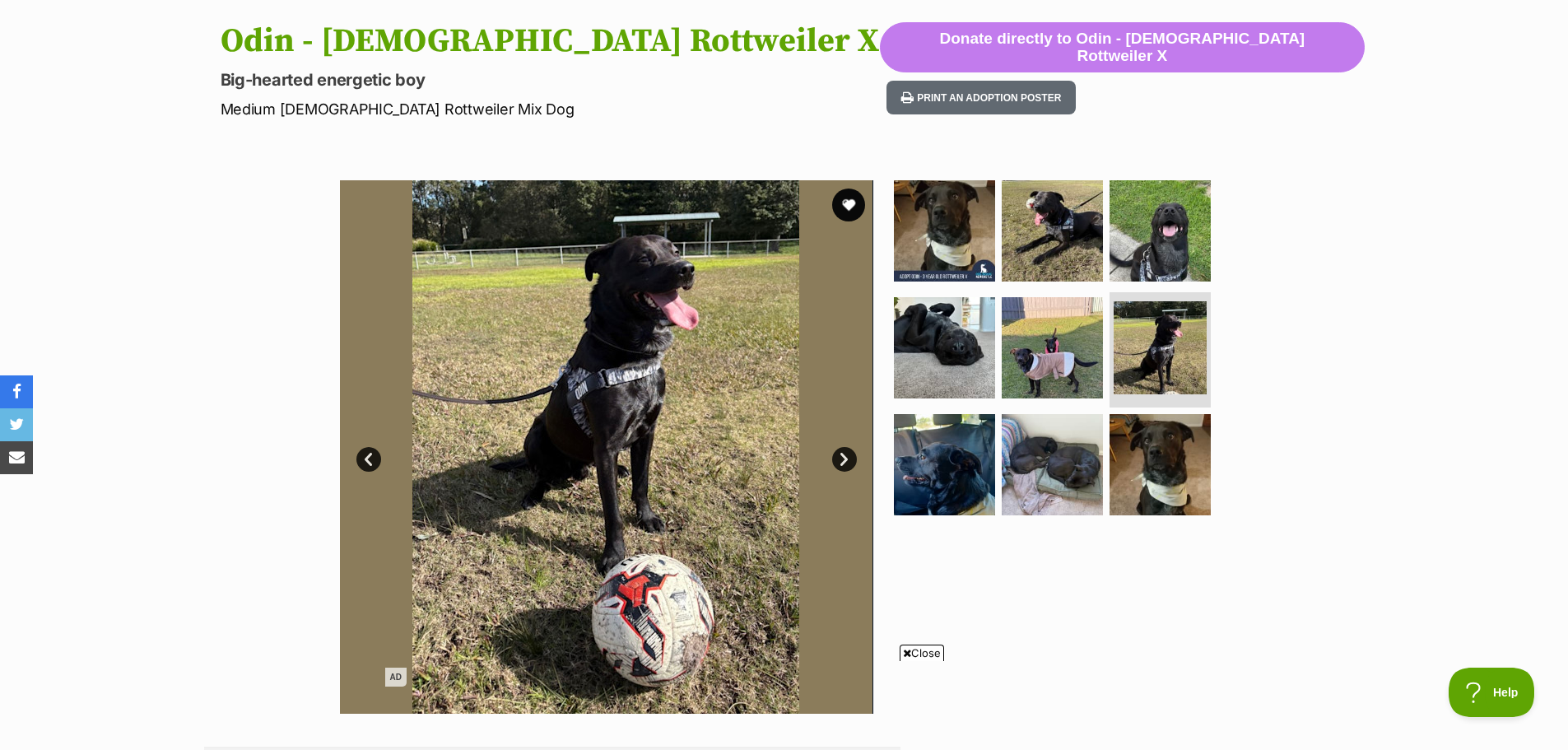
click at [847, 458] on link "Next" at bounding box center [844, 458] width 24 height 24
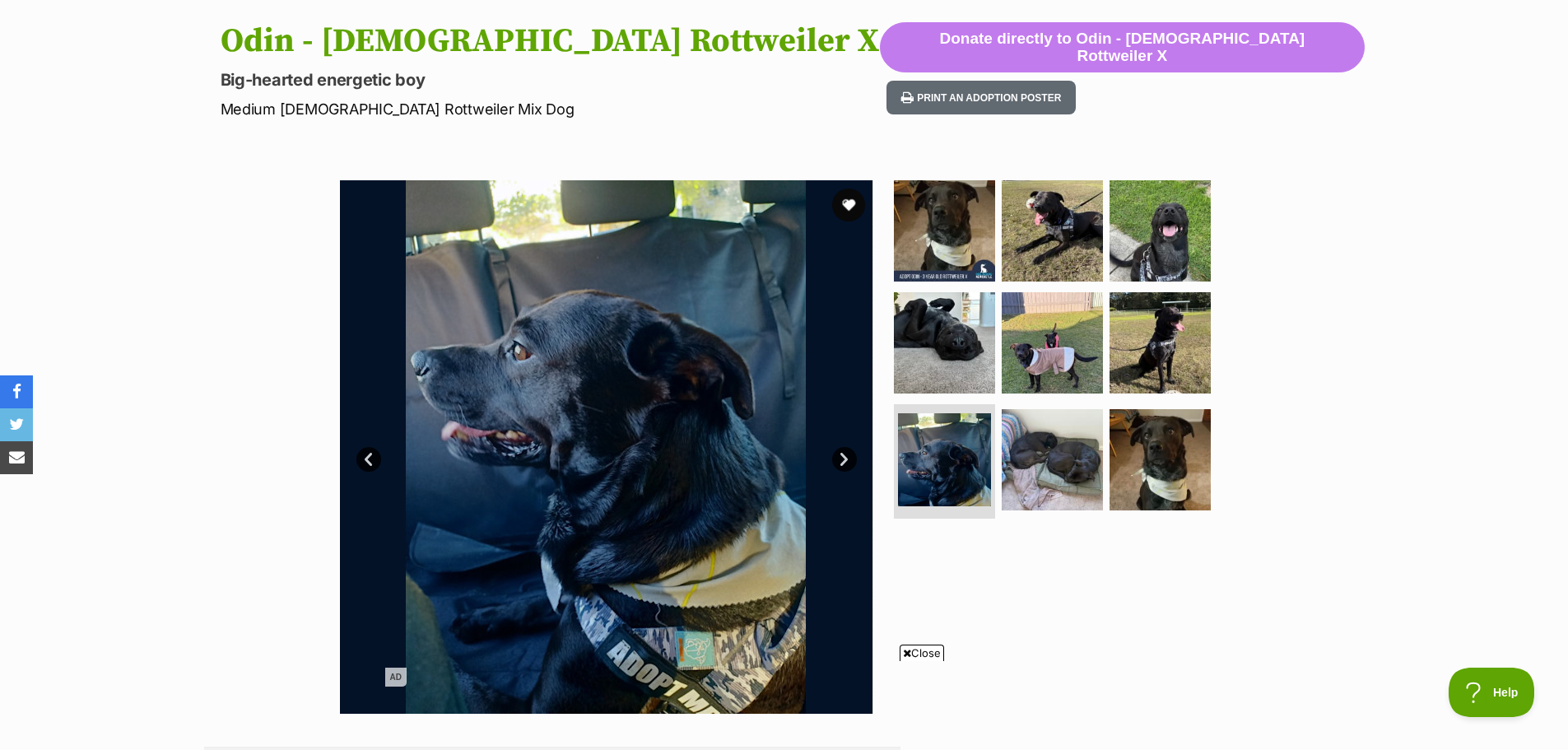
click at [847, 458] on link "Next" at bounding box center [844, 458] width 24 height 24
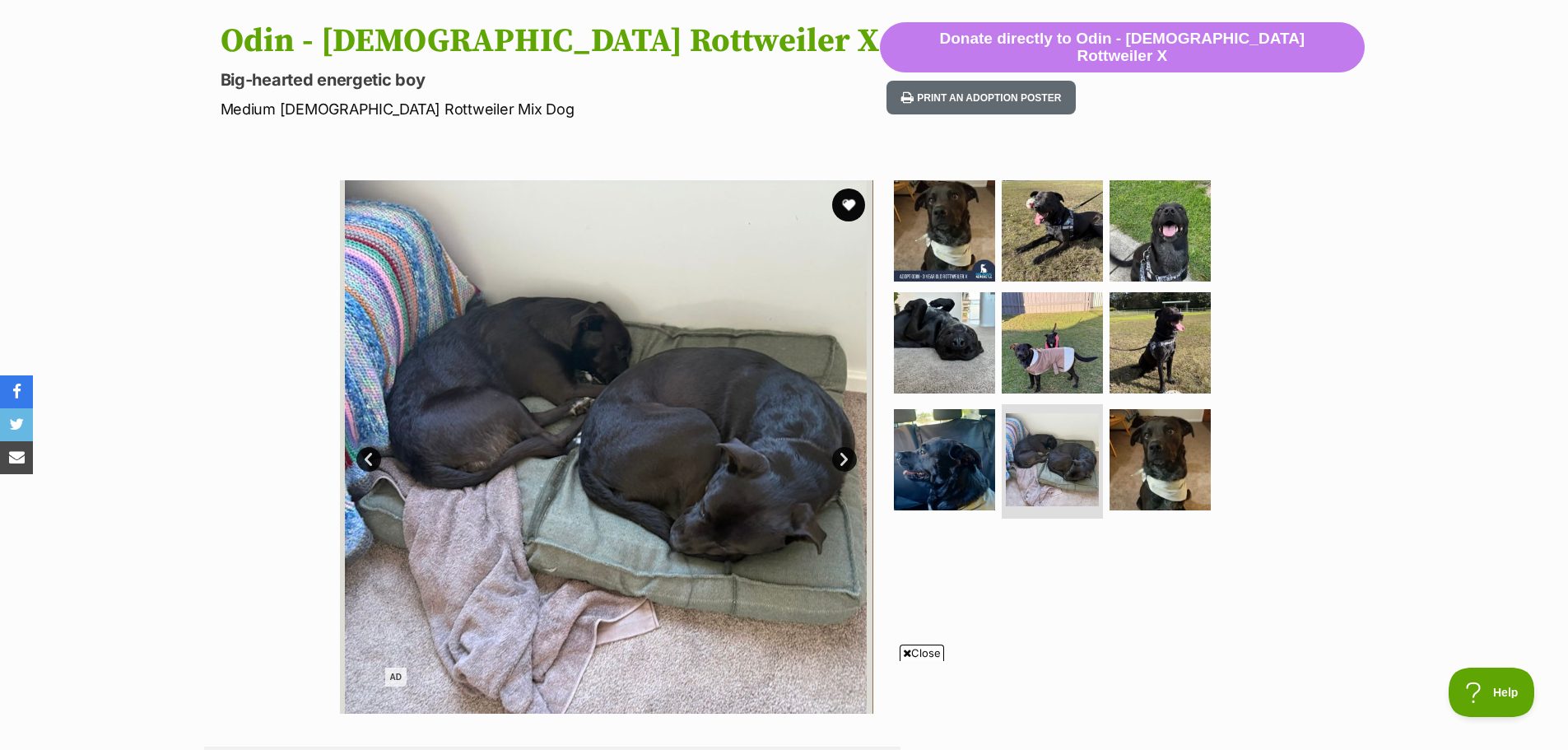
click at [847, 458] on link "Next" at bounding box center [844, 458] width 24 height 24
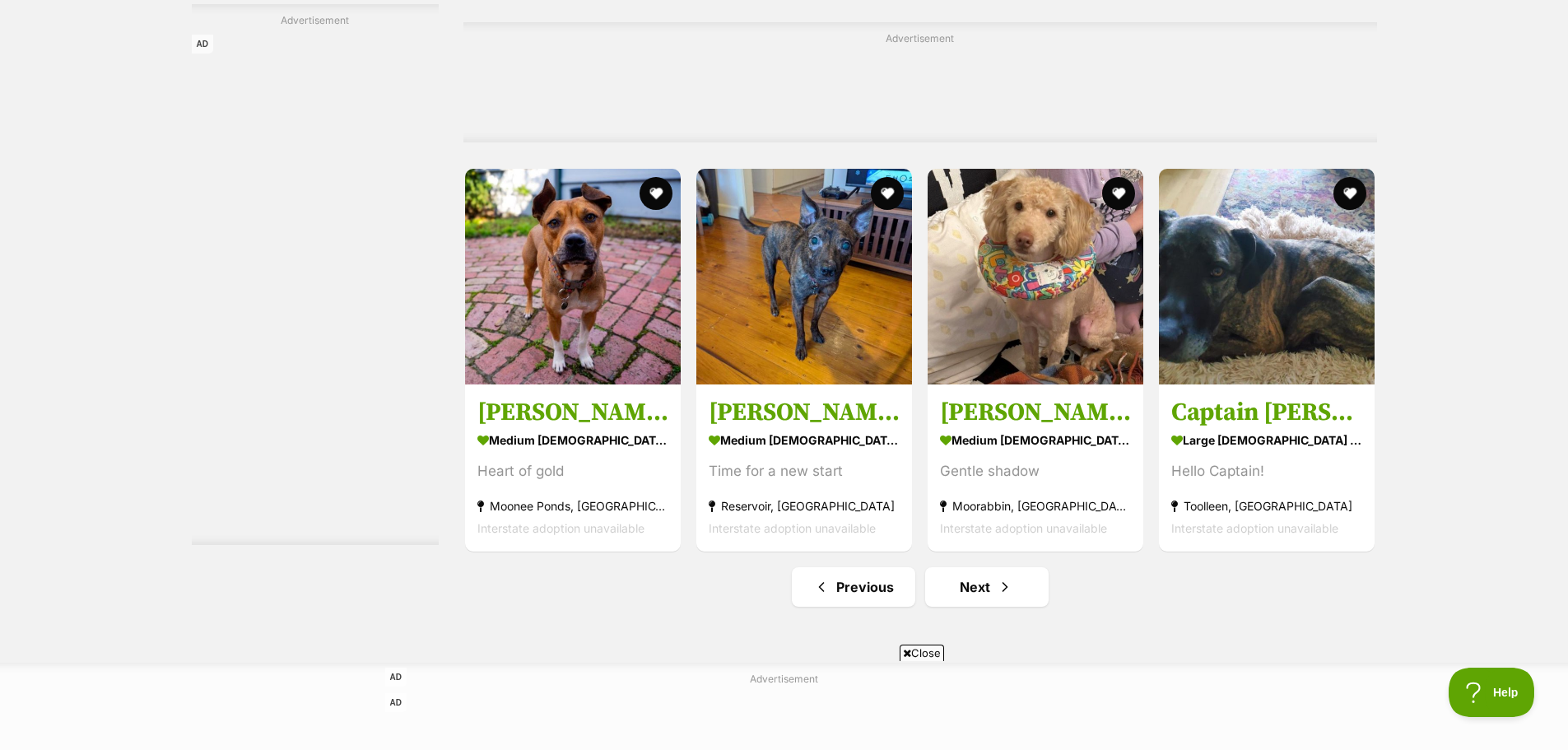
scroll to position [7491, 0]
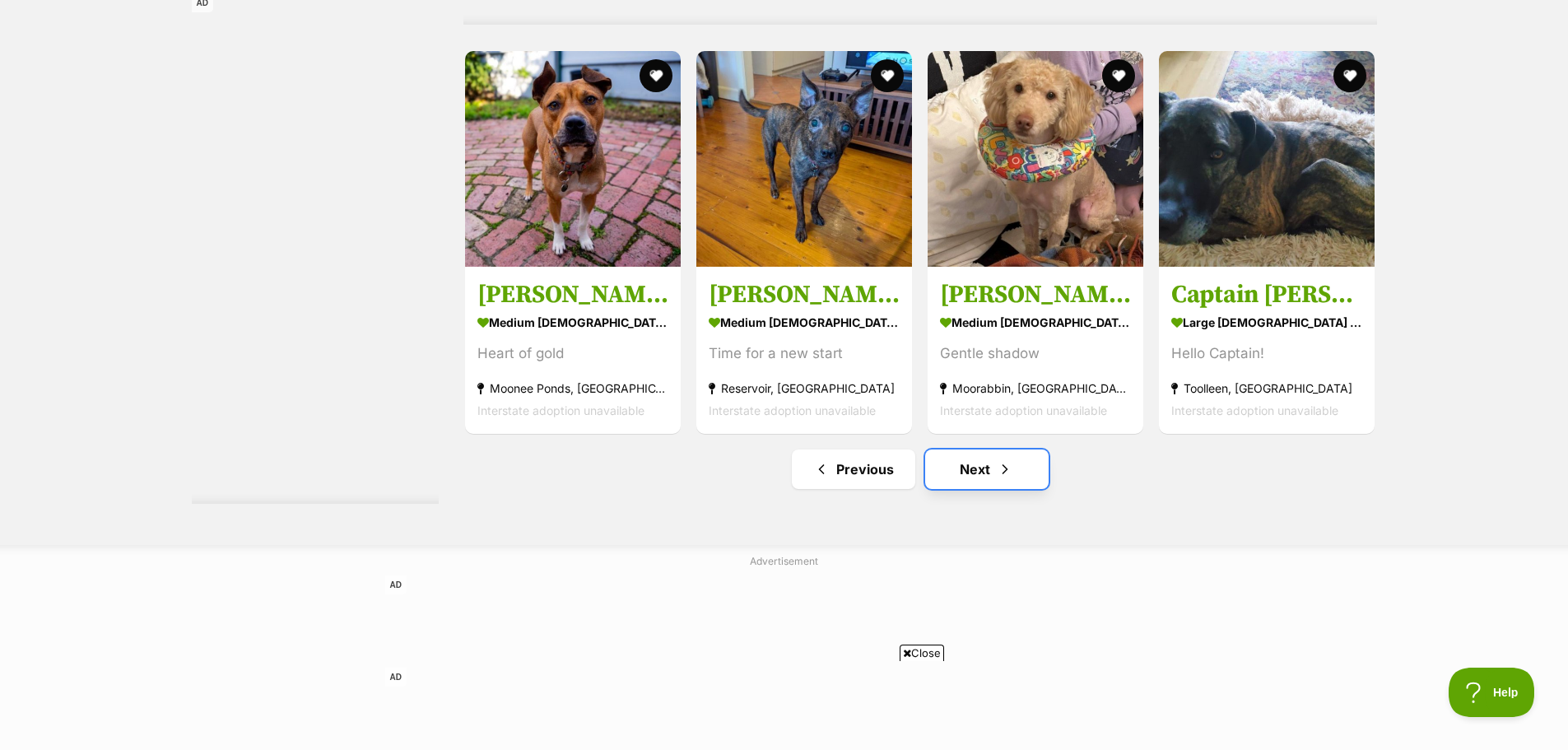
click at [983, 479] on link "Next" at bounding box center [987, 469] width 124 height 40
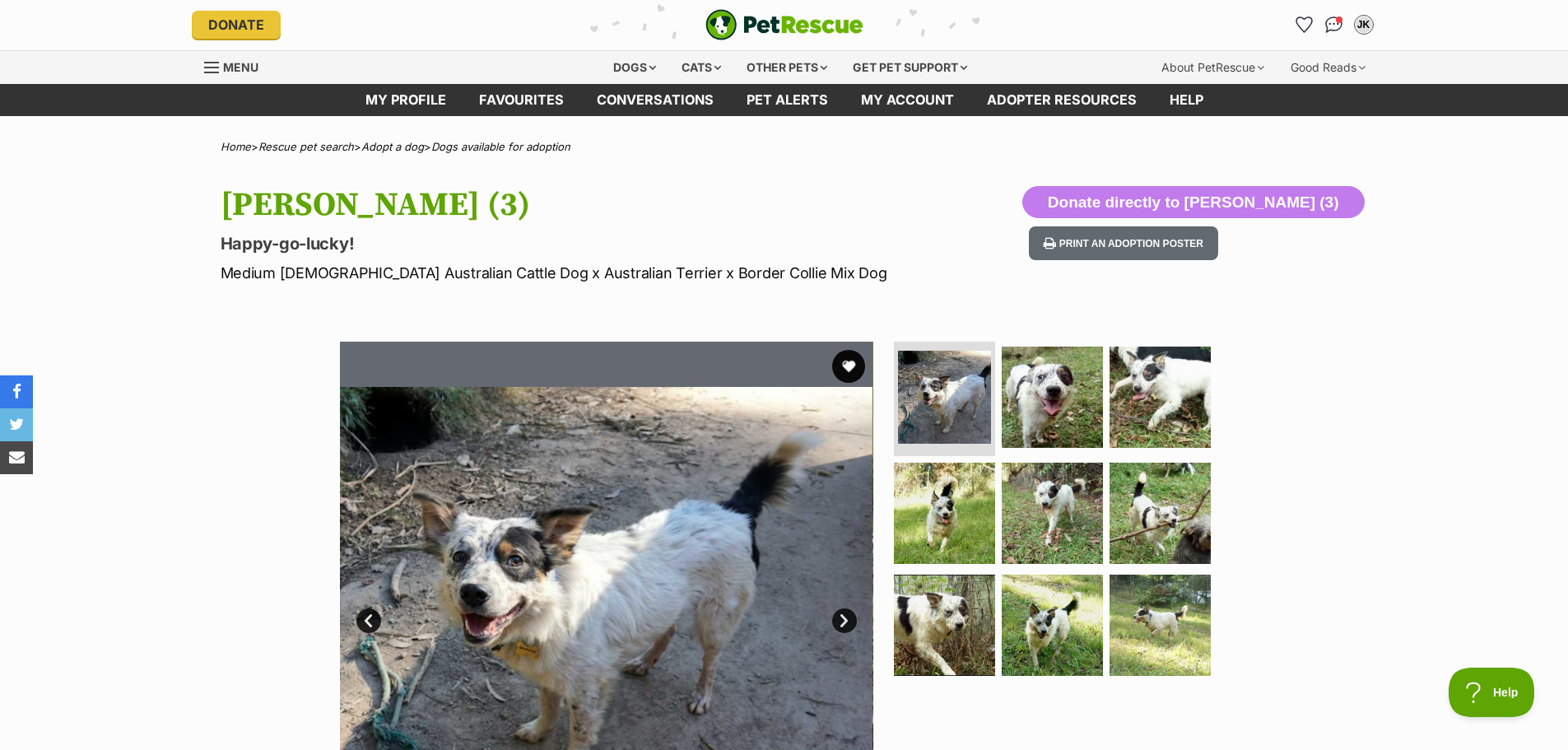
scroll to position [329, 0]
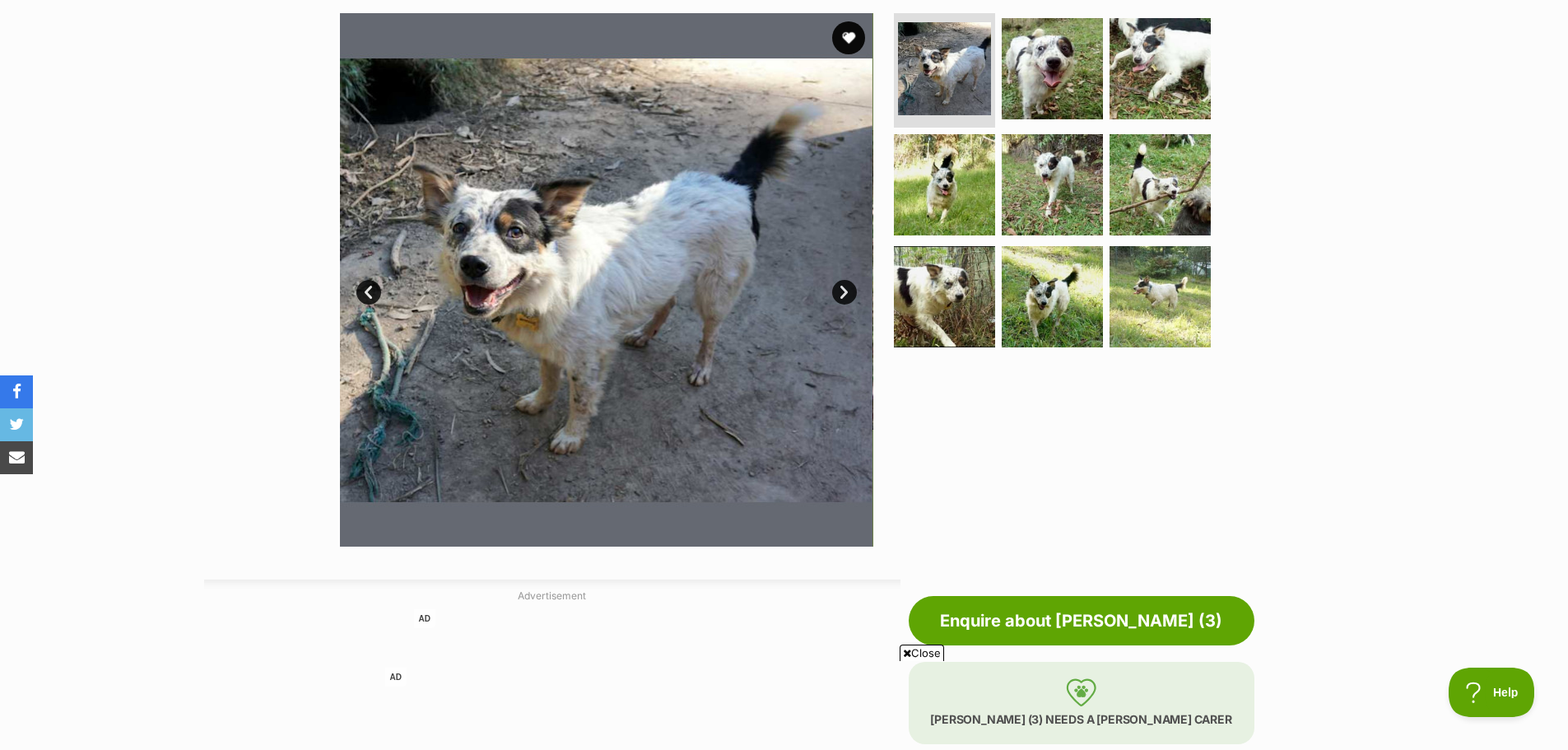
click at [843, 280] on link "Next" at bounding box center [844, 292] width 24 height 24
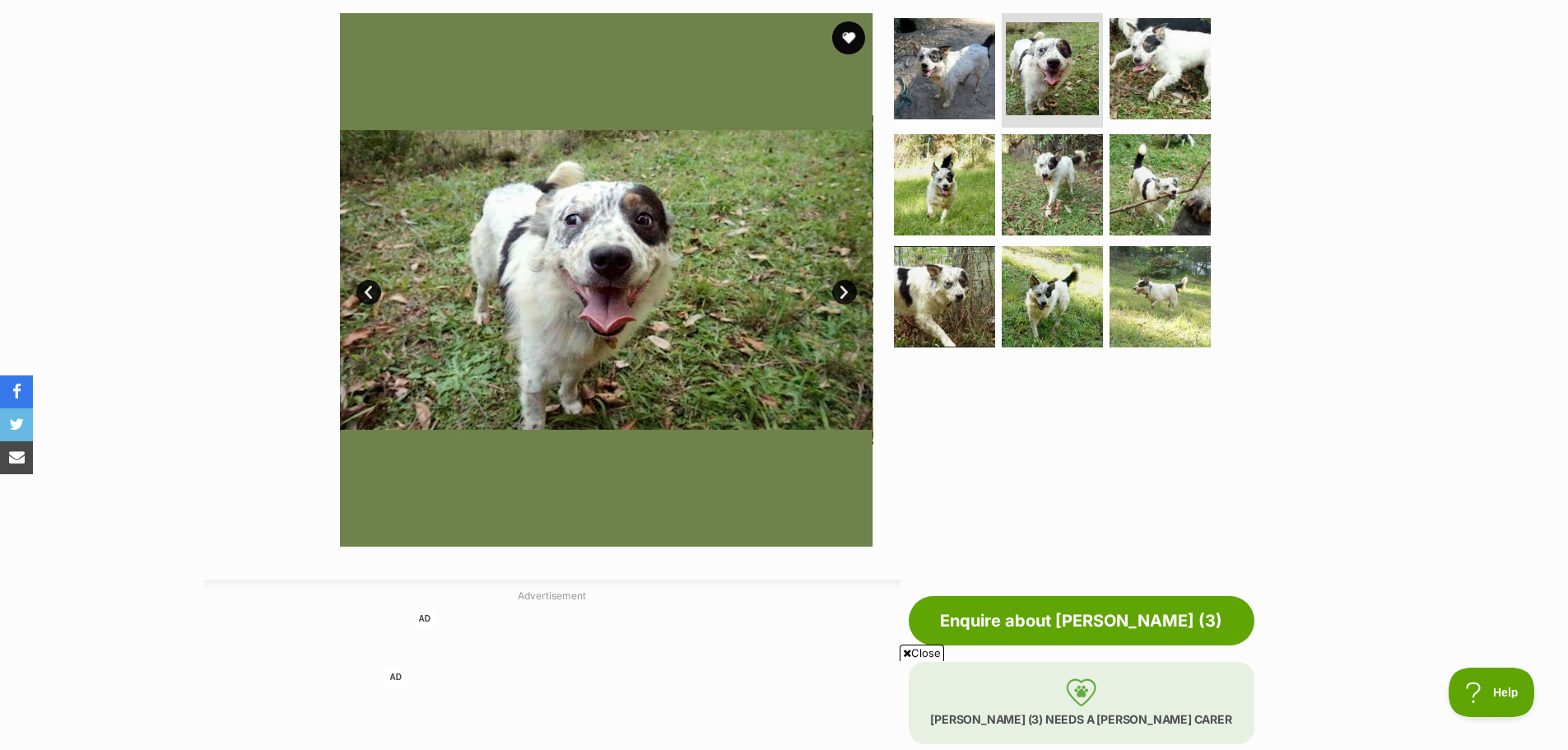
click at [845, 285] on link "Next" at bounding box center [844, 292] width 24 height 24
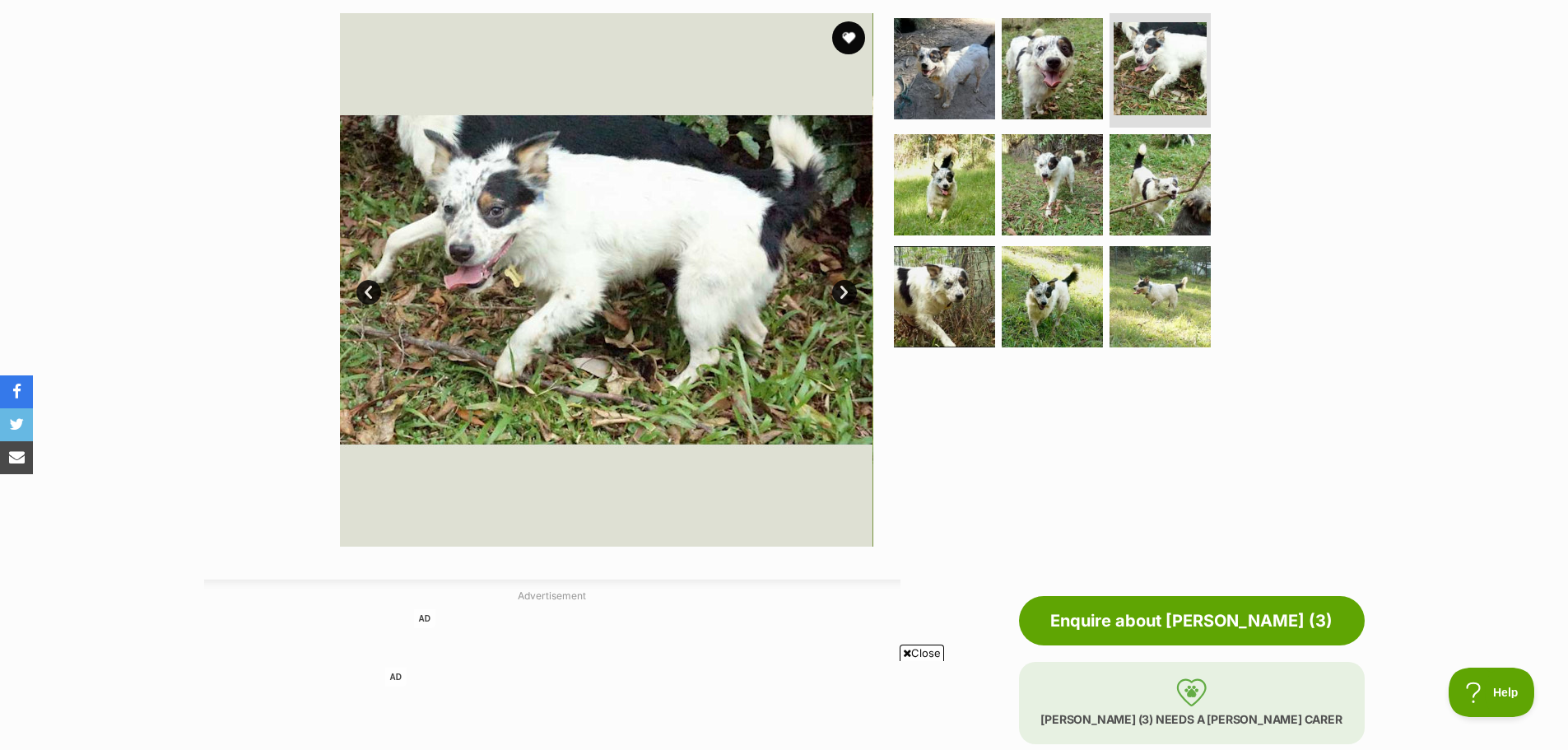
click at [845, 285] on link "Next" at bounding box center [844, 292] width 24 height 24
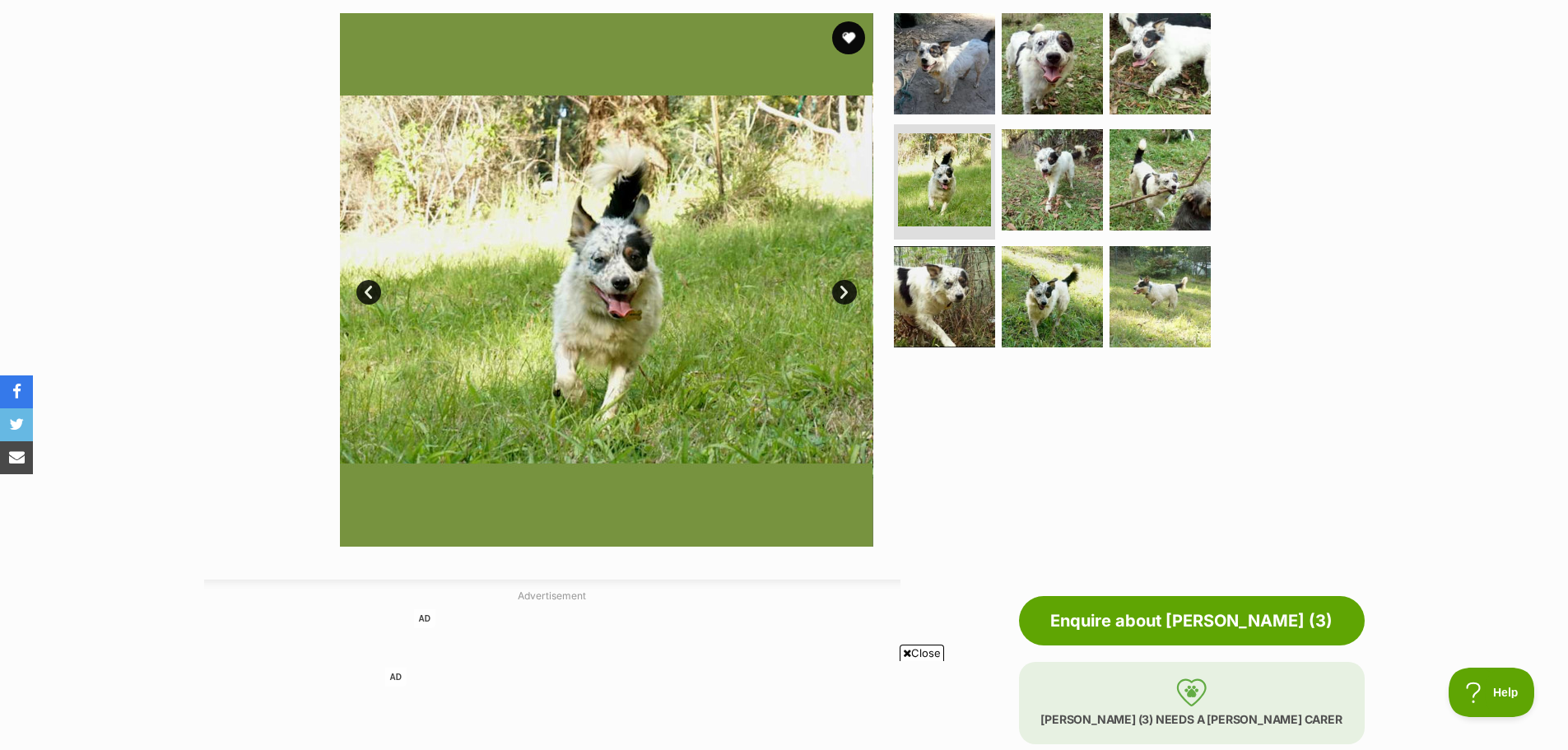
click at [845, 285] on link "Next" at bounding box center [844, 292] width 24 height 24
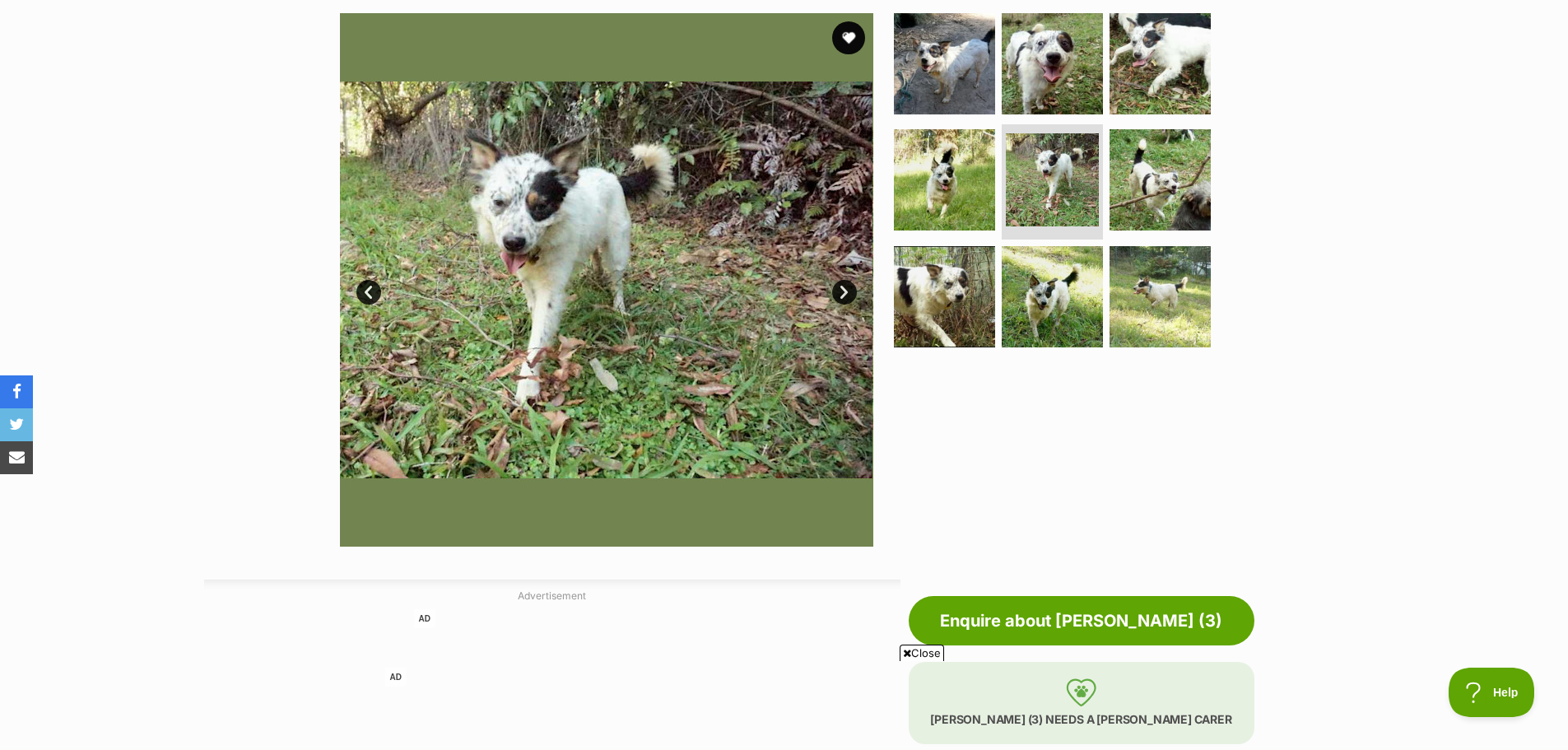
click at [845, 285] on link "Next" at bounding box center [844, 292] width 24 height 24
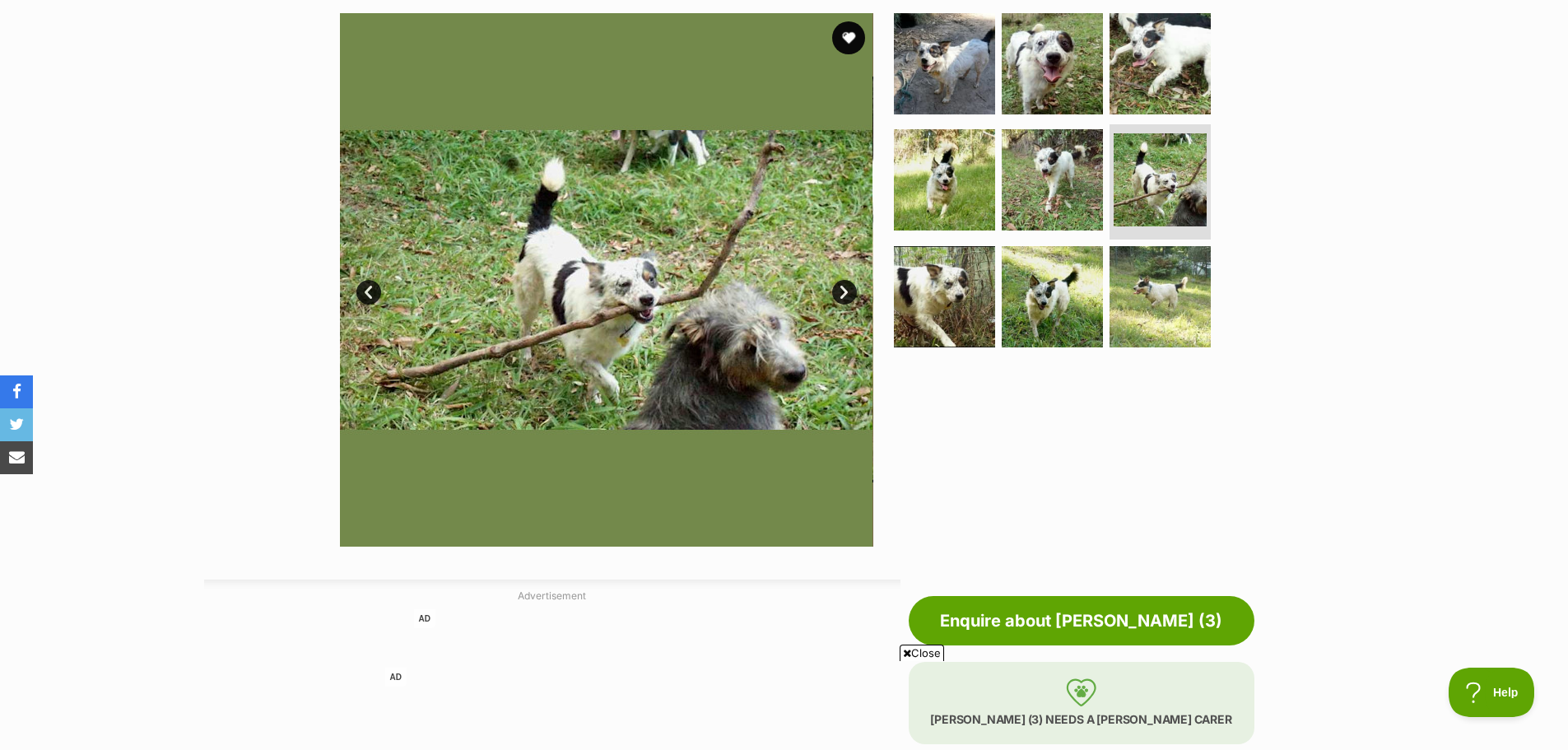
click at [845, 285] on link "Next" at bounding box center [844, 292] width 24 height 24
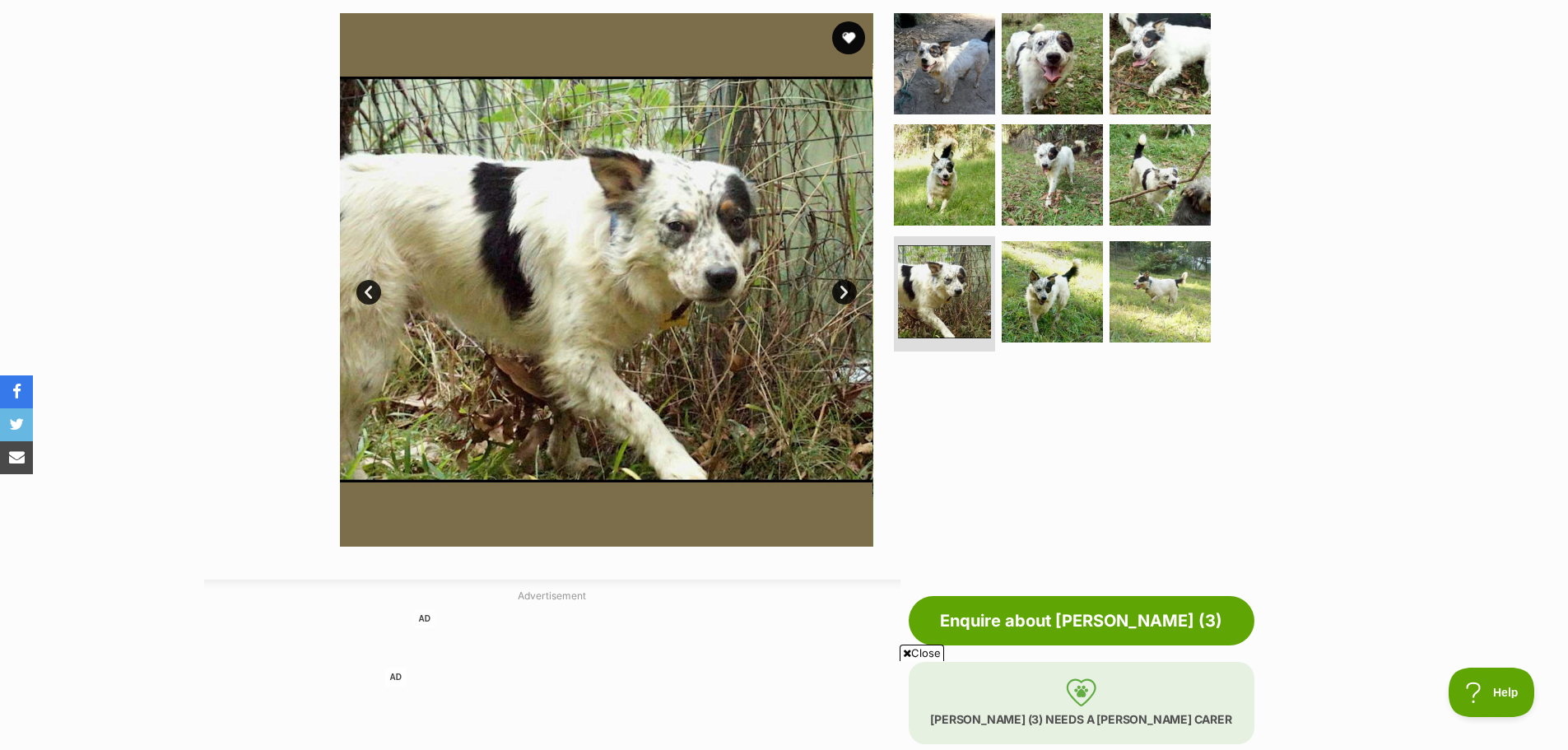
click at [845, 285] on link "Next" at bounding box center [844, 292] width 24 height 24
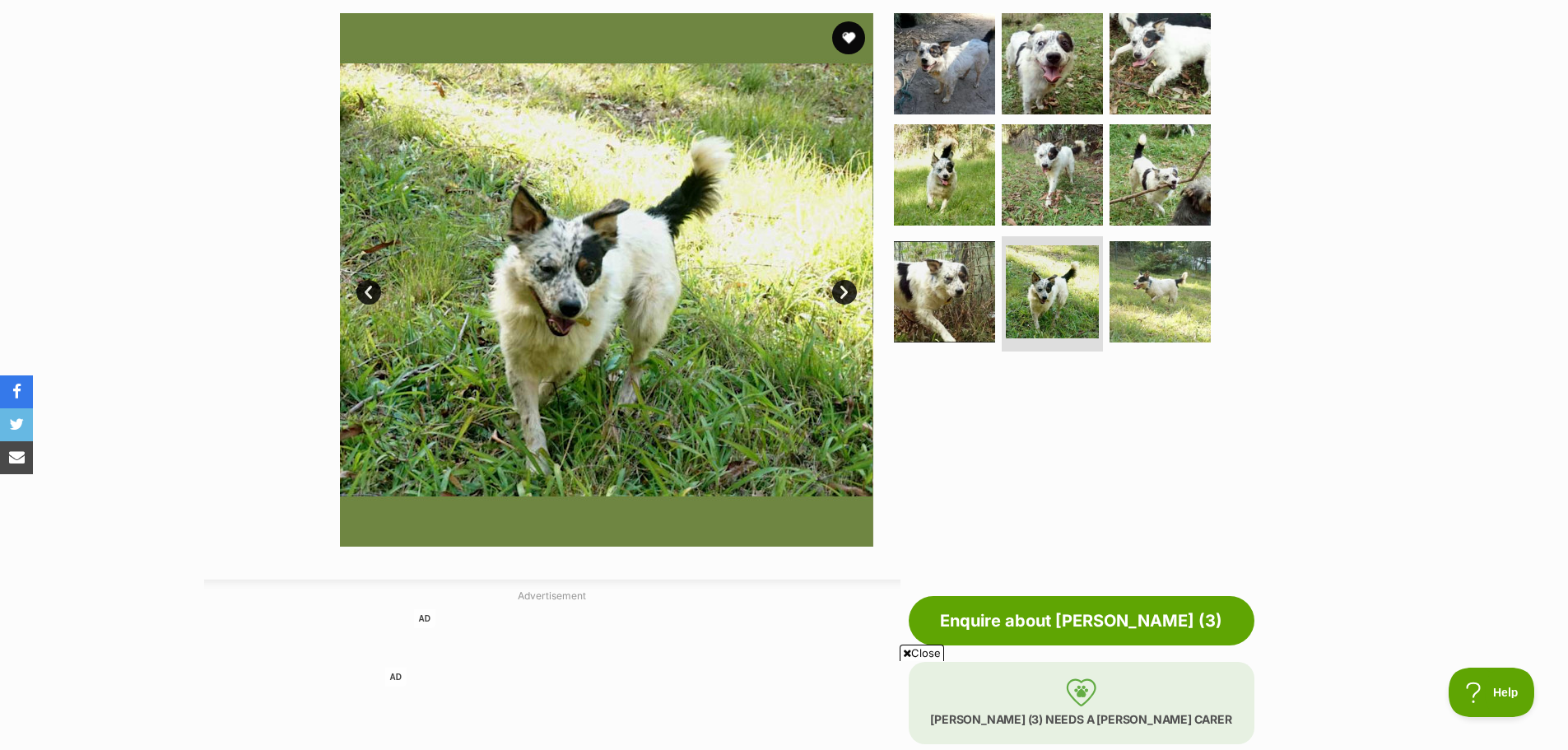
click at [845, 285] on link "Next" at bounding box center [844, 292] width 24 height 24
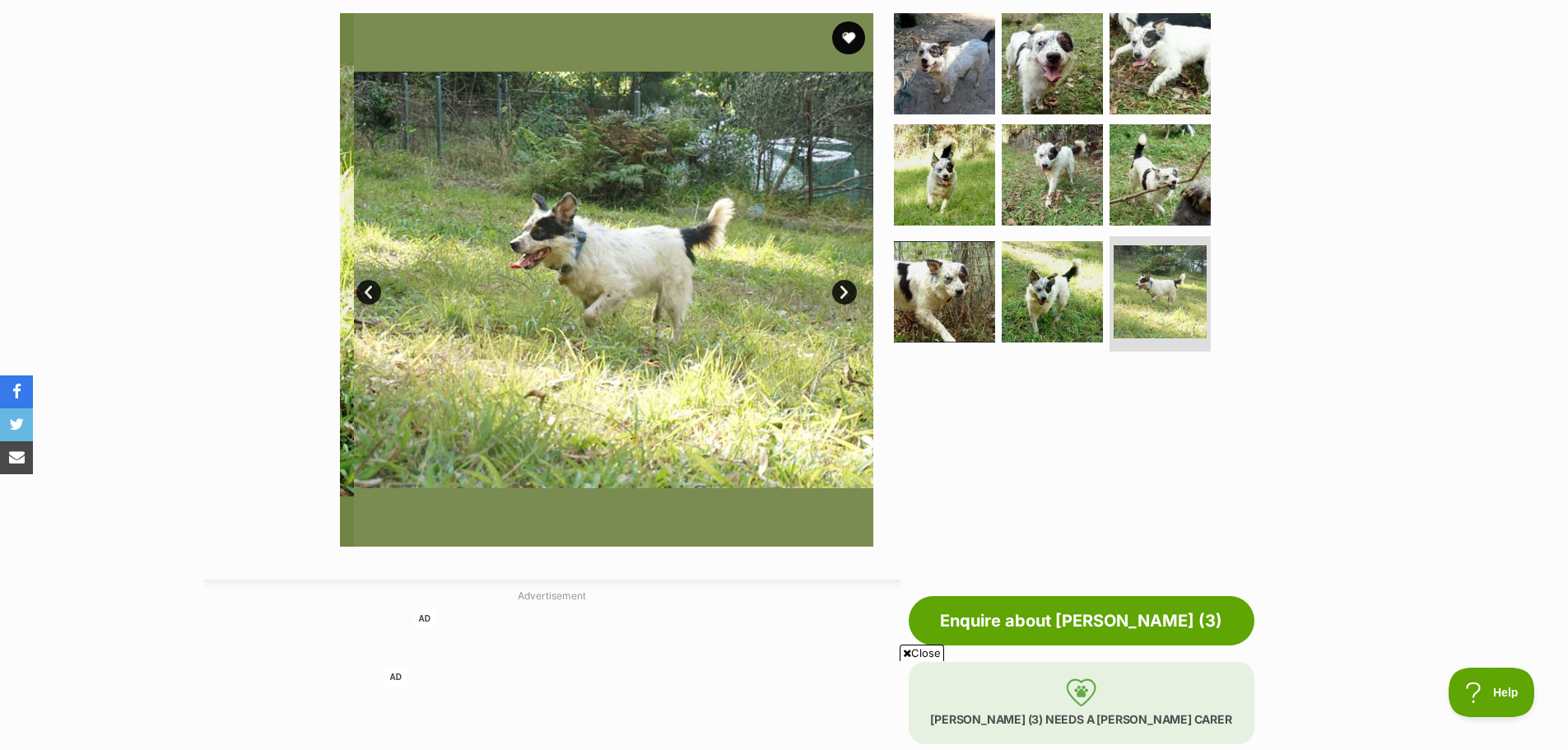
click at [845, 285] on link "Next" at bounding box center [844, 292] width 24 height 24
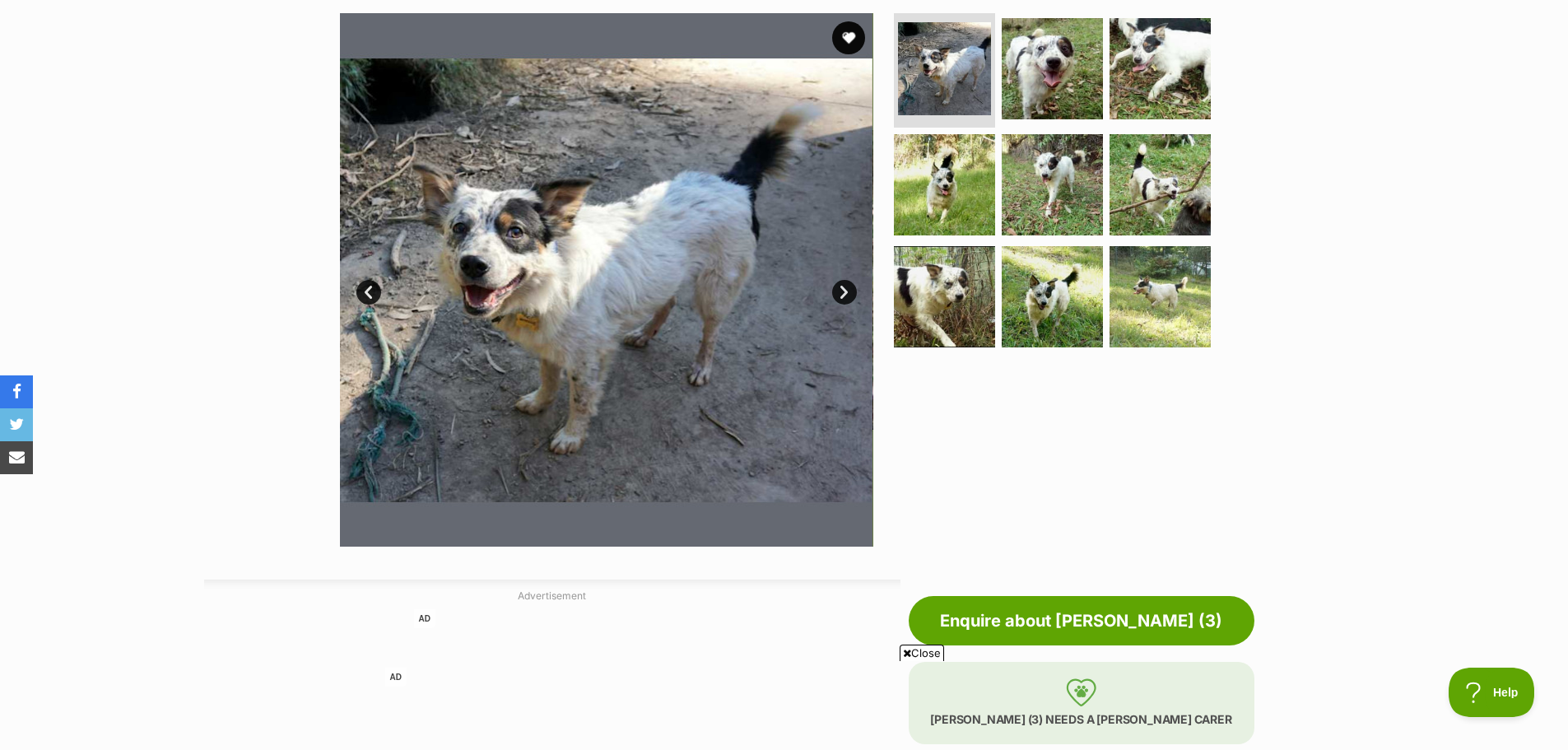
click at [845, 285] on link "Next" at bounding box center [844, 292] width 24 height 24
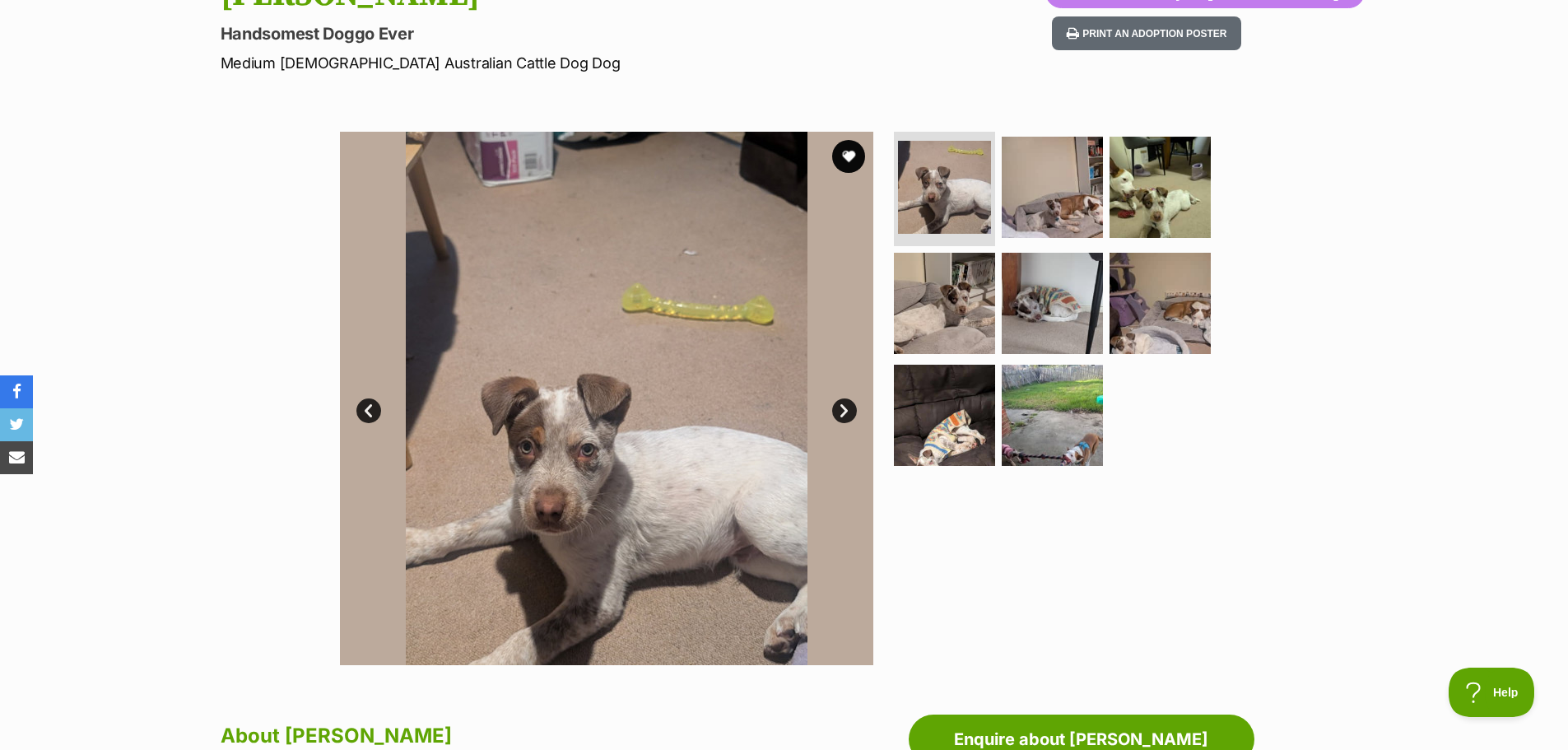
scroll to position [247, 0]
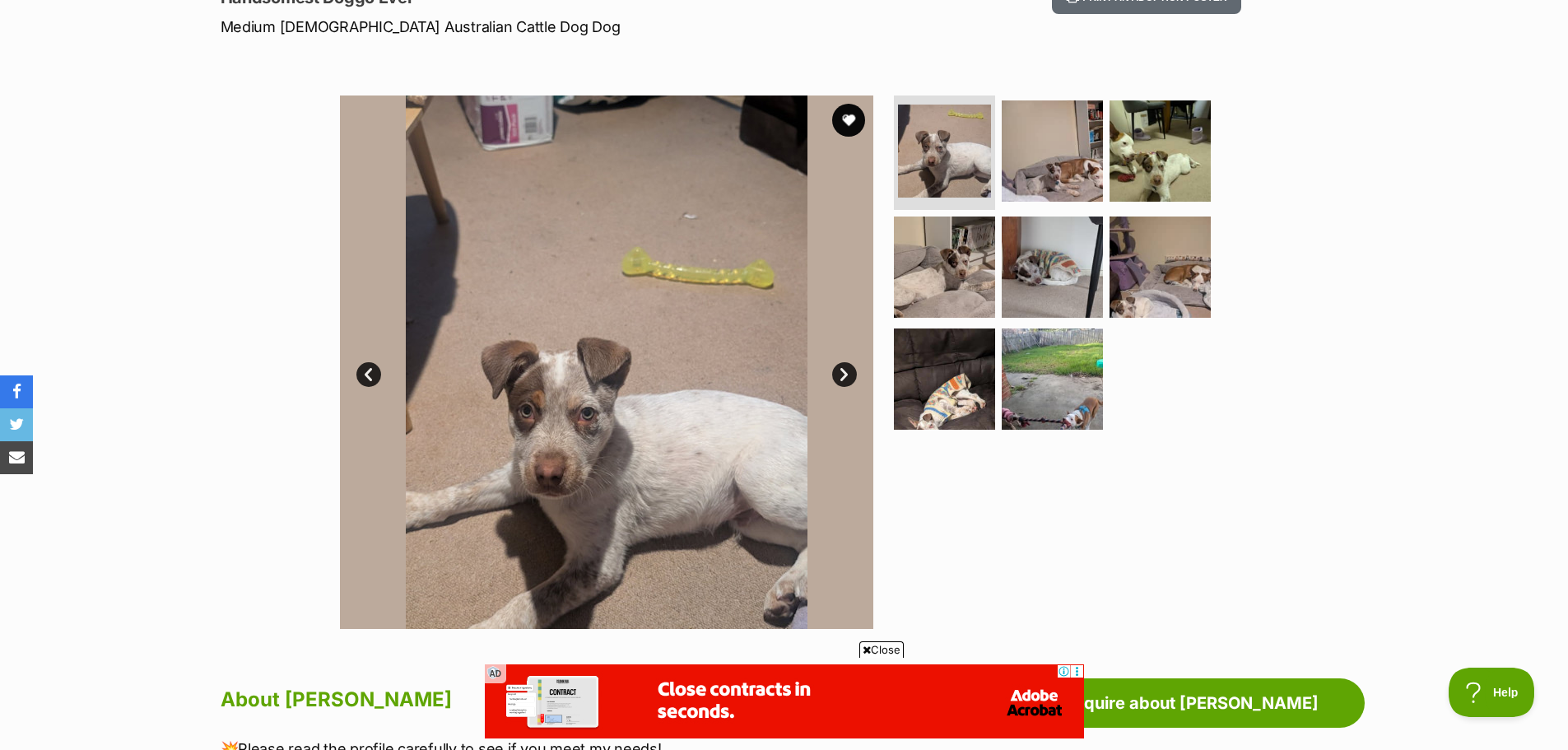
click at [844, 374] on link "Next" at bounding box center [844, 374] width 24 height 24
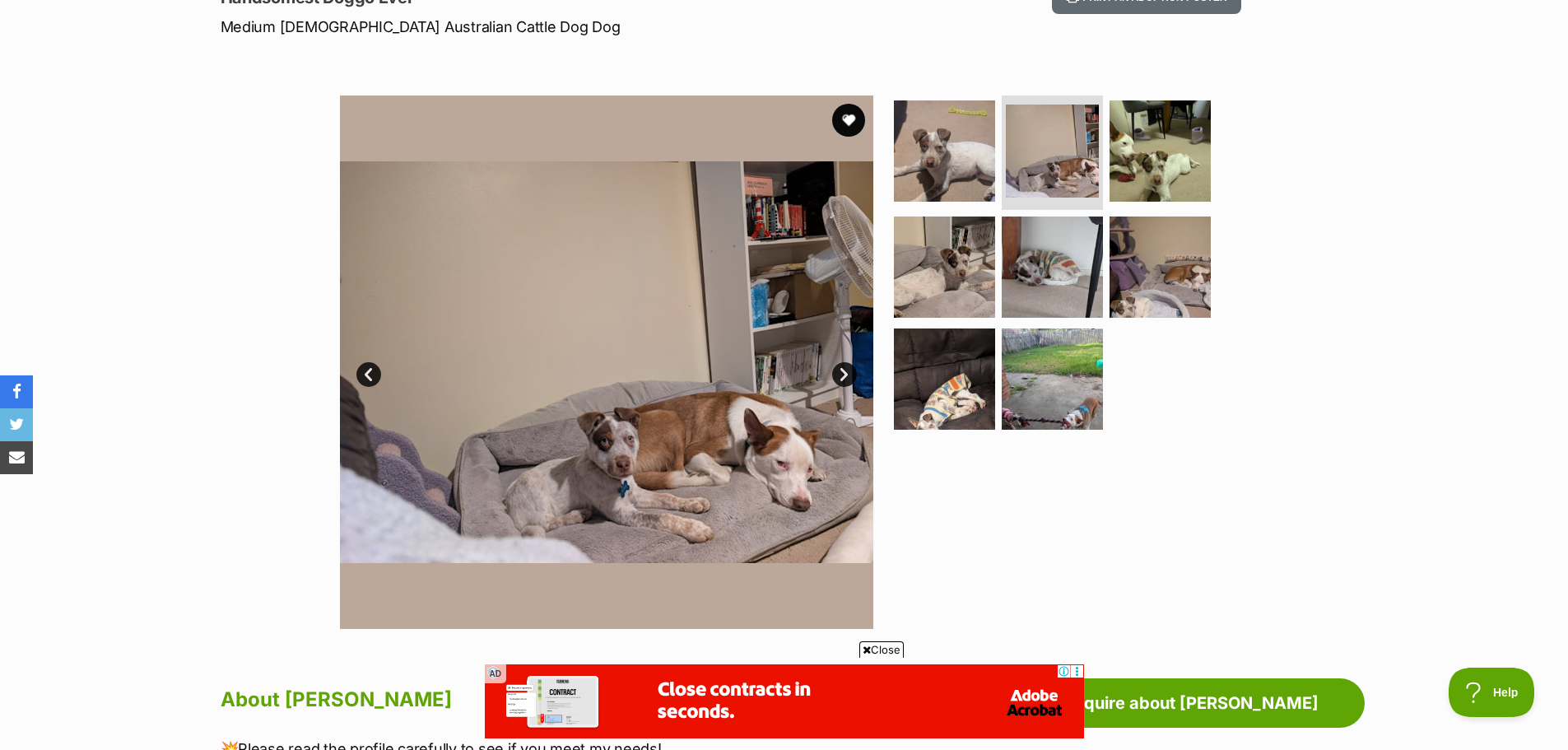
click at [844, 374] on link "Next" at bounding box center [844, 374] width 24 height 24
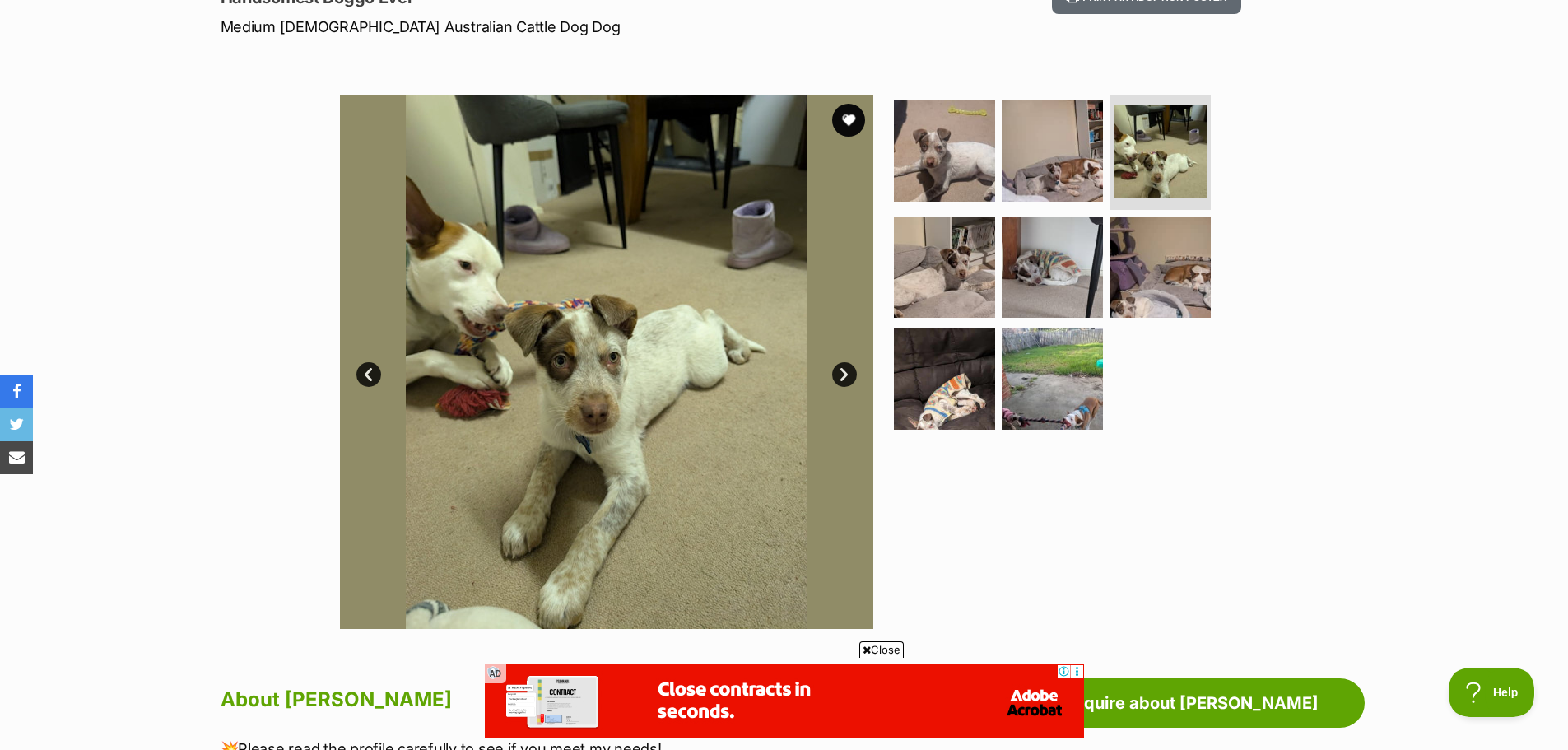
click at [844, 374] on link "Next" at bounding box center [844, 374] width 24 height 24
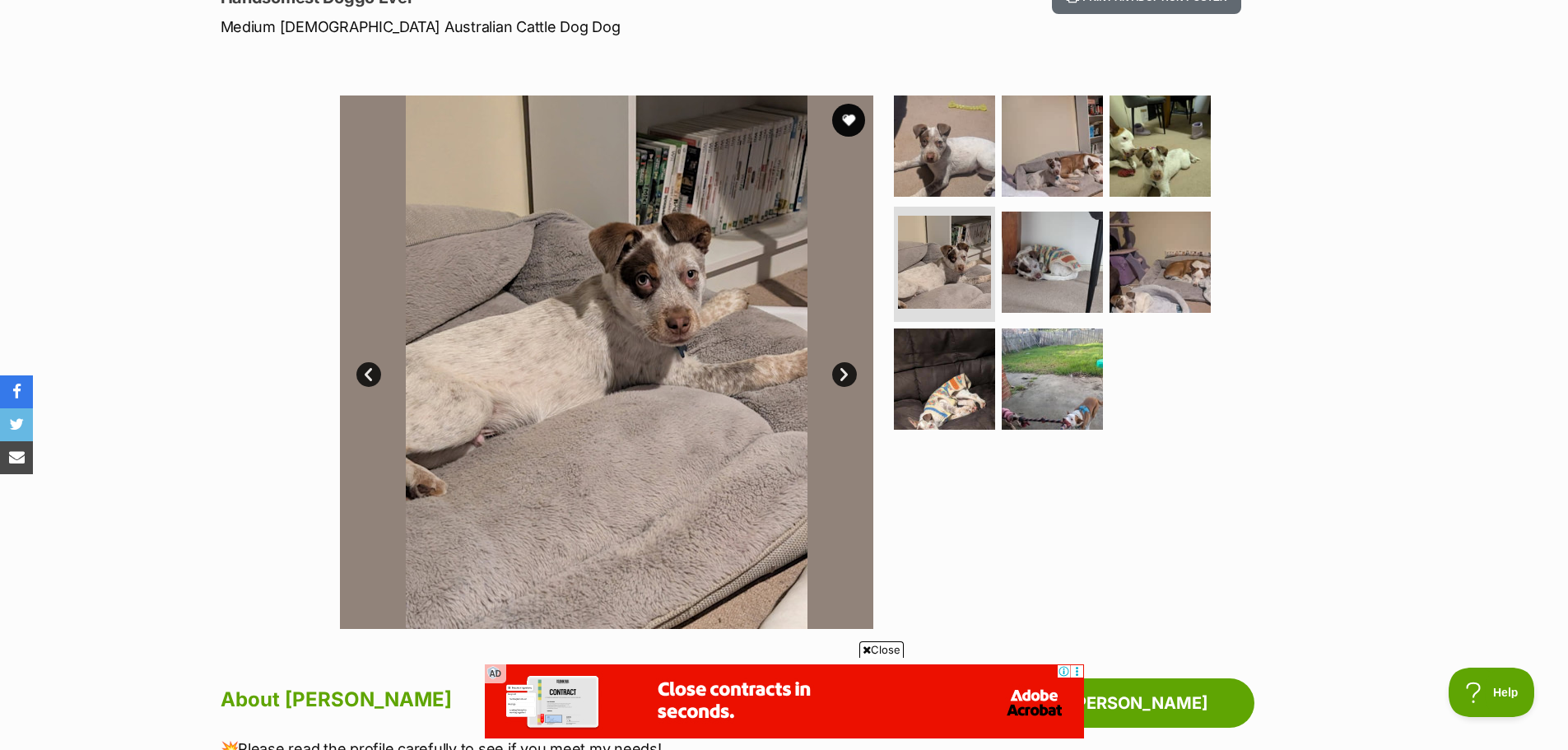
click at [844, 374] on link "Next" at bounding box center [844, 374] width 24 height 24
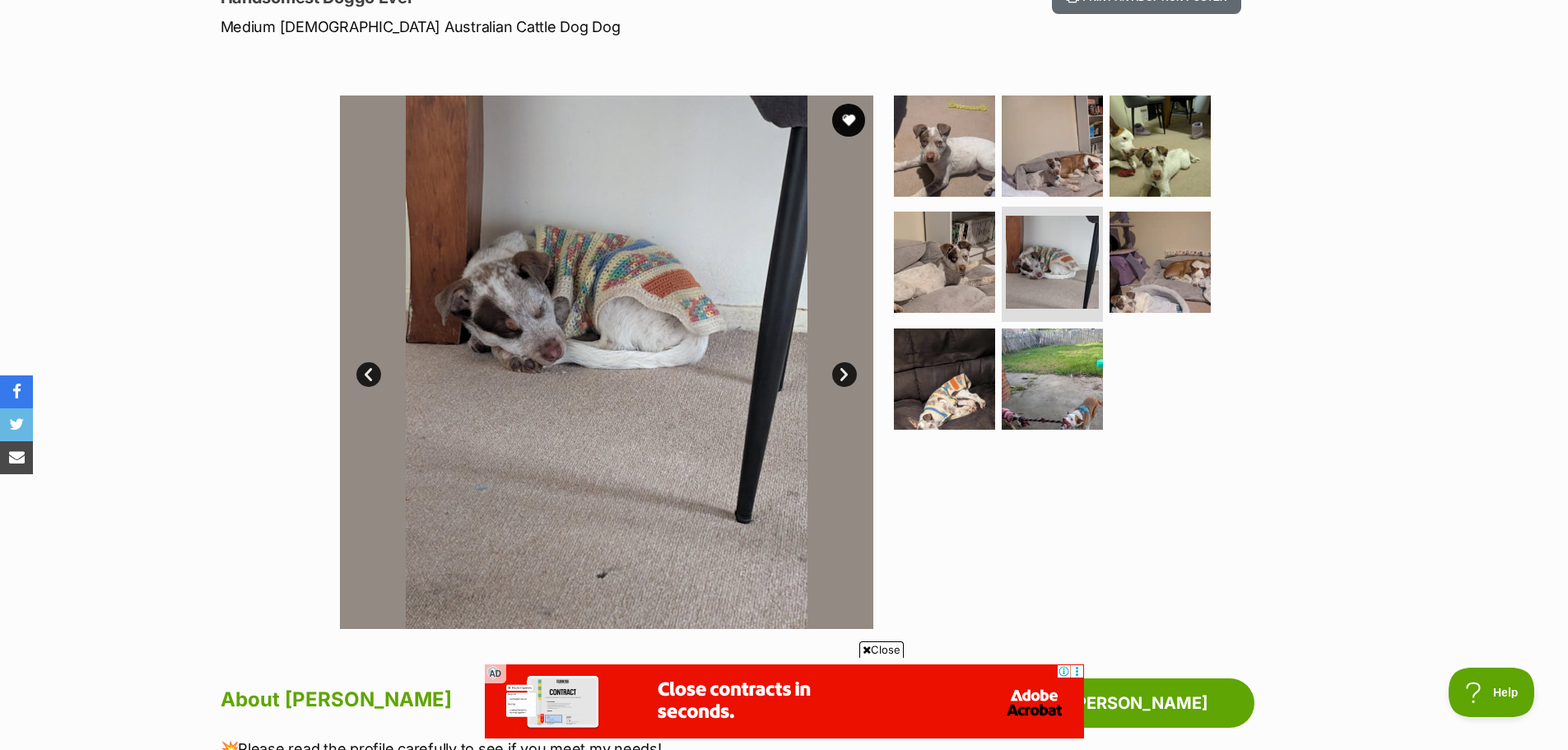
click at [844, 374] on link "Next" at bounding box center [844, 374] width 24 height 24
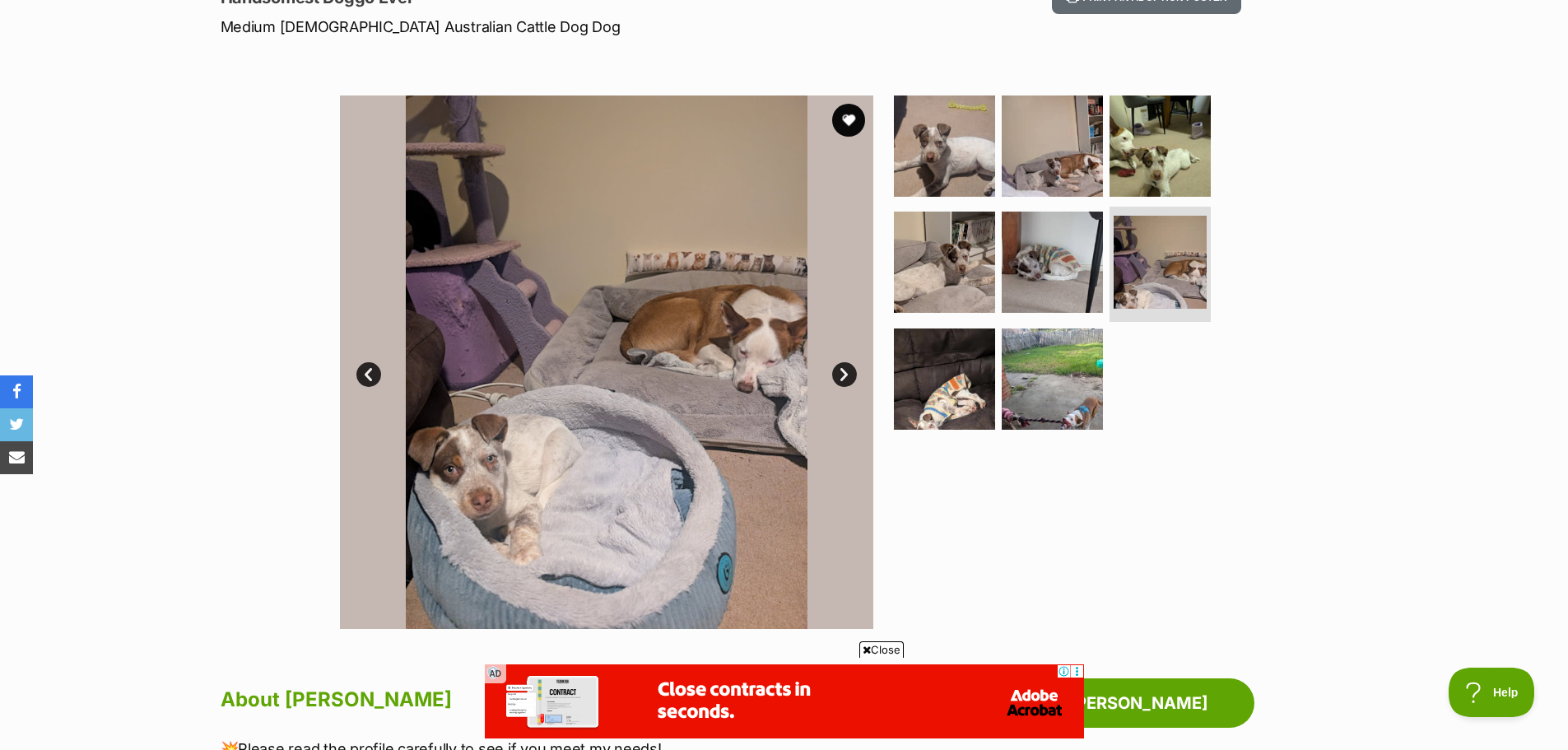
click at [844, 374] on link "Next" at bounding box center [844, 374] width 24 height 24
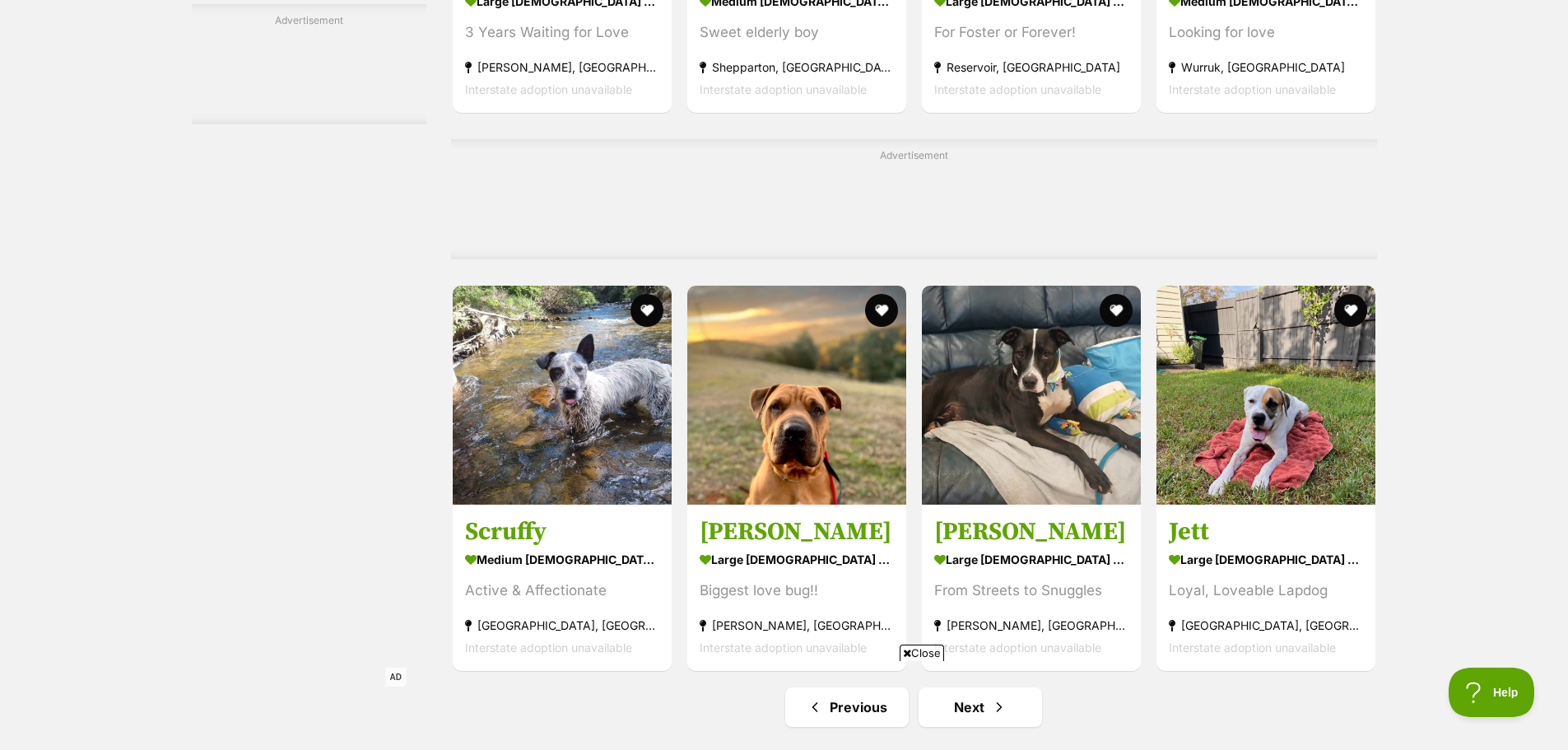
scroll to position [7819, 0]
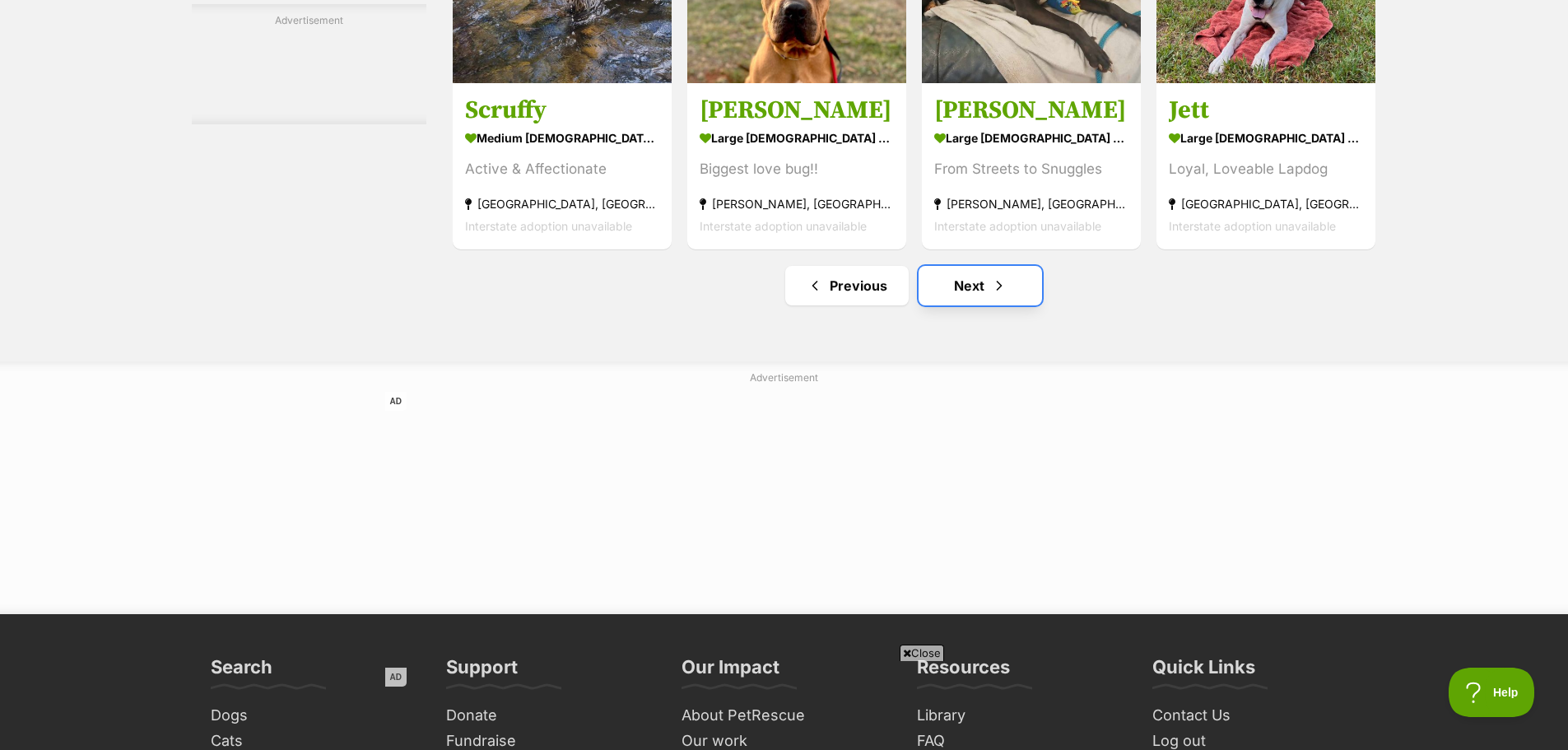
click at [978, 298] on link "Next" at bounding box center [980, 285] width 124 height 40
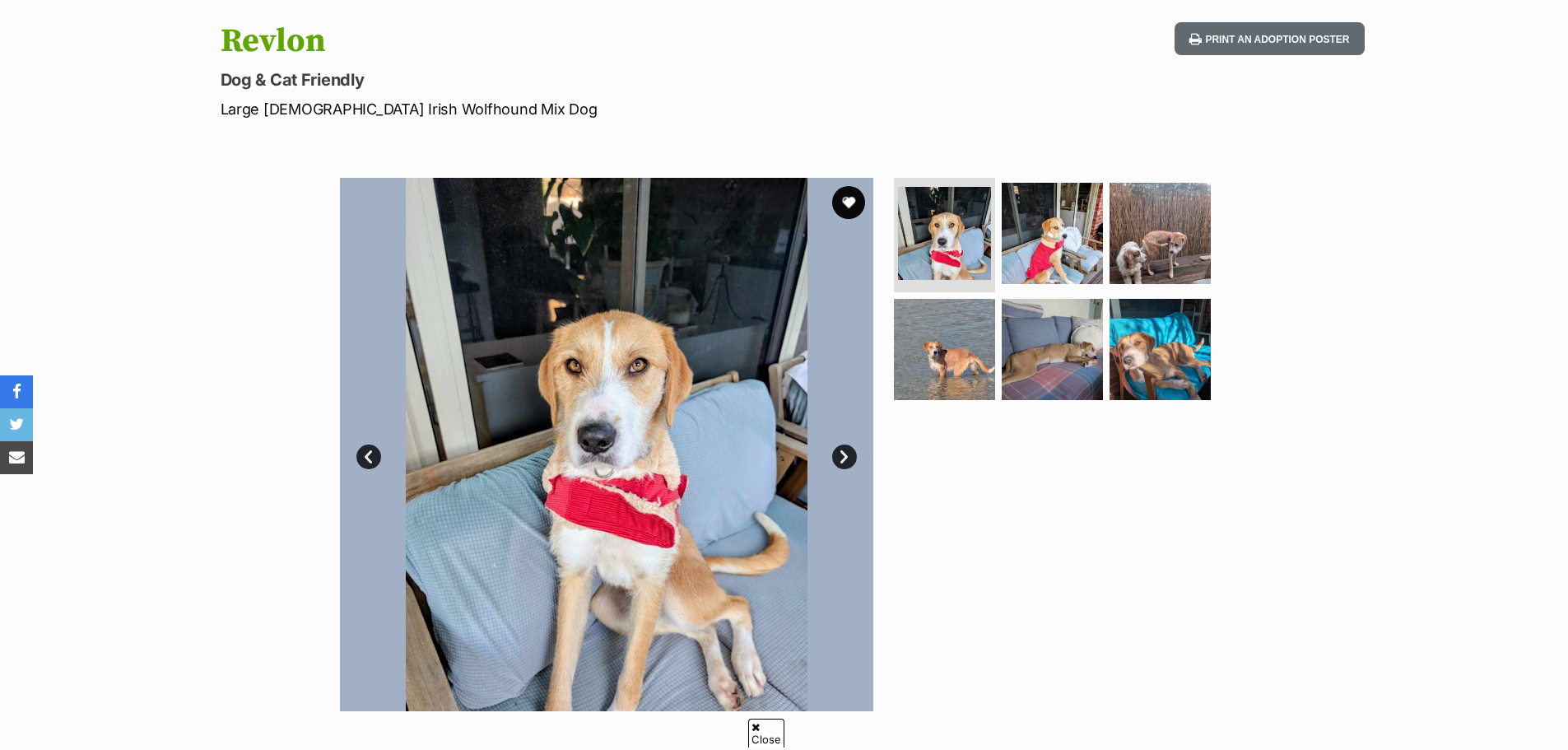
click at [846, 446] on link "Next" at bounding box center [844, 456] width 24 height 24
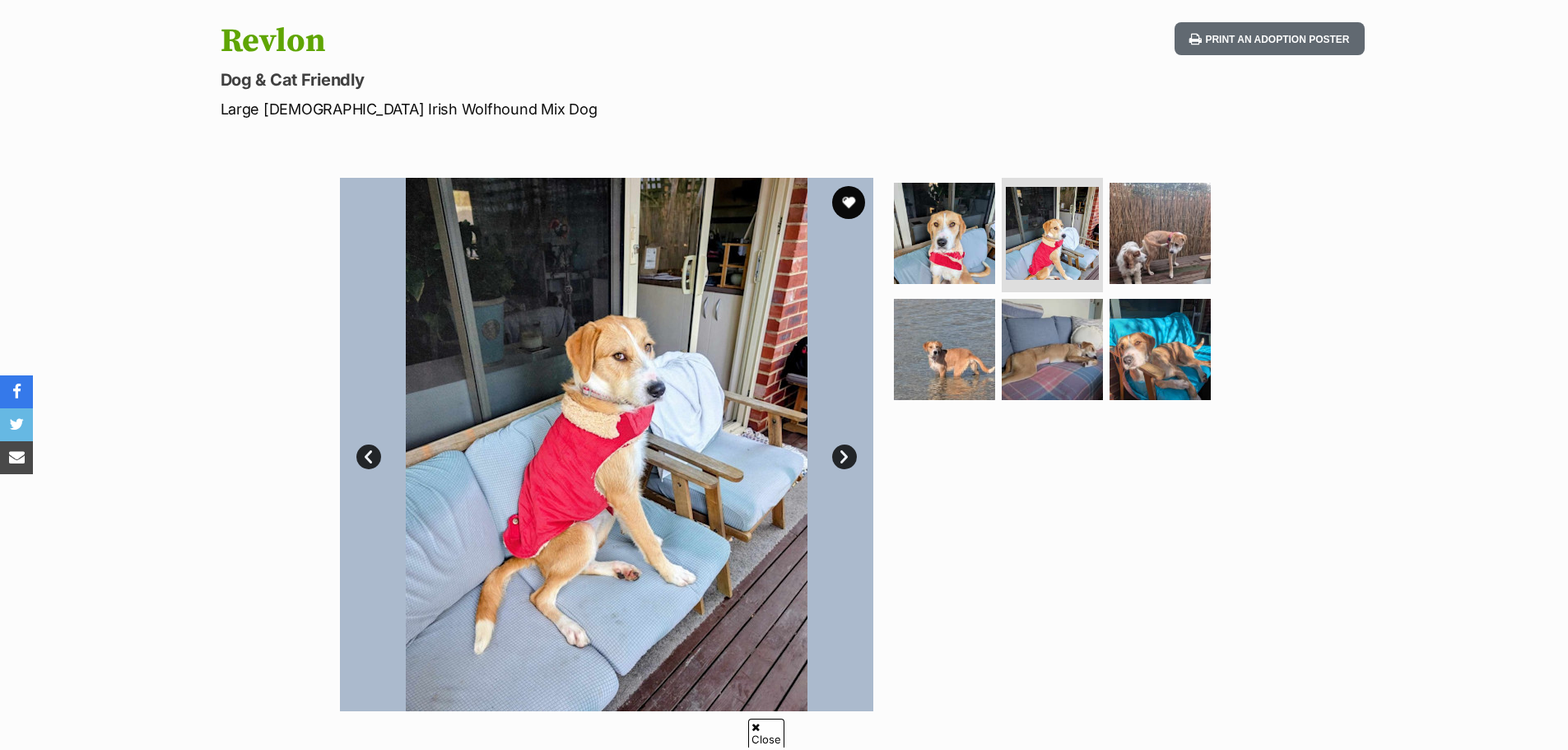
click at [846, 446] on link "Next" at bounding box center [844, 456] width 24 height 24
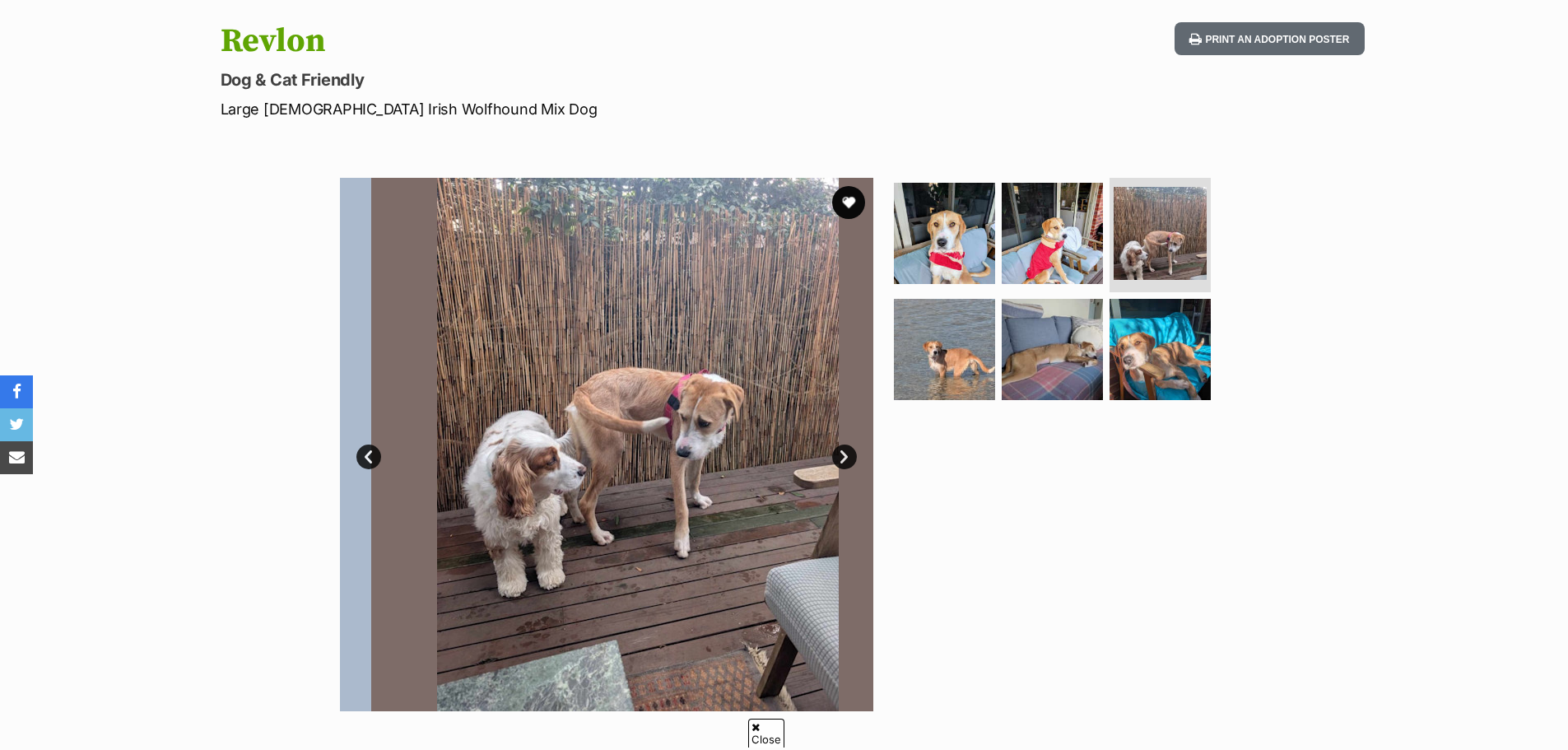
click at [846, 446] on link "Next" at bounding box center [844, 456] width 24 height 24
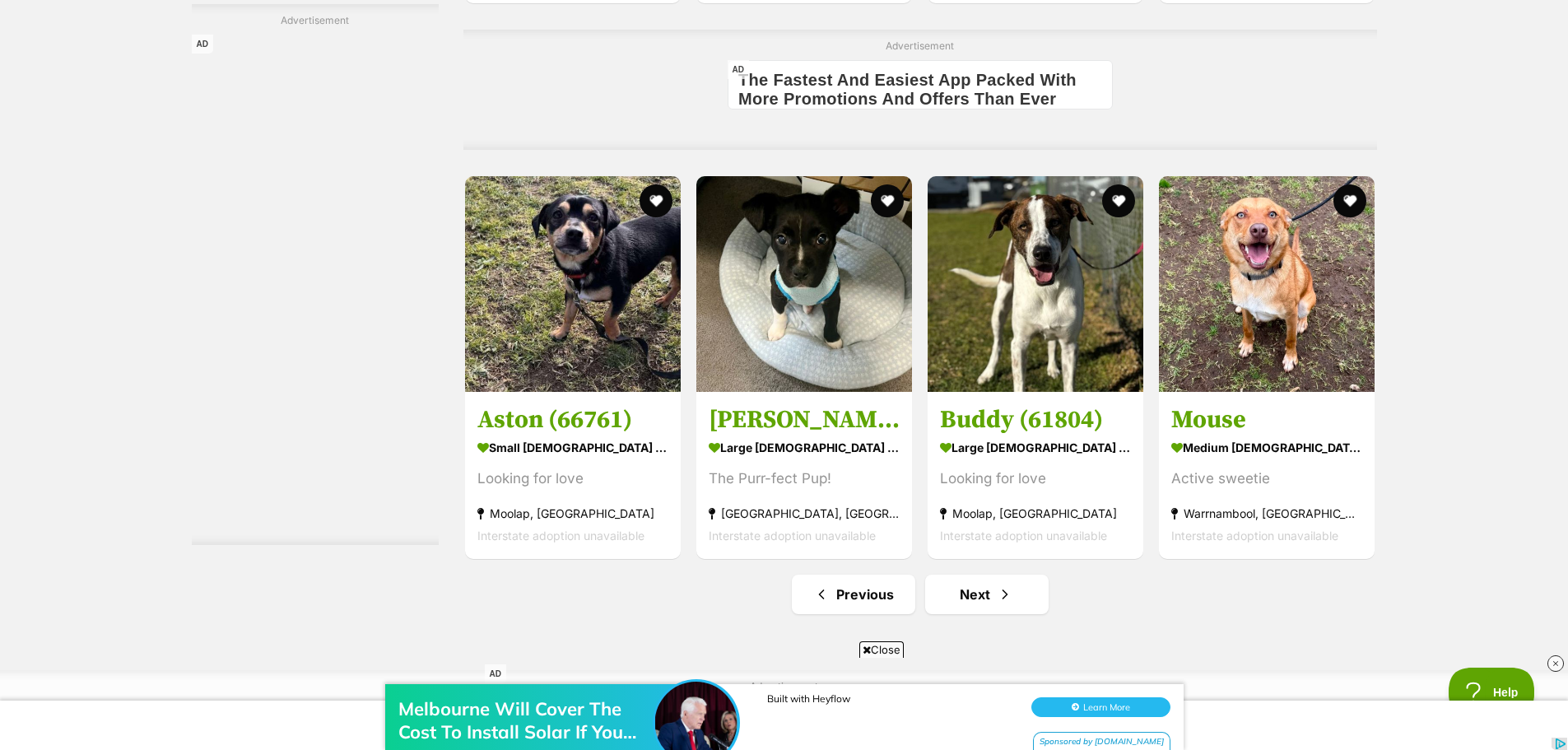
scroll to position [7491, 0]
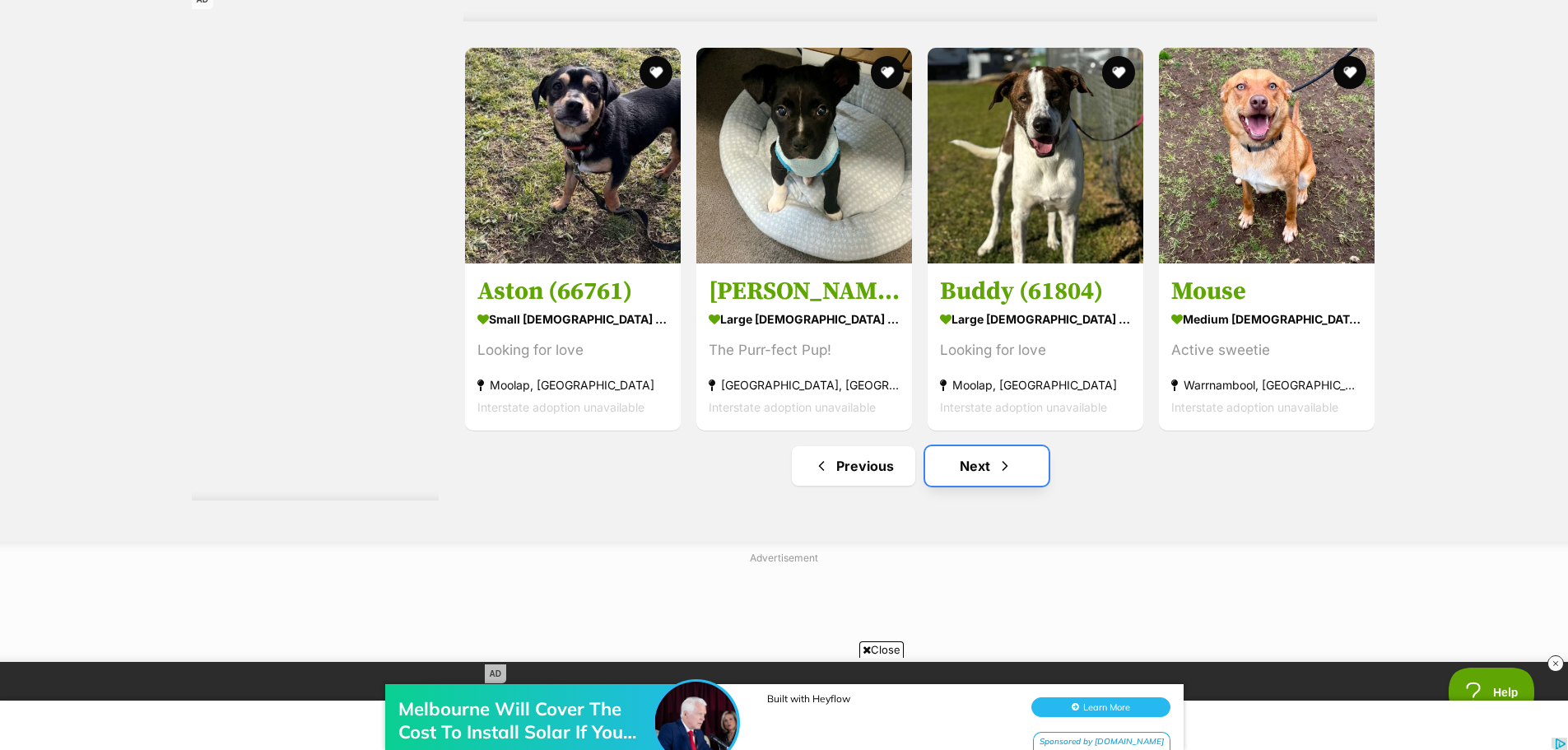
click at [1008, 476] on span "Next page" at bounding box center [1005, 465] width 17 height 19
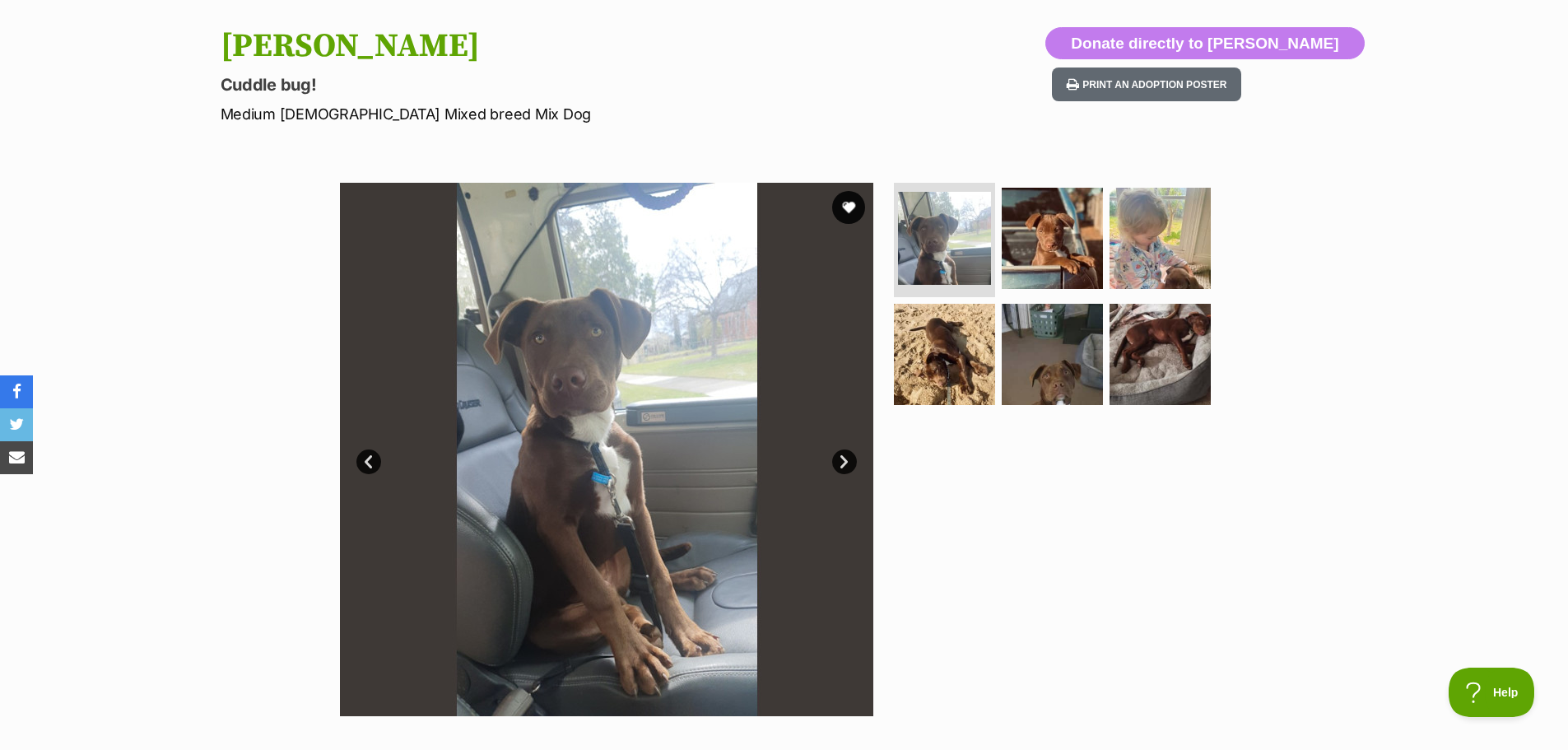
scroll to position [164, 0]
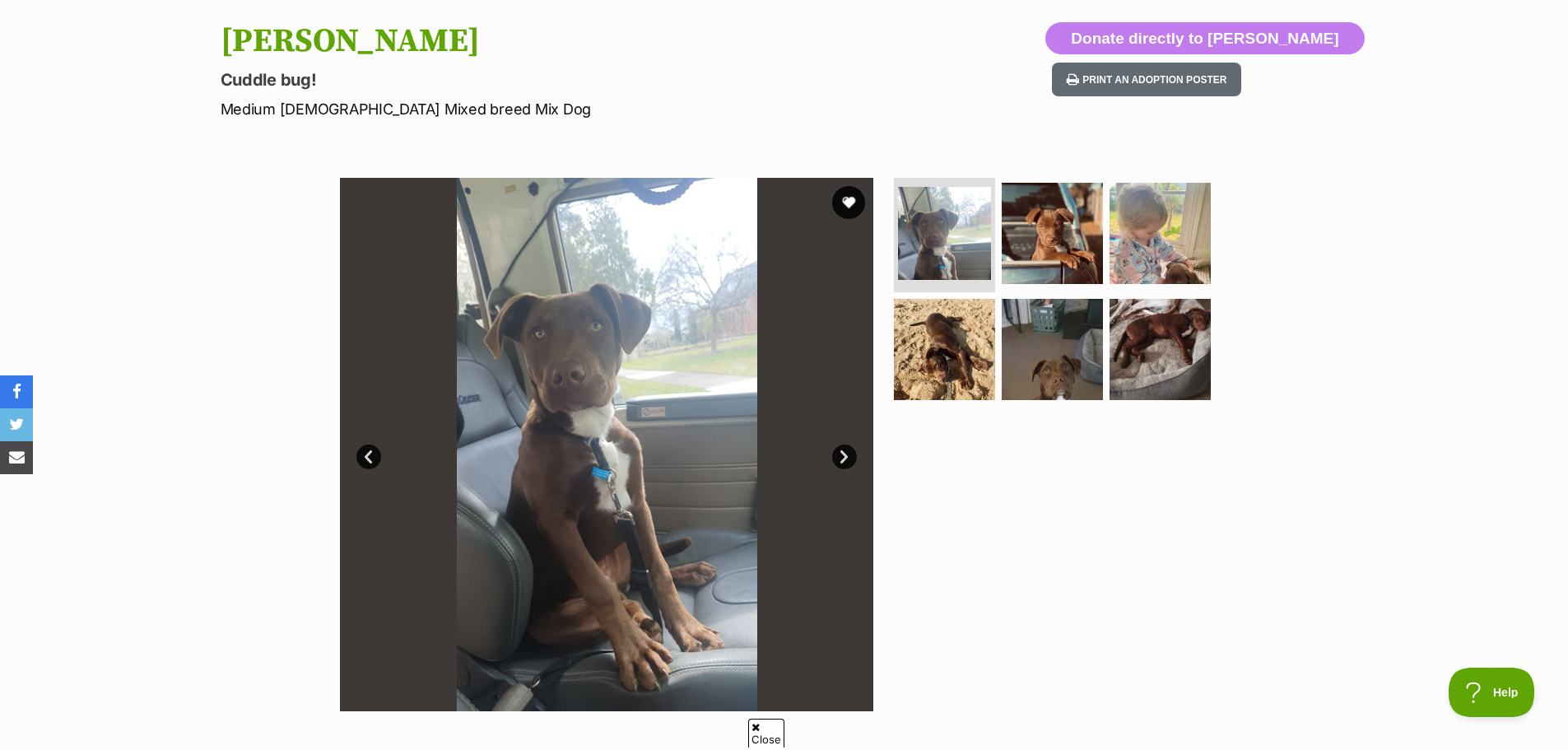
click at [851, 457] on link "Next" at bounding box center [844, 456] width 24 height 24
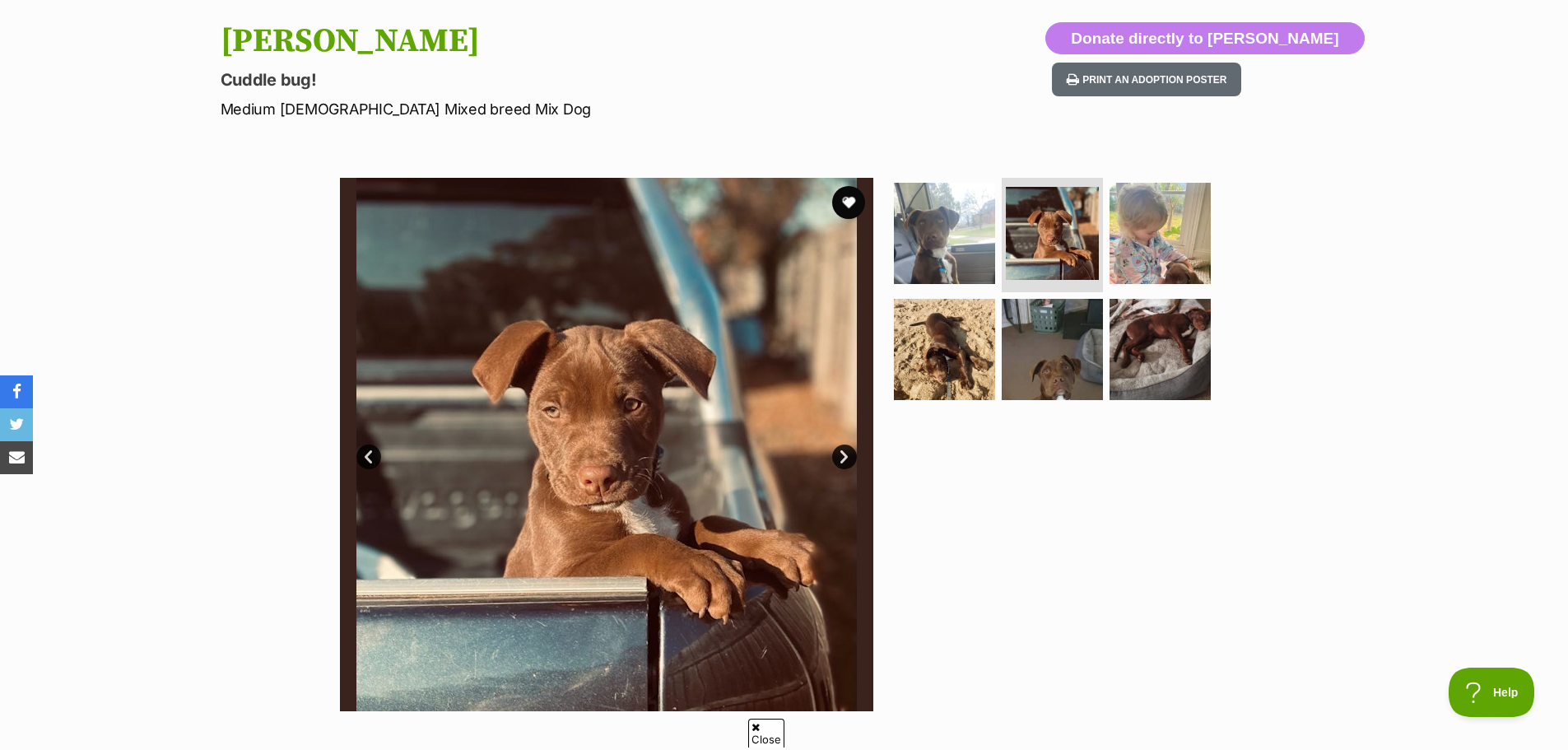
click at [851, 457] on link "Next" at bounding box center [844, 456] width 24 height 24
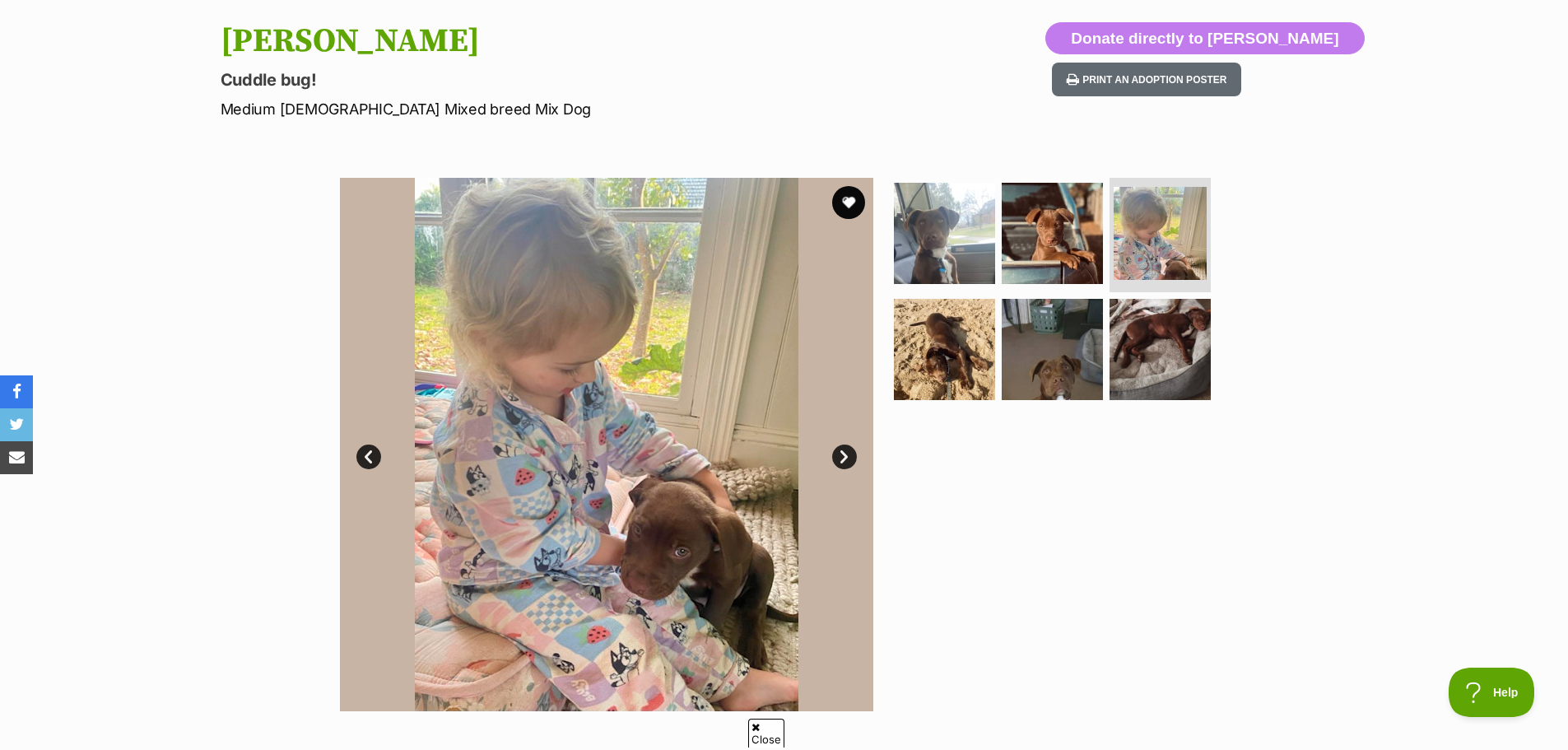
click at [851, 457] on link "Next" at bounding box center [844, 456] width 24 height 24
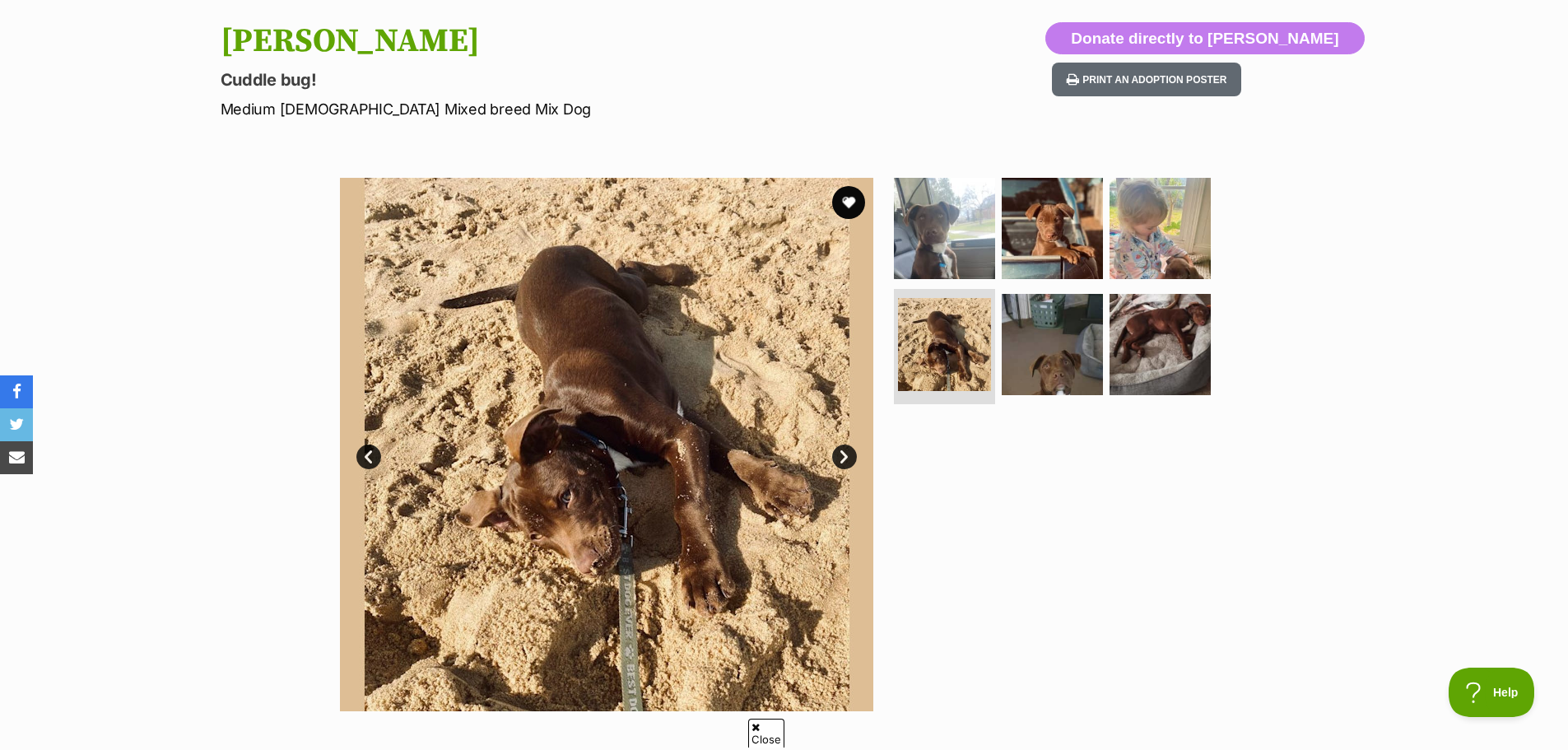
click at [851, 457] on link "Next" at bounding box center [844, 456] width 24 height 24
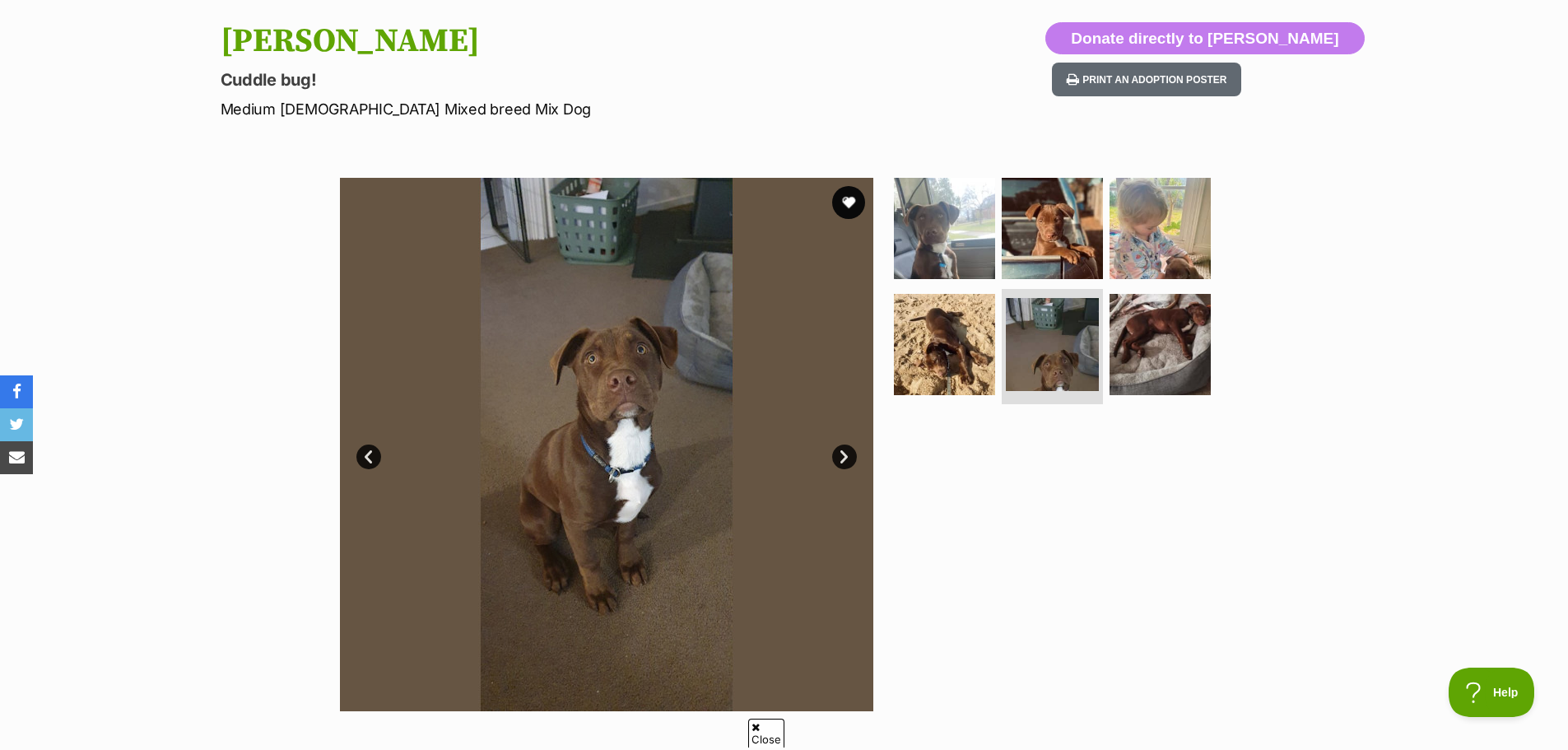
click at [839, 451] on link "Next" at bounding box center [844, 456] width 24 height 24
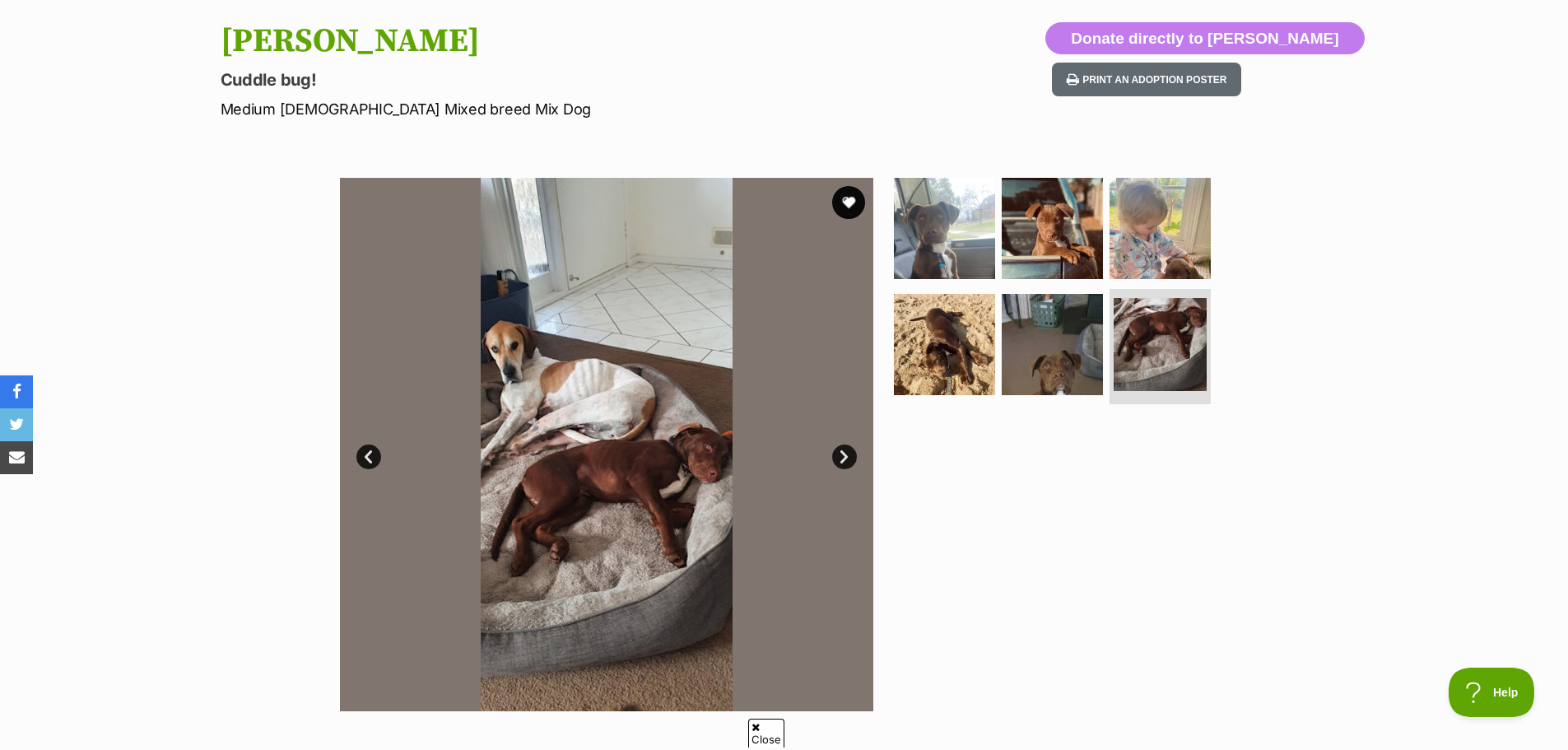
click at [842, 451] on link "Next" at bounding box center [844, 456] width 24 height 24
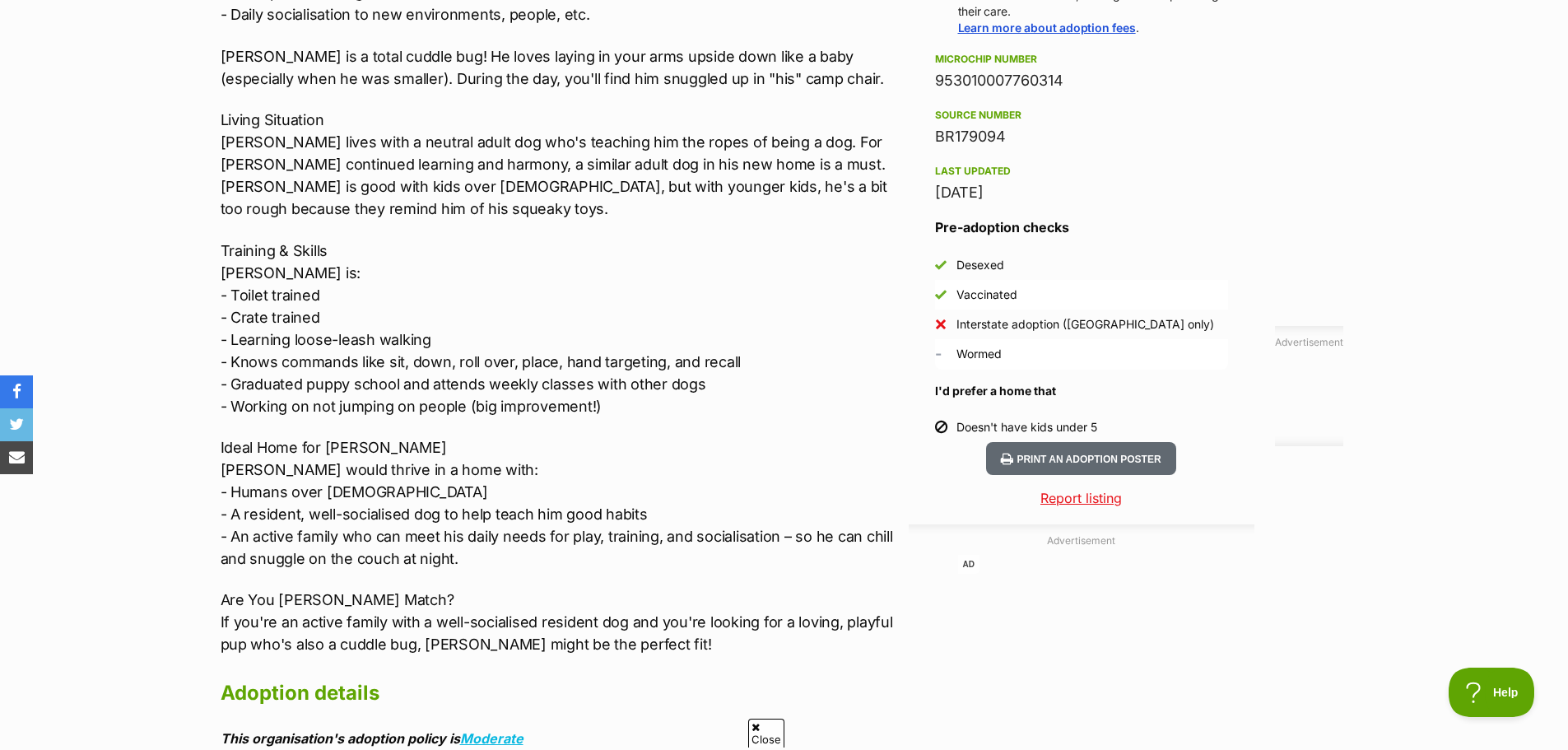
scroll to position [1400, 0]
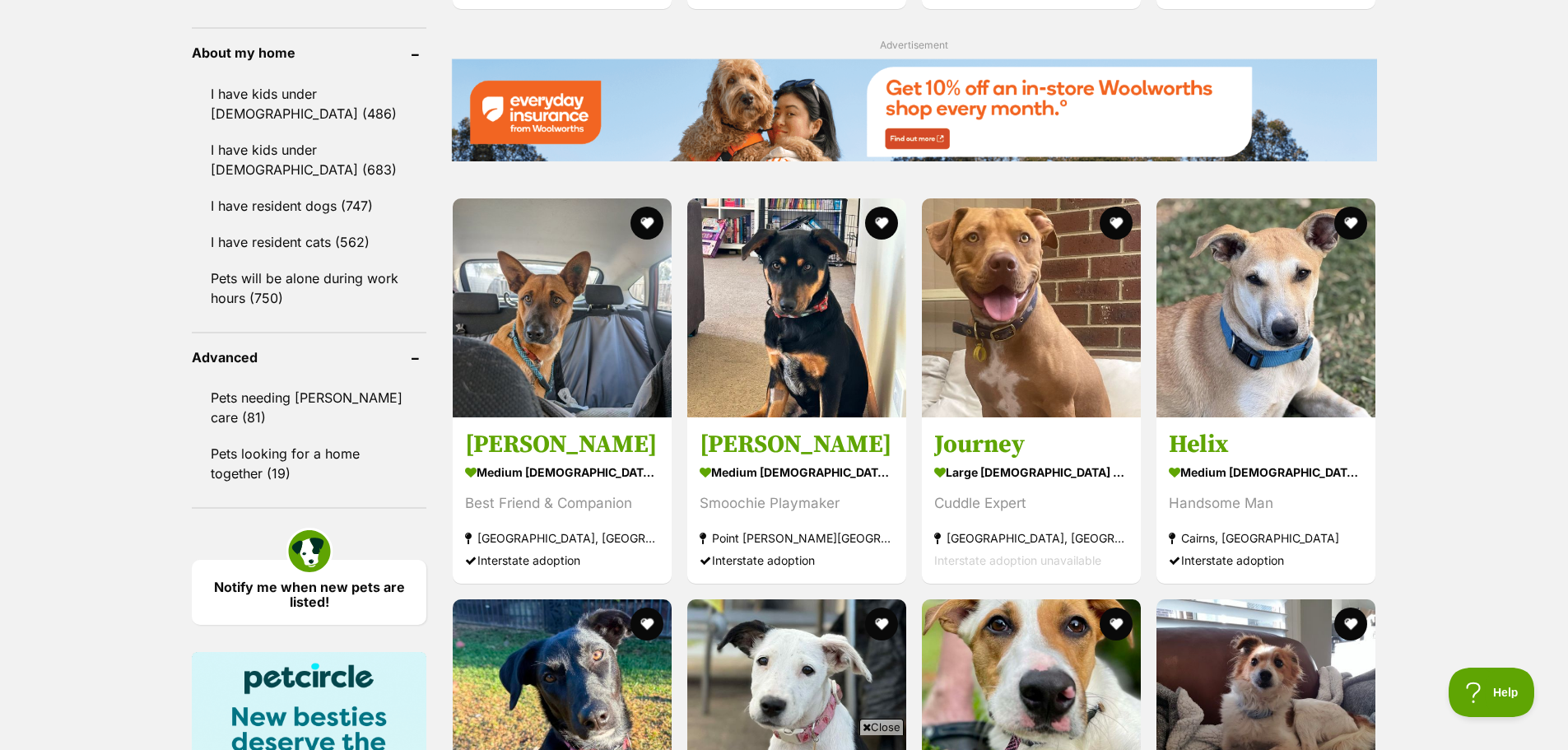
scroll to position [2305, 0]
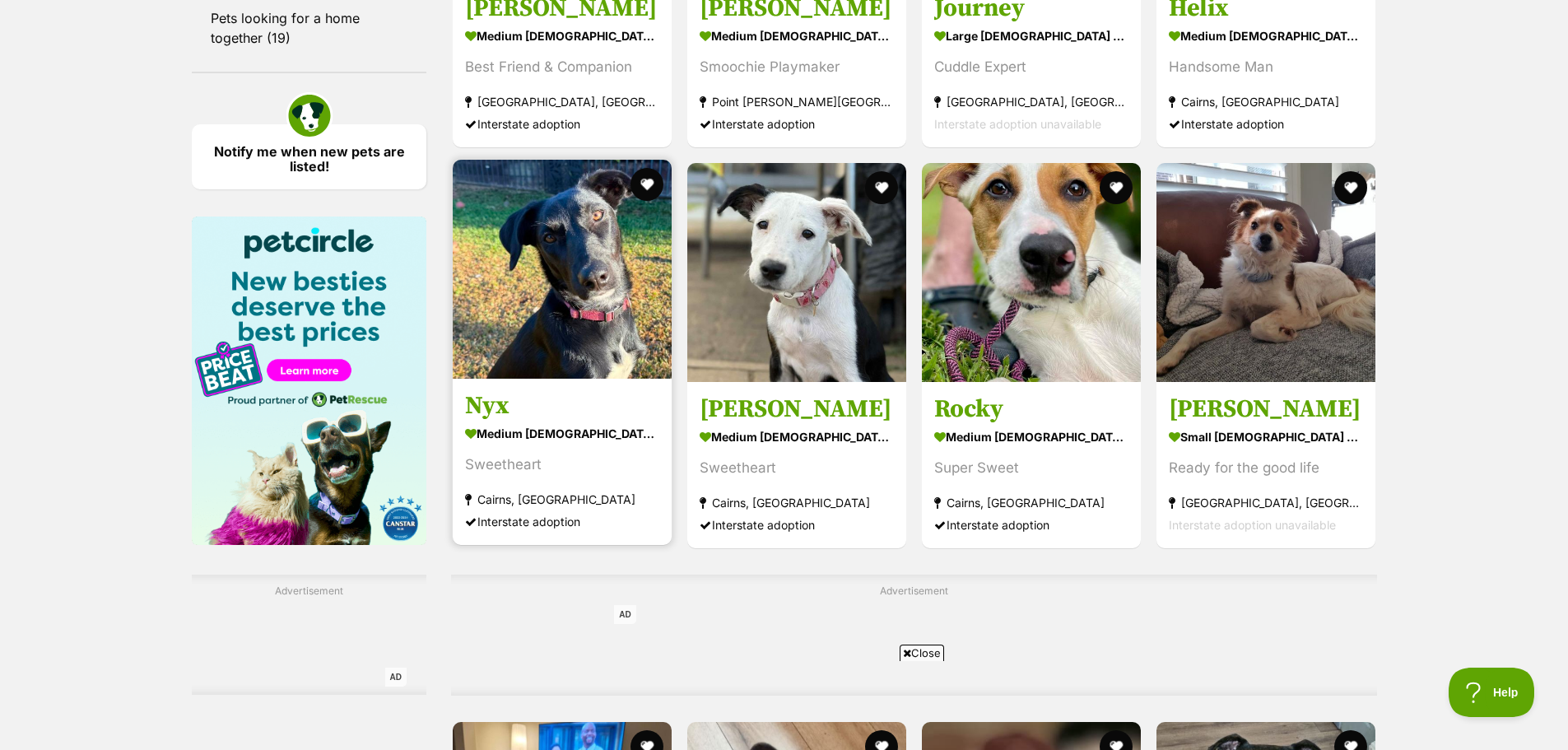
click at [613, 475] on div "Sweetheart" at bounding box center [562, 464] width 195 height 22
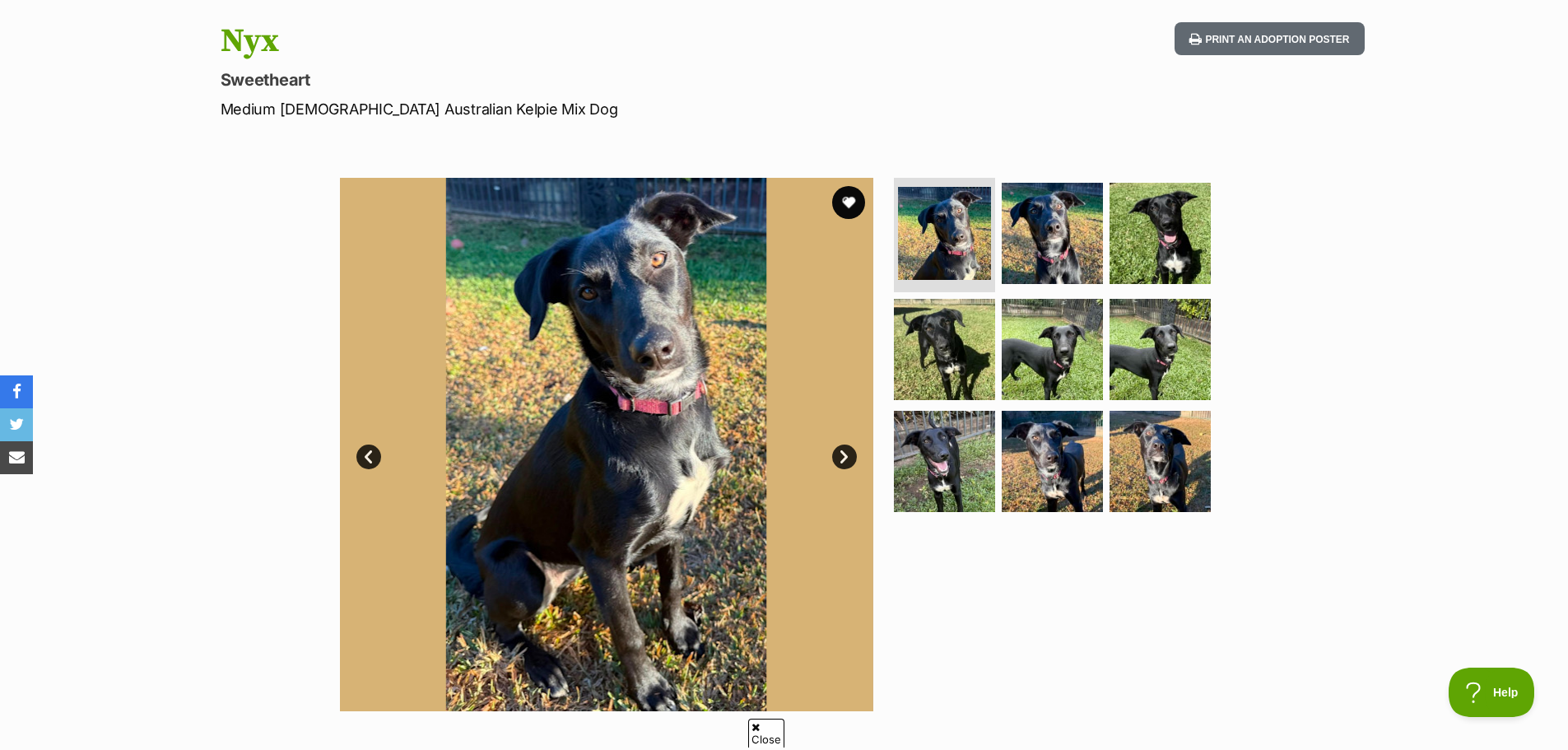
click at [853, 456] on link "Next" at bounding box center [844, 456] width 24 height 24
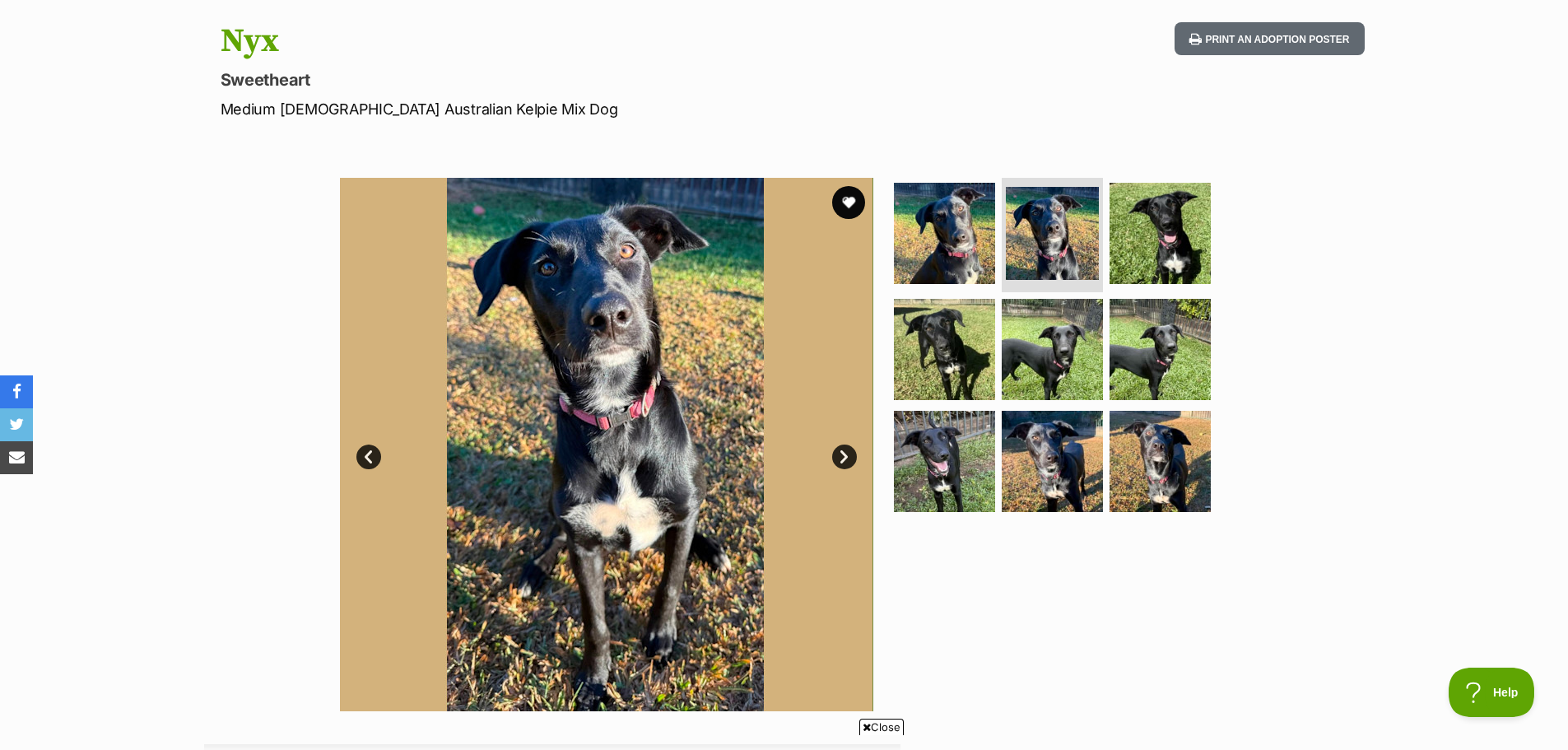
click at [848, 450] on link "Next" at bounding box center [844, 456] width 24 height 24
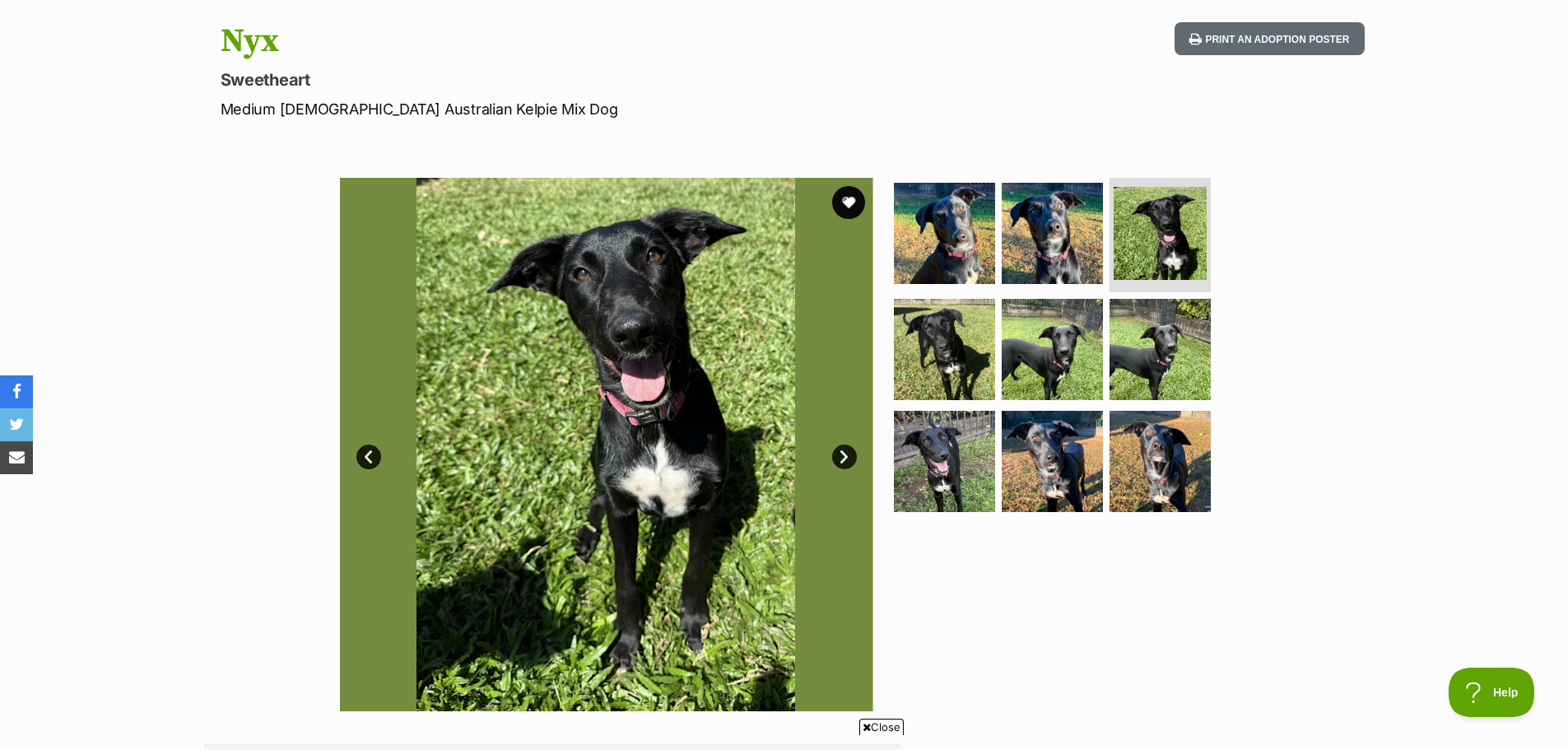
click at [848, 450] on link "Next" at bounding box center [844, 456] width 24 height 24
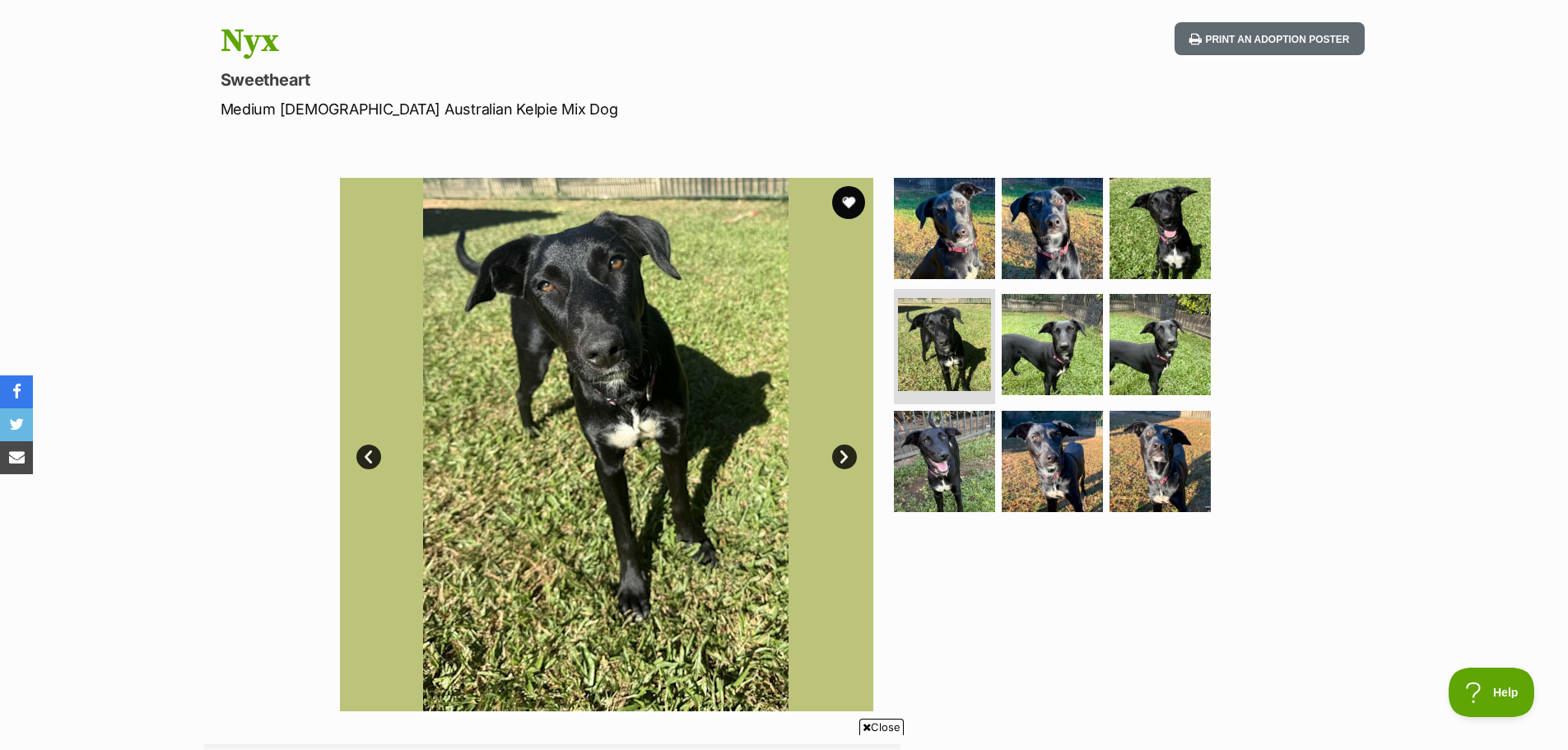
click at [848, 450] on link "Next" at bounding box center [844, 456] width 24 height 24
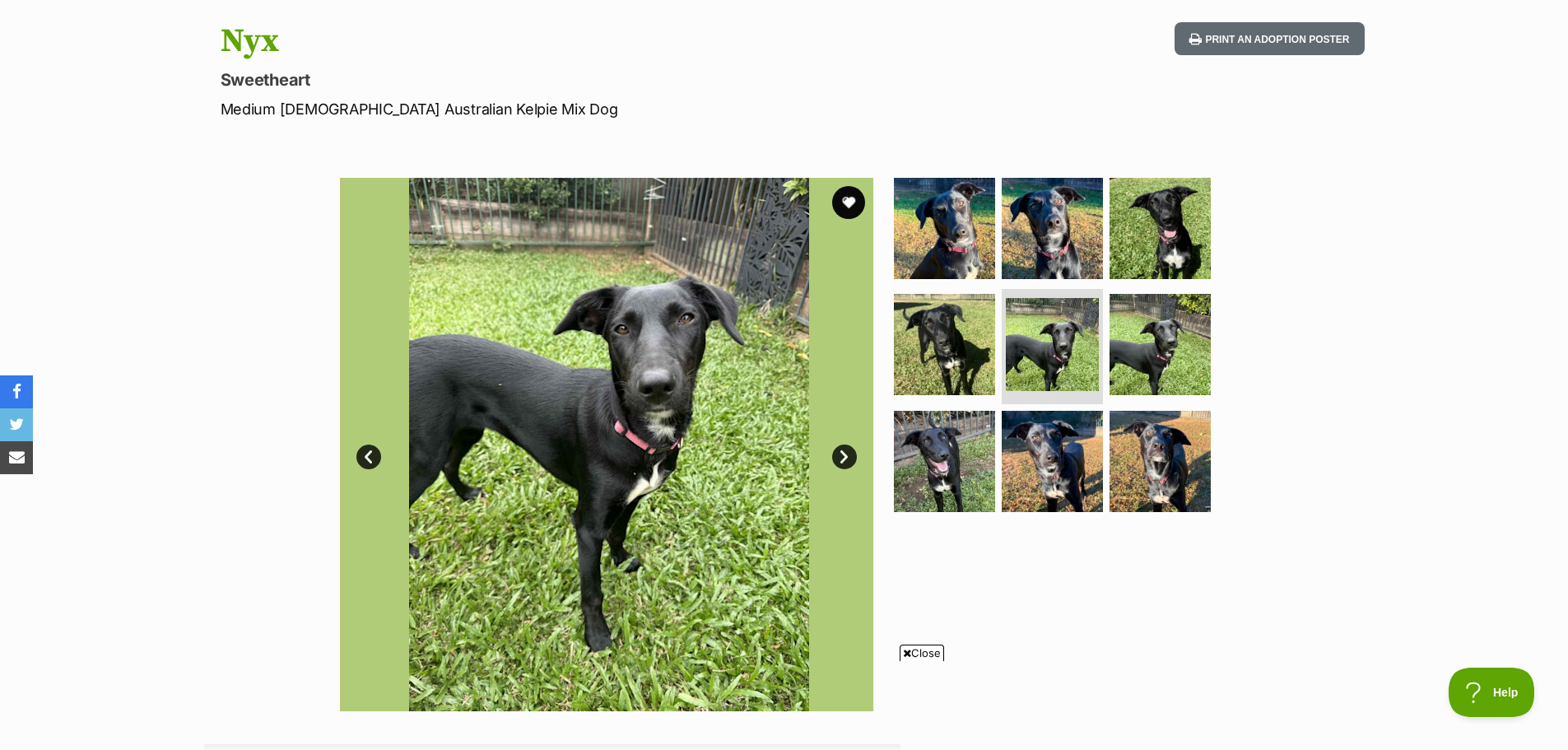
click at [848, 450] on link "Next" at bounding box center [844, 456] width 24 height 24
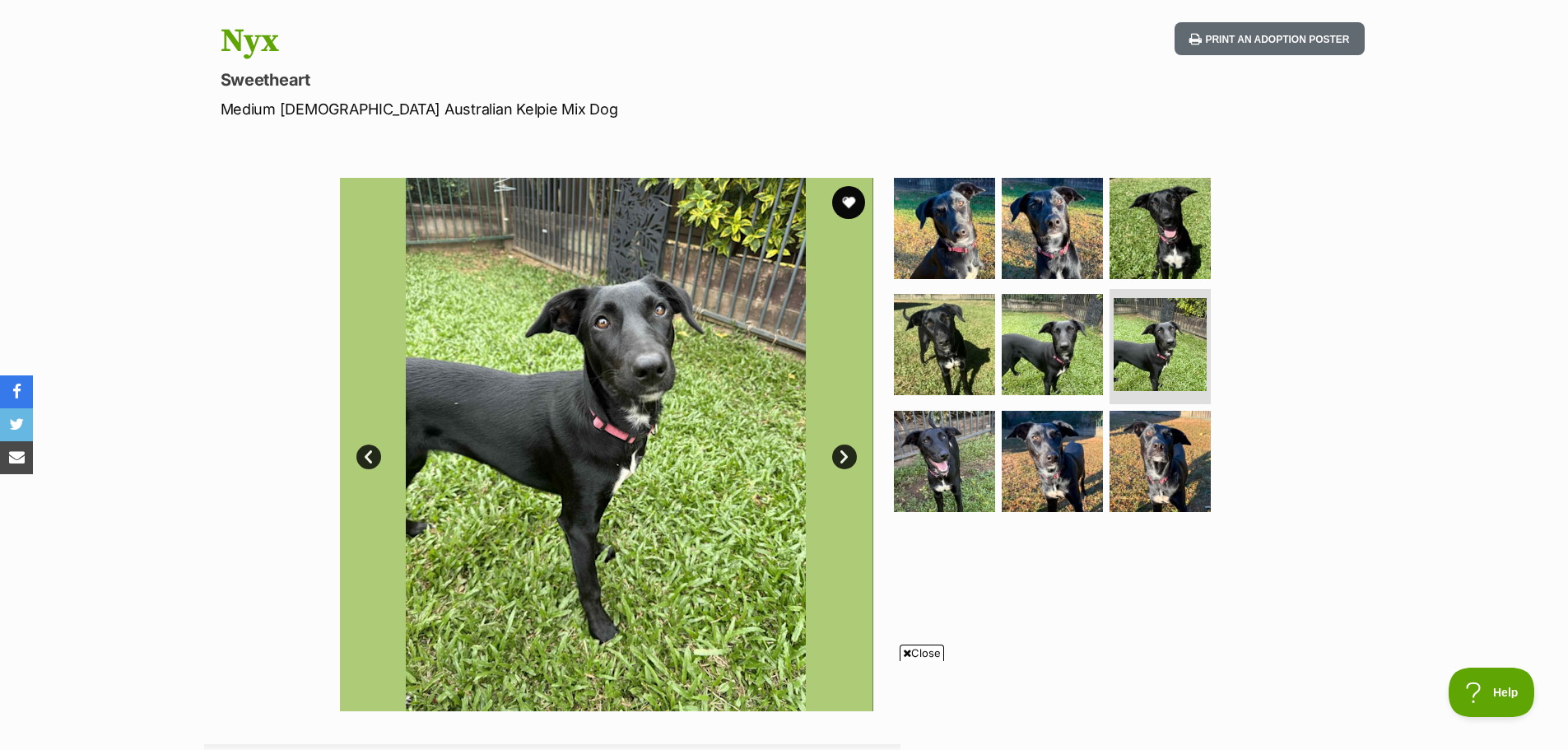
click at [848, 450] on link "Next" at bounding box center [844, 456] width 24 height 24
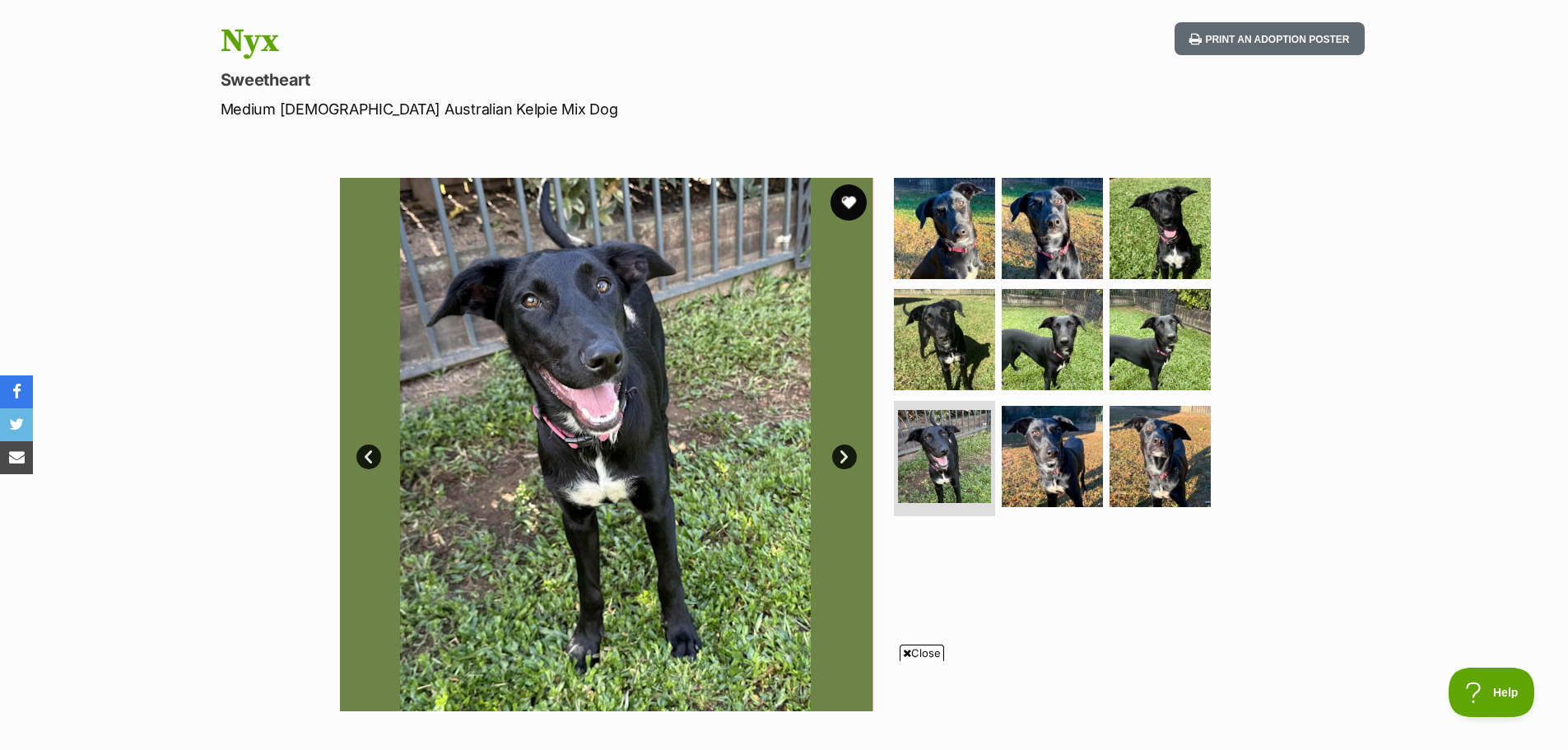
click at [859, 197] on button "favourite" at bounding box center [848, 202] width 36 height 36
click at [834, 460] on link "Next" at bounding box center [844, 456] width 24 height 24
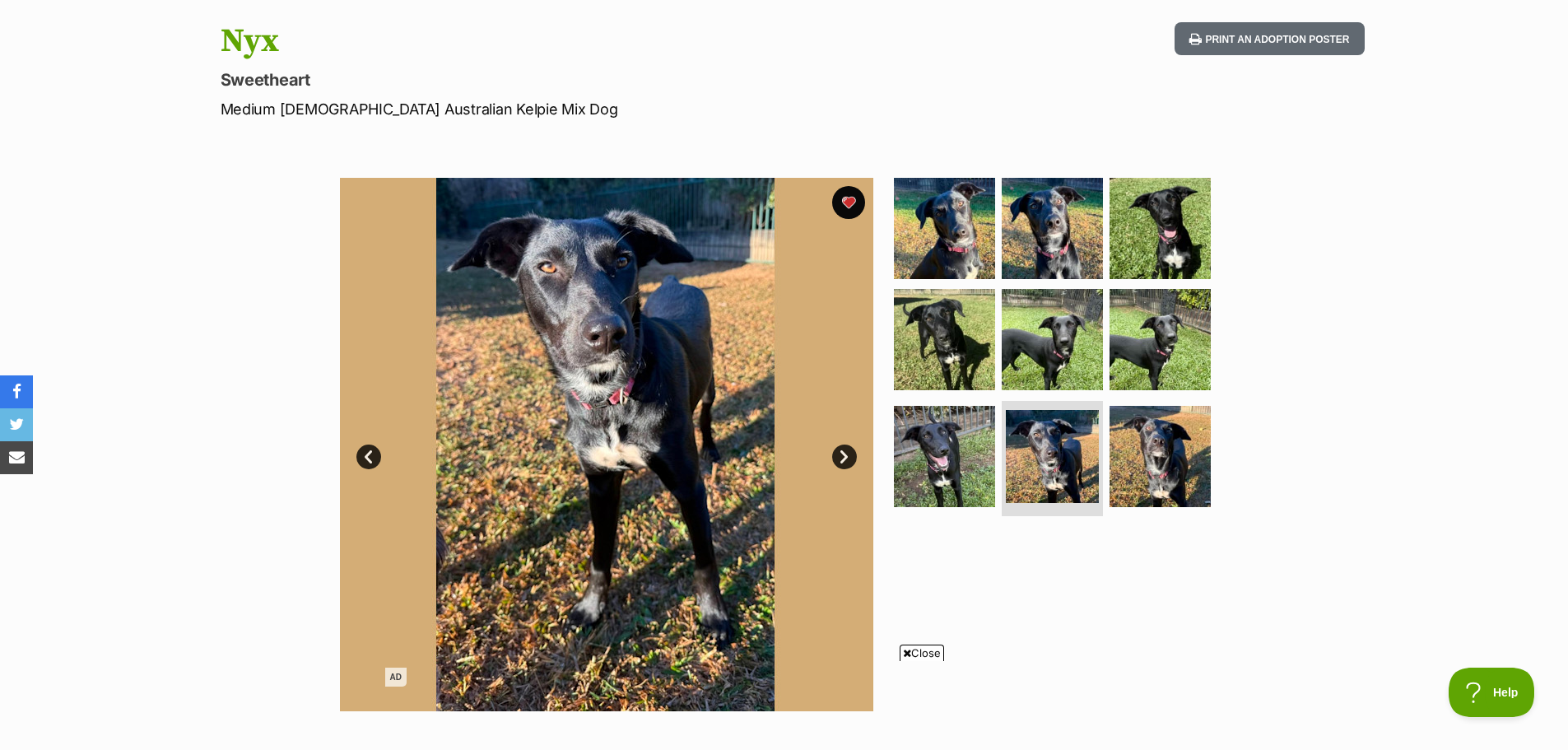
click at [840, 457] on link "Next" at bounding box center [844, 456] width 24 height 24
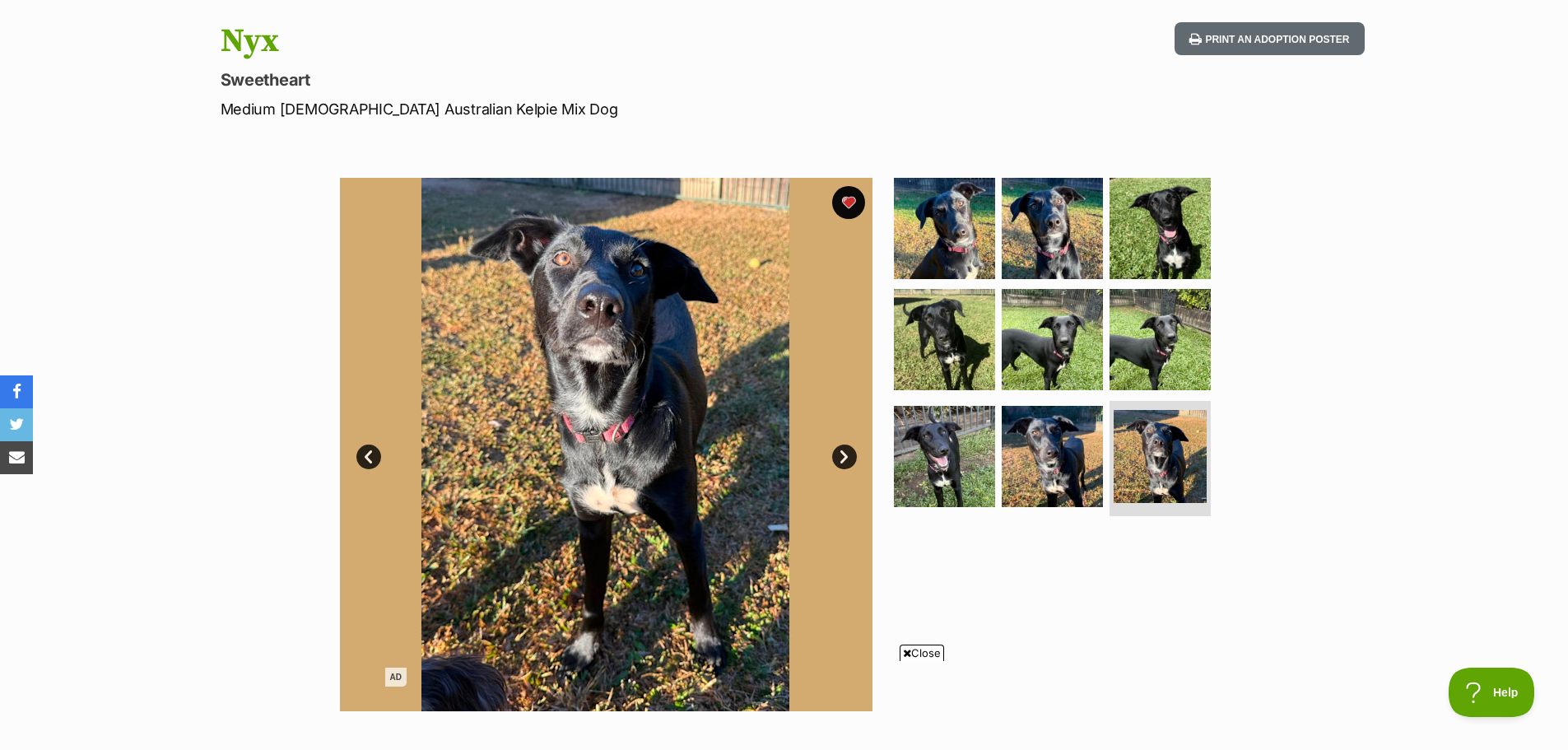
click at [840, 457] on link "Next" at bounding box center [844, 456] width 24 height 24
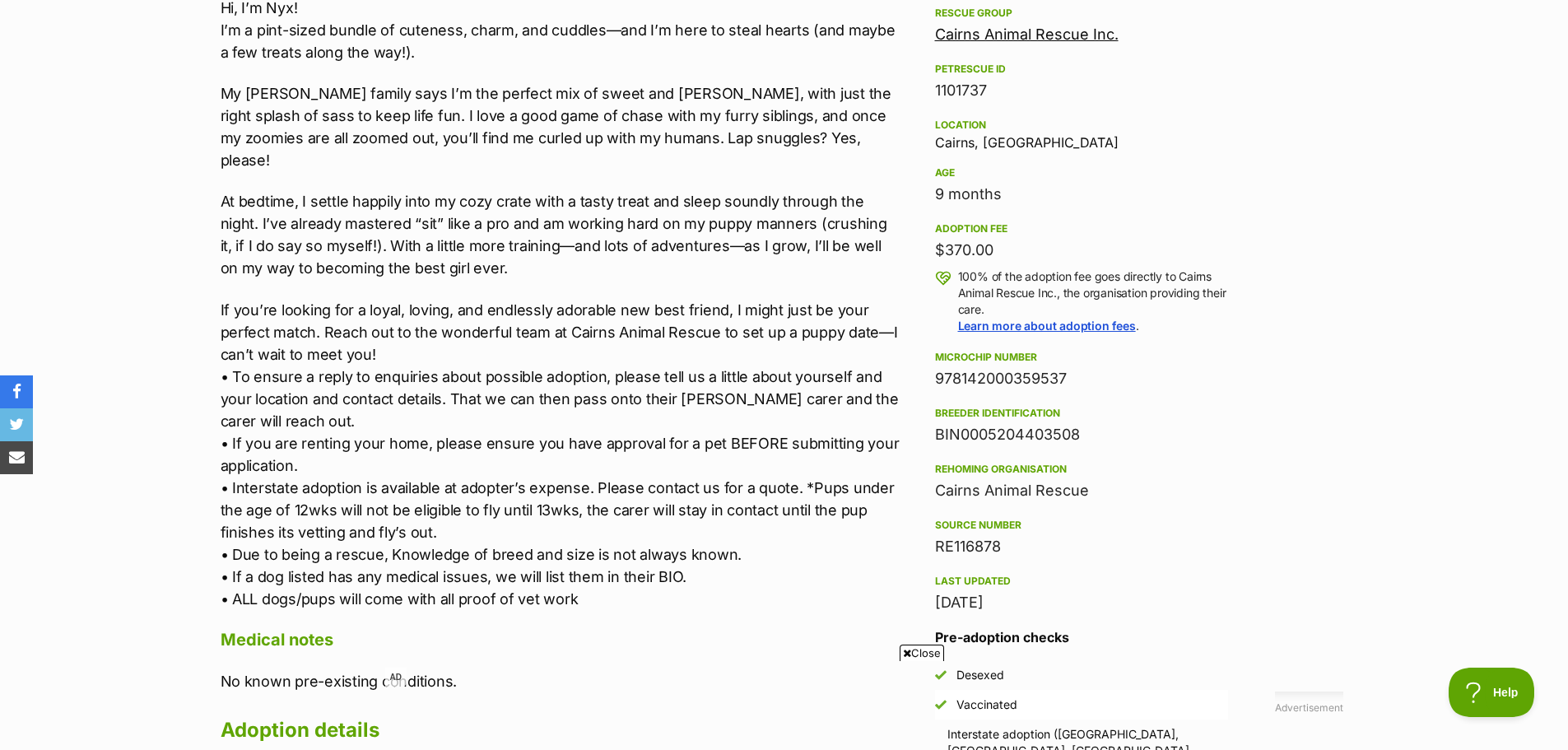
scroll to position [905, 0]
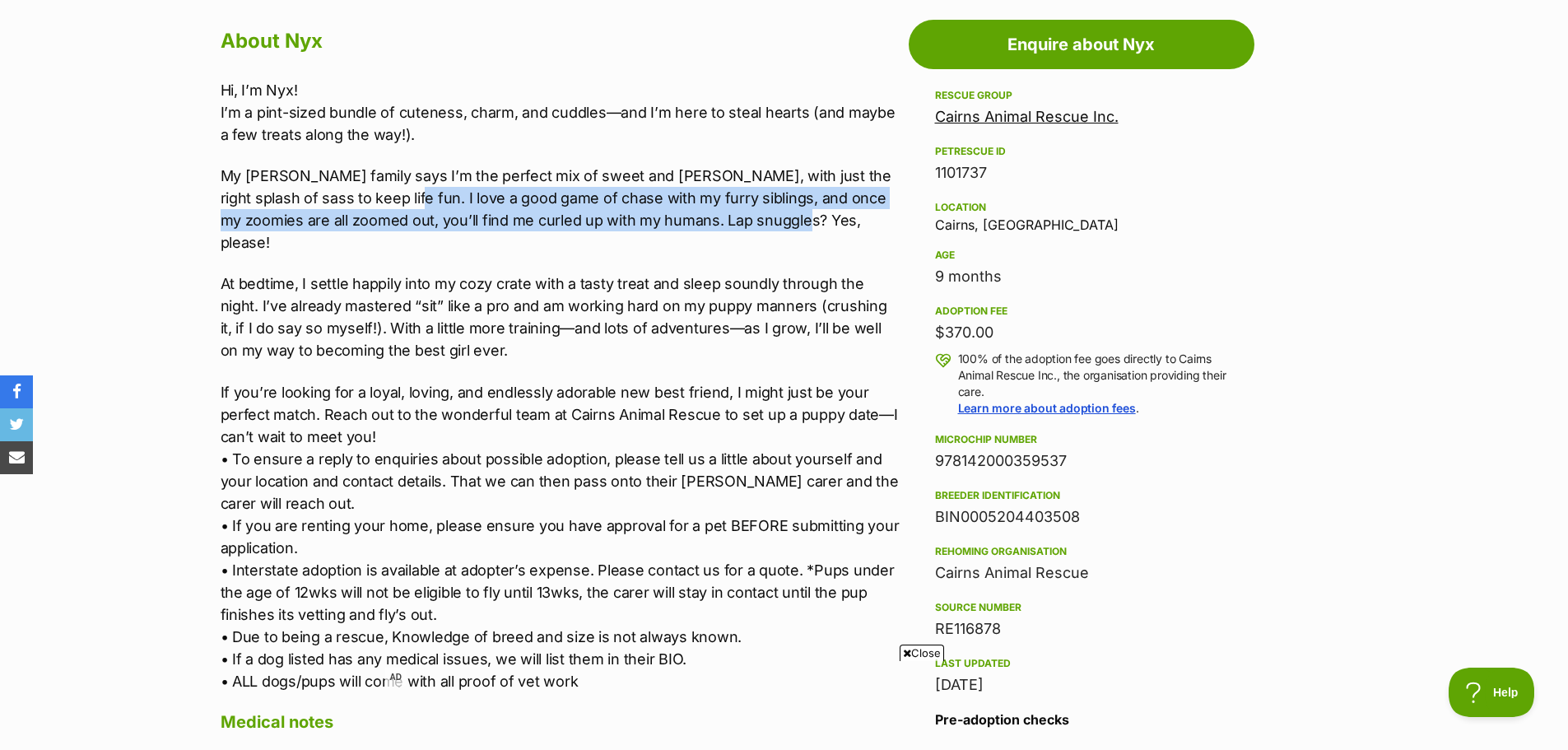
drag, startPoint x: 361, startPoint y: 190, endPoint x: 773, endPoint y: 220, distance: 413.1
click at [773, 220] on p "My [PERSON_NAME] family says I’m the perfect mix of sweet and [PERSON_NAME], wi…" at bounding box center [560, 208] width 680 height 88
click at [773, 222] on p "My [PERSON_NAME] family says I’m the perfect mix of sweet and [PERSON_NAME], wi…" at bounding box center [560, 208] width 680 height 88
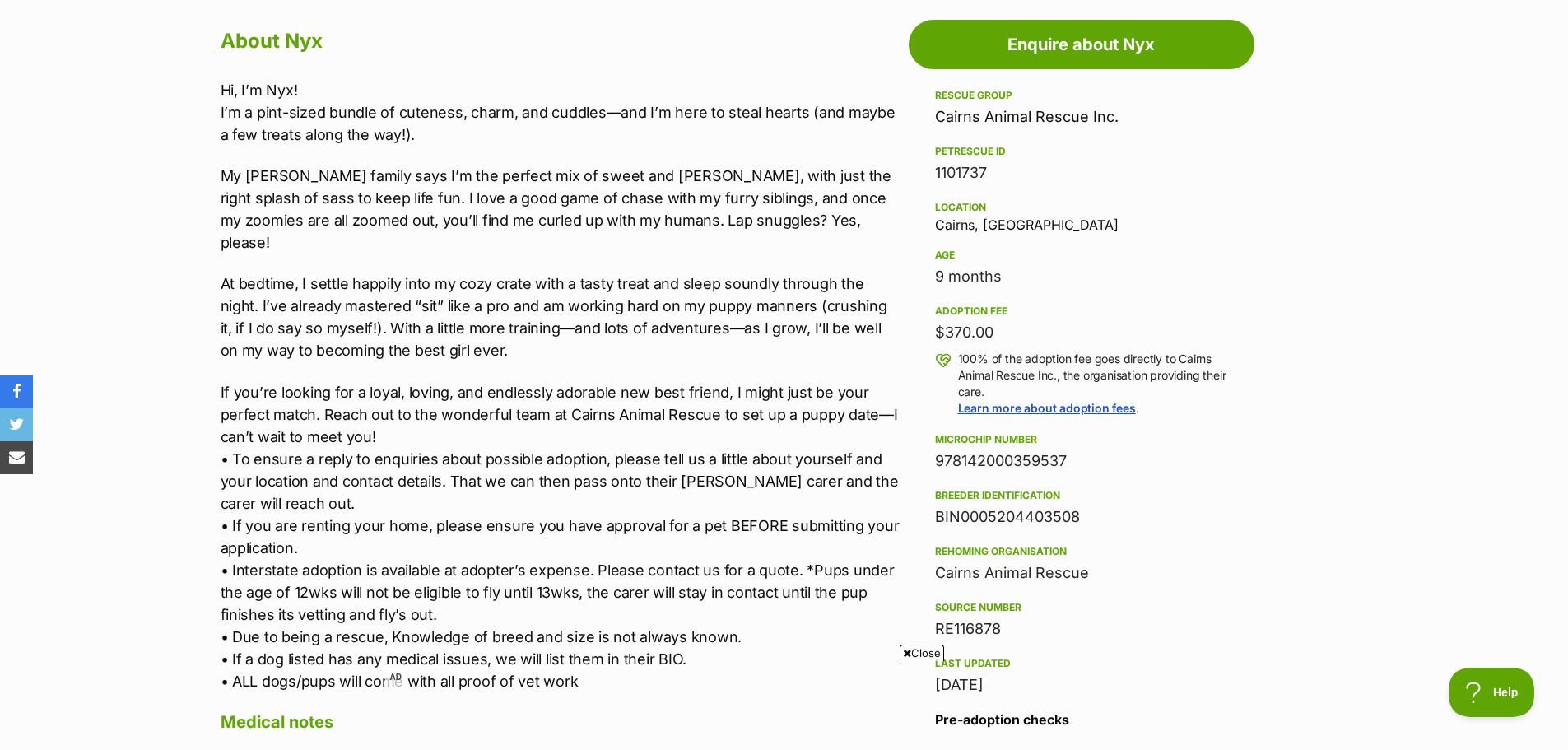
click at [640, 284] on p "At bedtime, I settle happily into my cozy crate with a tasty treat and sleep so…" at bounding box center [560, 316] width 680 height 88
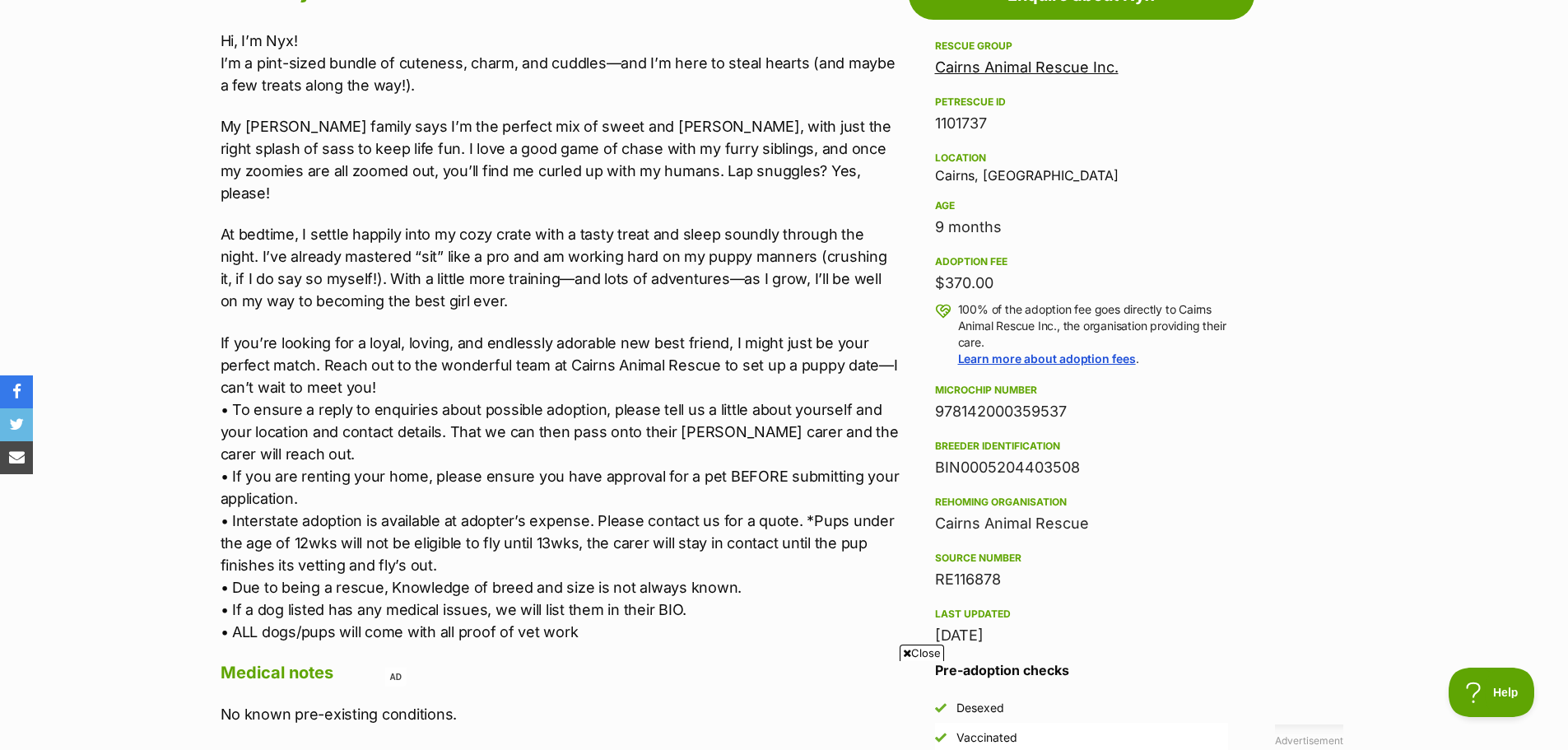
scroll to position [988, 0]
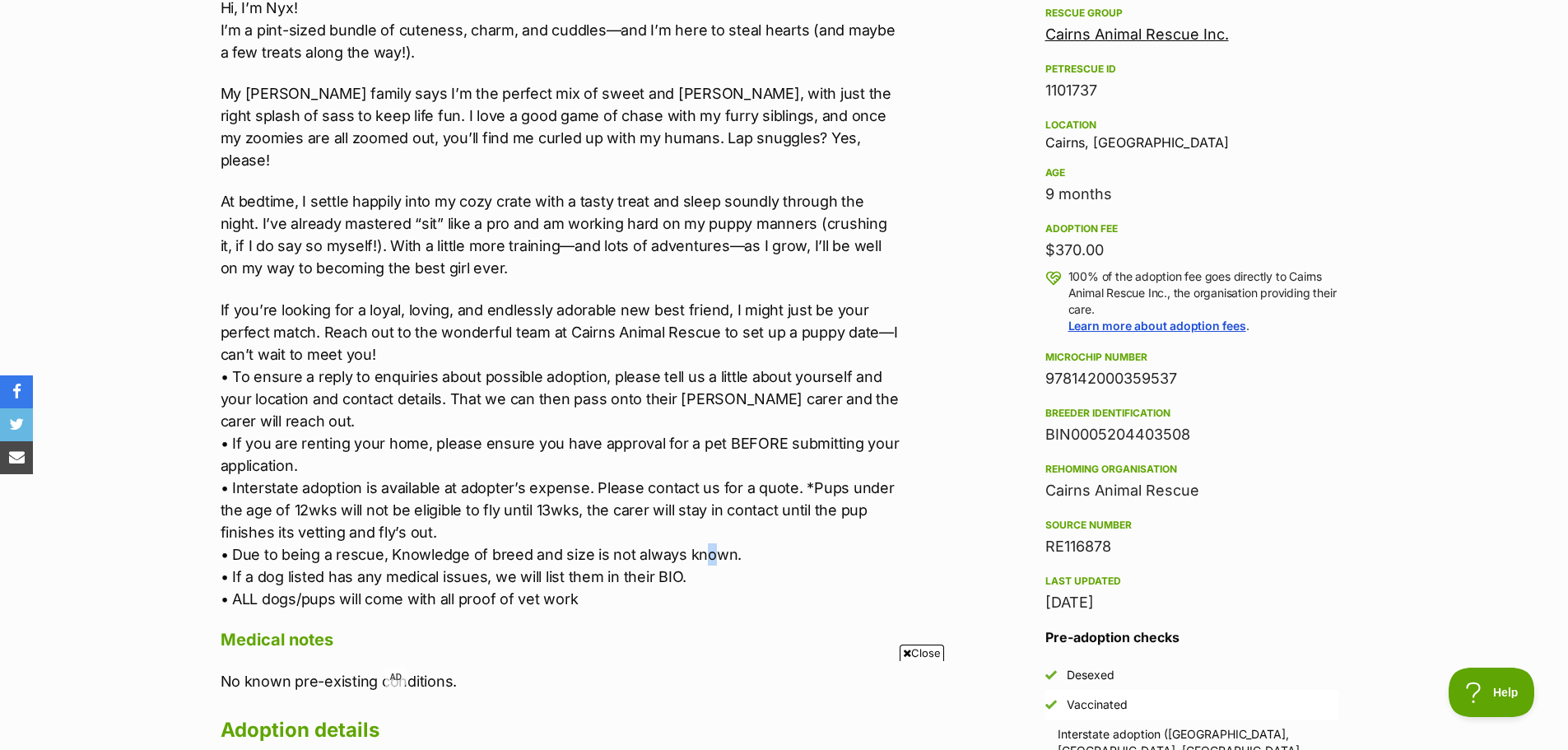
click at [699, 534] on p "If you’re looking for a loyal, loving, and endlessly adorable new best friend, …" at bounding box center [560, 454] width 680 height 311
click at [533, 479] on p "If you’re looking for a loyal, loving, and endlessly adorable new best friend, …" at bounding box center [560, 454] width 680 height 311
click at [359, 456] on p "If you’re looking for a loyal, loving, and endlessly adorable new best friend, …" at bounding box center [560, 454] width 680 height 311
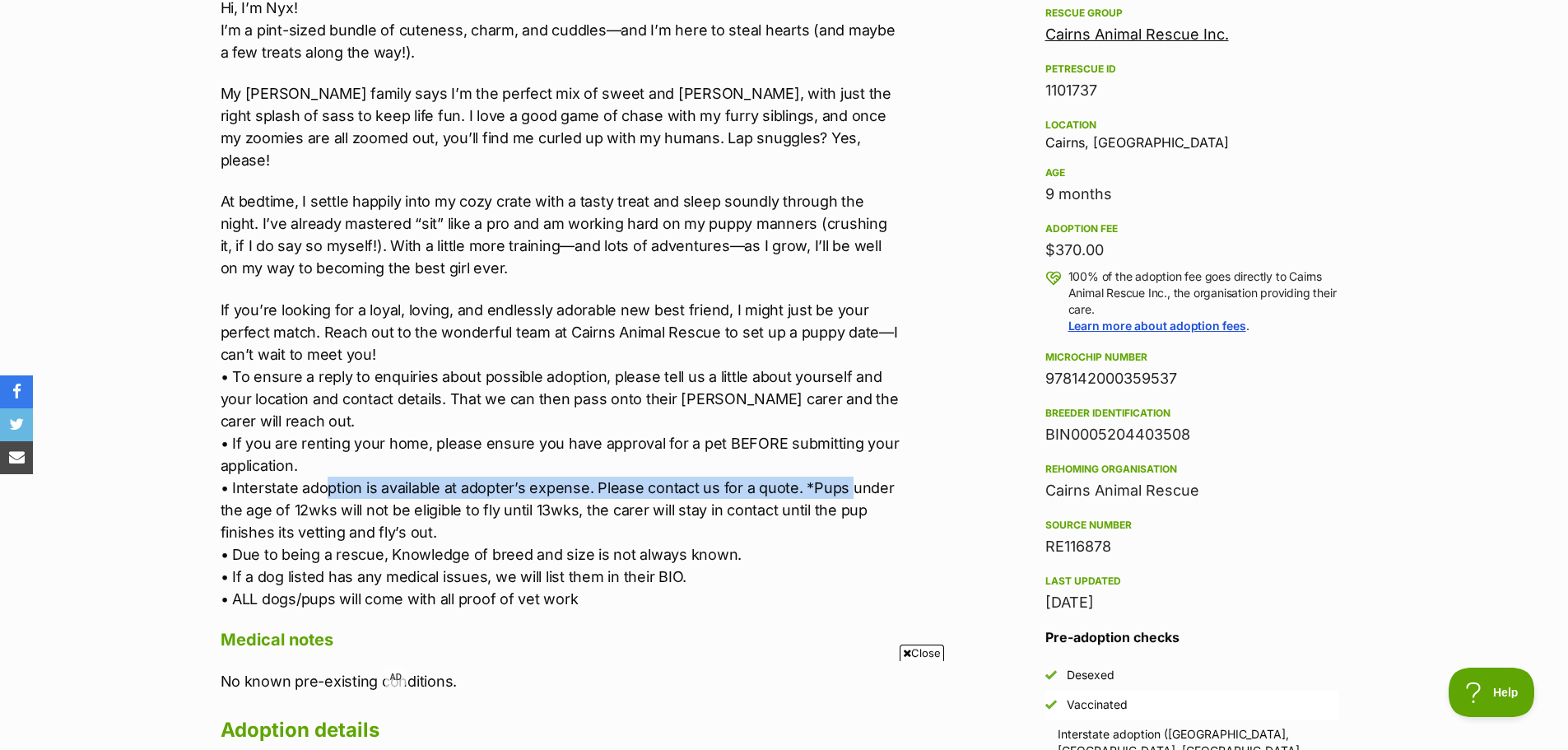
drag, startPoint x: 329, startPoint y: 463, endPoint x: 844, endPoint y: 470, distance: 515.0
click at [844, 470] on p "If you’re looking for a loyal, loving, and endlessly adorable new best friend, …" at bounding box center [560, 454] width 680 height 311
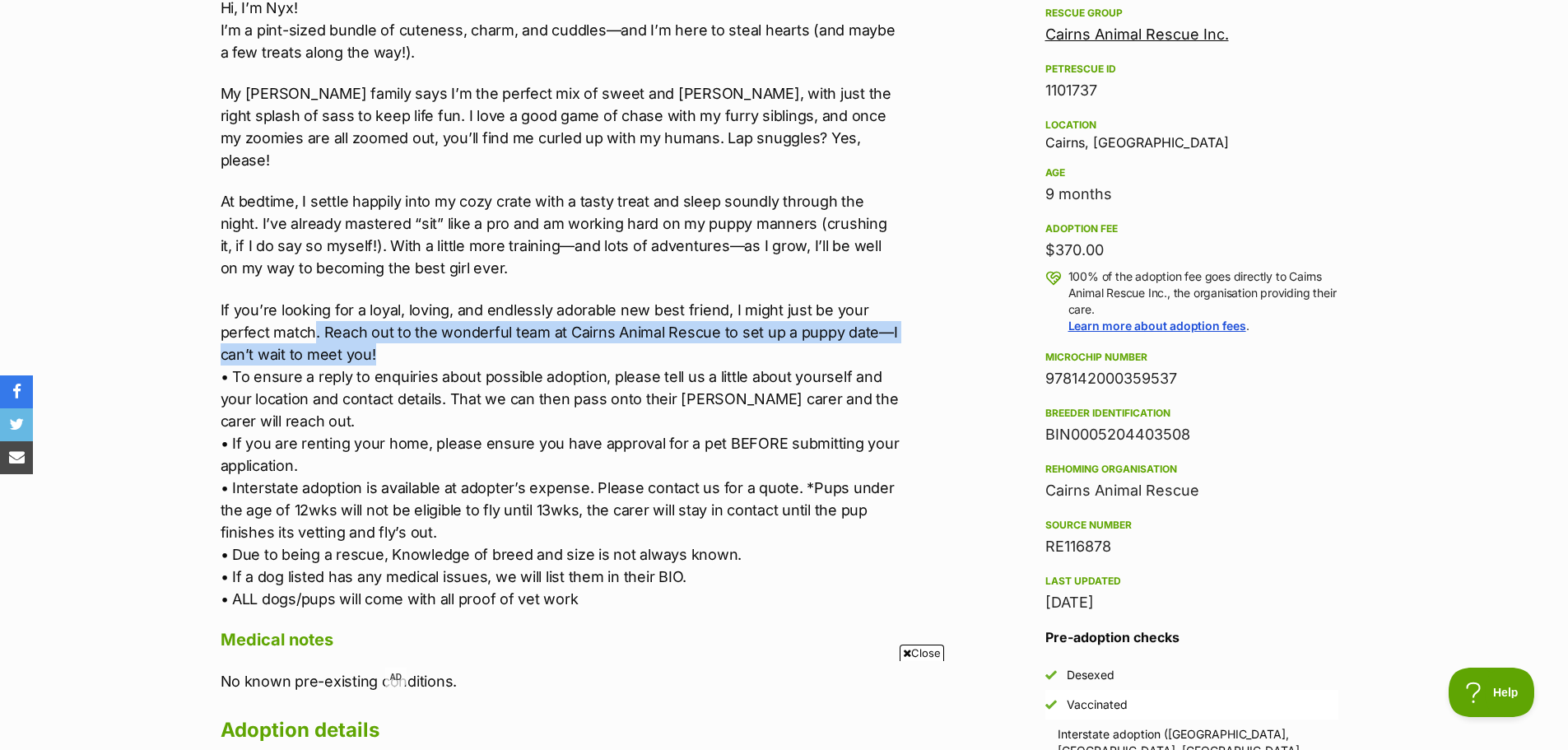
drag, startPoint x: 312, startPoint y: 301, endPoint x: 412, endPoint y: 335, distance: 105.6
click at [412, 335] on p "If you’re looking for a loyal, loving, and endlessly adorable new best friend, …" at bounding box center [560, 454] width 680 height 311
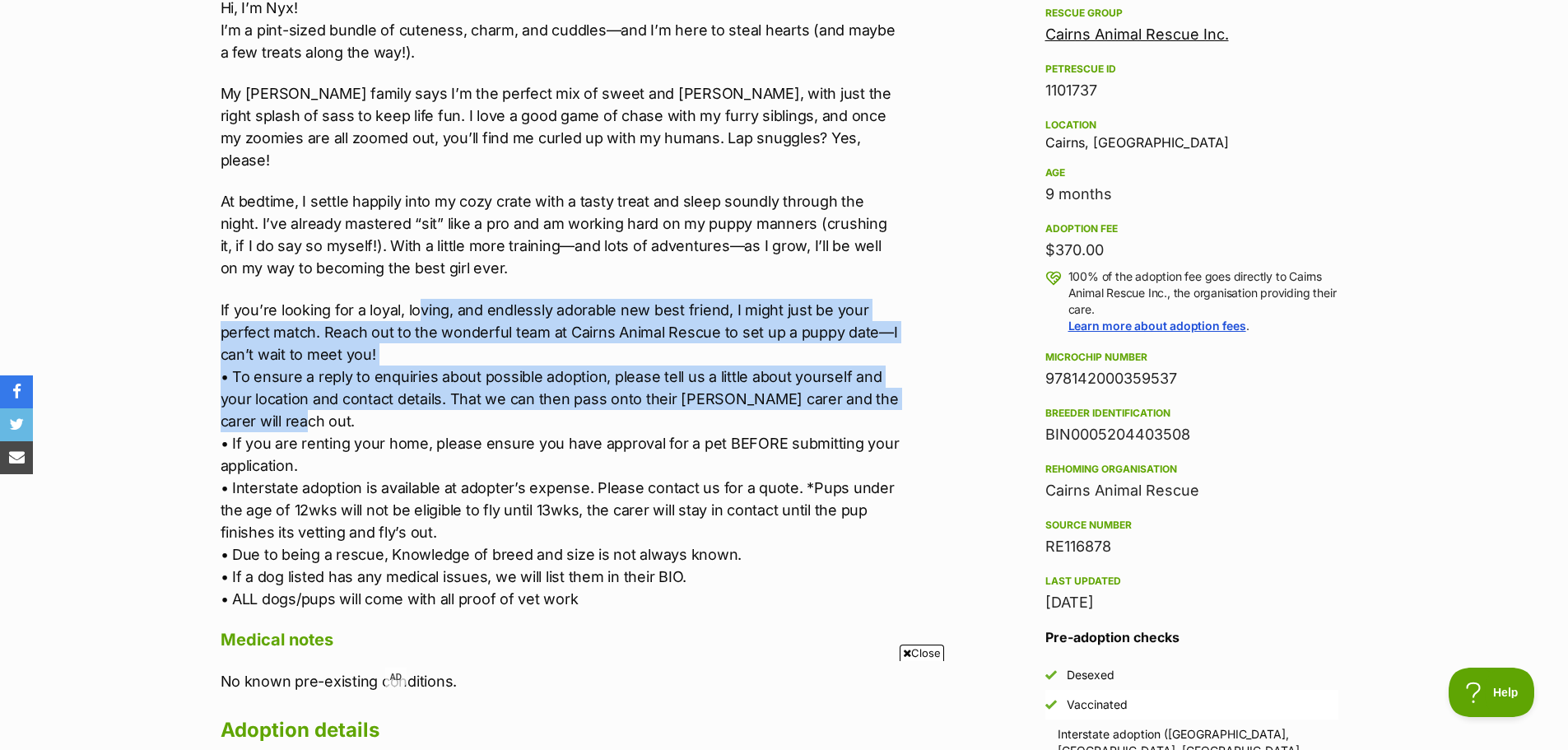
drag, startPoint x: 418, startPoint y: 295, endPoint x: 479, endPoint y: 399, distance: 120.6
click at [479, 399] on p "If you’re looking for a loyal, loving, and endlessly adorable new best friend, …" at bounding box center [560, 454] width 680 height 311
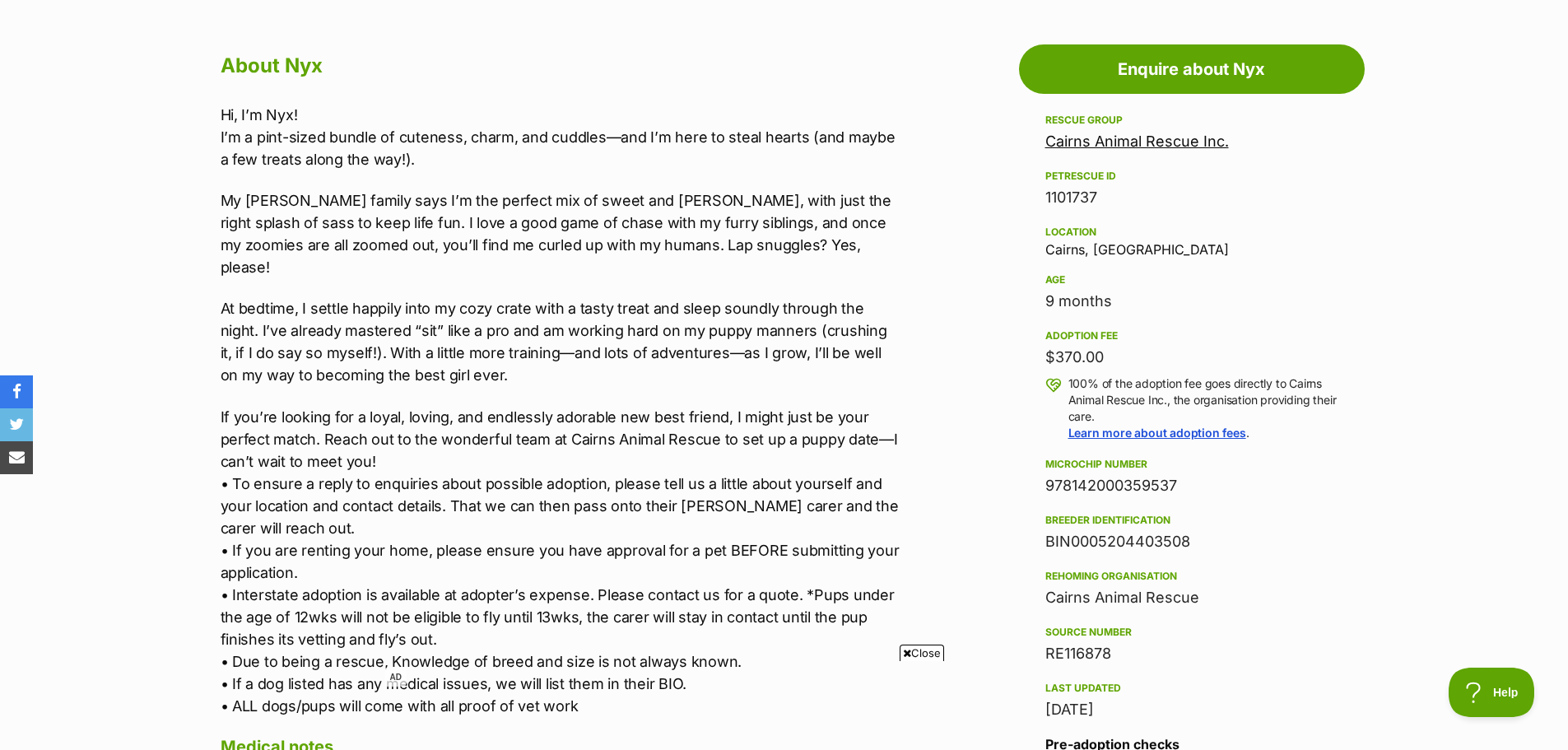
scroll to position [823, 0]
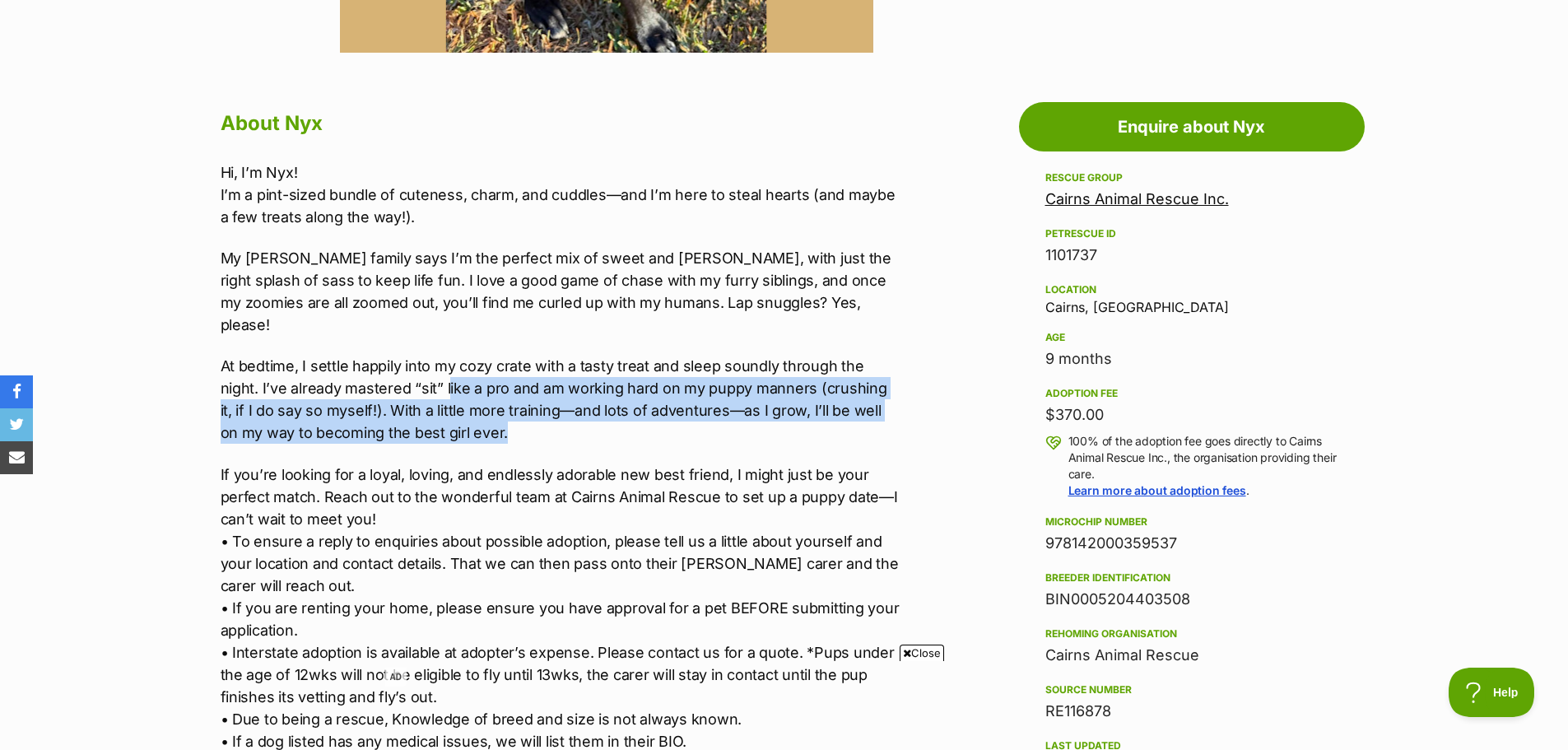
drag, startPoint x: 405, startPoint y: 368, endPoint x: 499, endPoint y: 409, distance: 102.6
click at [499, 409] on p "At bedtime, I settle happily into my cozy crate with a tasty treat and sleep so…" at bounding box center [560, 399] width 680 height 88
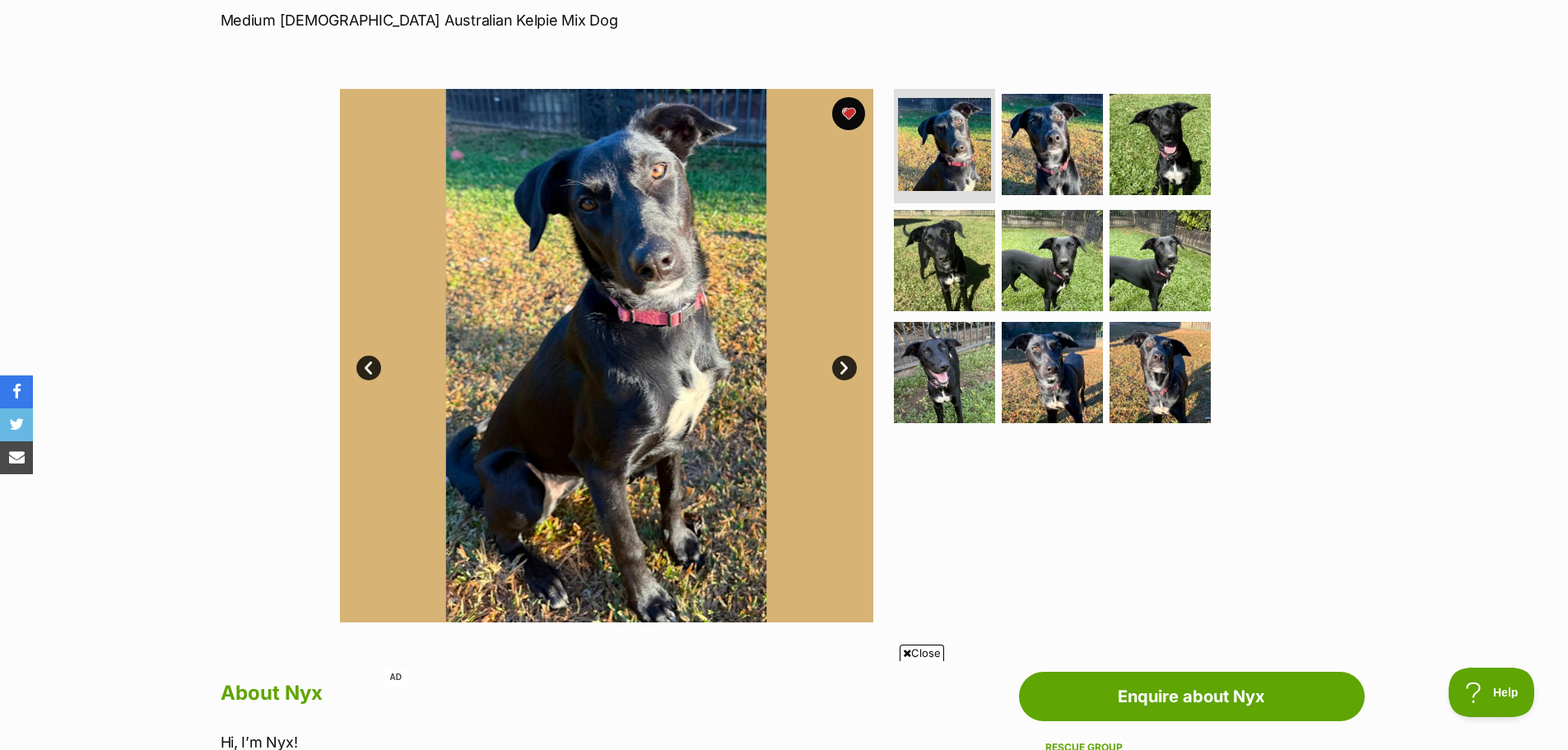
scroll to position [247, 0]
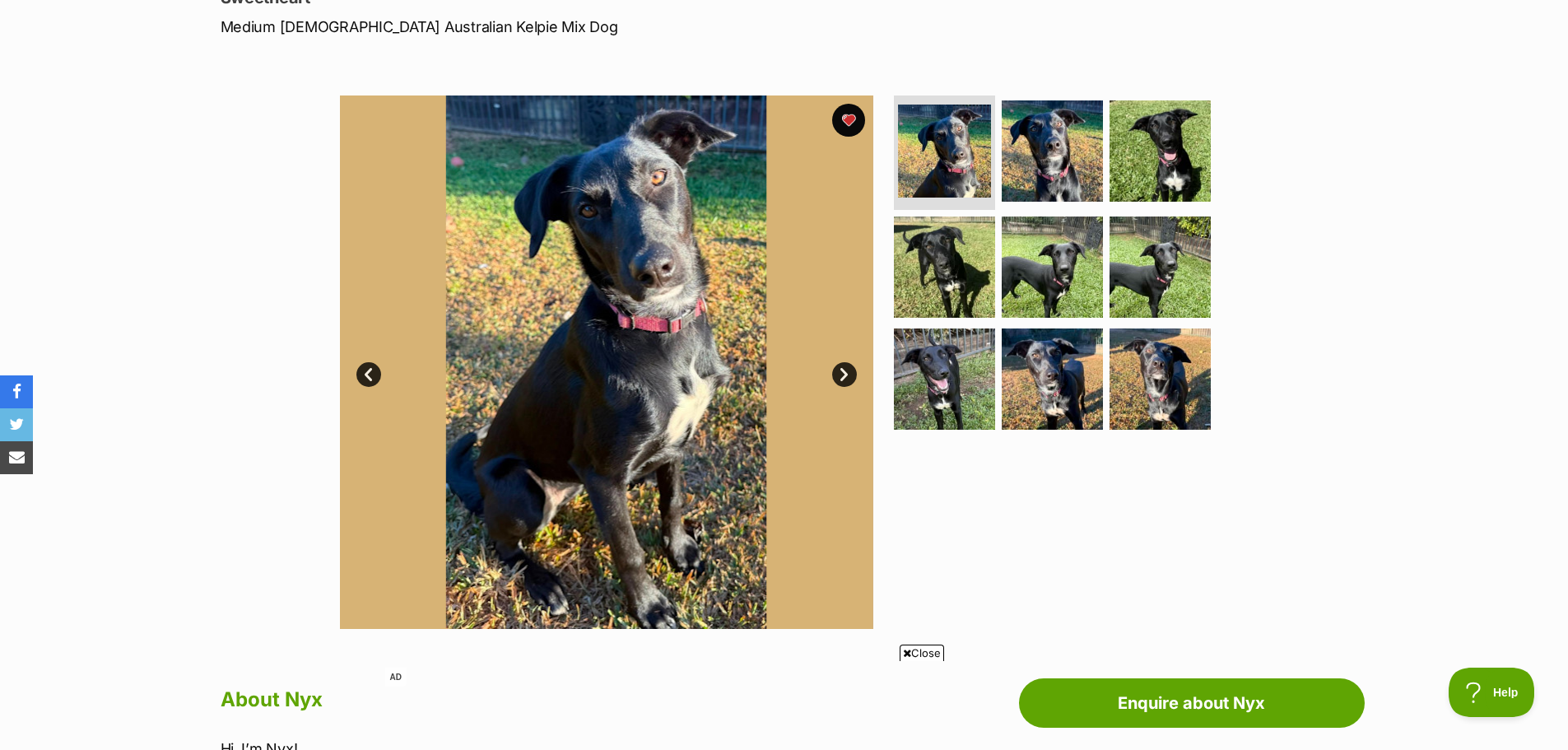
click at [840, 367] on link "Next" at bounding box center [844, 374] width 24 height 24
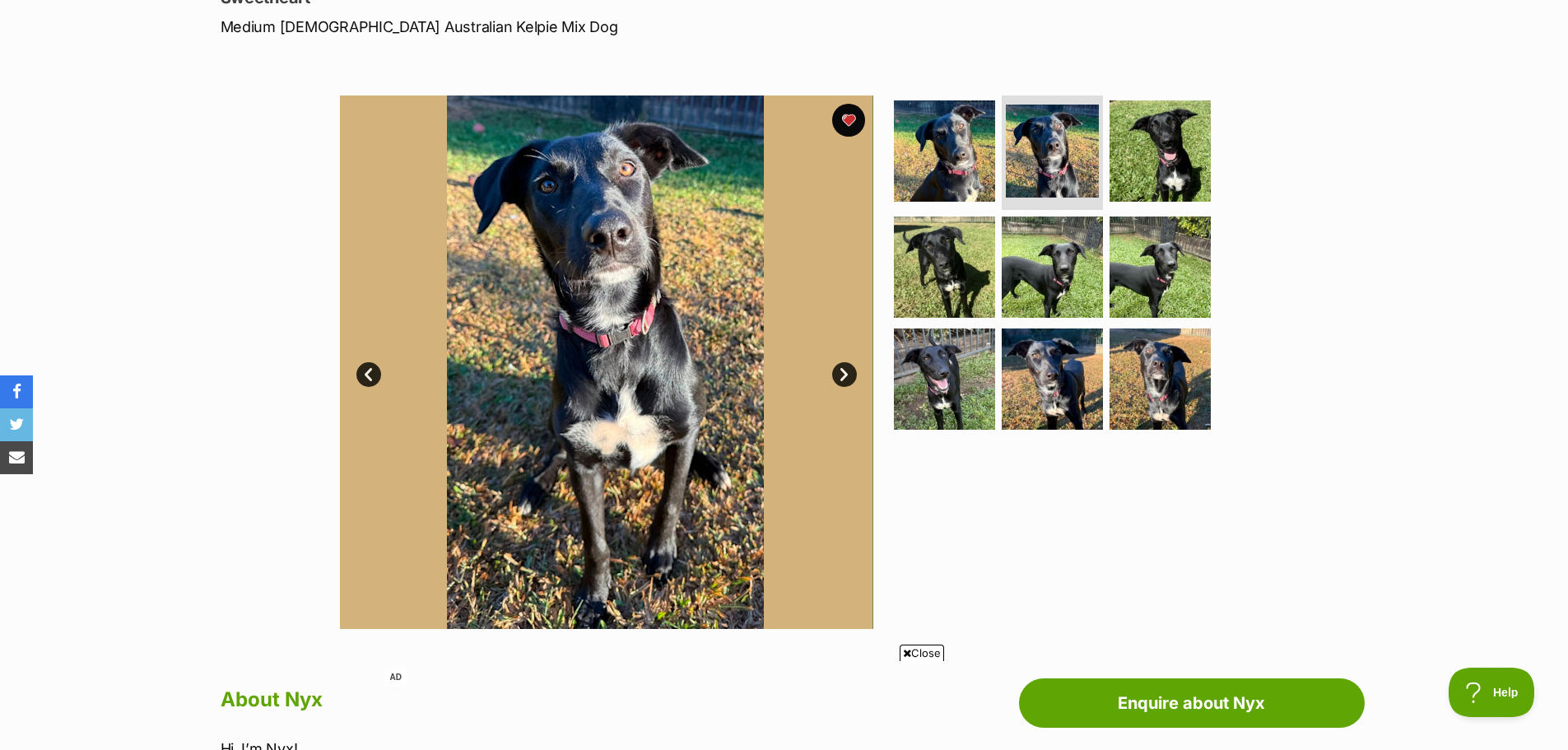
click at [840, 367] on link "Next" at bounding box center [844, 374] width 24 height 24
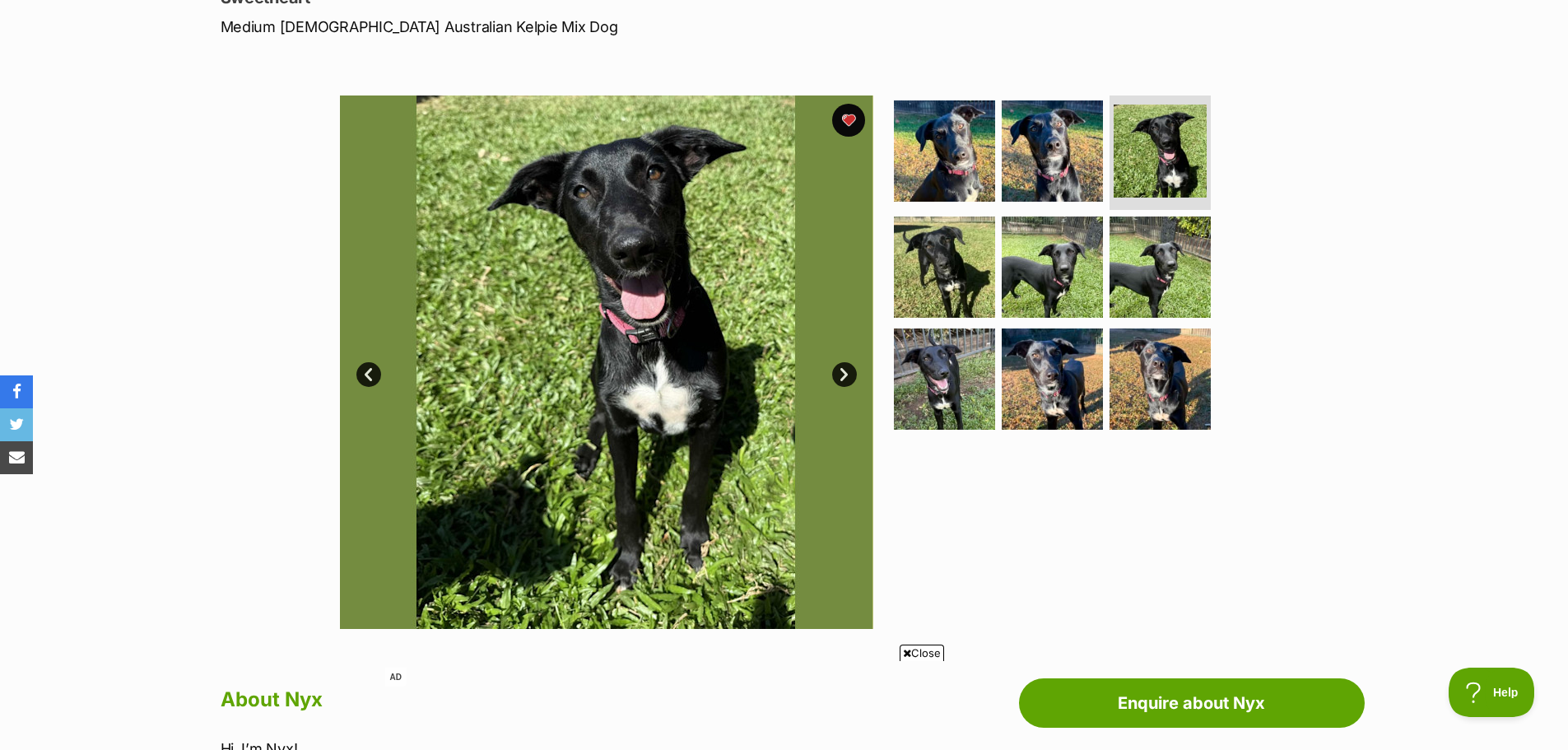
click at [840, 367] on link "Next" at bounding box center [844, 374] width 24 height 24
